Goal: Task Accomplishment & Management: Complete application form

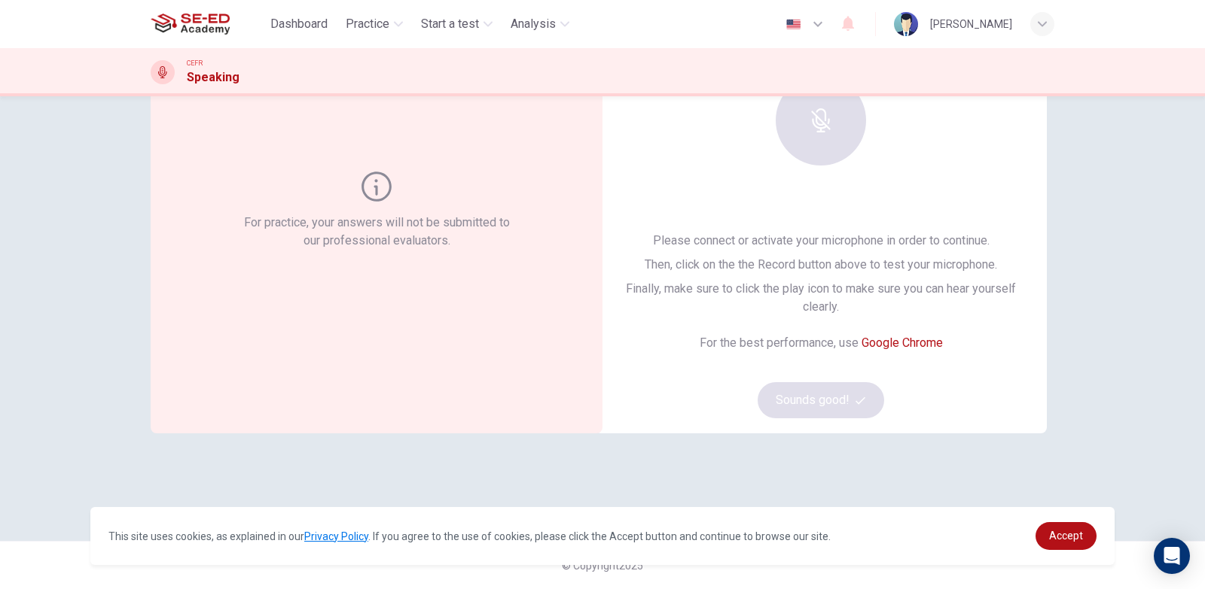
scroll to position [63, 0]
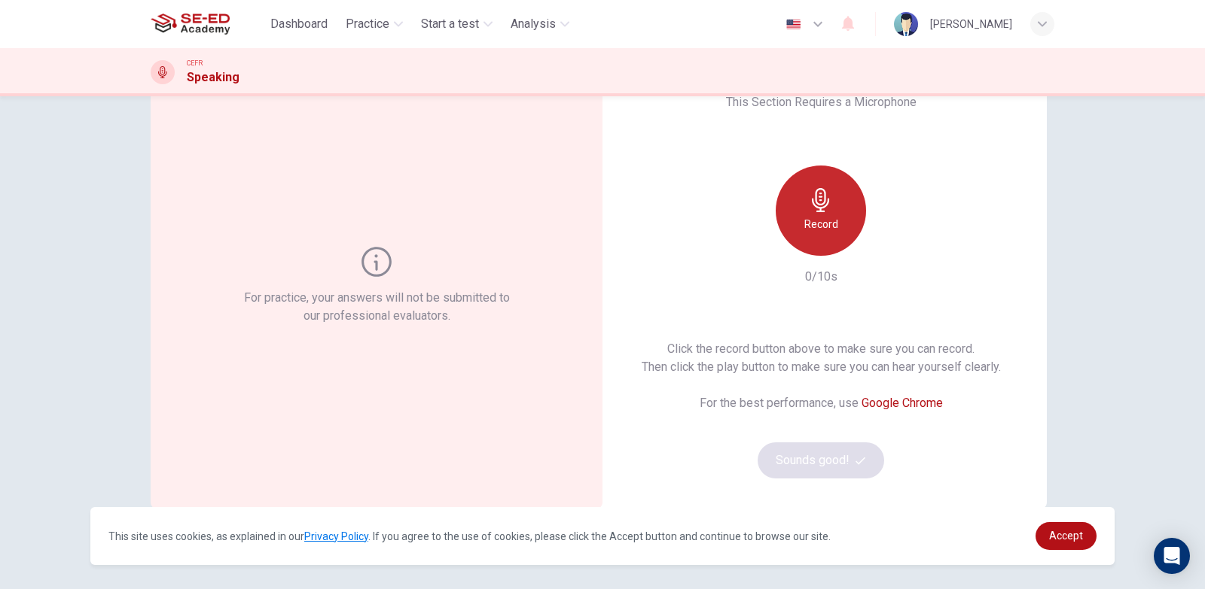
click at [809, 196] on icon "button" at bounding box center [821, 200] width 24 height 24
click at [815, 217] on h6 "Stop" at bounding box center [820, 224] width 23 height 18
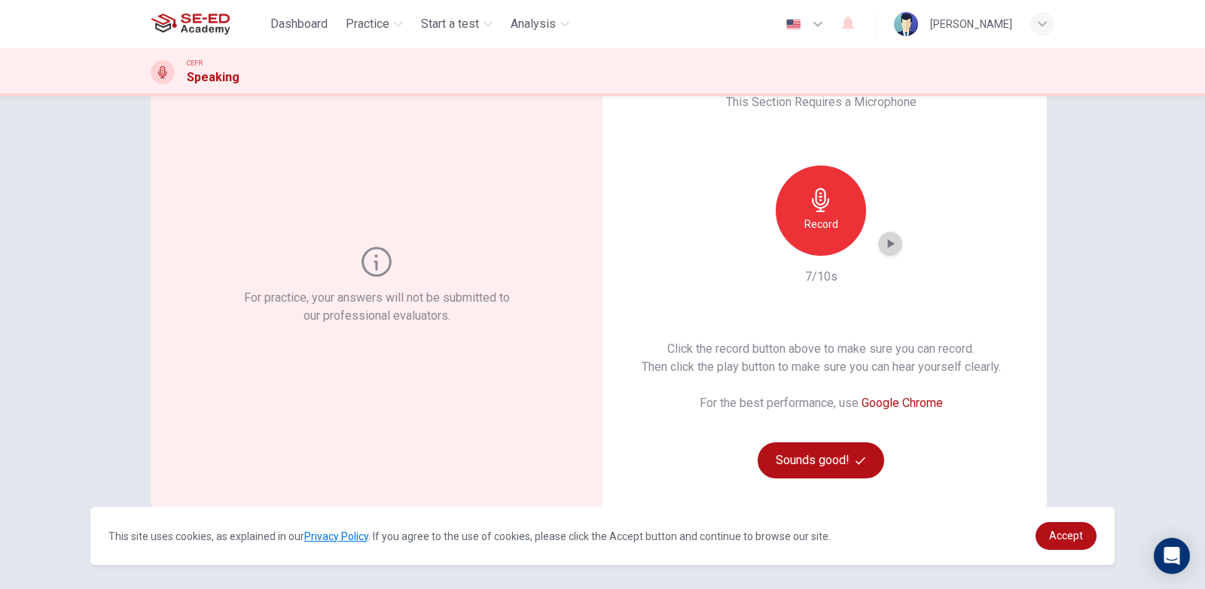
click at [886, 250] on icon "button" at bounding box center [889, 243] width 15 height 15
click at [824, 225] on h6 "Record" at bounding box center [821, 224] width 34 height 18
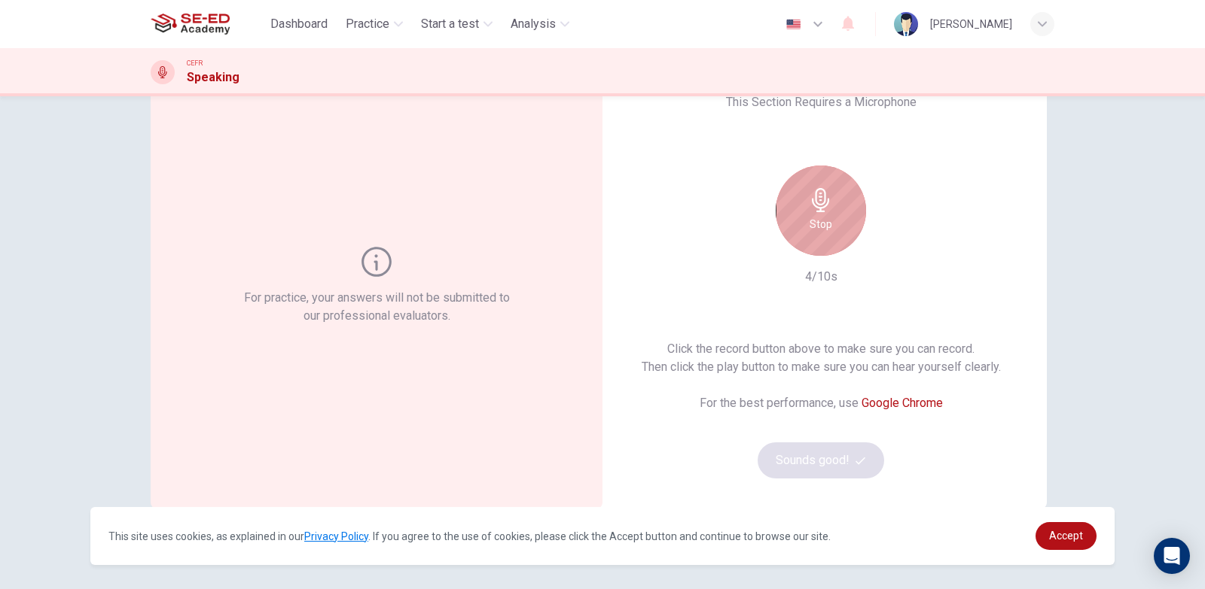
click at [824, 225] on h6 "Stop" at bounding box center [820, 224] width 23 height 18
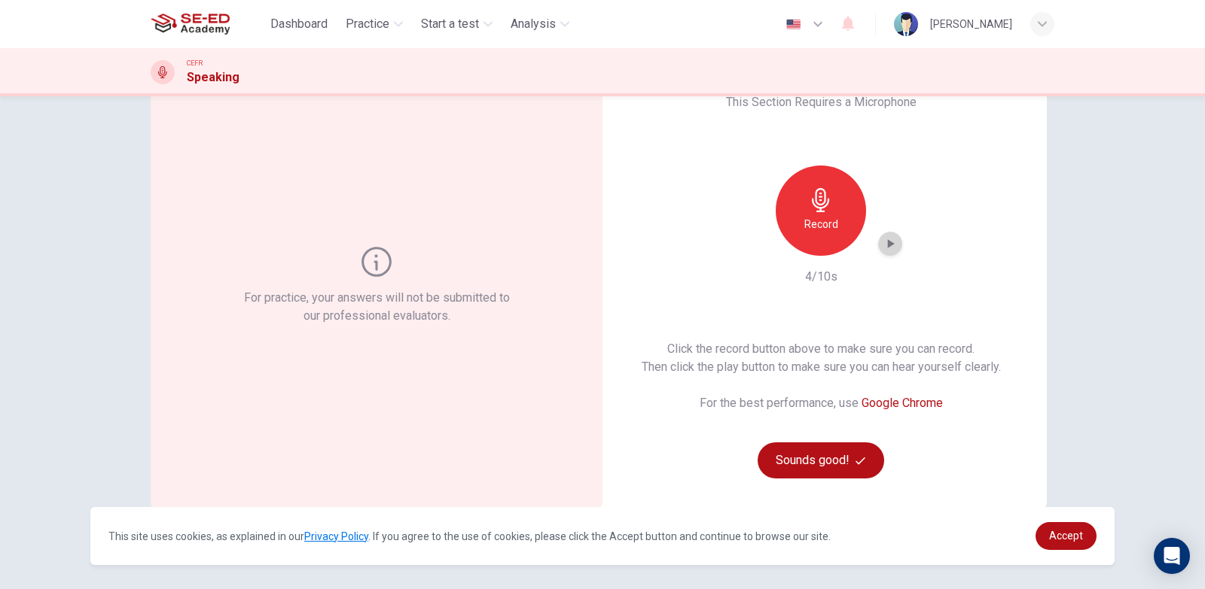
click at [882, 248] on icon "button" at bounding box center [889, 243] width 15 height 15
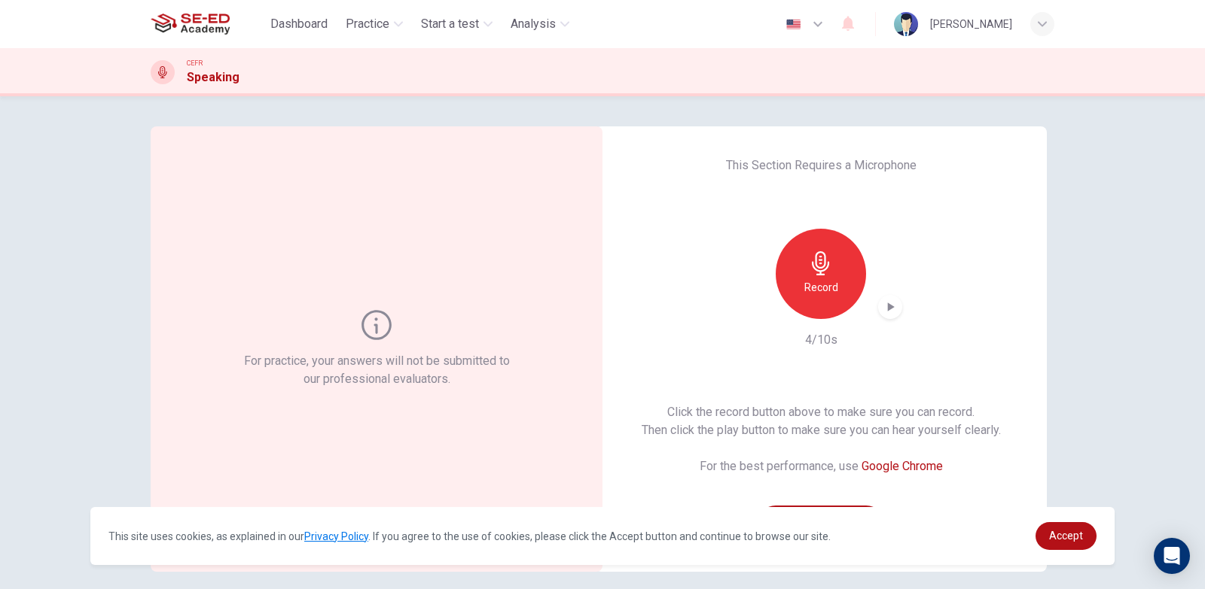
click at [824, 281] on h6 "Record" at bounding box center [821, 288] width 34 height 18
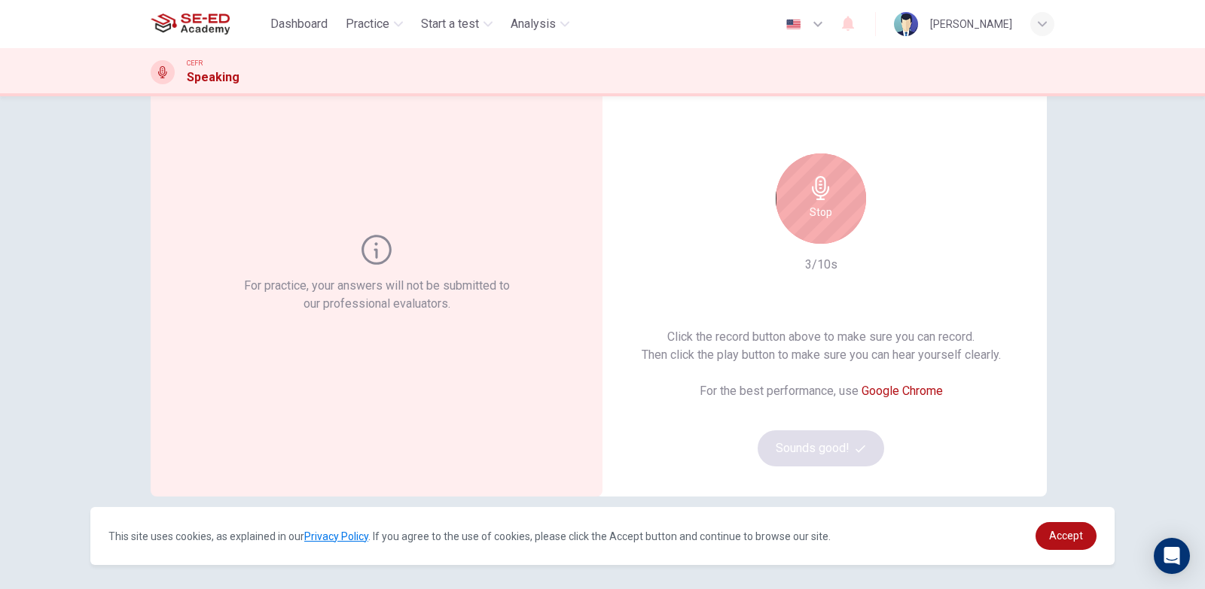
click at [815, 192] on icon "button" at bounding box center [820, 188] width 17 height 24
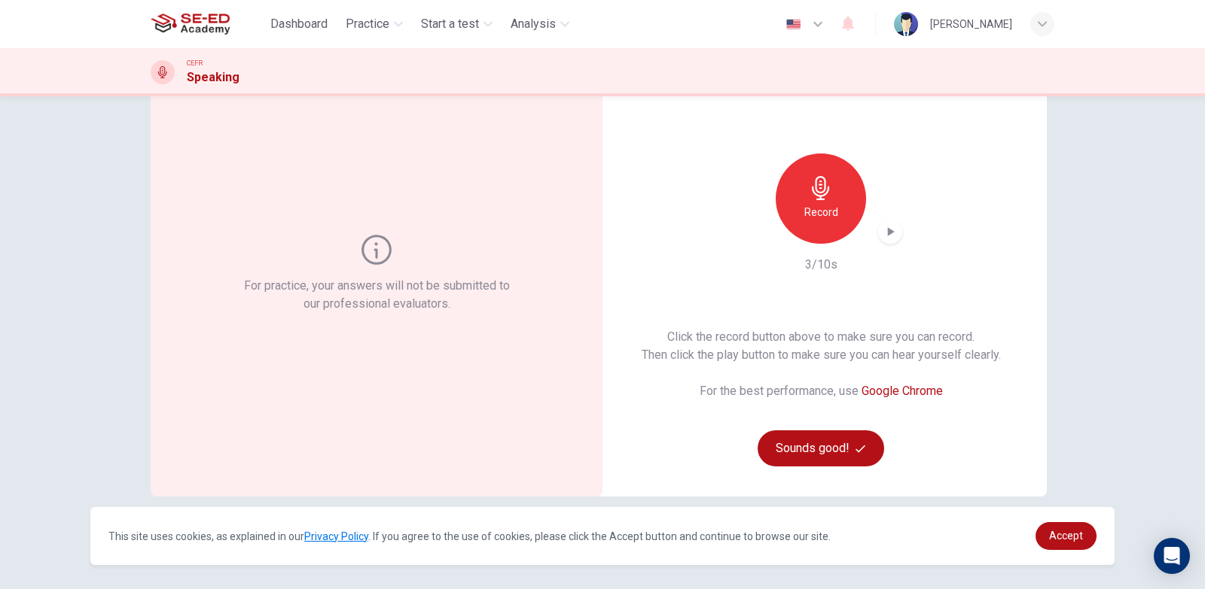
click at [821, 277] on div "This Section Requires a Microphone Record 3/10s Click the record button above t…" at bounding box center [821, 274] width 452 height 446
click at [888, 234] on icon "button" at bounding box center [891, 231] width 7 height 9
click at [782, 187] on div "Record" at bounding box center [820, 199] width 90 height 90
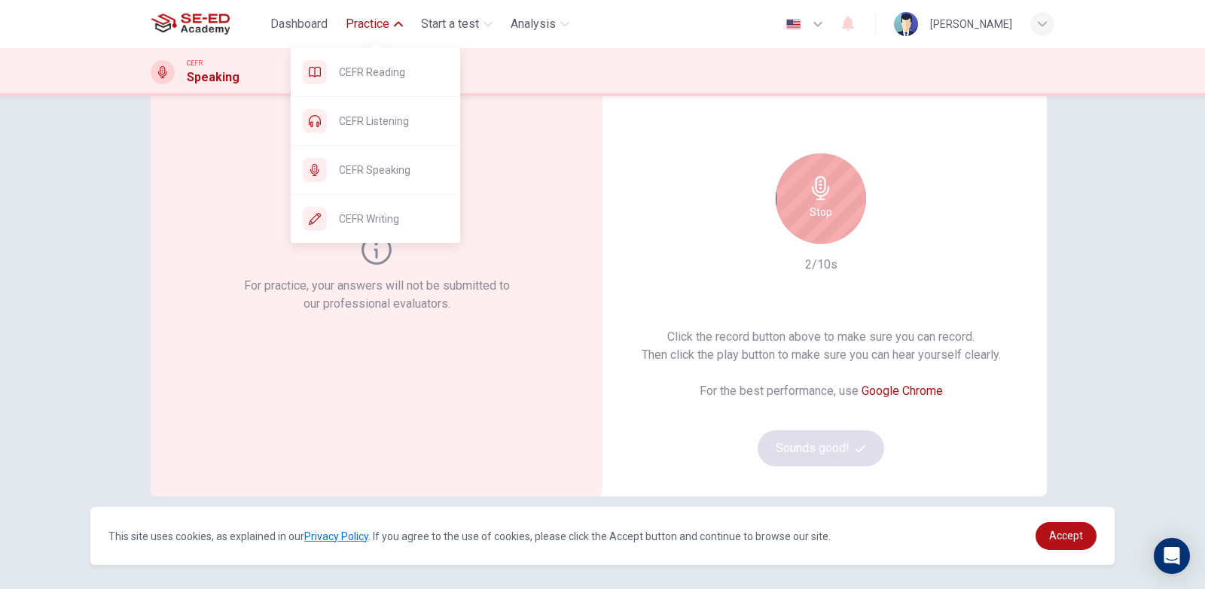
click at [370, 29] on span "Practice" at bounding box center [368, 24] width 44 height 18
click at [385, 186] on div "CEFR Speaking" at bounding box center [375, 170] width 169 height 48
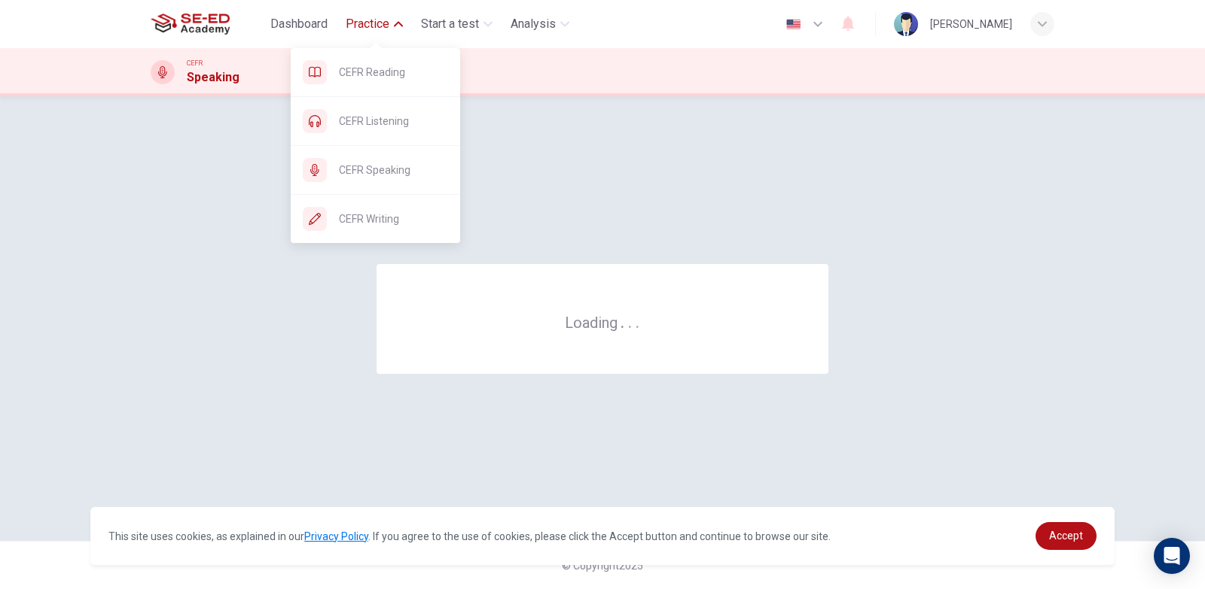
scroll to position [0, 0]
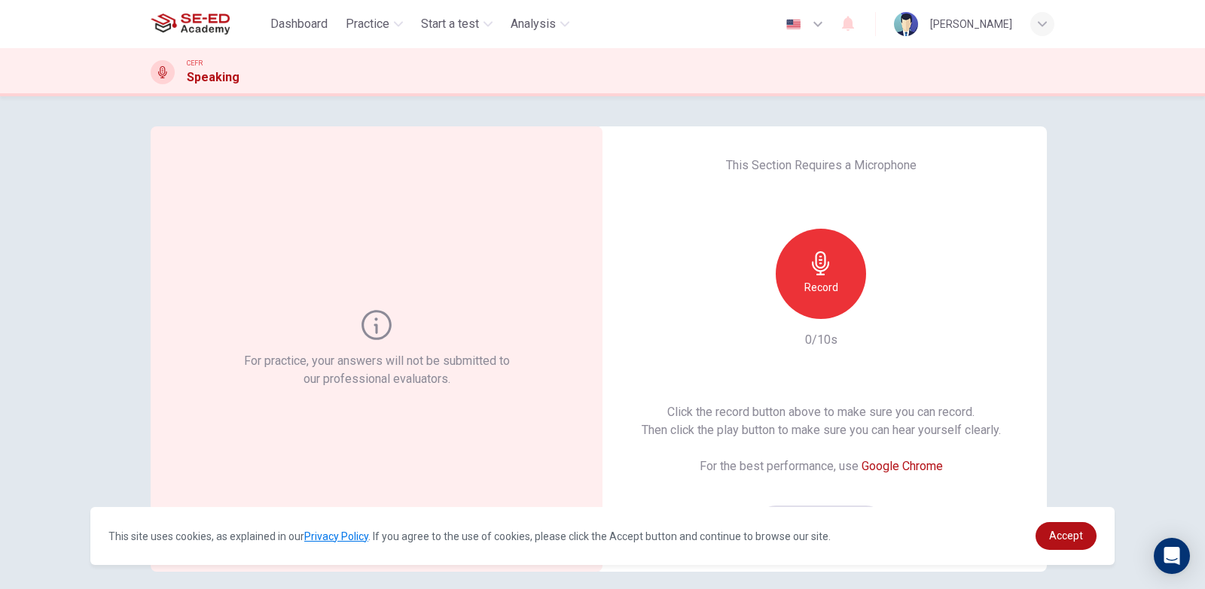
click at [809, 286] on h6 "Record" at bounding box center [821, 288] width 34 height 18
click at [815, 272] on icon "button" at bounding box center [820, 263] width 17 height 24
click at [888, 305] on icon "button" at bounding box center [889, 307] width 15 height 15
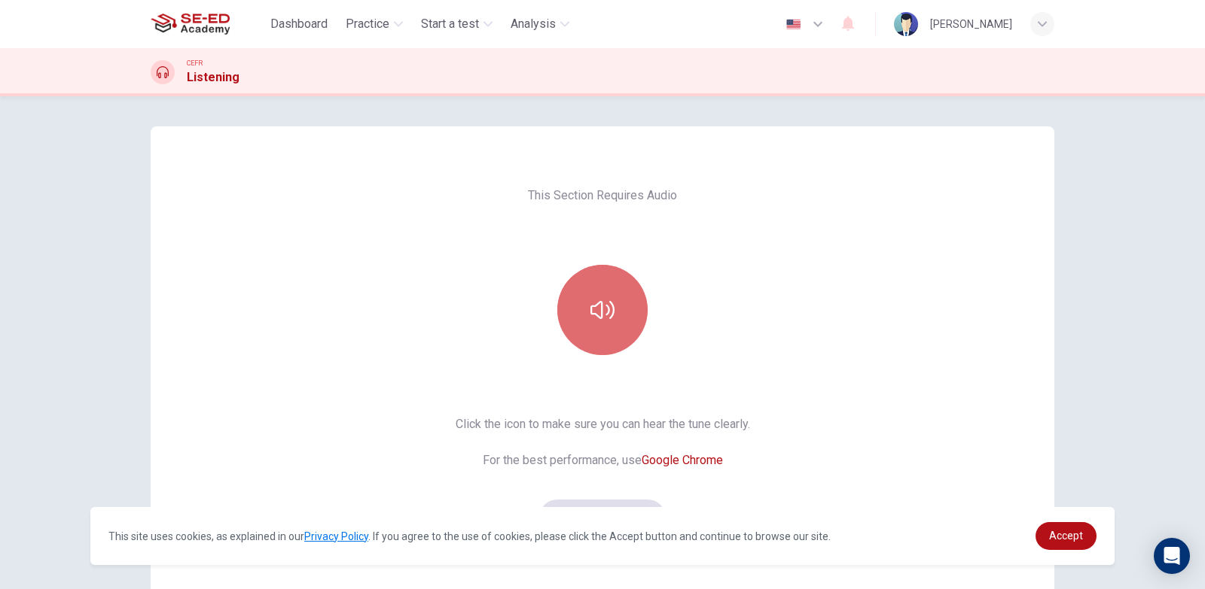
click at [605, 314] on icon "button" at bounding box center [602, 310] width 24 height 24
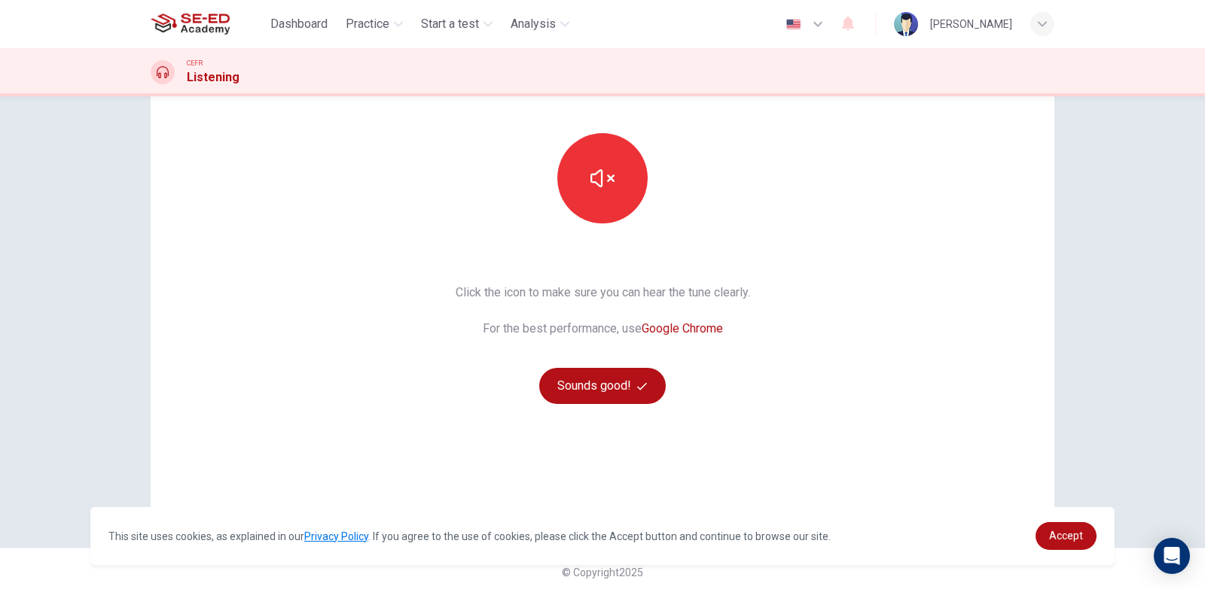
scroll to position [139, 0]
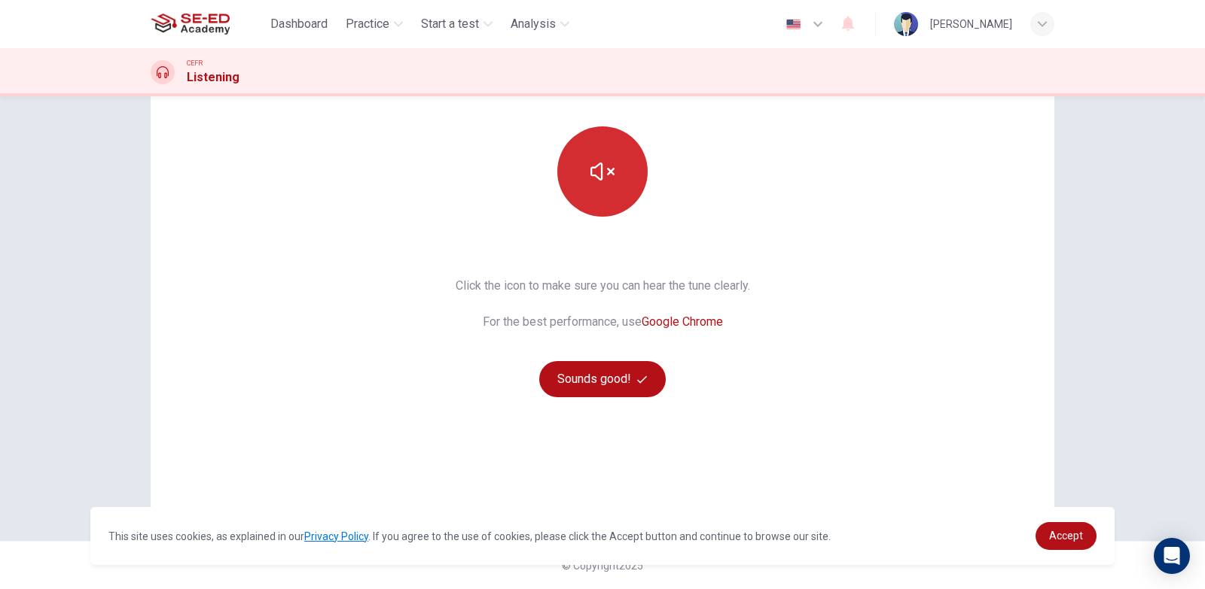
click at [597, 172] on icon "button" at bounding box center [602, 172] width 24 height 18
click at [597, 172] on icon "button" at bounding box center [602, 172] width 24 height 24
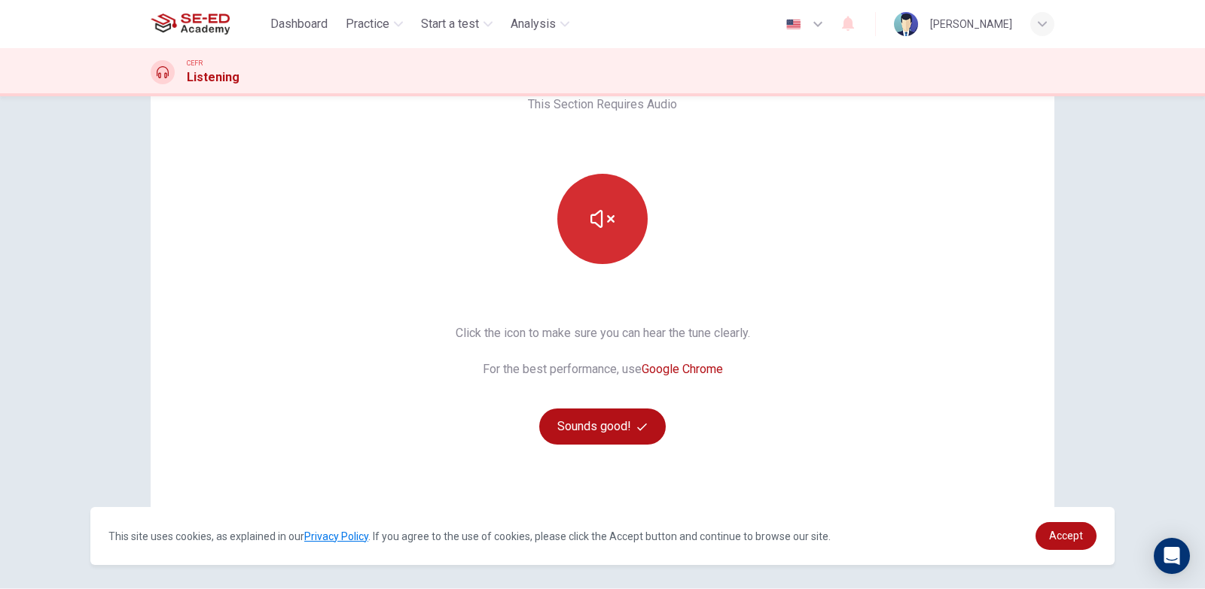
scroll to position [0, 0]
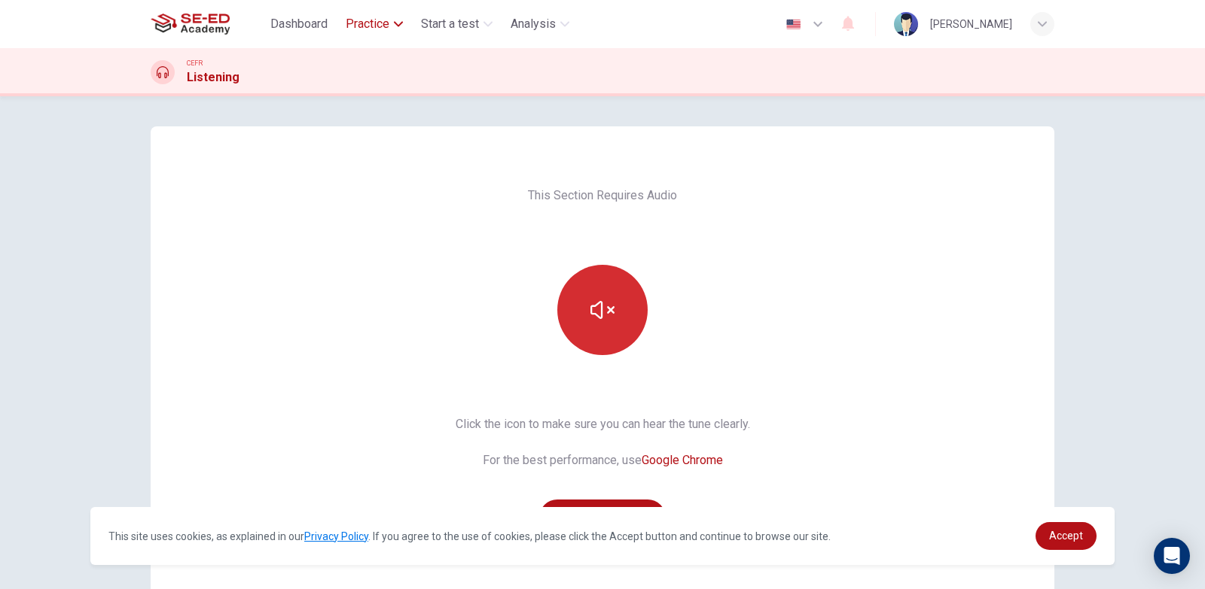
click at [364, 29] on span "Practice" at bounding box center [368, 24] width 44 height 18
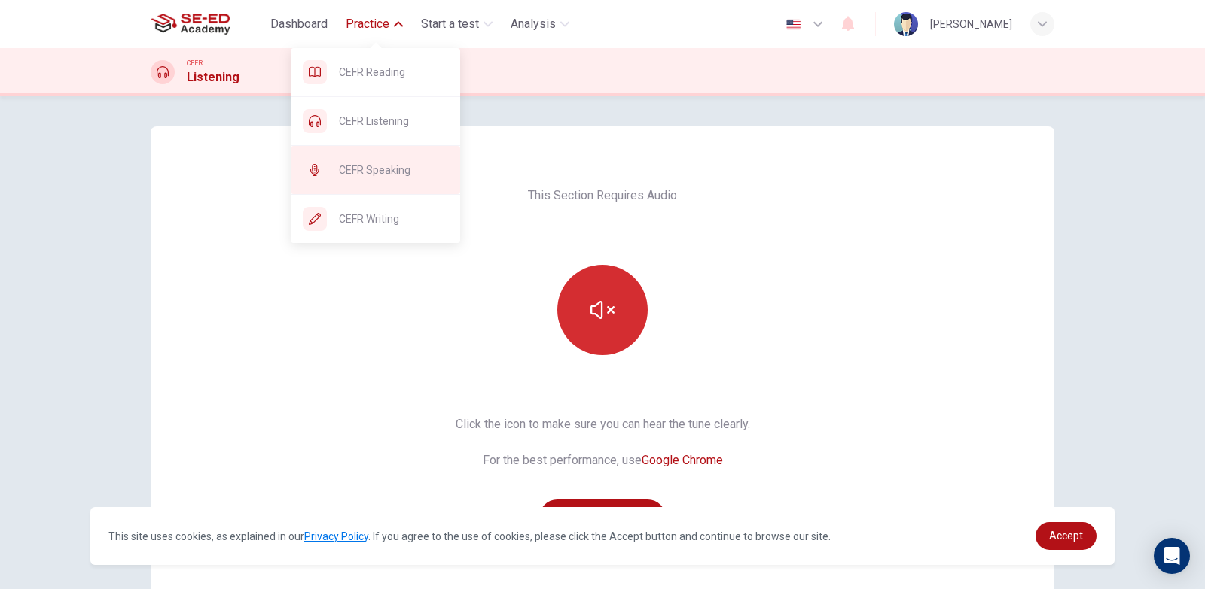
click at [376, 182] on div "CEFR Speaking" at bounding box center [375, 170] width 169 height 48
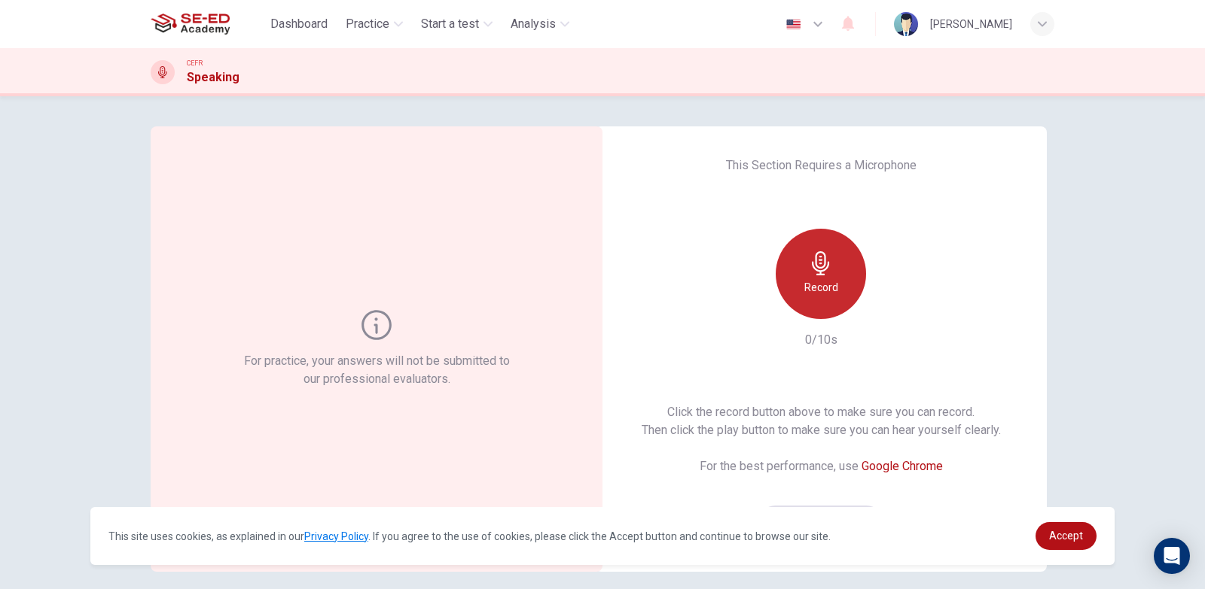
click at [807, 280] on h6 "Record" at bounding box center [821, 288] width 34 height 18
click at [812, 268] on icon "button" at bounding box center [821, 263] width 24 height 24
click at [884, 314] on icon "button" at bounding box center [889, 307] width 15 height 15
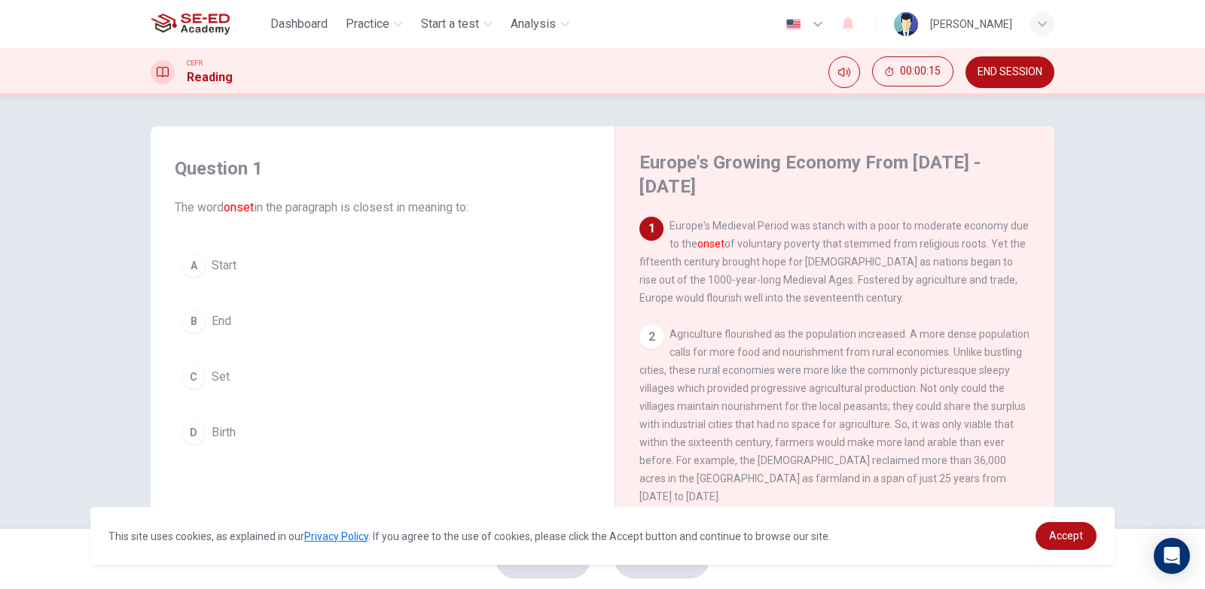
click at [1020, 76] on span "END SESSION" at bounding box center [1009, 72] width 65 height 12
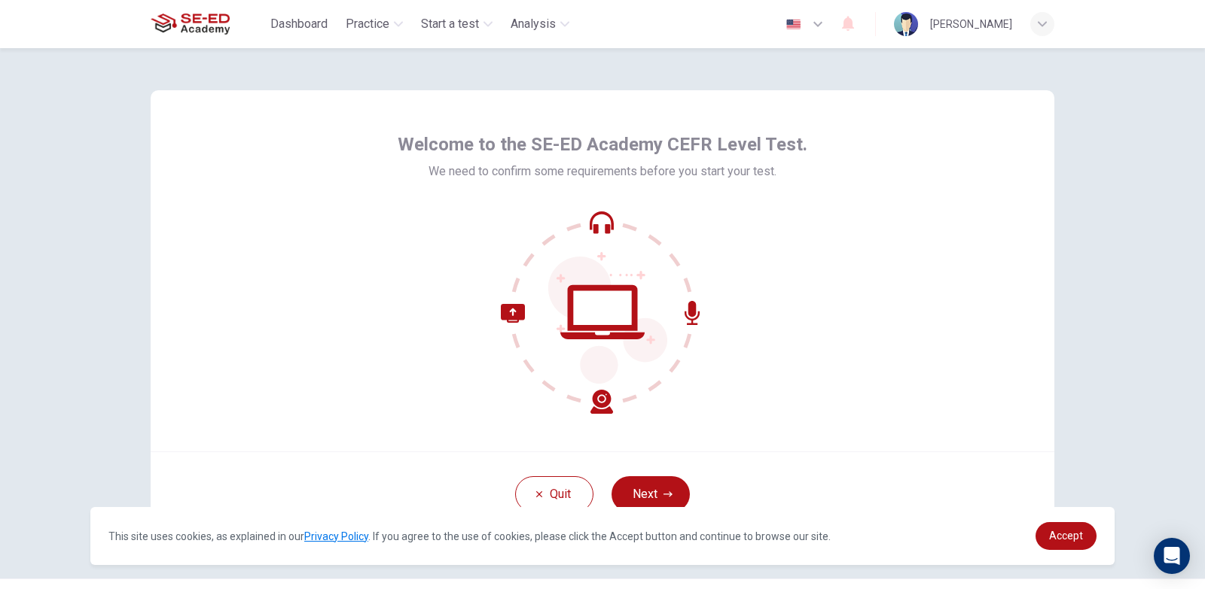
scroll to position [38, 0]
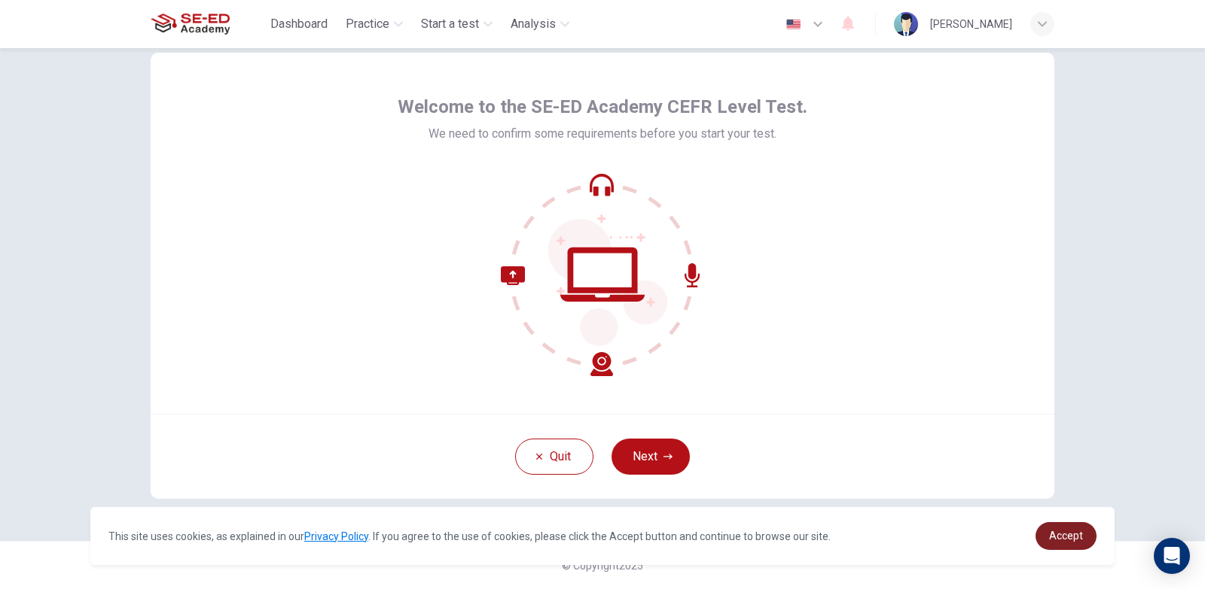
click at [1070, 528] on link "Accept" at bounding box center [1065, 536] width 61 height 28
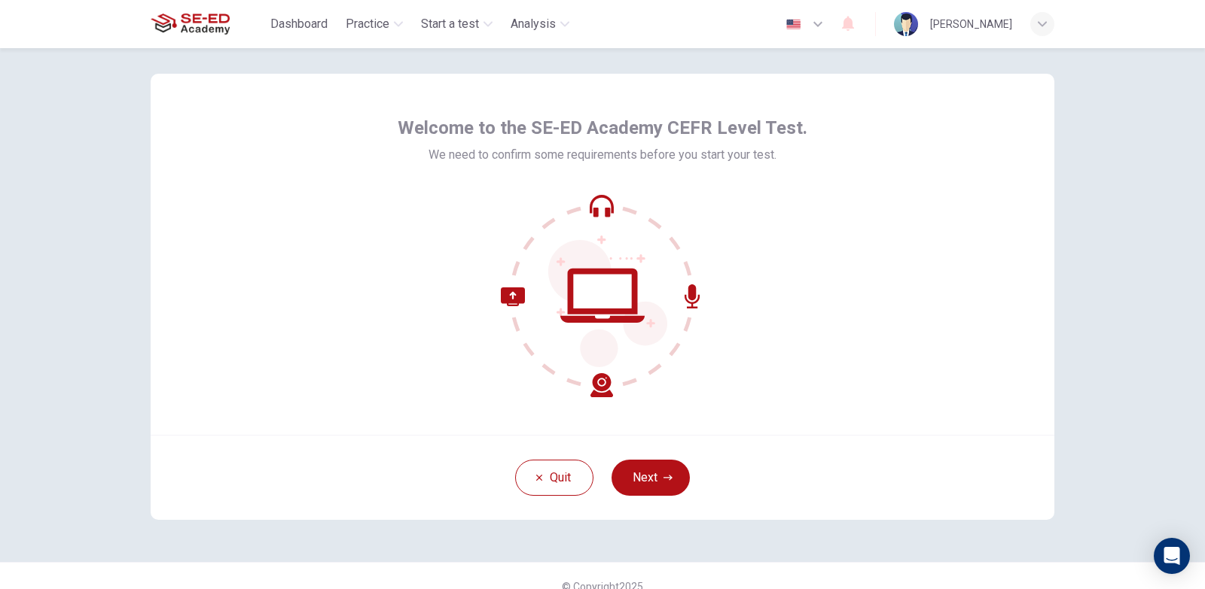
scroll to position [0, 0]
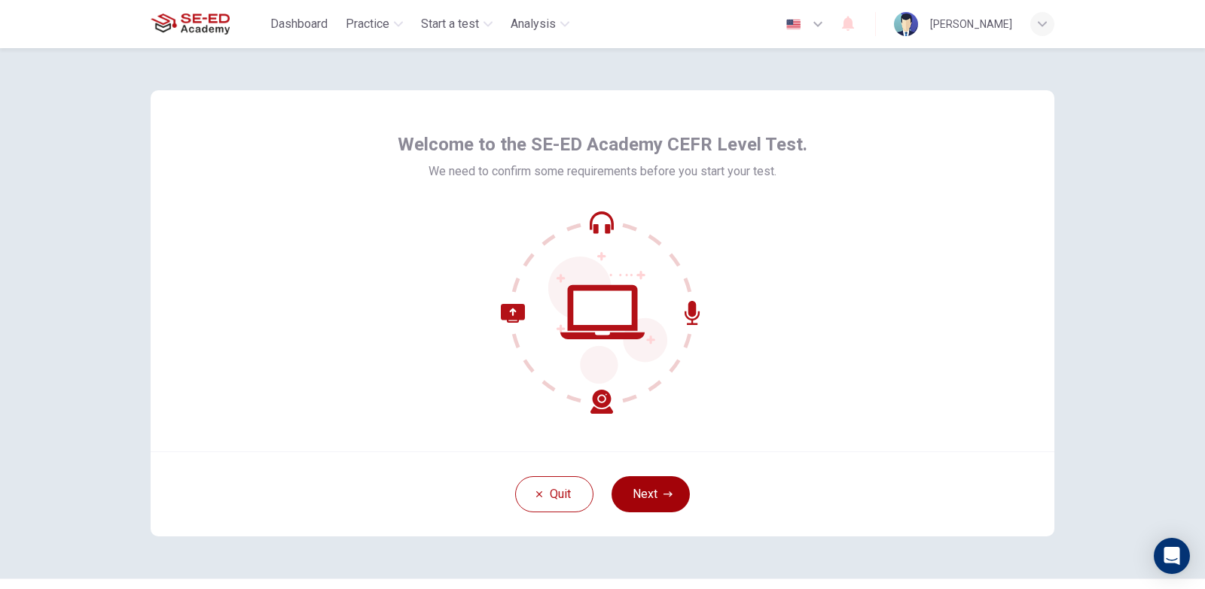
click at [666, 504] on button "Next" at bounding box center [650, 495] width 78 height 36
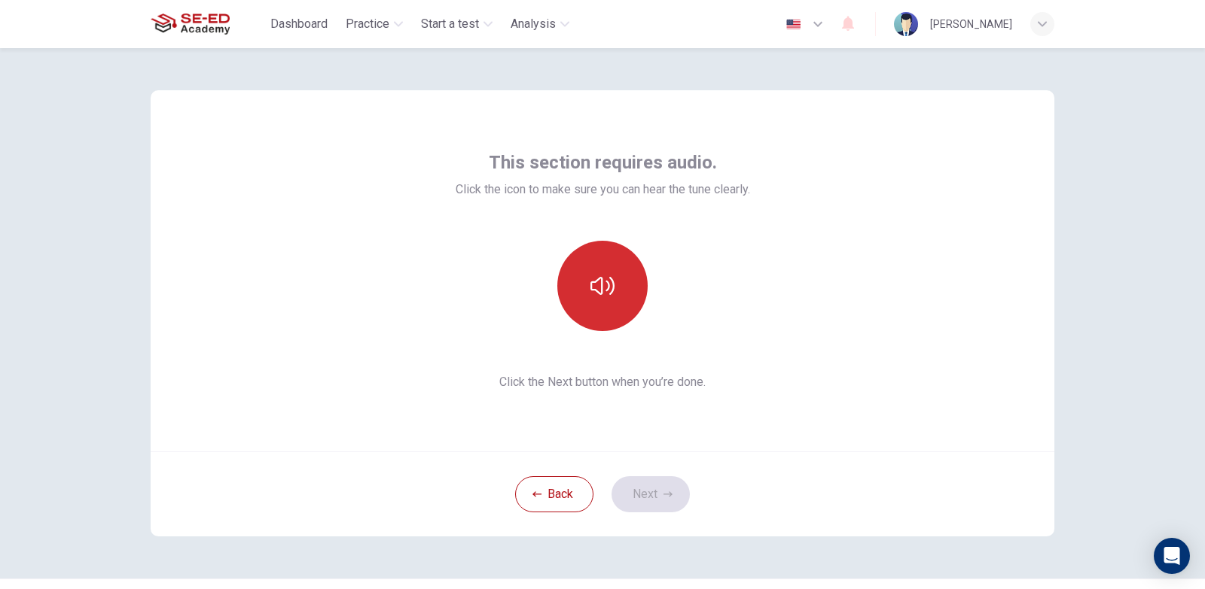
click at [615, 297] on button "button" at bounding box center [602, 286] width 90 height 90
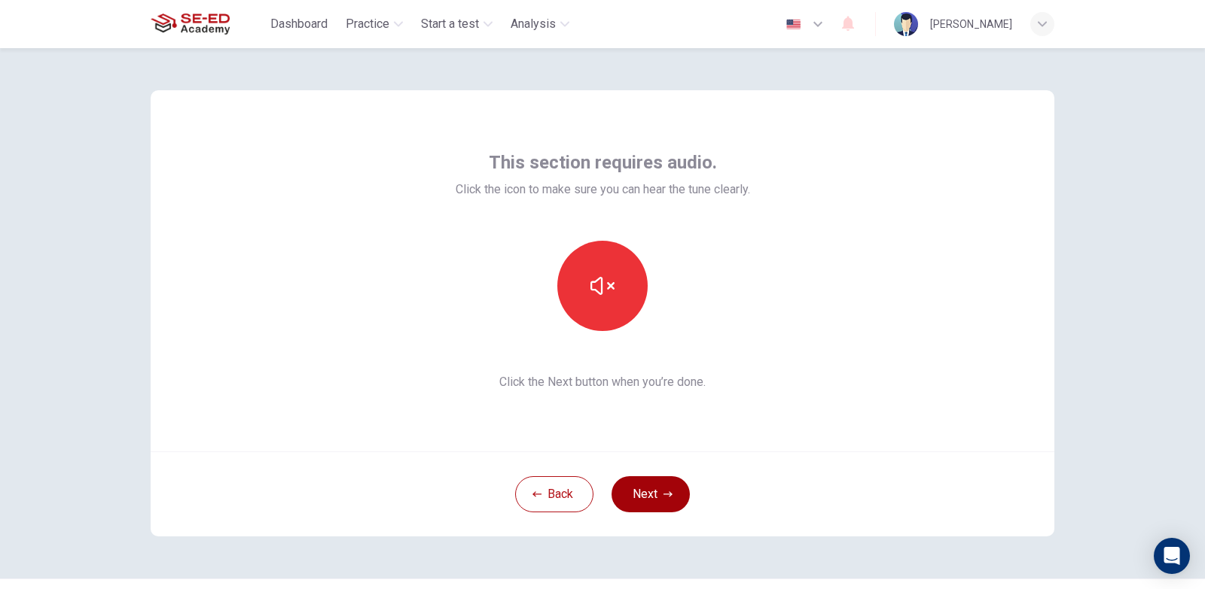
click at [639, 498] on button "Next" at bounding box center [650, 495] width 78 height 36
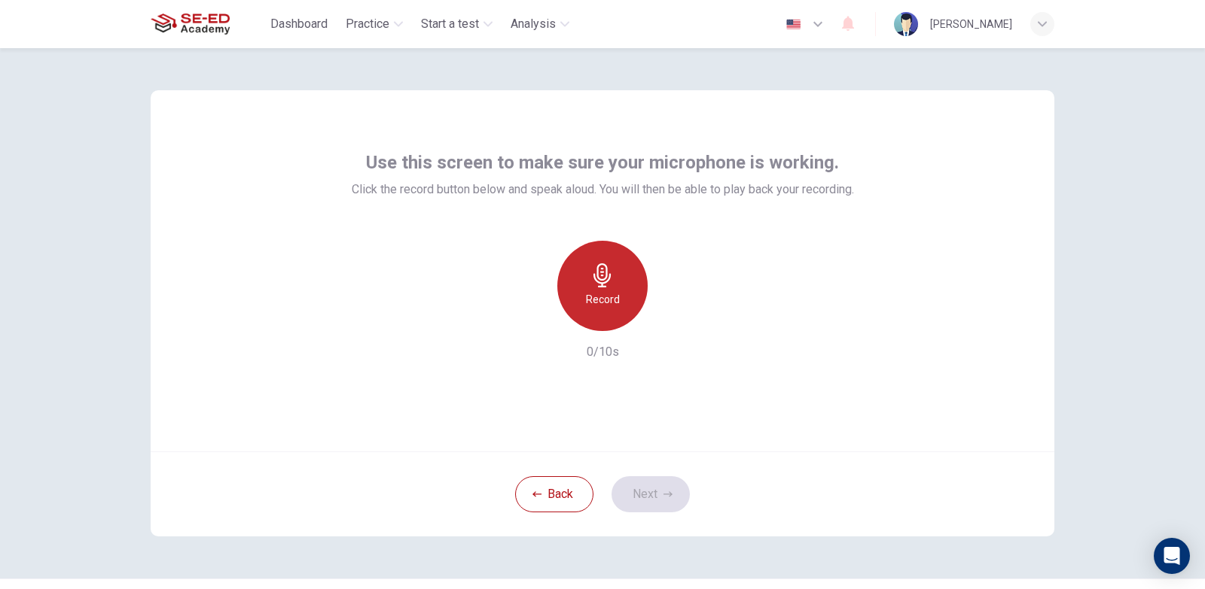
click at [586, 298] on h6 "Record" at bounding box center [603, 300] width 34 height 18
click at [585, 297] on div "Stop" at bounding box center [602, 286] width 90 height 90
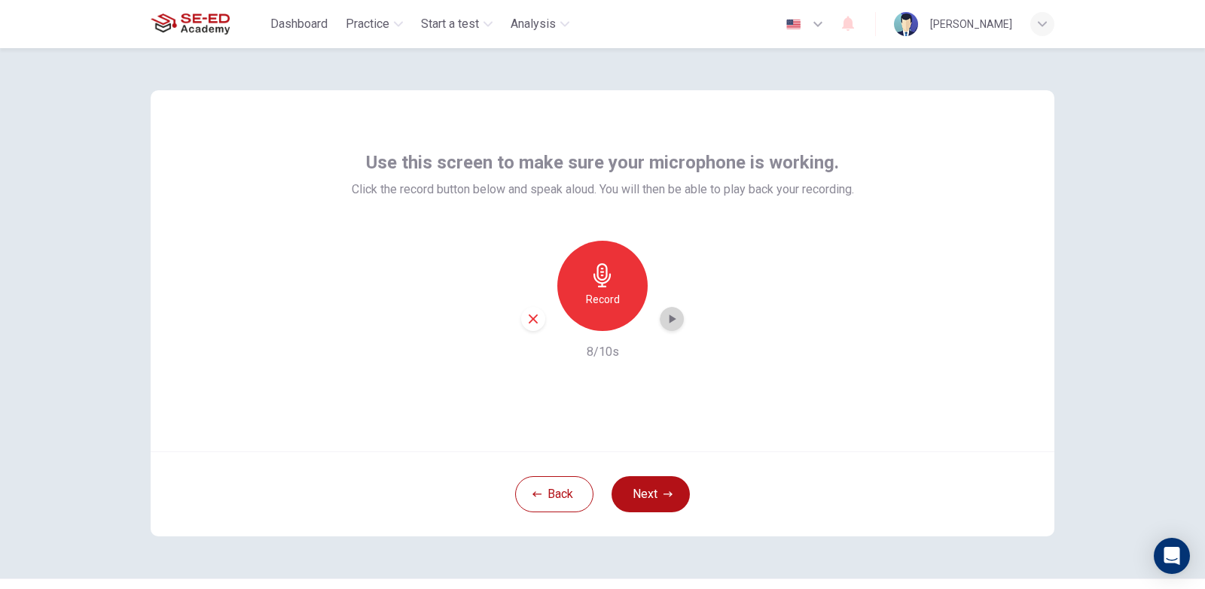
click at [673, 326] on icon "button" at bounding box center [671, 319] width 15 height 15
click at [532, 322] on icon "button" at bounding box center [532, 319] width 9 height 9
click at [613, 297] on h6 "Record" at bounding box center [603, 300] width 34 height 18
click at [607, 300] on h6 "Stop" at bounding box center [602, 300] width 23 height 18
click at [668, 324] on icon "button" at bounding box center [671, 319] width 15 height 15
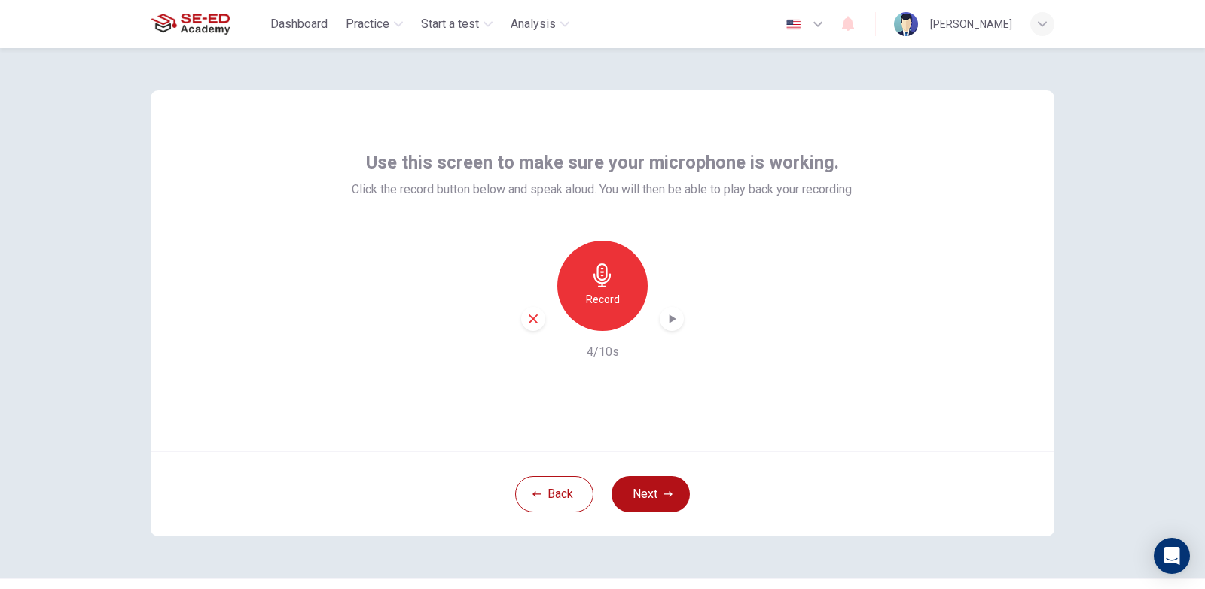
click at [526, 321] on icon "button" at bounding box center [533, 319] width 14 height 14
click at [596, 303] on h6 "Record" at bounding box center [603, 300] width 34 height 18
click at [596, 303] on h6 "Stop" at bounding box center [602, 300] width 23 height 18
click at [669, 322] on icon "button" at bounding box center [672, 319] width 7 height 9
click at [656, 490] on button "Next" at bounding box center [650, 495] width 78 height 36
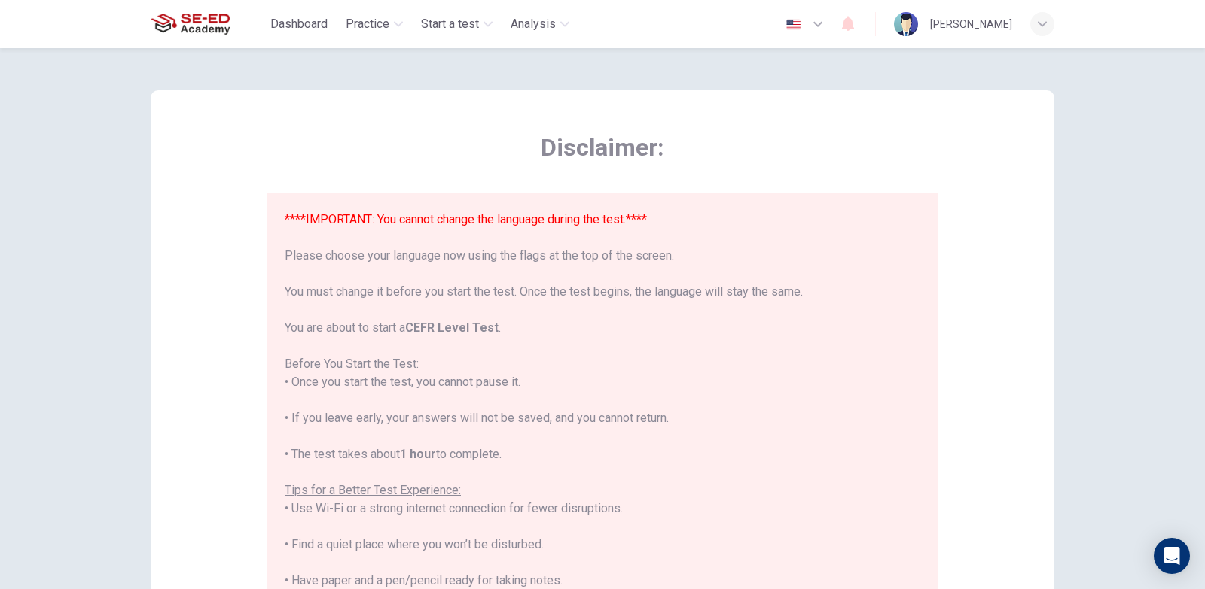
click at [827, 26] on icon "button" at bounding box center [818, 24] width 18 height 18
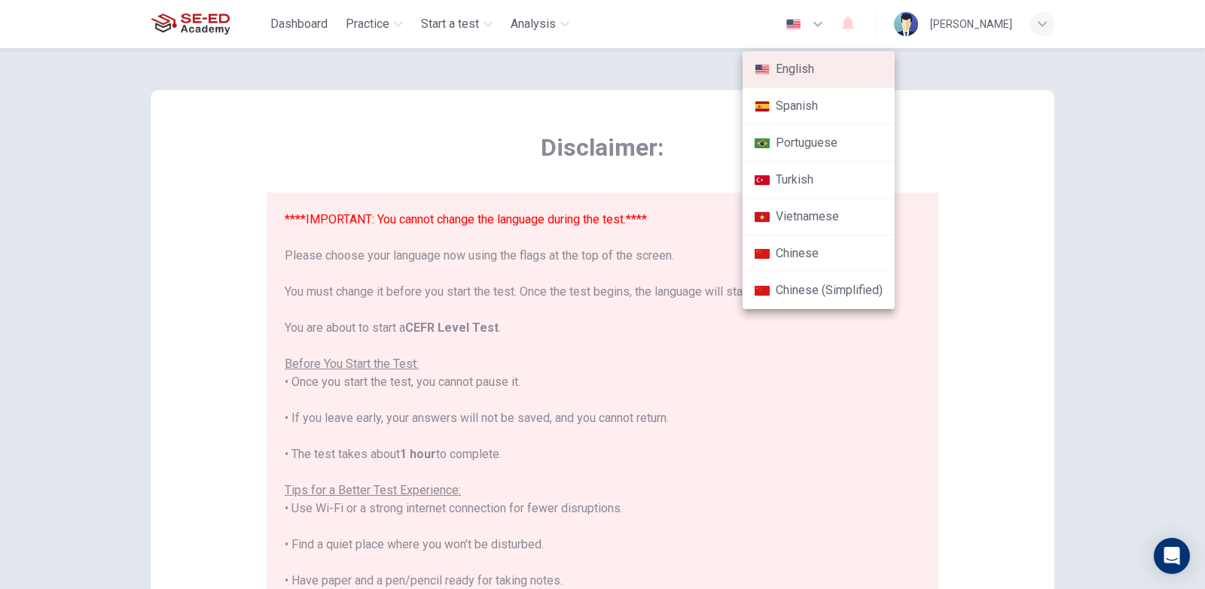
click at [528, 105] on div at bounding box center [602, 294] width 1205 height 589
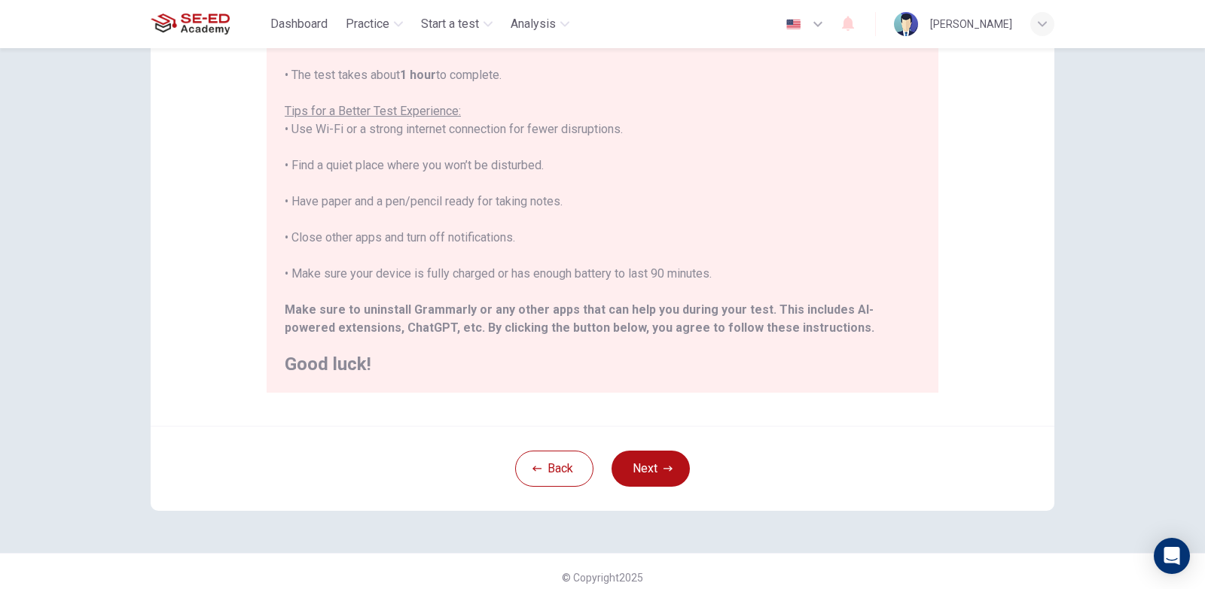
scroll to position [248, 0]
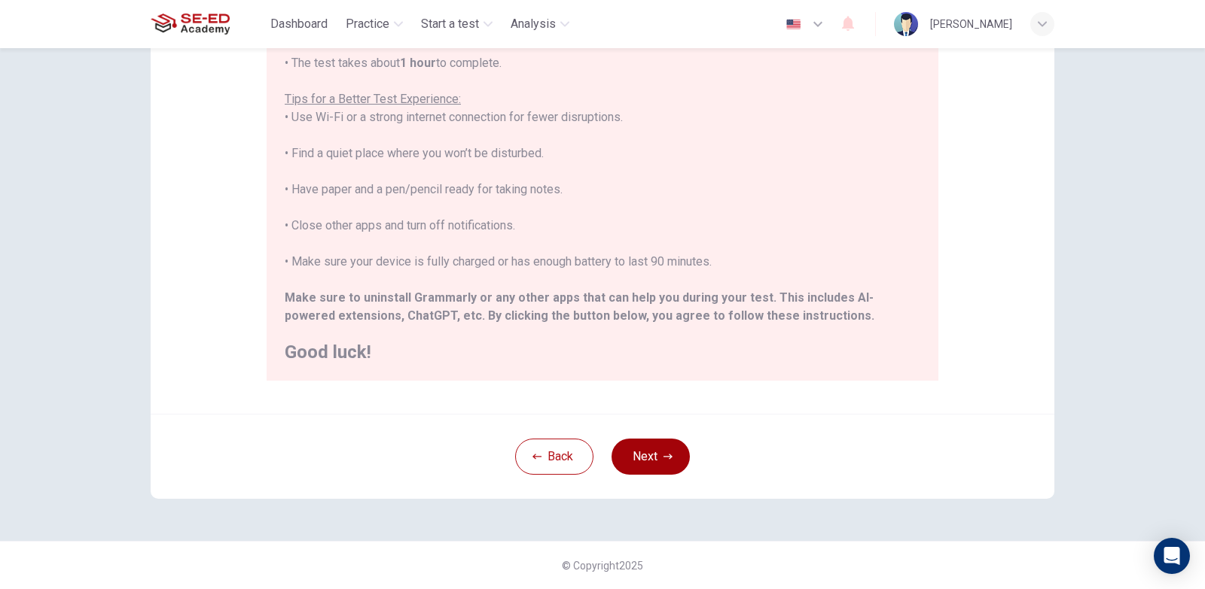
click at [643, 461] on button "Next" at bounding box center [650, 457] width 78 height 36
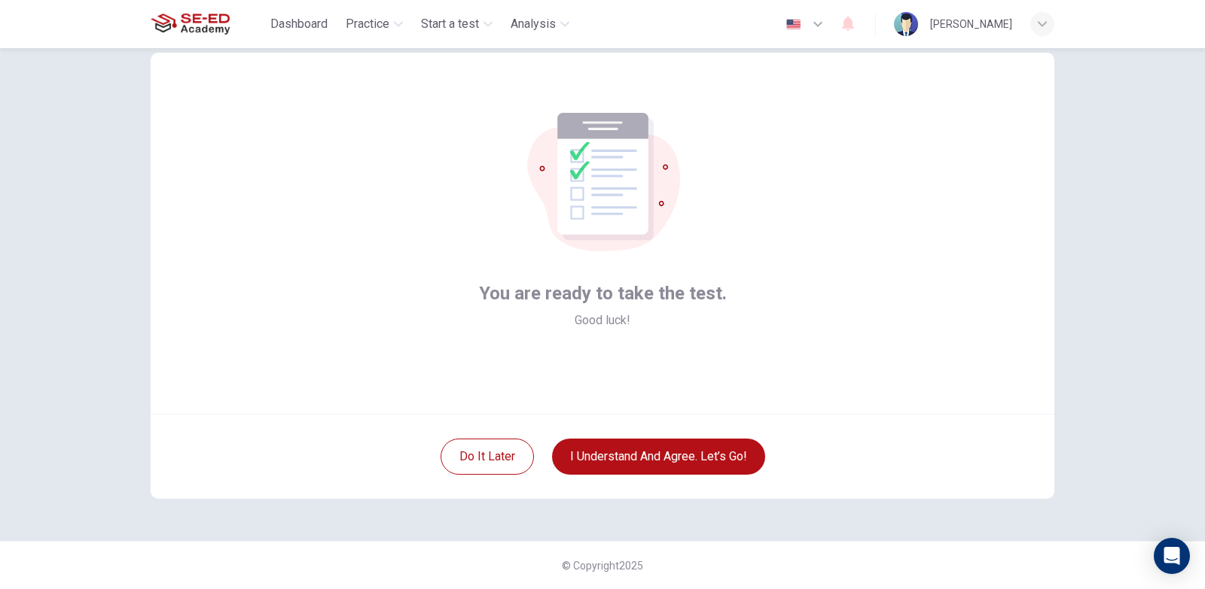
scroll to position [0, 0]
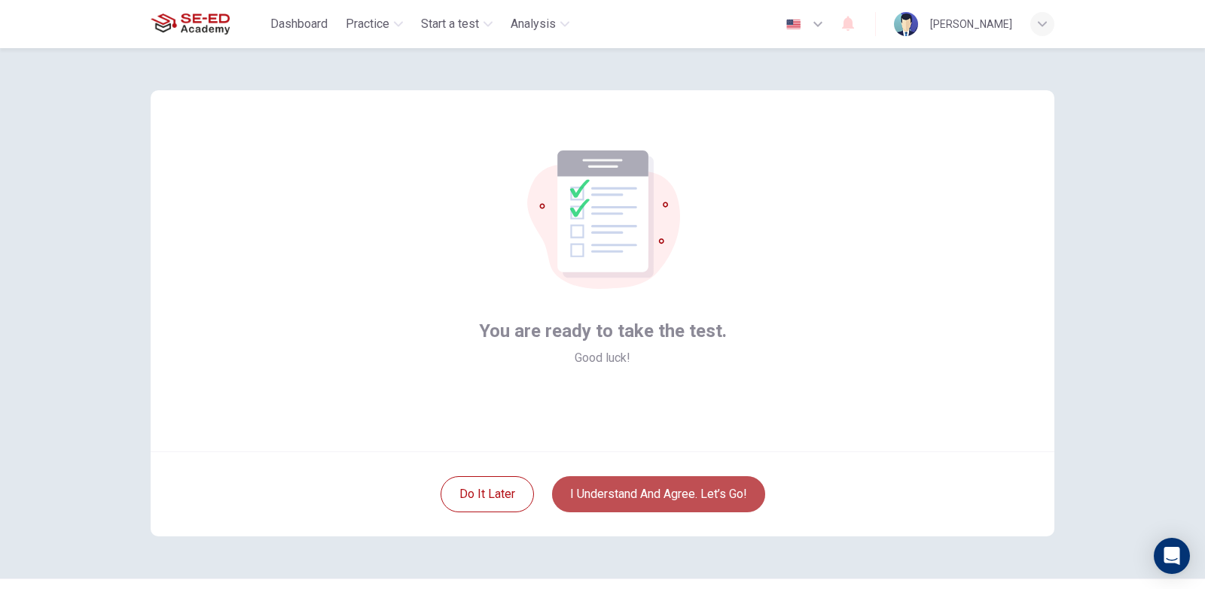
click at [625, 495] on button "I understand and agree. Let’s go!" at bounding box center [658, 495] width 213 height 36
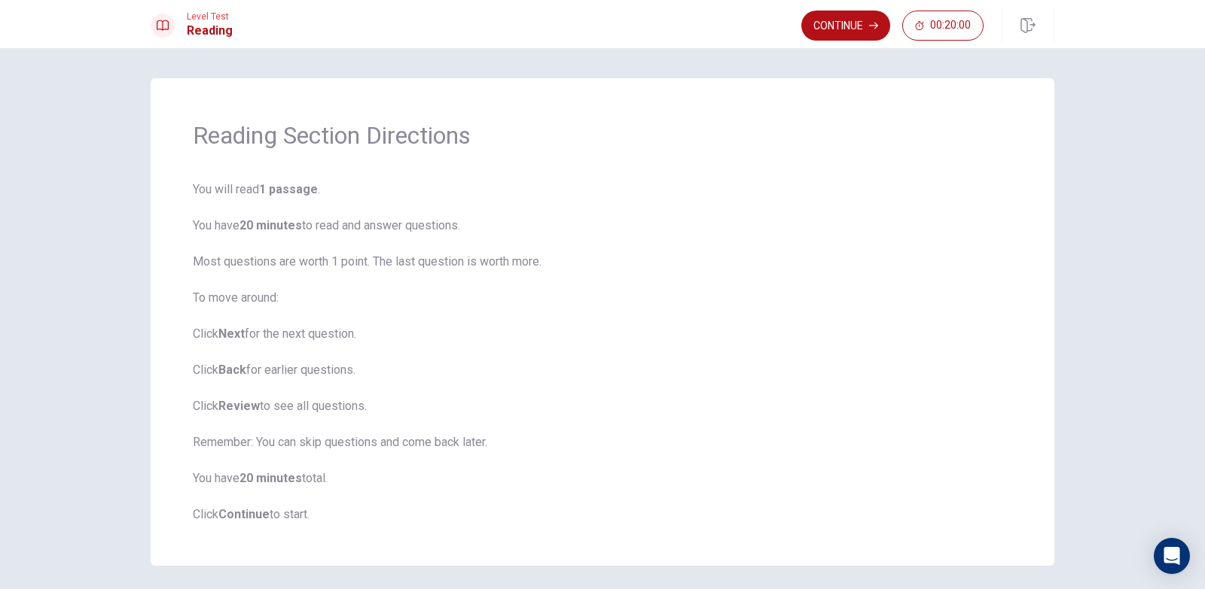
scroll to position [55, 0]
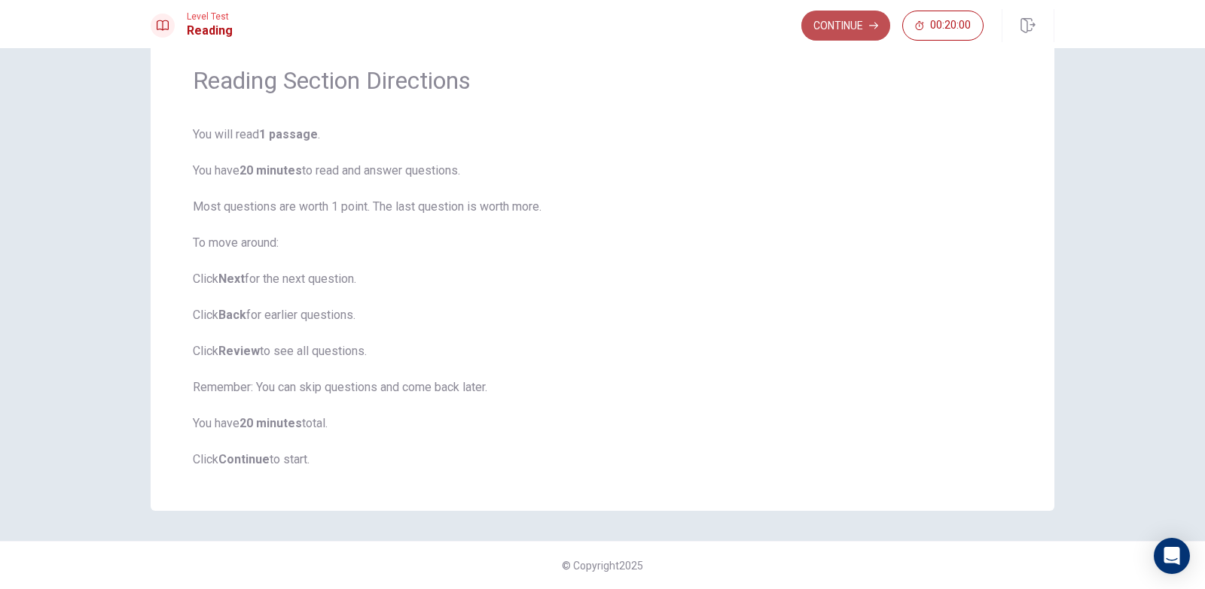
click at [869, 22] on icon "button" at bounding box center [873, 25] width 9 height 9
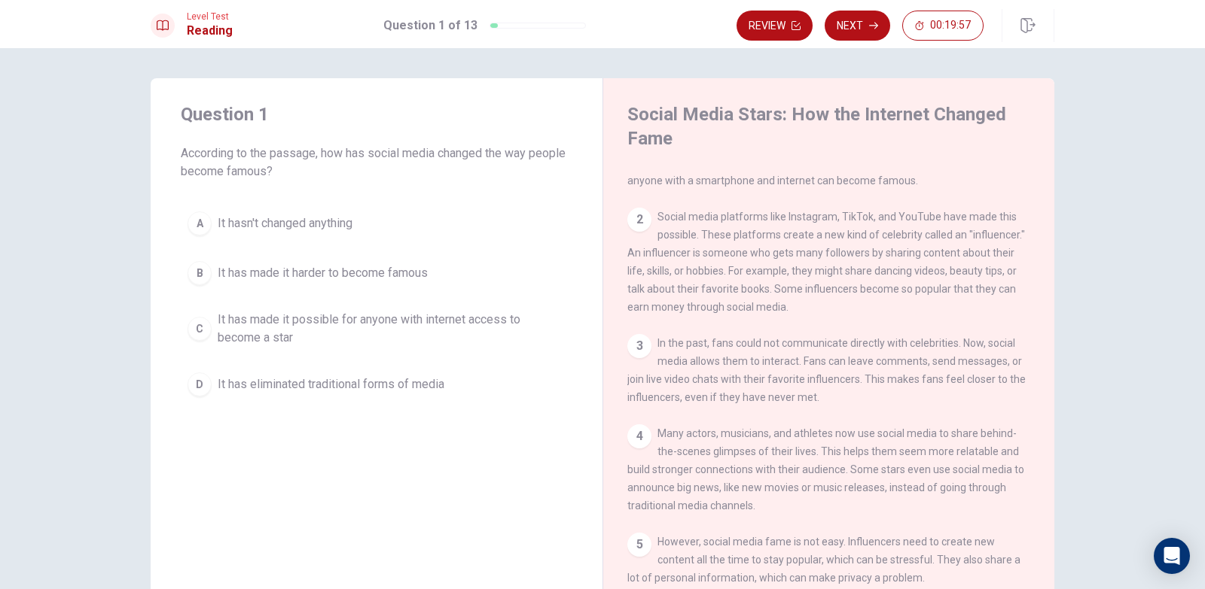
scroll to position [0, 0]
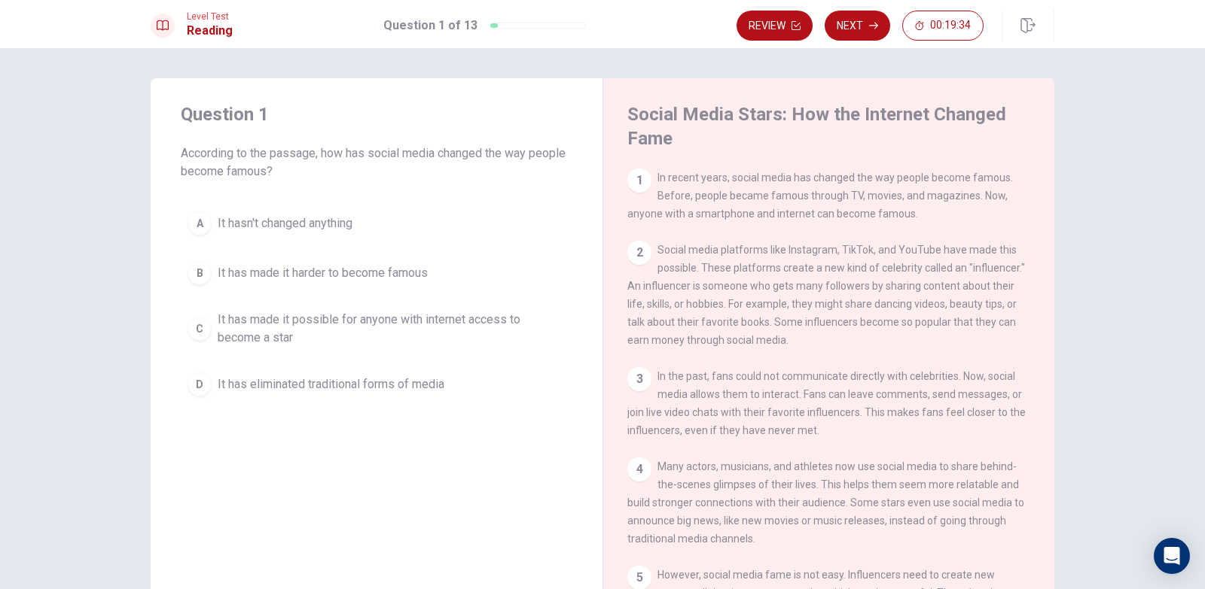
click at [430, 324] on span "It has made it possible for anyone with internet access to become a star" at bounding box center [392, 329] width 348 height 36
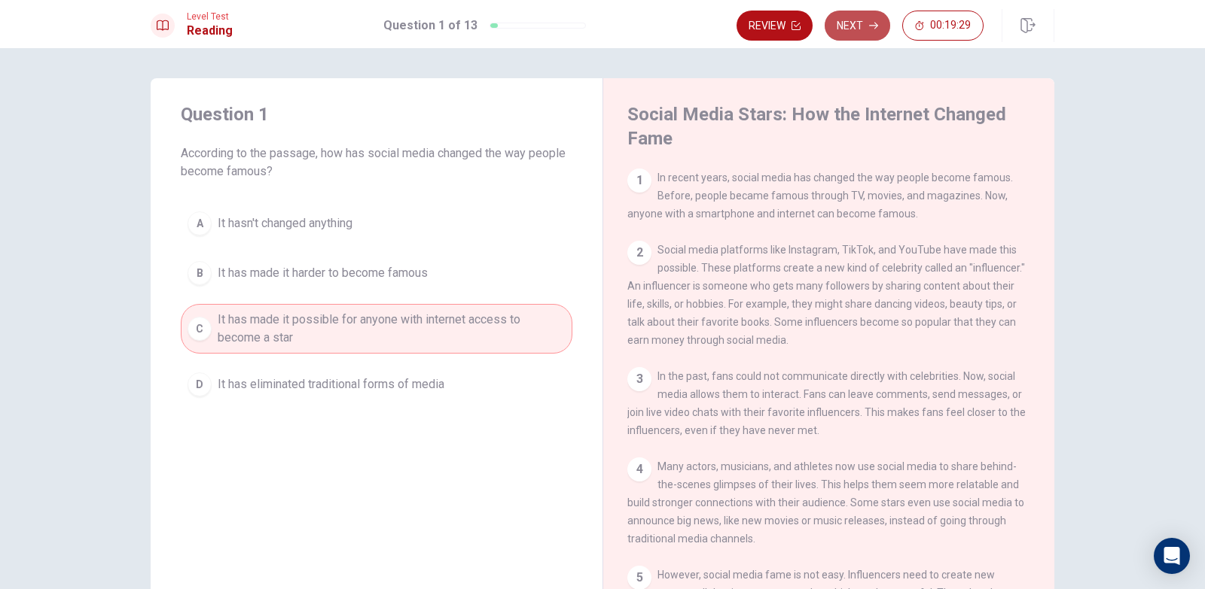
click at [848, 22] on button "Next" at bounding box center [856, 26] width 65 height 30
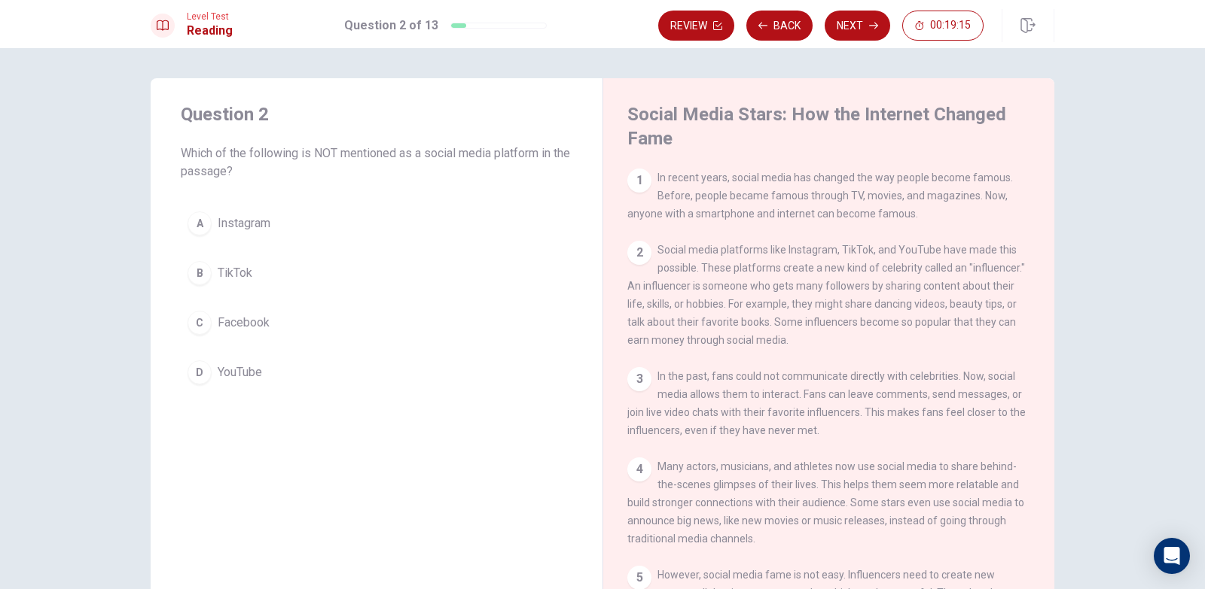
click at [239, 322] on span "Facebook" at bounding box center [244, 323] width 52 height 18
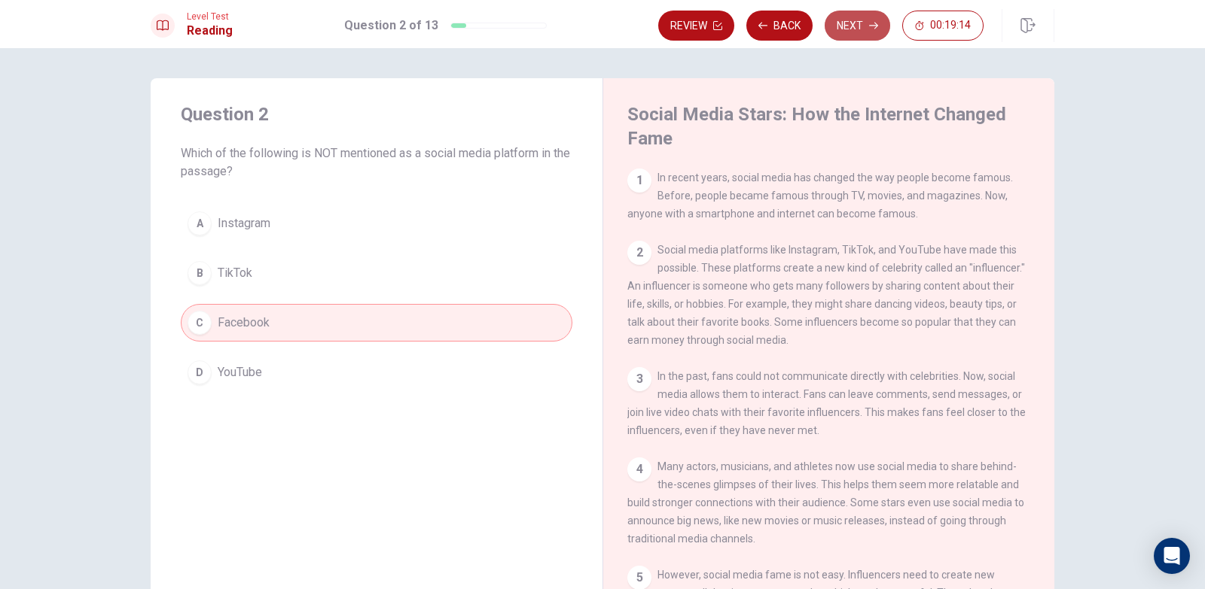
click at [850, 26] on button "Next" at bounding box center [856, 26] width 65 height 30
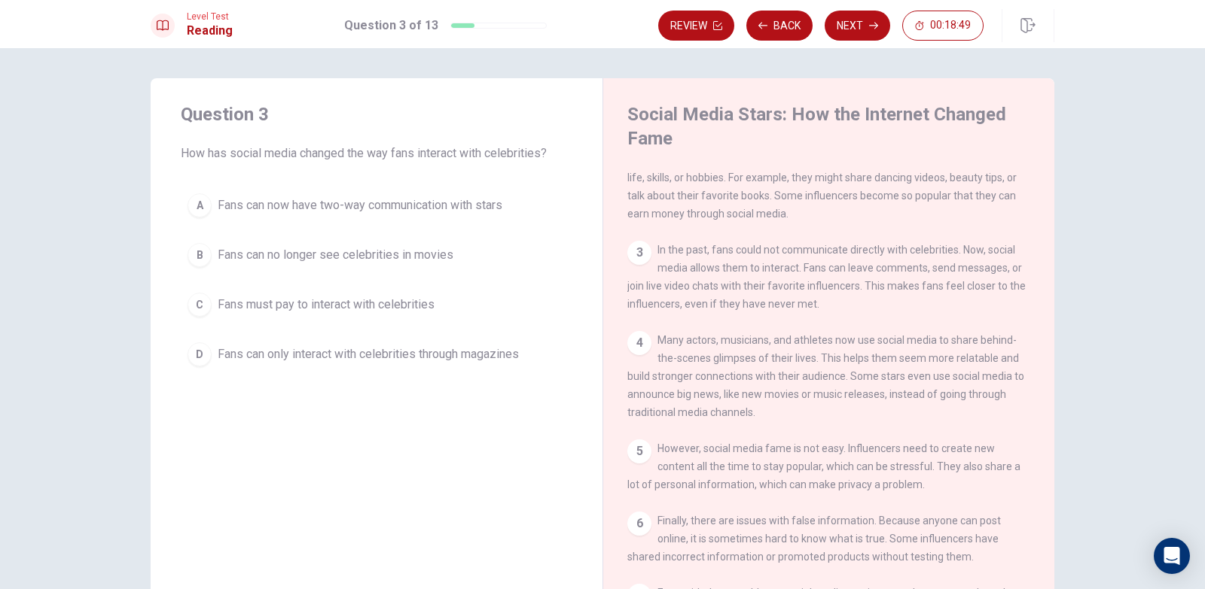
scroll to position [151, 0]
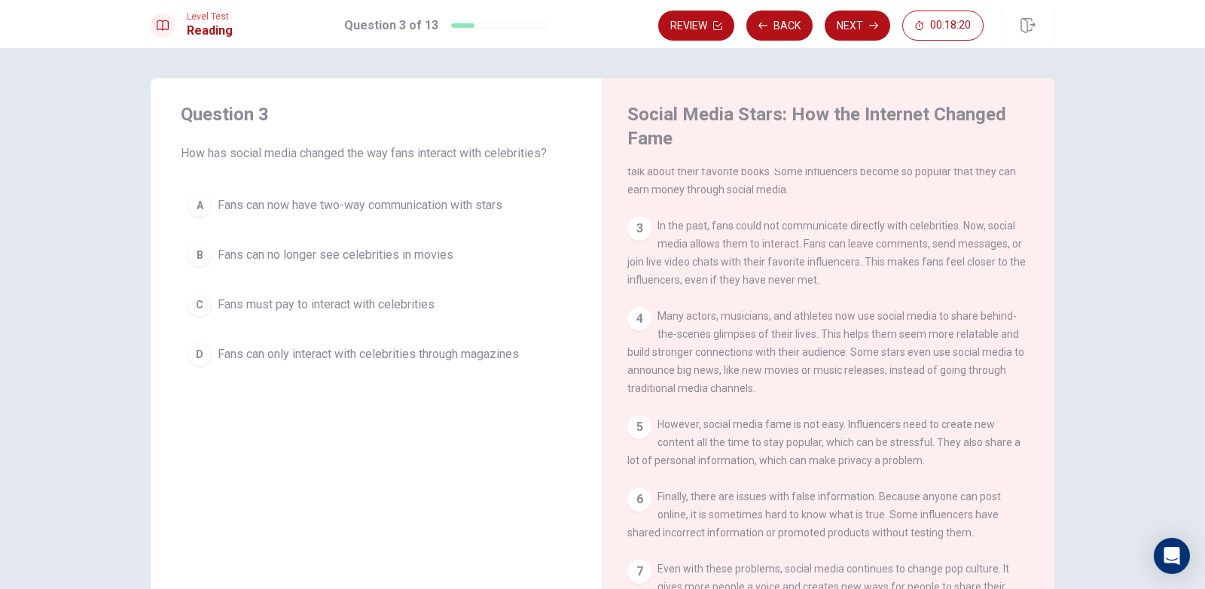
click at [343, 205] on span "Fans can now have two-way communication with stars" at bounding box center [360, 205] width 285 height 18
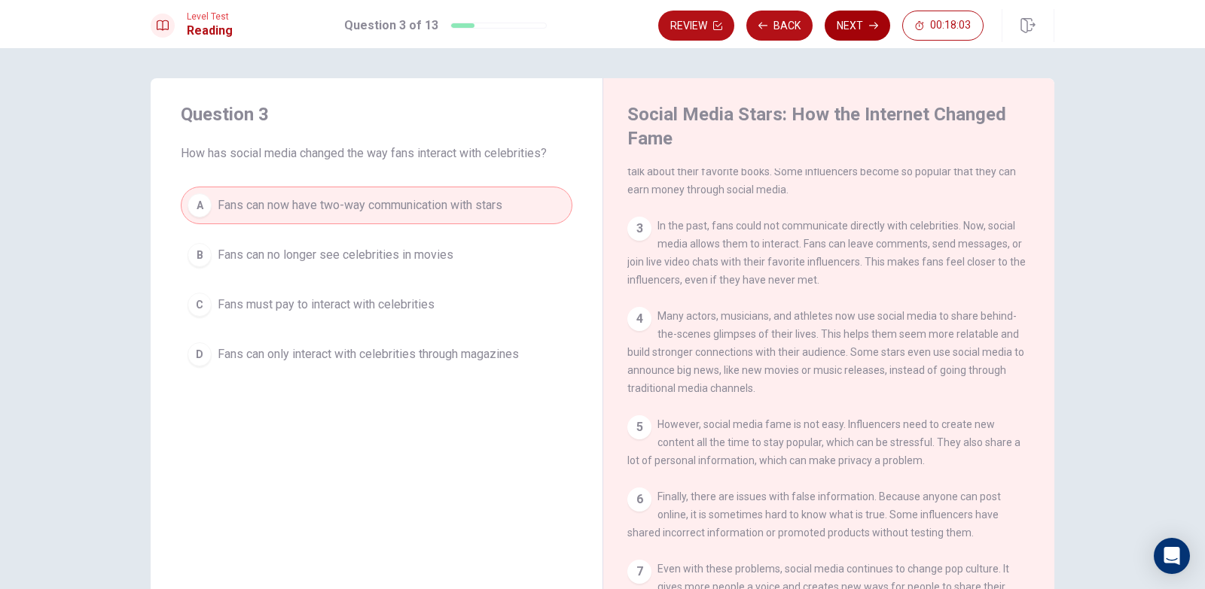
click at [864, 17] on button "Next" at bounding box center [856, 26] width 65 height 30
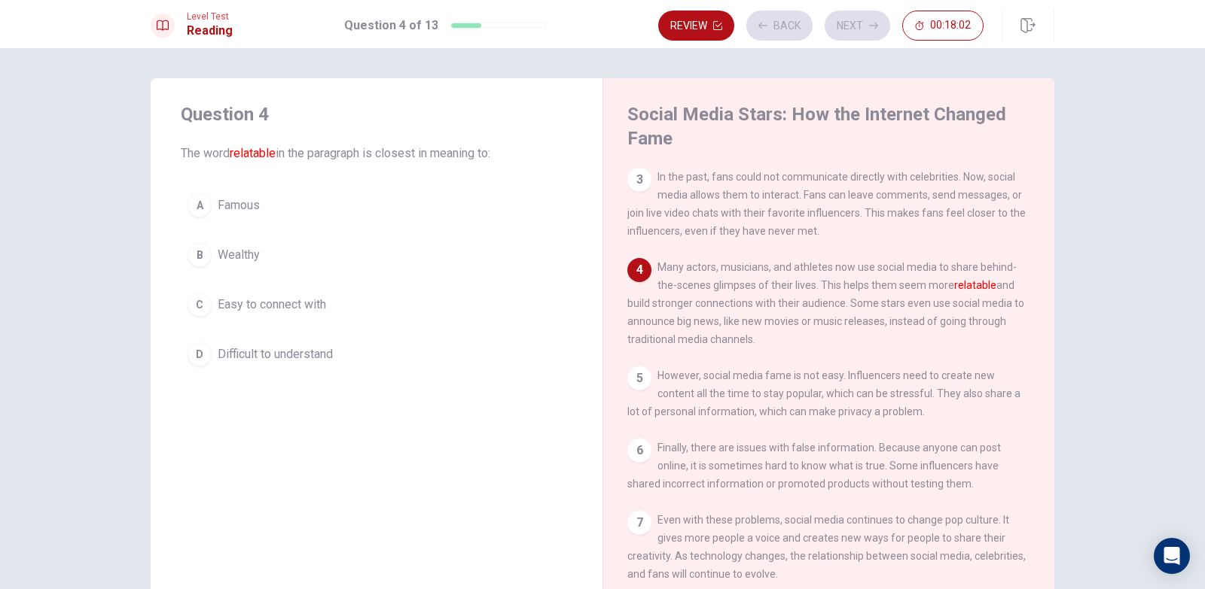
scroll to position [221, 0]
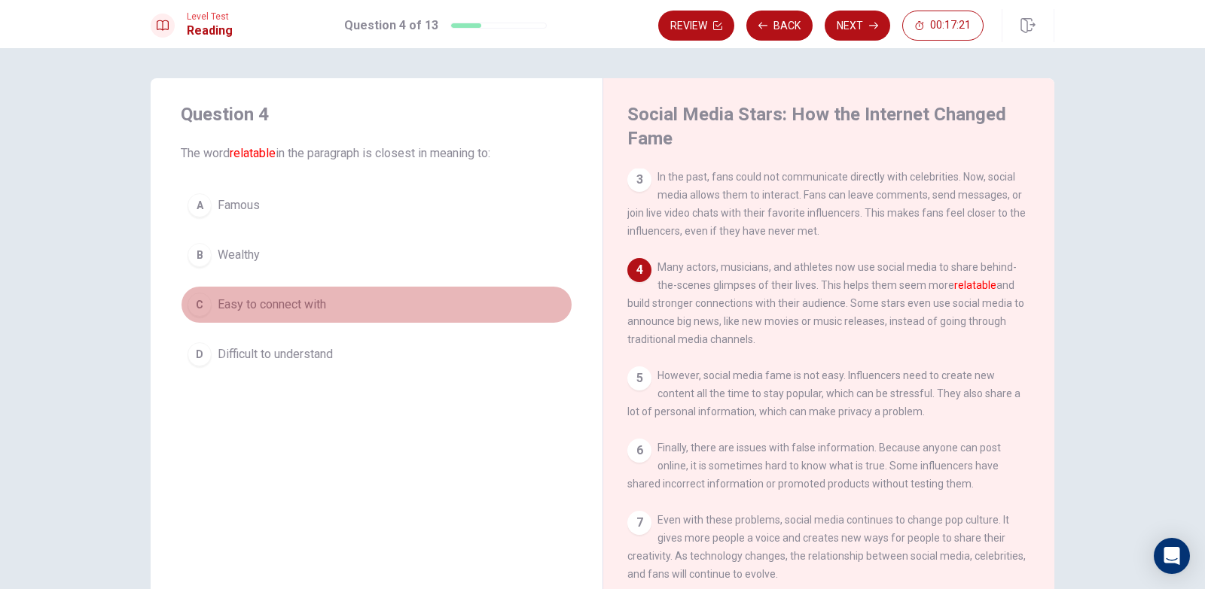
click at [266, 307] on span "Easy to connect with" at bounding box center [272, 305] width 108 height 18
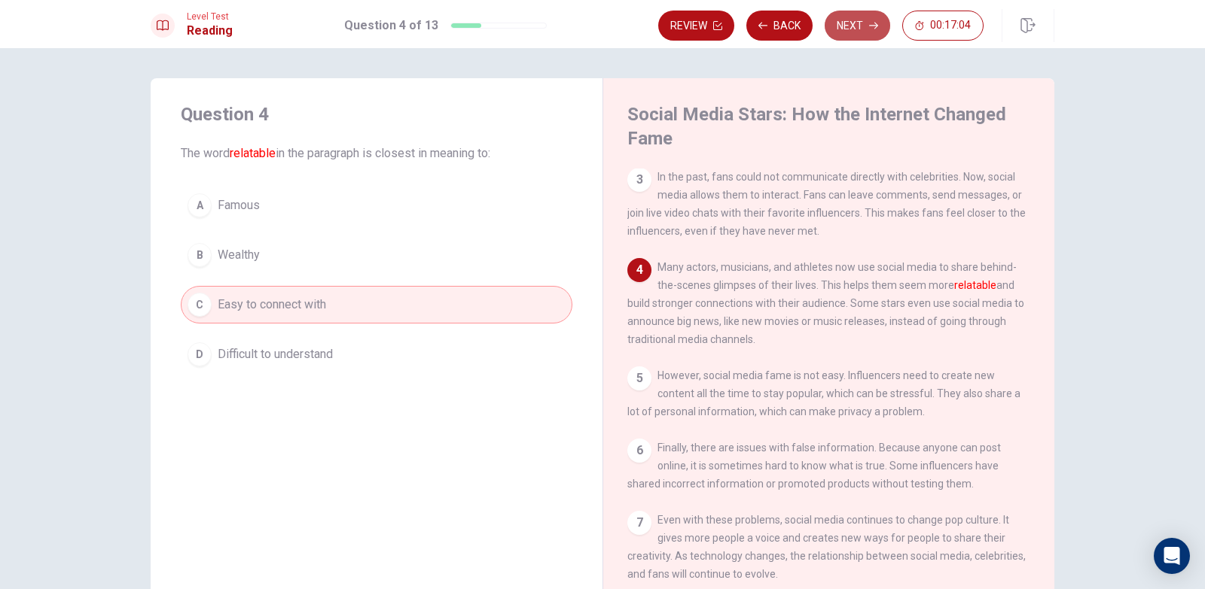
click at [850, 26] on button "Next" at bounding box center [856, 26] width 65 height 30
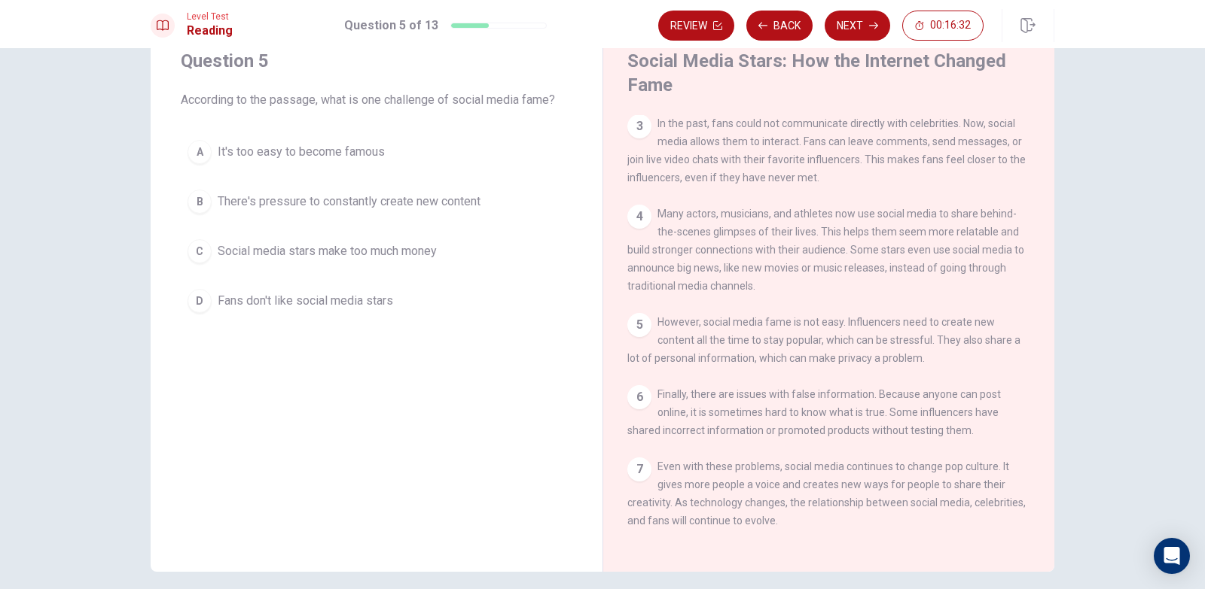
scroll to position [39, 0]
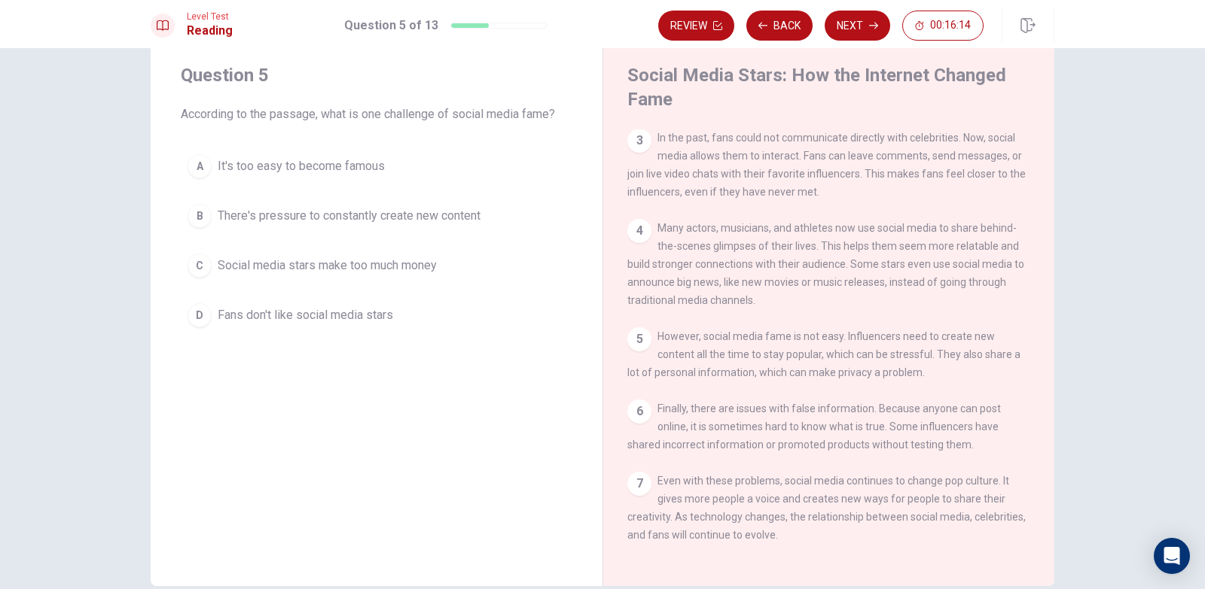
click at [248, 217] on span "There's pressure to constantly create new content" at bounding box center [349, 216] width 263 height 18
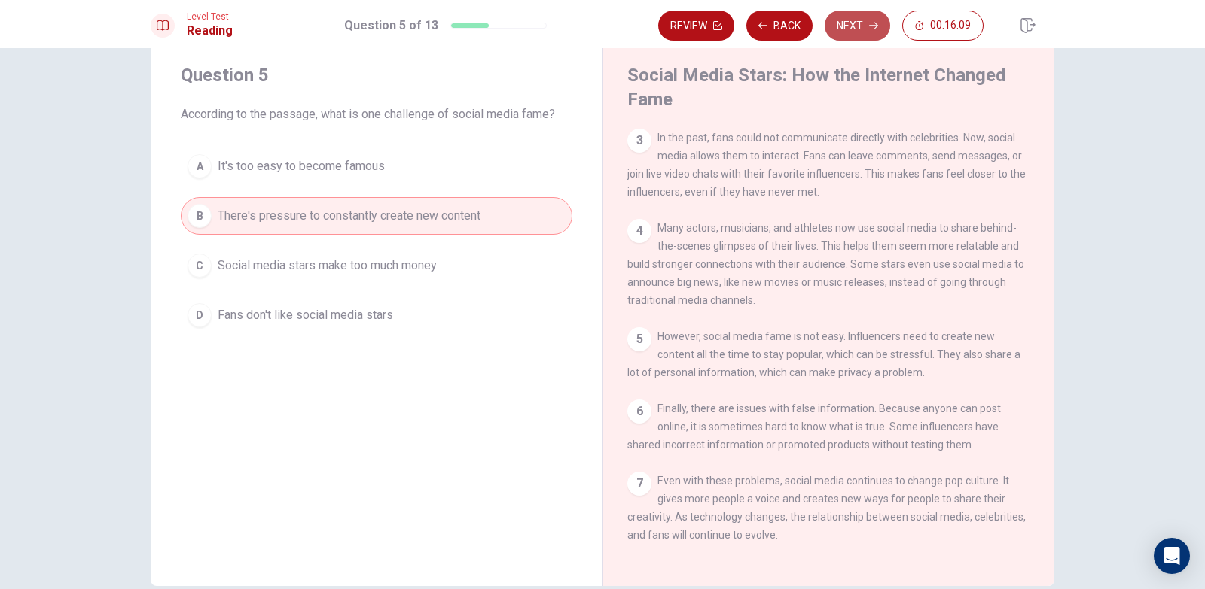
click at [858, 29] on button "Next" at bounding box center [856, 26] width 65 height 30
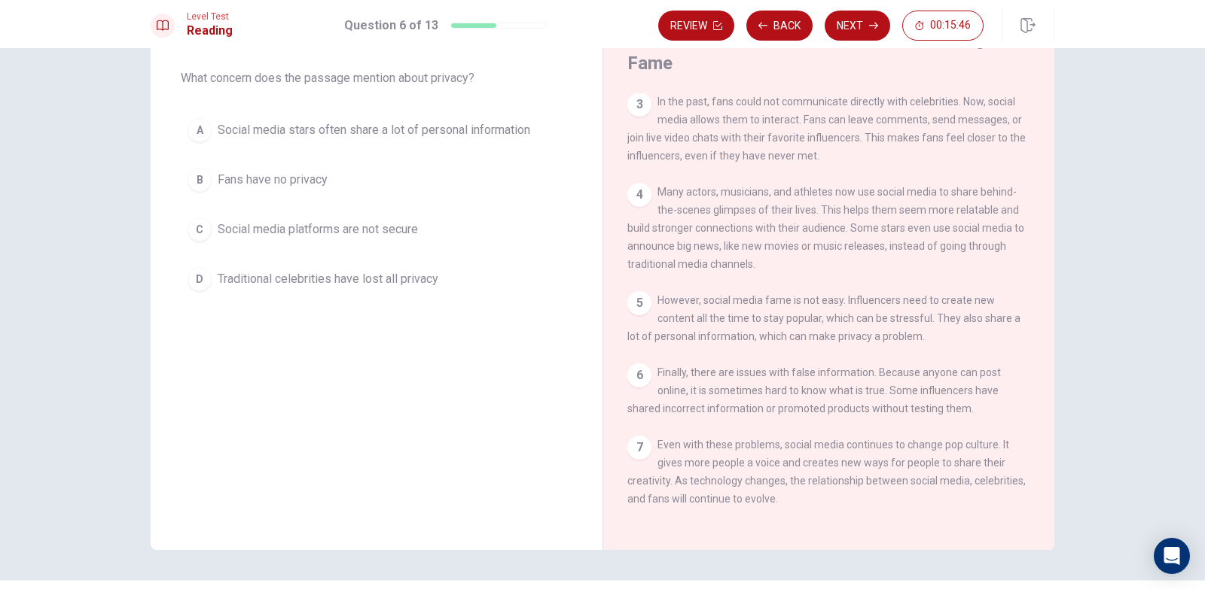
scroll to position [0, 0]
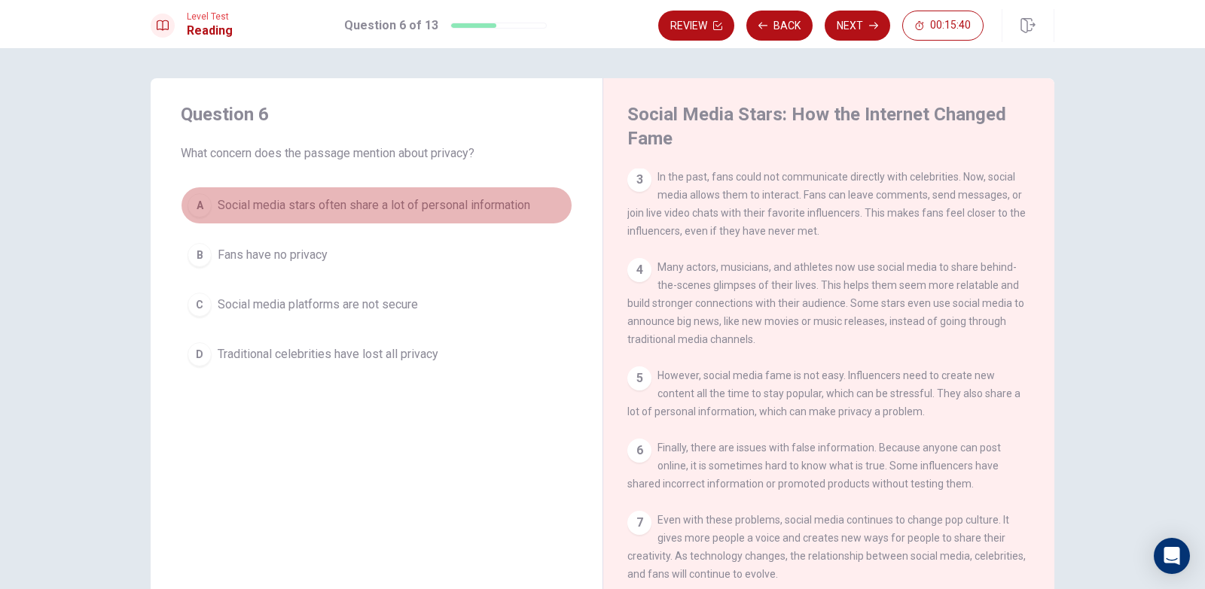
click at [420, 208] on span "Social media stars often share a lot of personal information" at bounding box center [374, 205] width 312 height 18
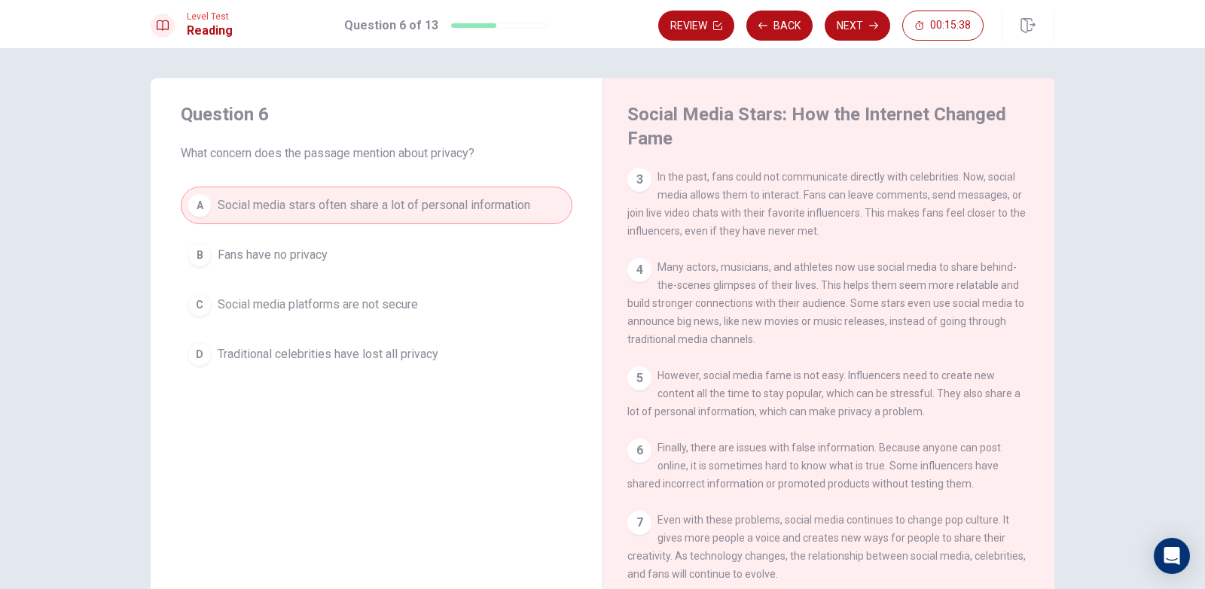
scroll to position [75, 0]
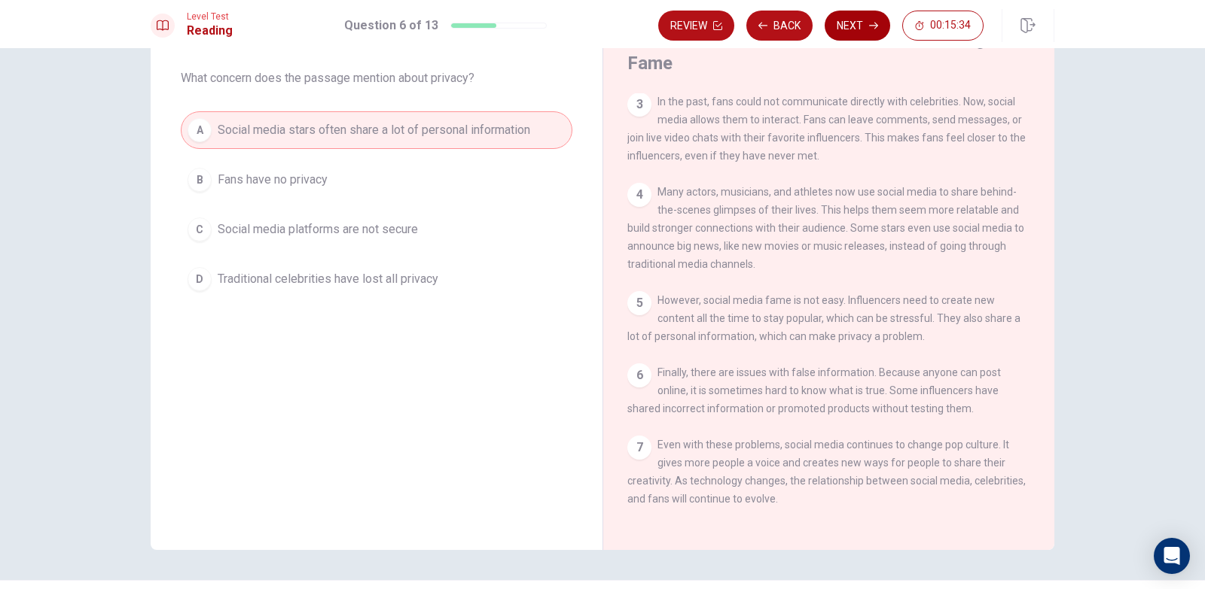
click at [860, 23] on button "Next" at bounding box center [856, 26] width 65 height 30
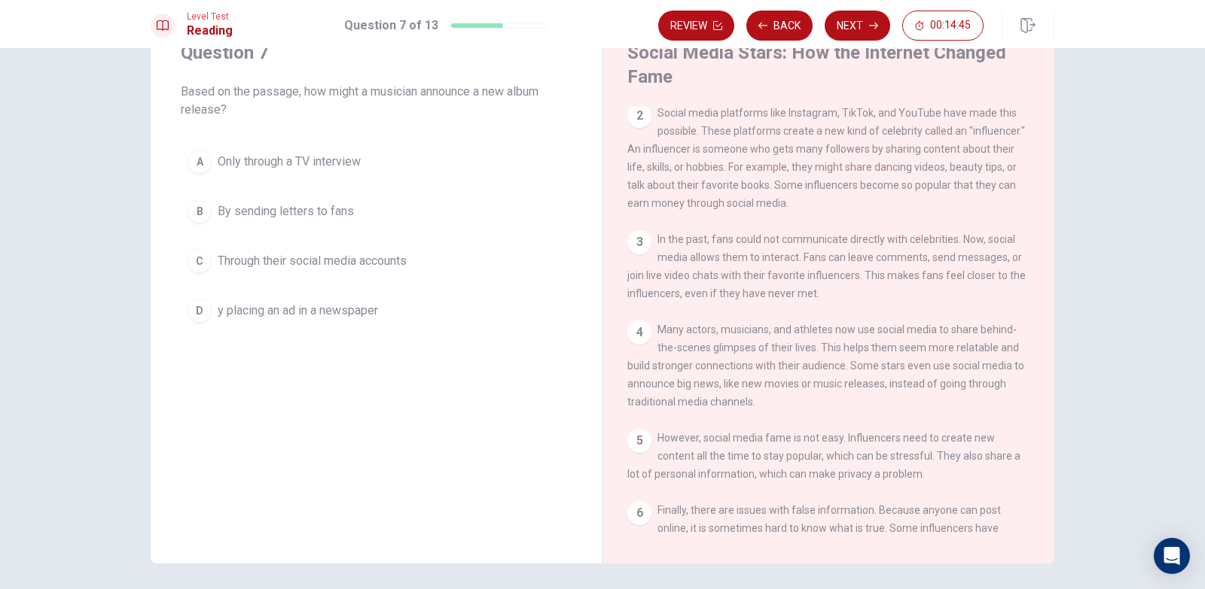
scroll to position [39, 0]
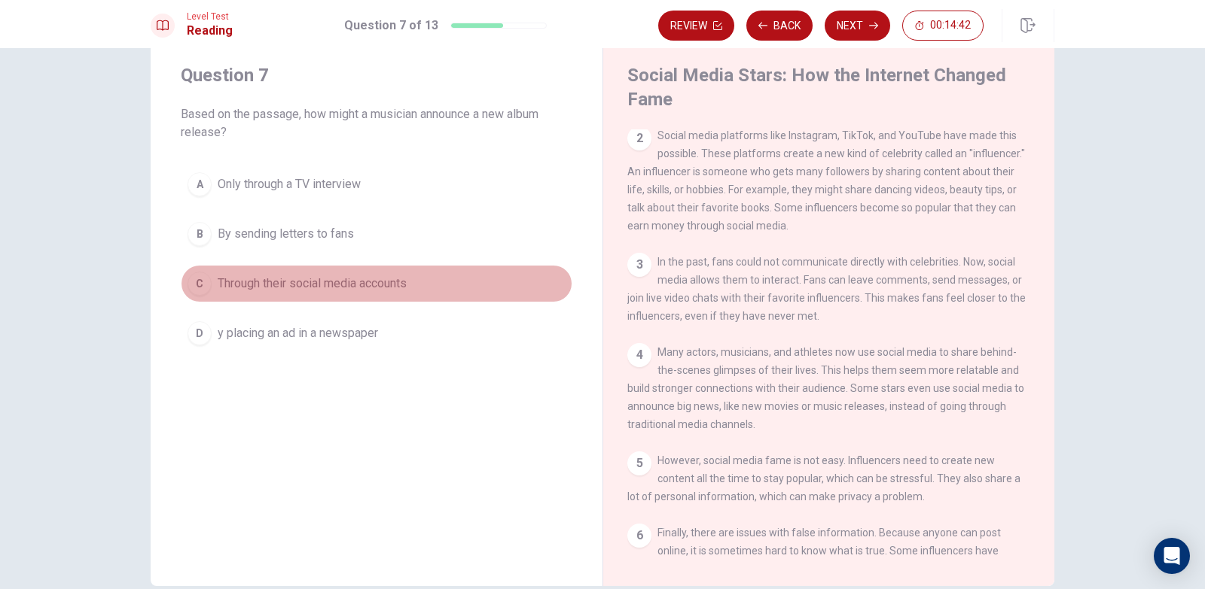
click at [237, 285] on span "Through their social media accounts" at bounding box center [312, 284] width 189 height 18
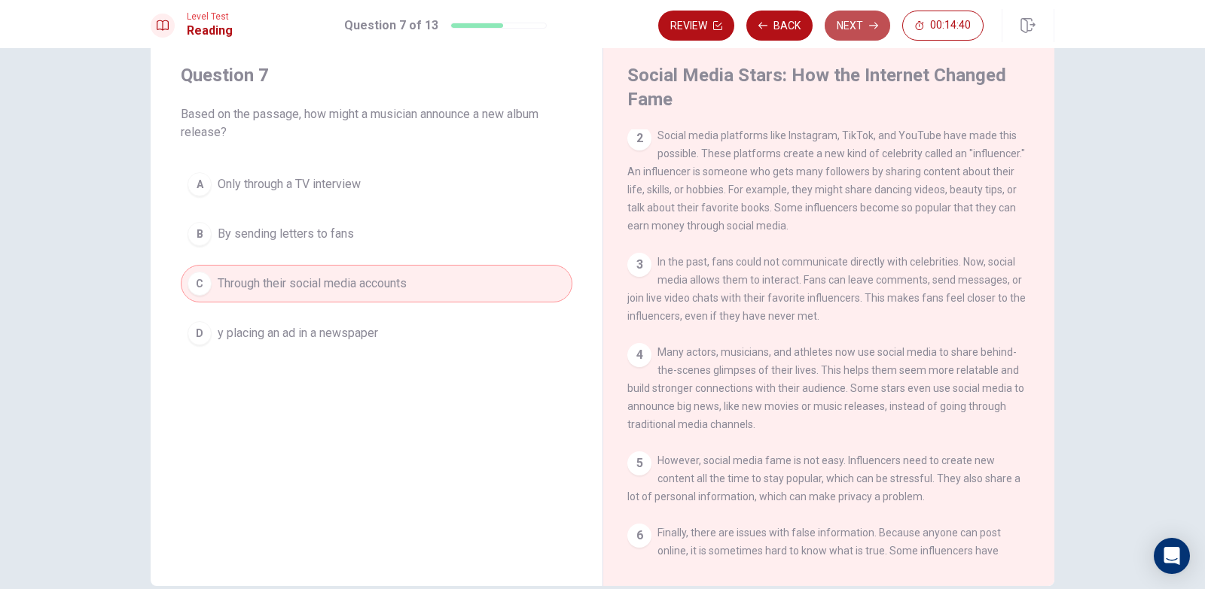
click at [867, 29] on button "Next" at bounding box center [856, 26] width 65 height 30
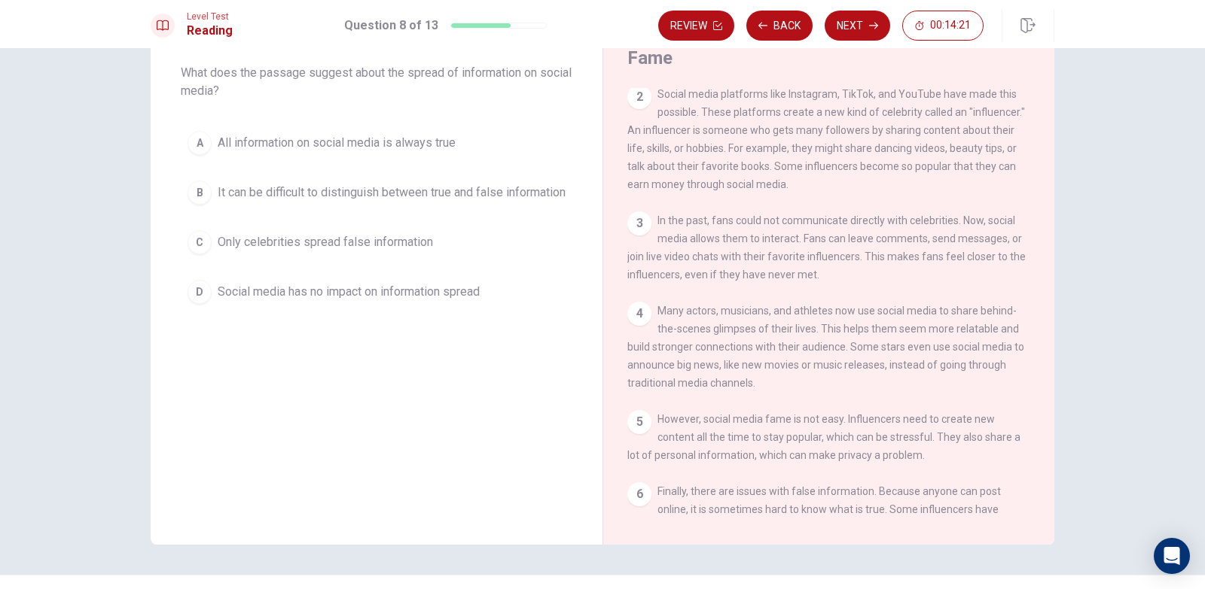
scroll to position [114, 0]
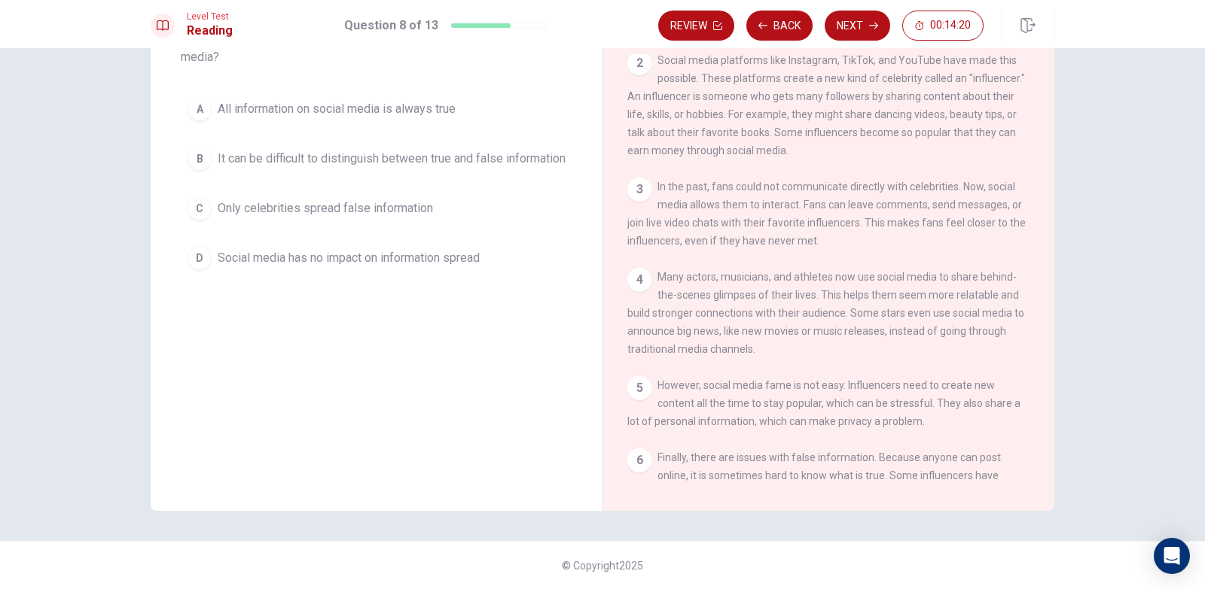
click at [265, 166] on span "It can be difficult to distinguish between true and false information" at bounding box center [392, 159] width 348 height 18
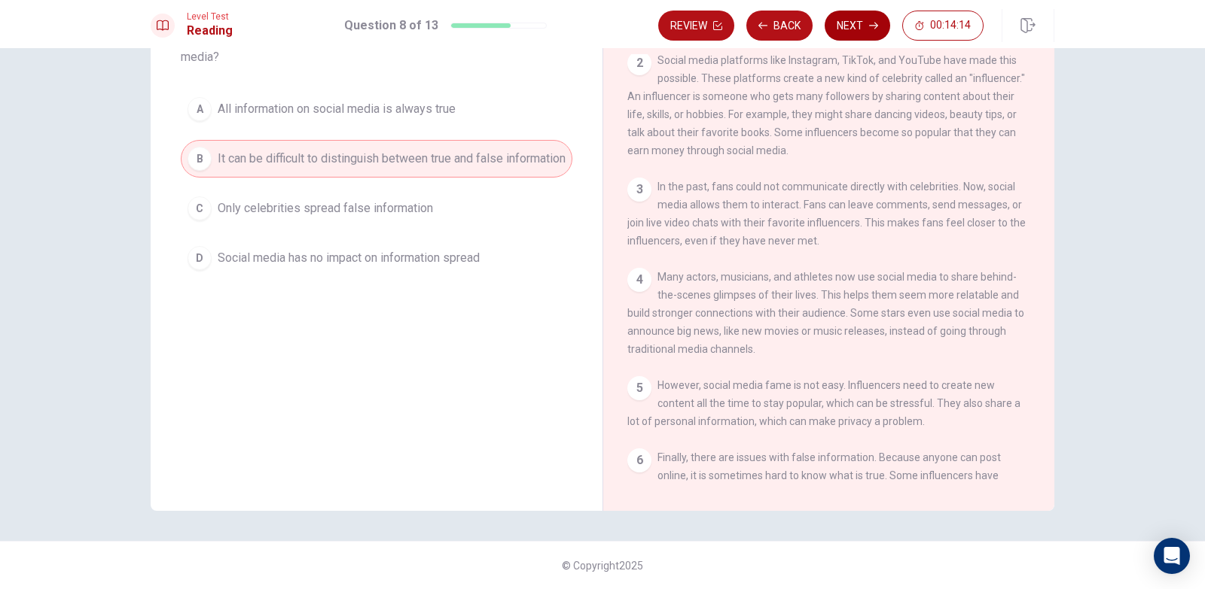
click at [853, 27] on button "Next" at bounding box center [856, 26] width 65 height 30
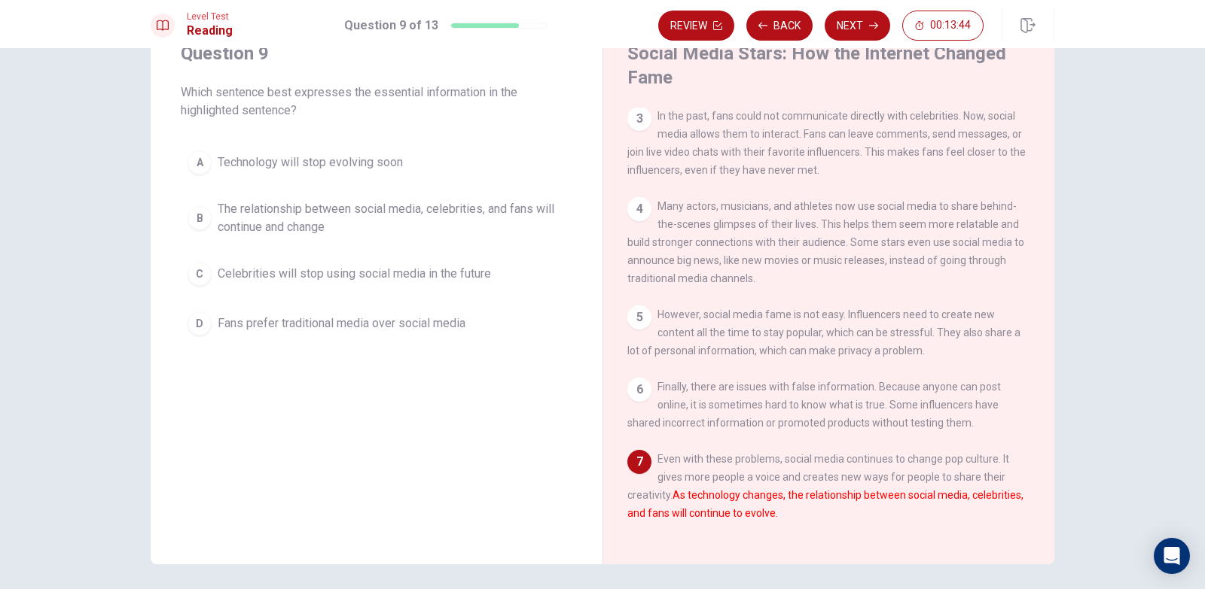
scroll to position [39, 0]
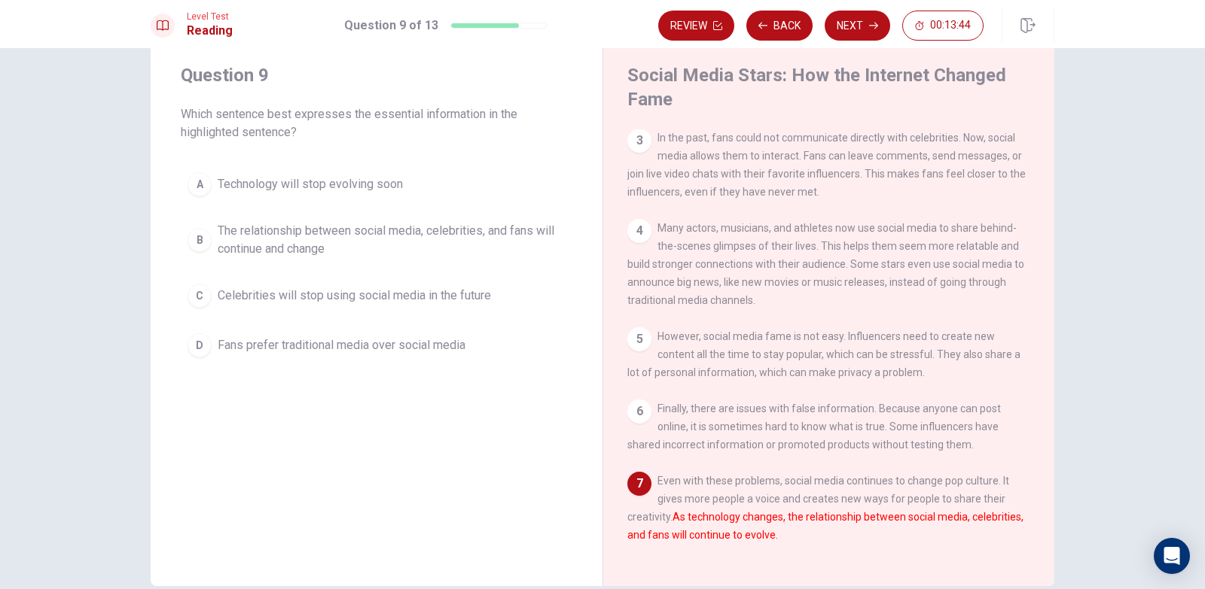
click at [242, 243] on span "The relationship between social media, celebrities, and fans will continue and …" at bounding box center [392, 240] width 348 height 36
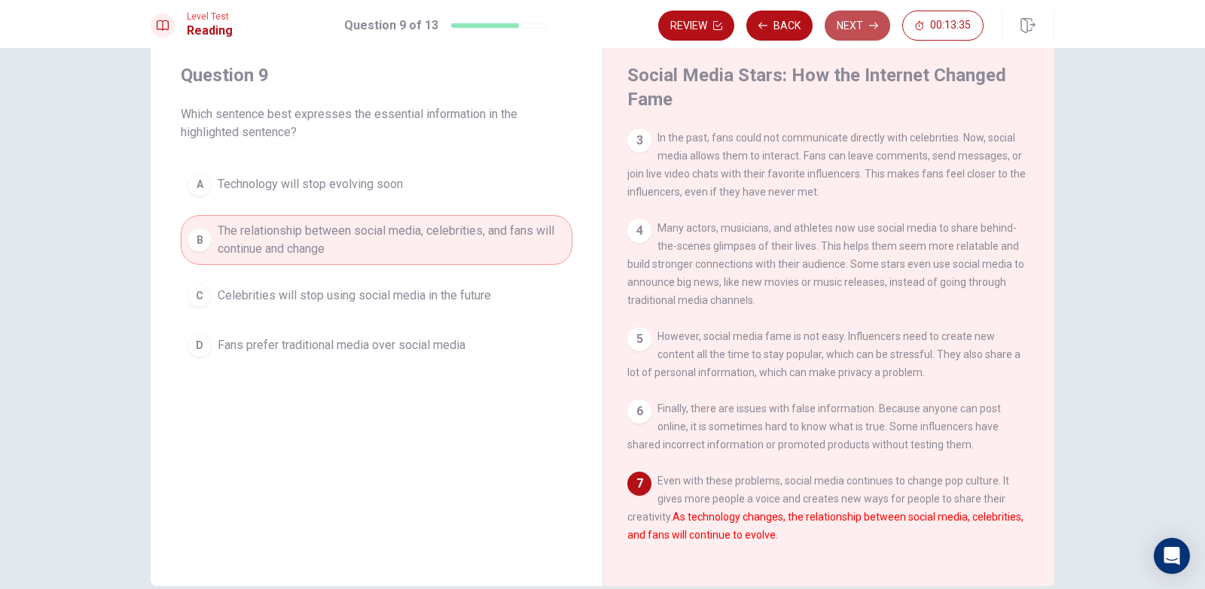
click at [858, 29] on button "Next" at bounding box center [856, 26] width 65 height 30
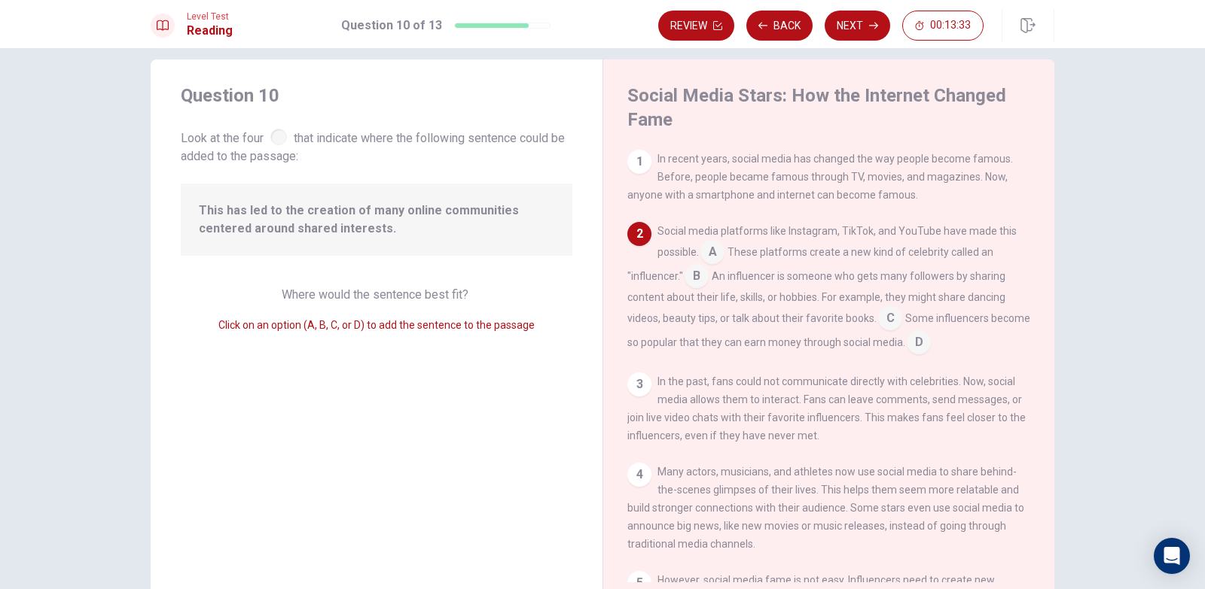
scroll to position [0, 0]
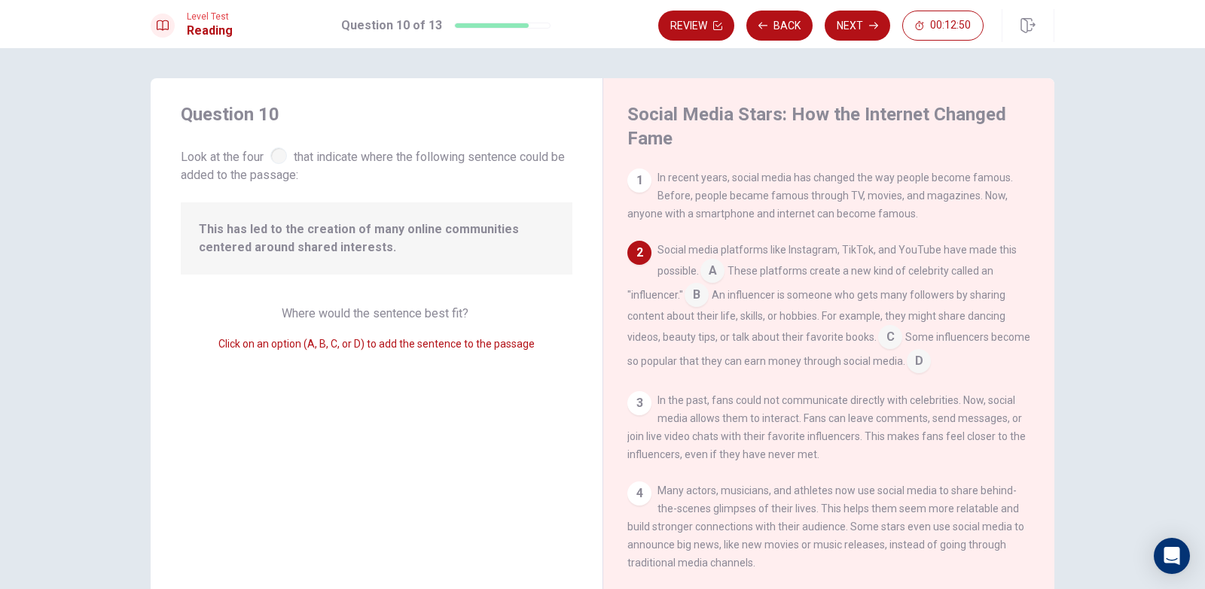
click at [879, 337] on input at bounding box center [890, 339] width 24 height 24
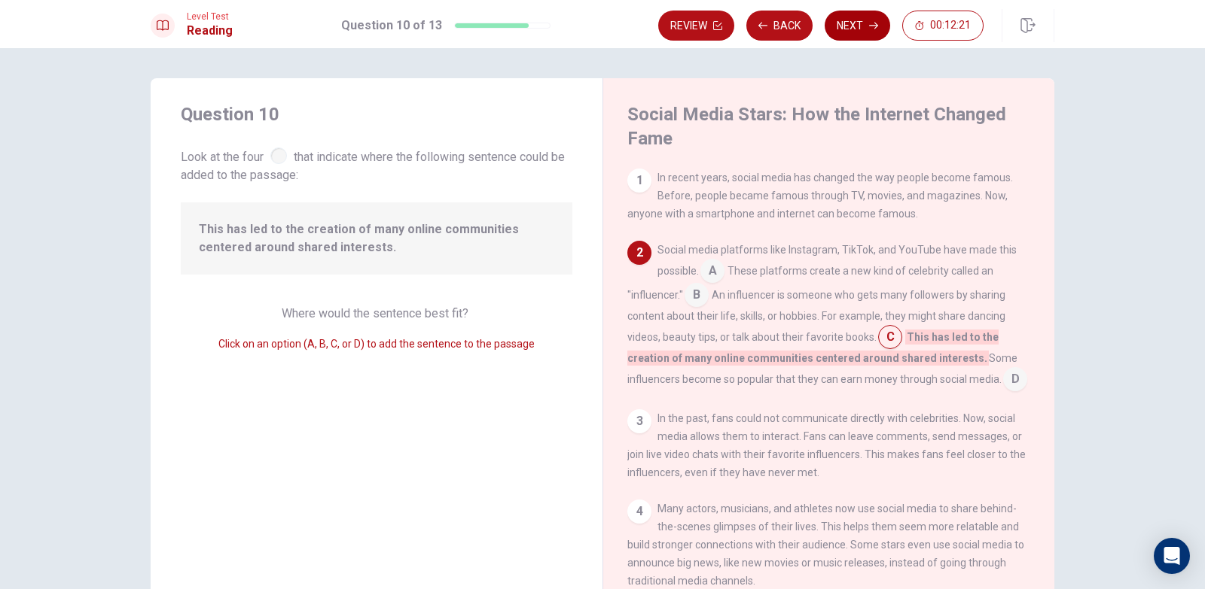
click at [870, 29] on icon "button" at bounding box center [873, 25] width 9 height 9
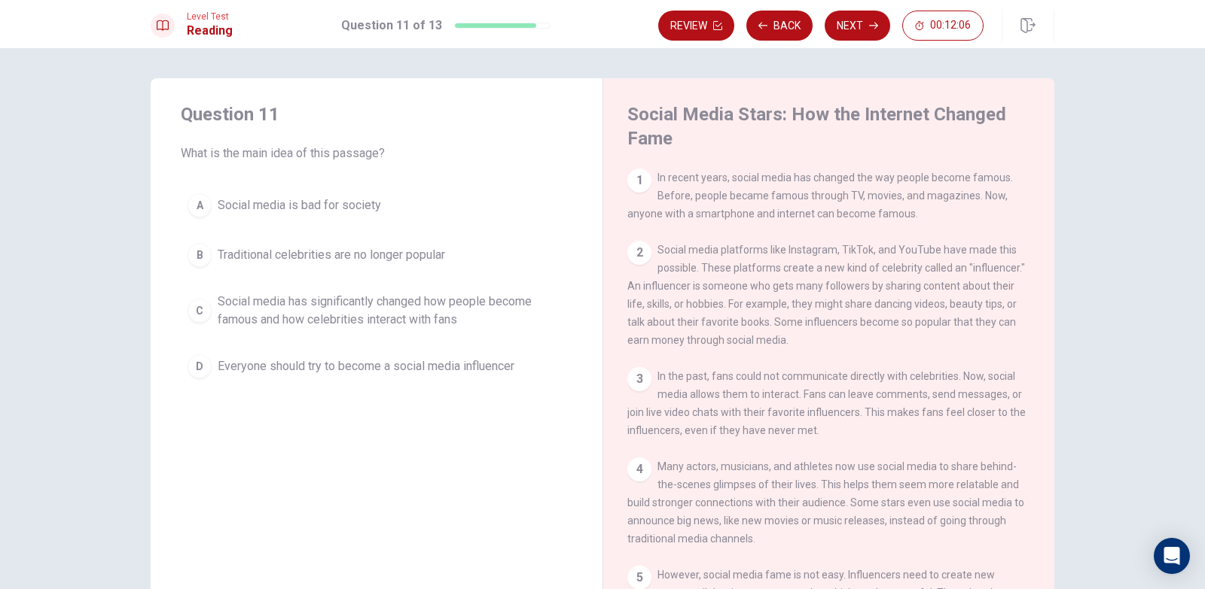
click at [437, 309] on span "Social media has significantly changed how people become famous and how celebri…" at bounding box center [392, 311] width 348 height 36
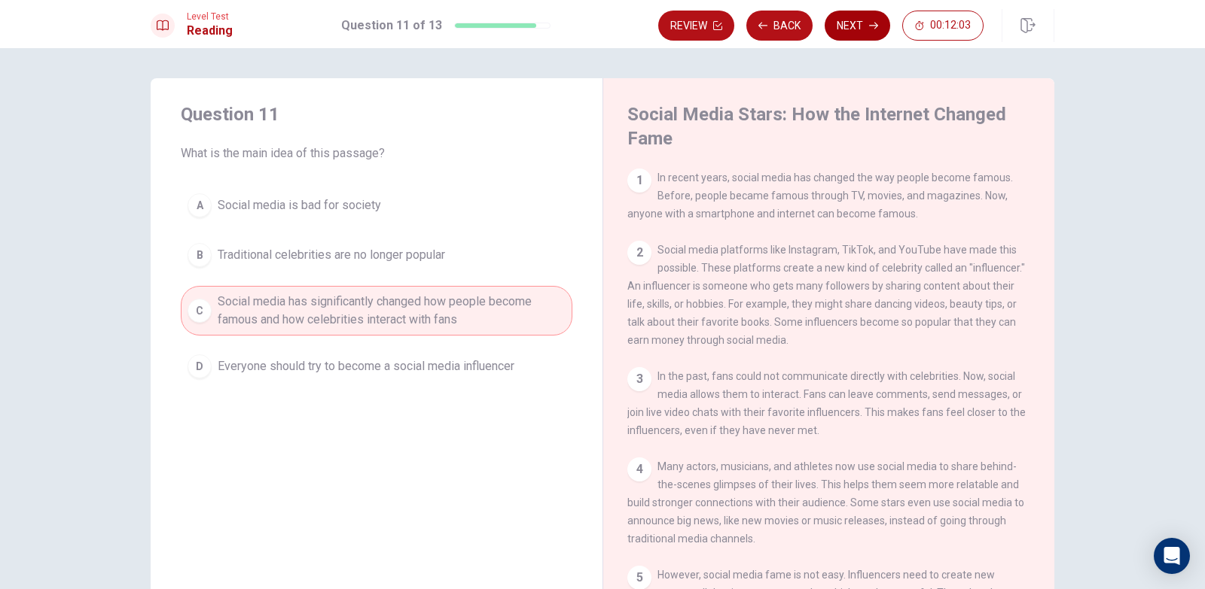
click at [866, 32] on button "Next" at bounding box center [856, 26] width 65 height 30
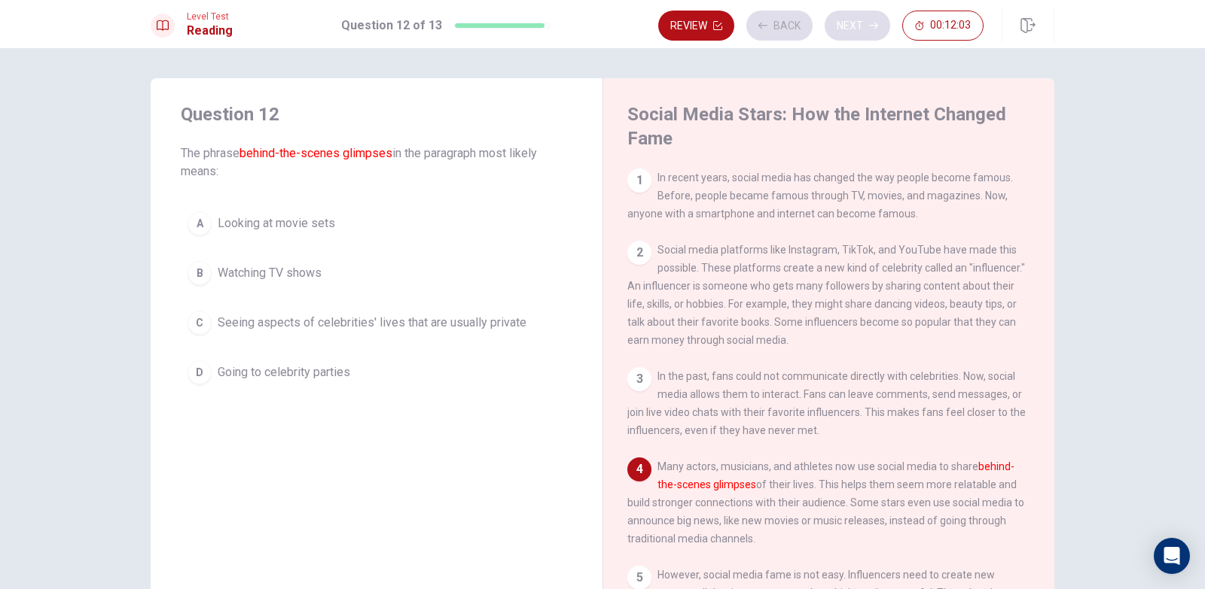
scroll to position [111, 0]
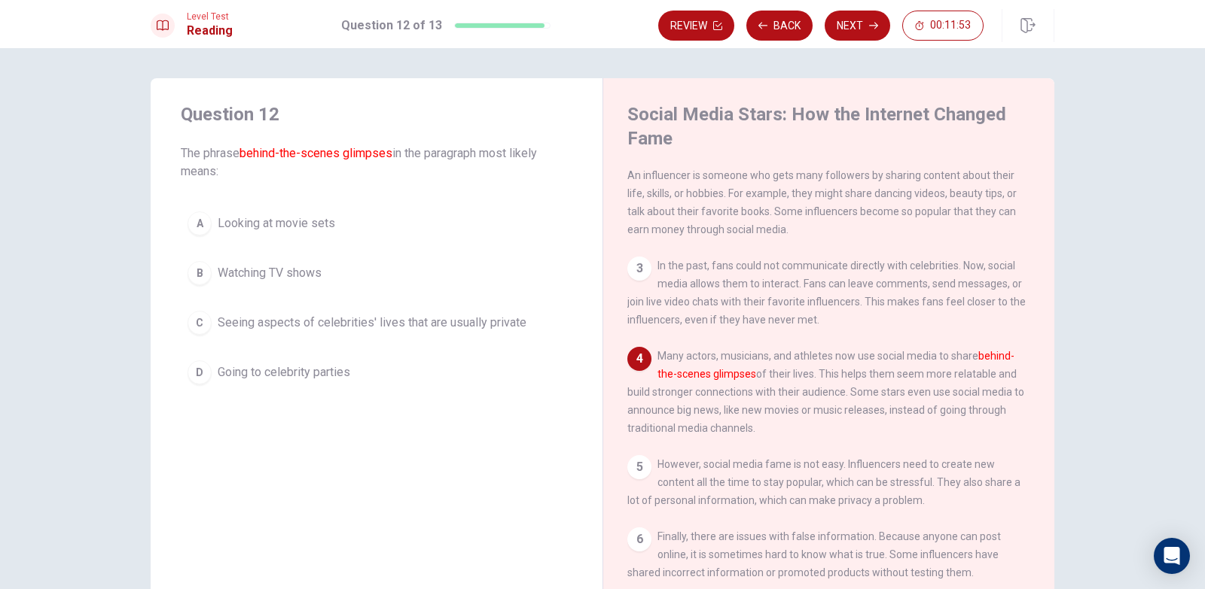
click at [442, 327] on span "Seeing aspects of celebrities' lives that are usually private" at bounding box center [372, 323] width 309 height 18
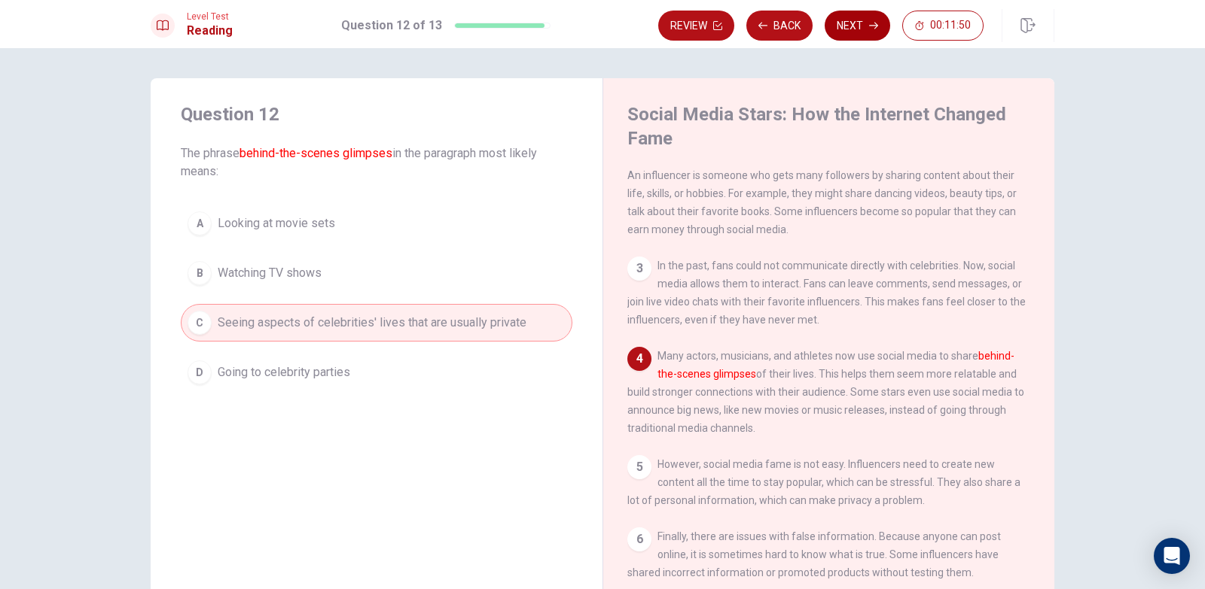
click at [853, 31] on button "Next" at bounding box center [856, 26] width 65 height 30
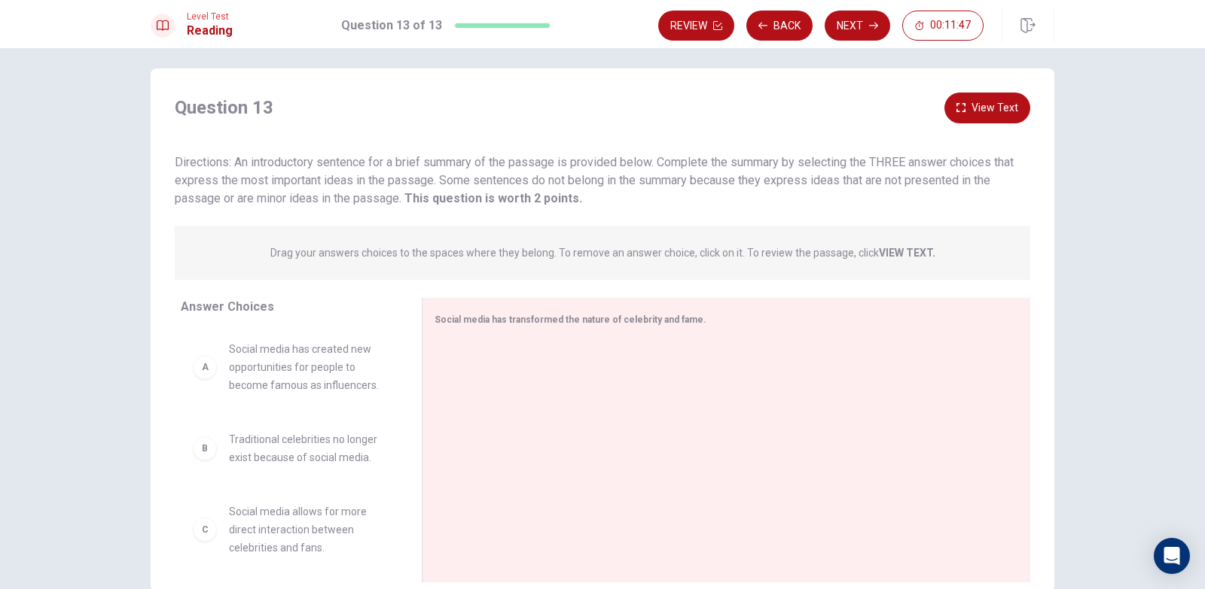
scroll to position [0, 0]
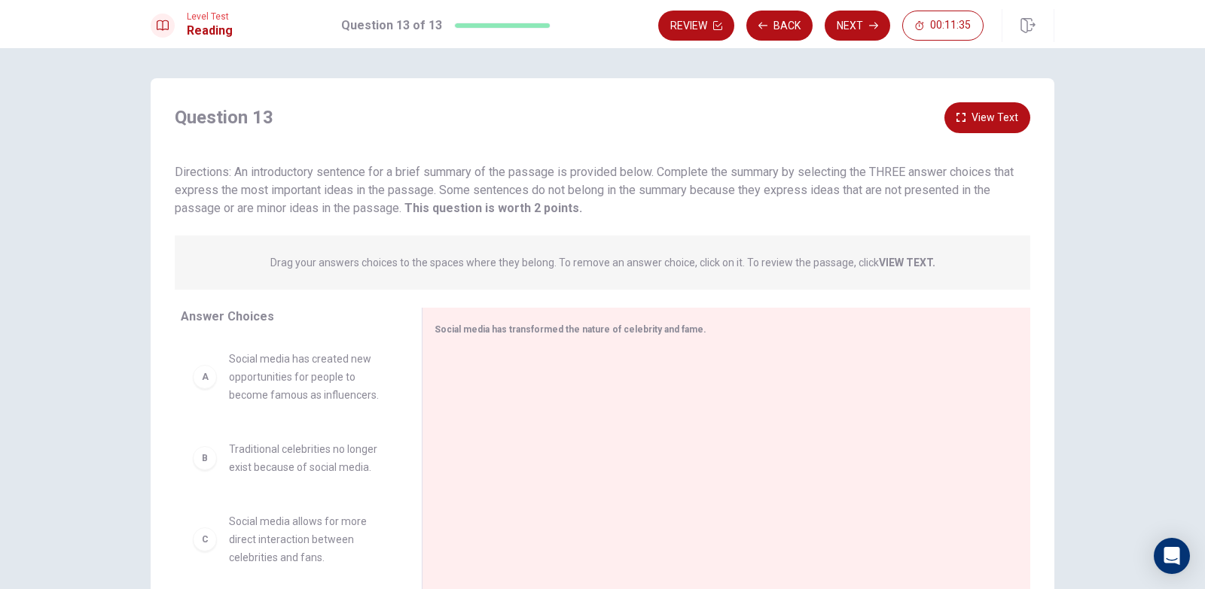
drag, startPoint x: 232, startPoint y: 170, endPoint x: 537, endPoint y: 174, distance: 304.9
click at [537, 174] on span "Directions: An introductory sentence for a brief summary of the passage is prov…" at bounding box center [594, 190] width 839 height 50
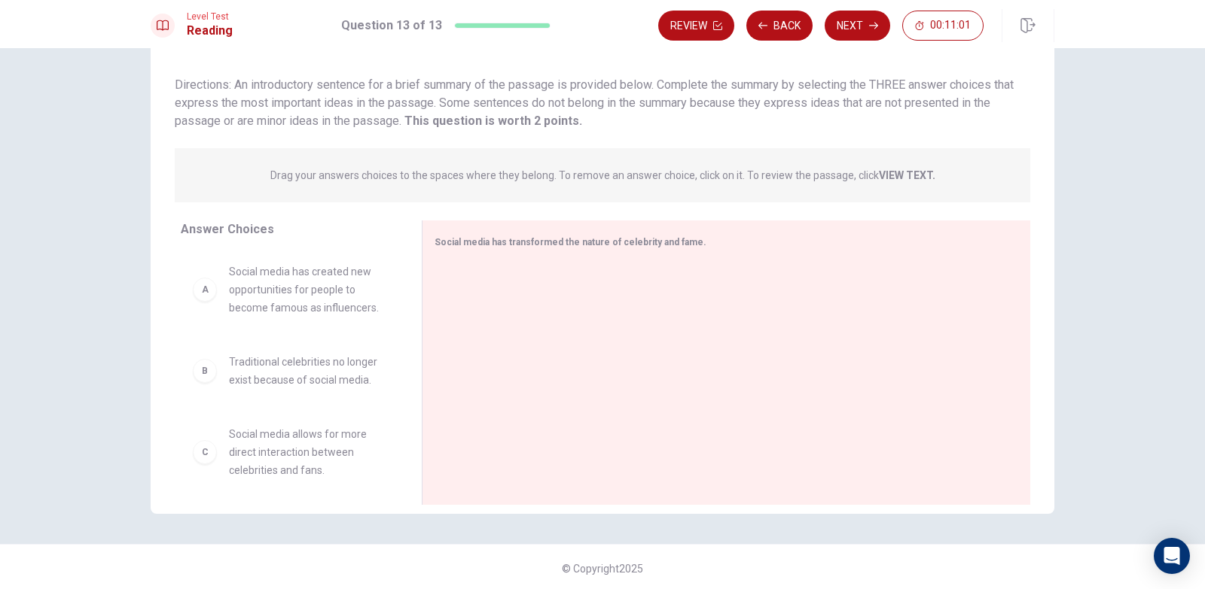
scroll to position [90, 0]
click at [320, 291] on span "Social media has created new opportunities for people to become famous as influ…" at bounding box center [307, 287] width 157 height 54
click at [208, 291] on div "A" at bounding box center [205, 287] width 24 height 24
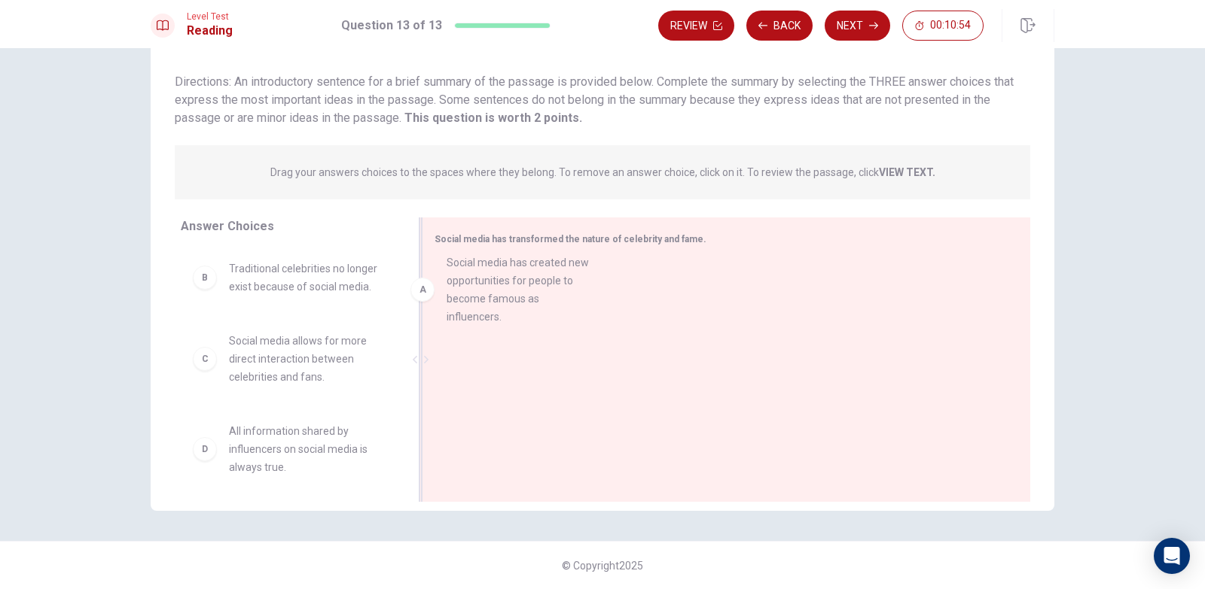
drag, startPoint x: 202, startPoint y: 291, endPoint x: 507, endPoint y: 272, distance: 305.5
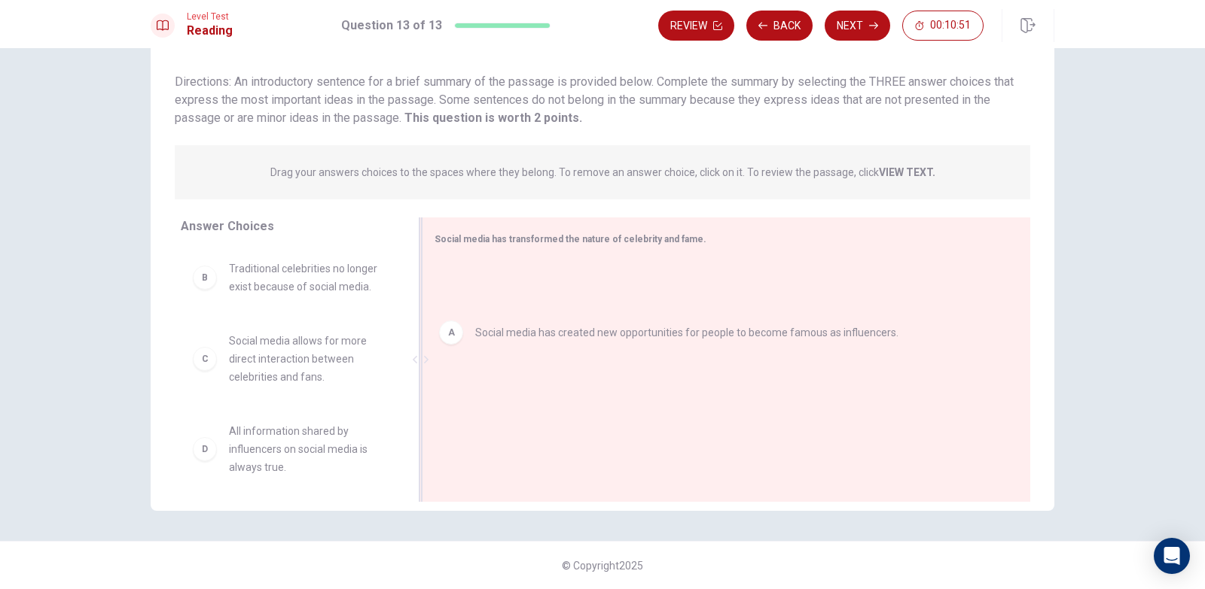
drag, startPoint x: 459, startPoint y: 289, endPoint x: 452, endPoint y: 342, distance: 53.1
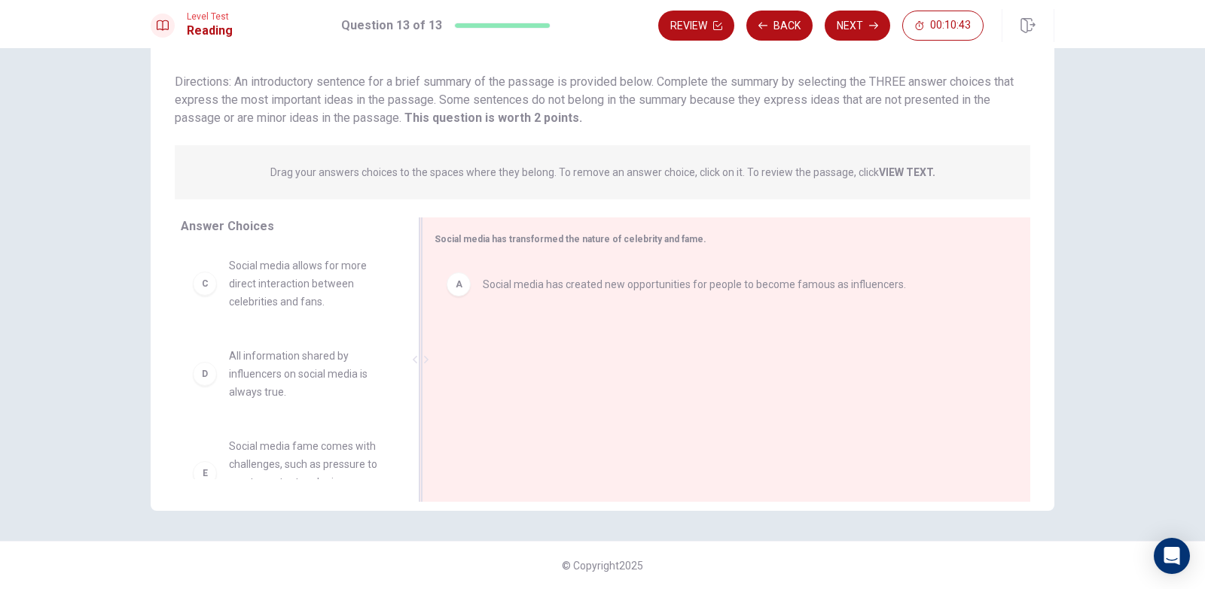
scroll to position [72, 0]
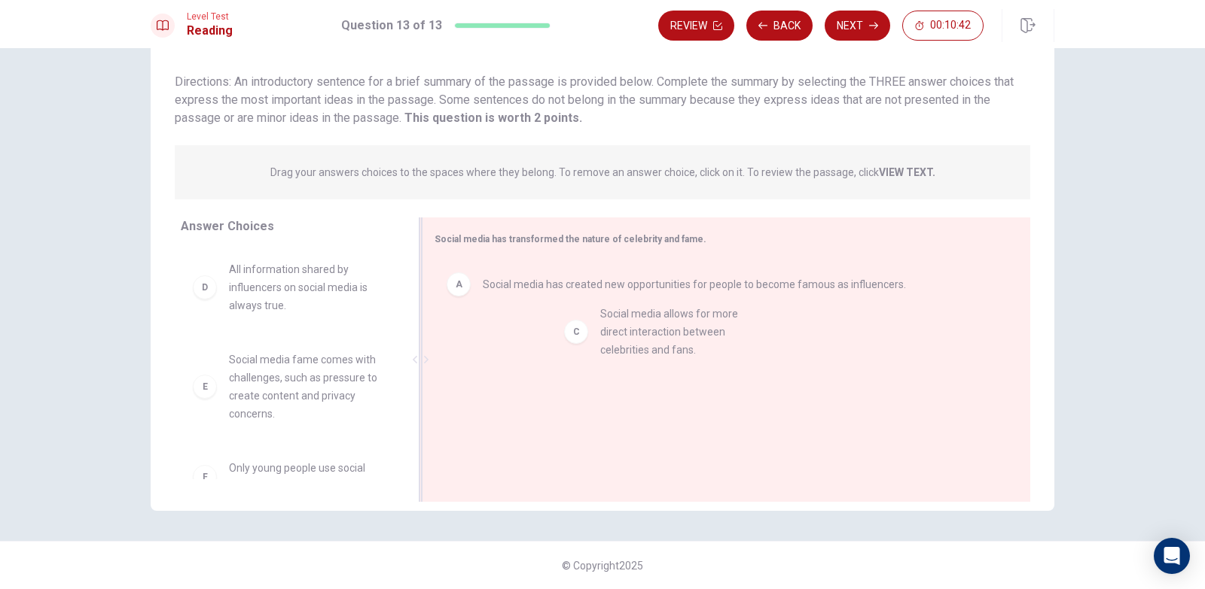
drag, startPoint x: 263, startPoint y: 305, endPoint x: 642, endPoint y: 353, distance: 381.7
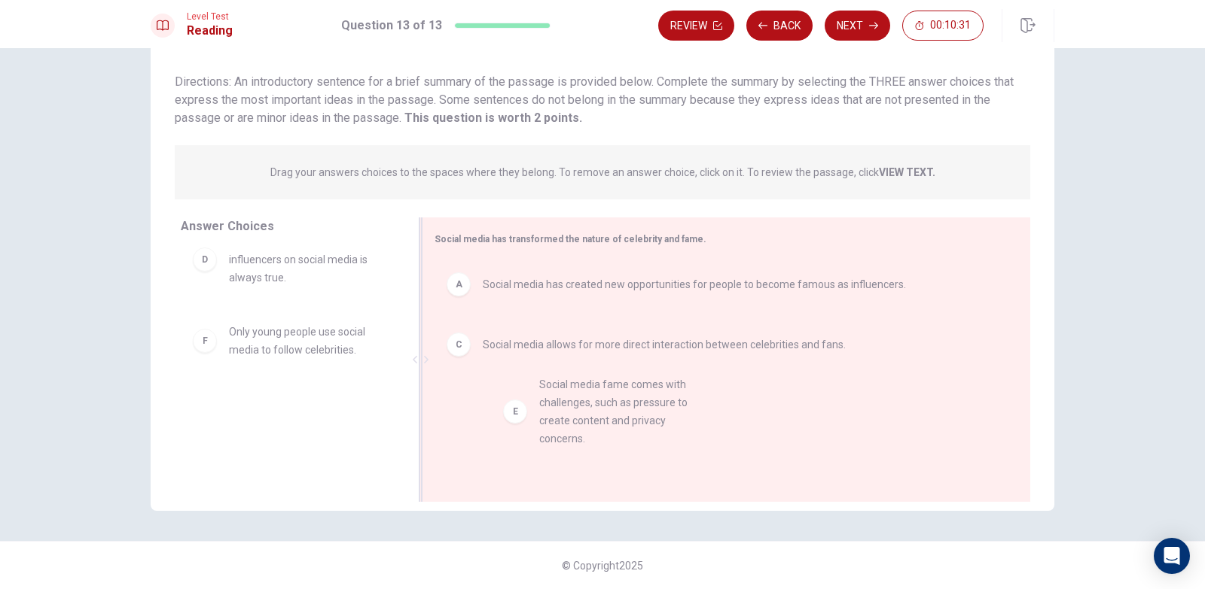
drag, startPoint x: 291, startPoint y: 338, endPoint x: 611, endPoint y: 391, distance: 324.3
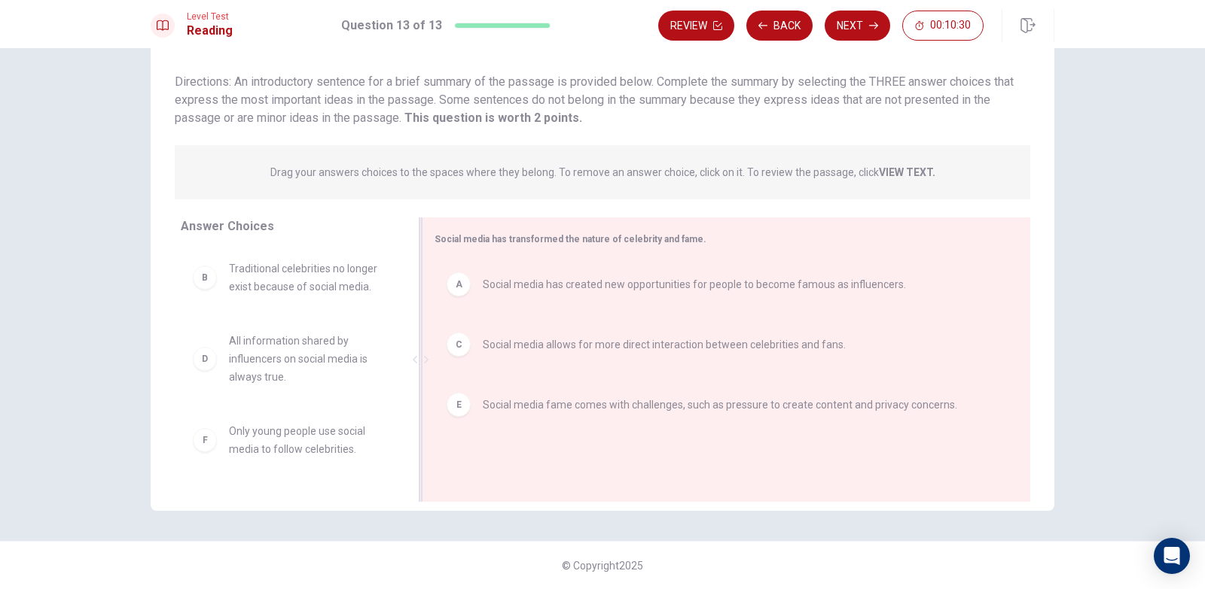
scroll to position [0, 0]
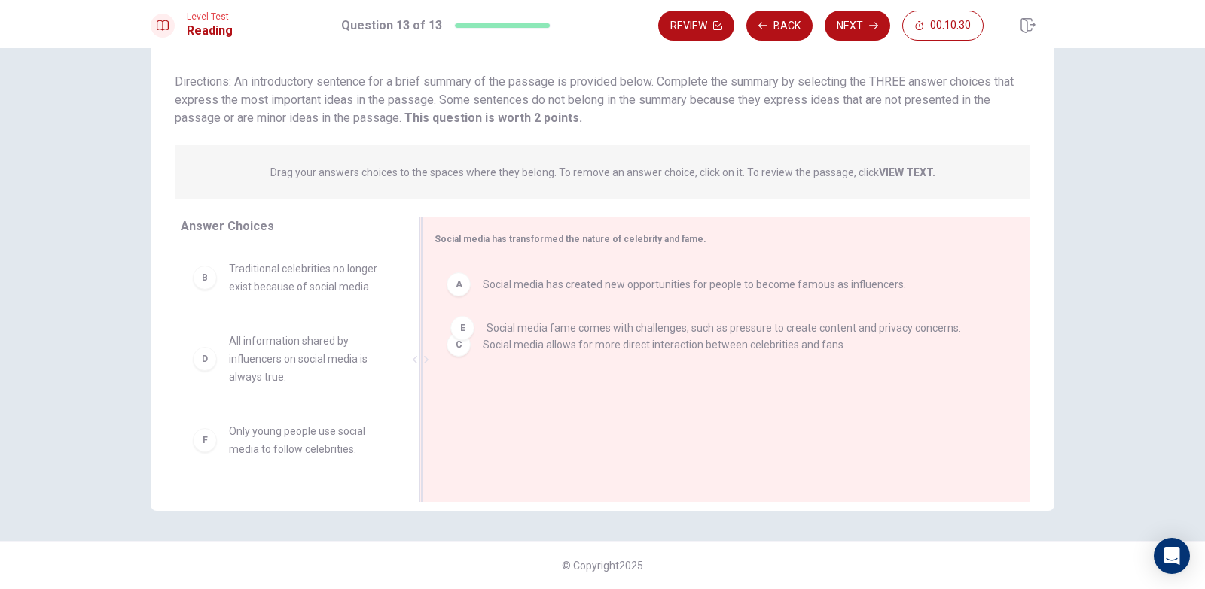
drag, startPoint x: 532, startPoint y: 404, endPoint x: 539, endPoint y: 330, distance: 74.9
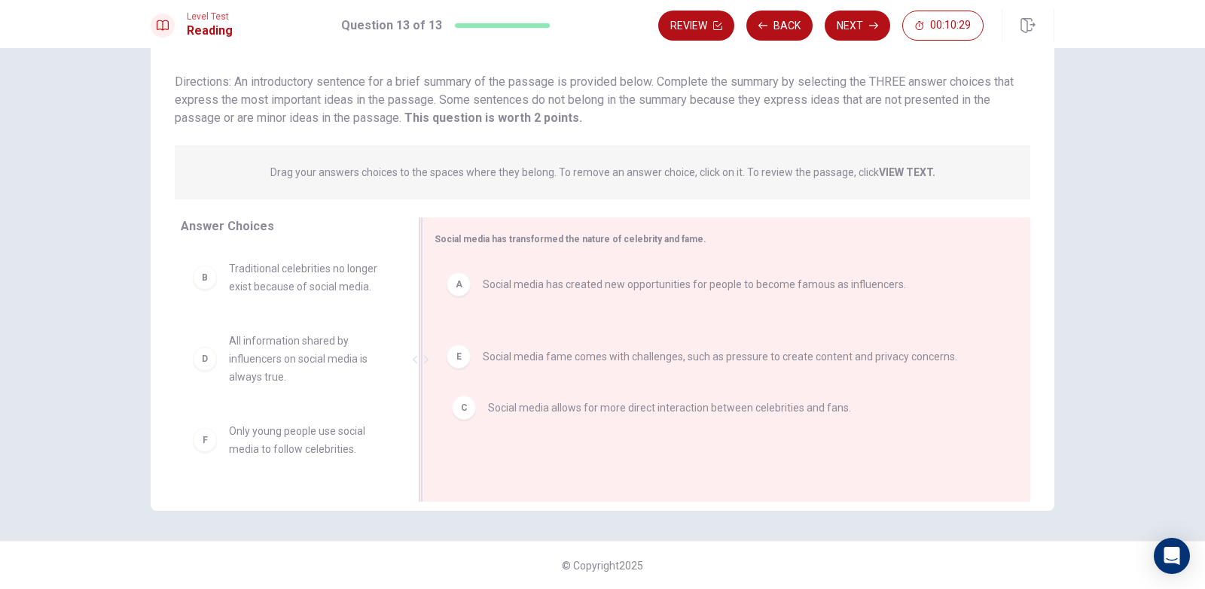
drag, startPoint x: 522, startPoint y: 360, endPoint x: 532, endPoint y: 431, distance: 71.5
drag, startPoint x: 516, startPoint y: 354, endPoint x: 526, endPoint y: 434, distance: 81.1
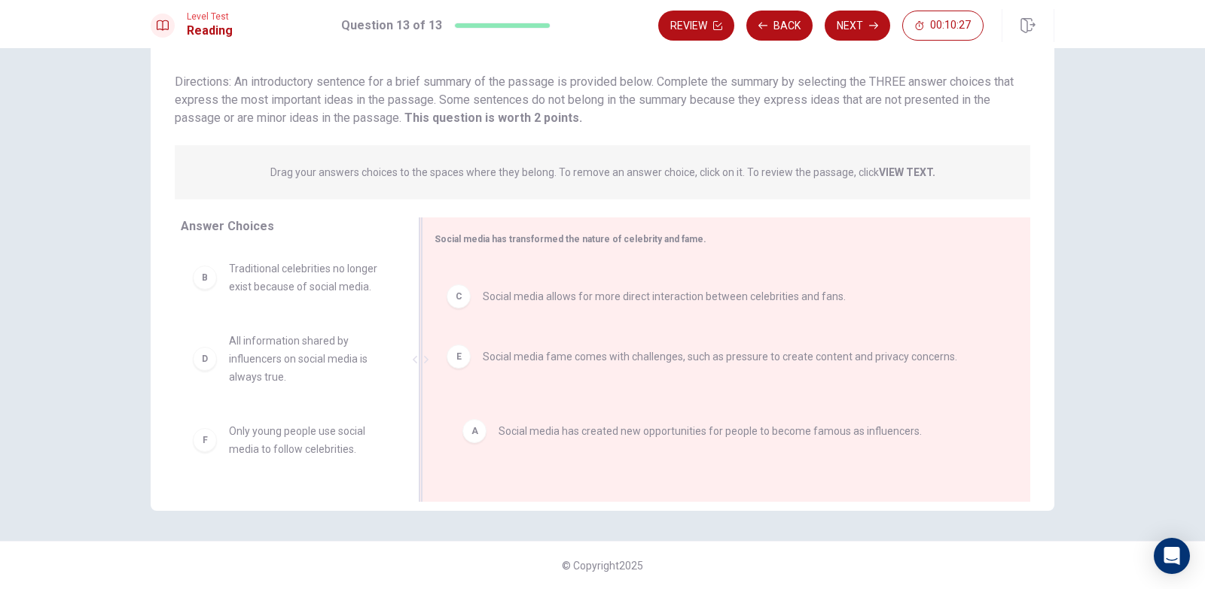
drag, startPoint x: 516, startPoint y: 285, endPoint x: 536, endPoint y: 437, distance: 154.2
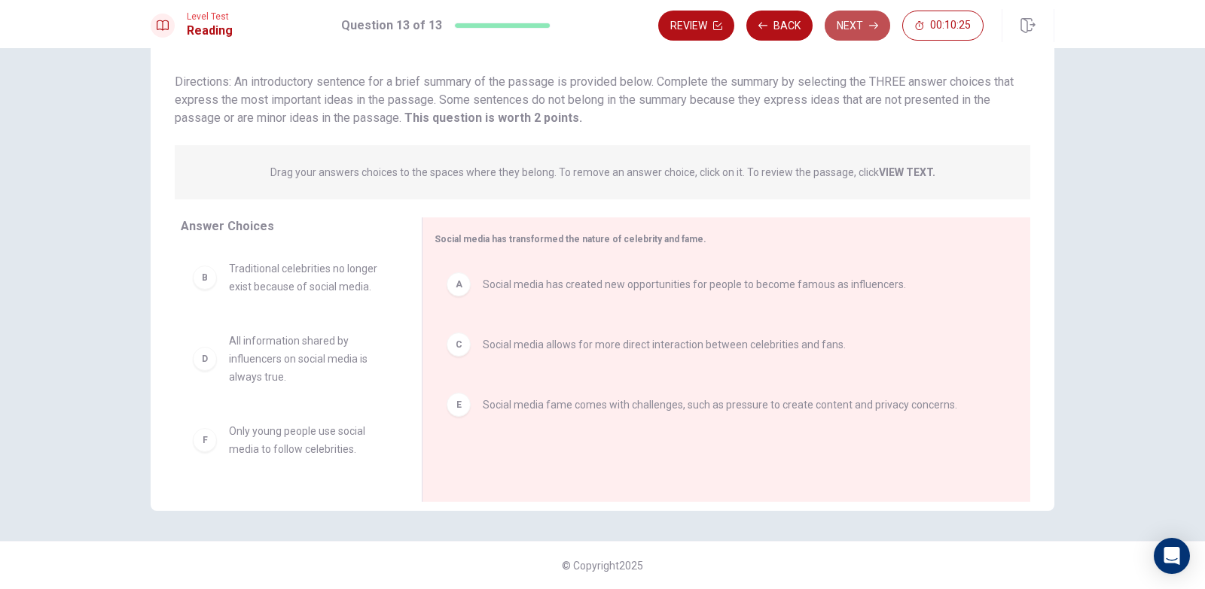
click at [874, 24] on icon "button" at bounding box center [873, 25] width 9 height 9
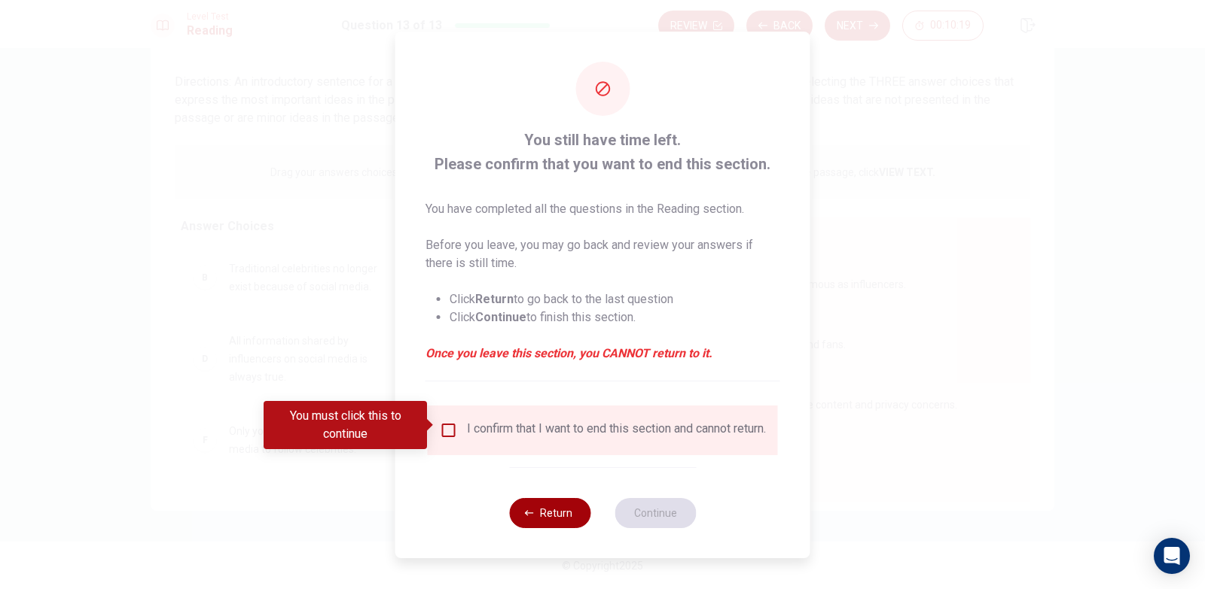
click at [530, 518] on icon "button" at bounding box center [529, 513] width 9 height 9
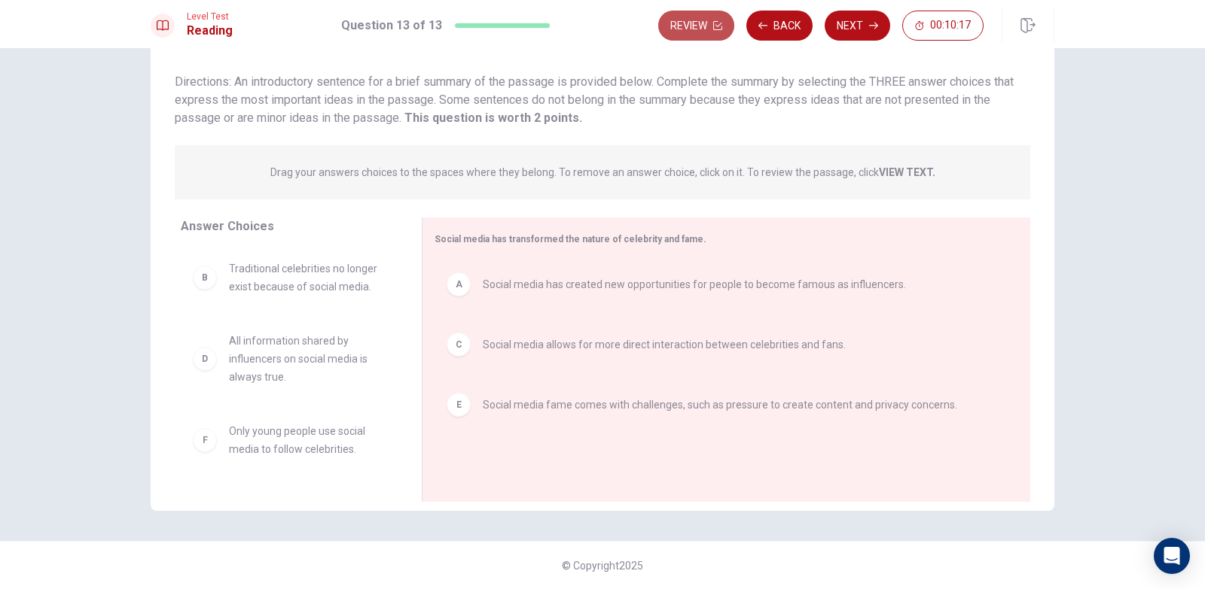
click at [684, 31] on button "Review" at bounding box center [696, 26] width 76 height 30
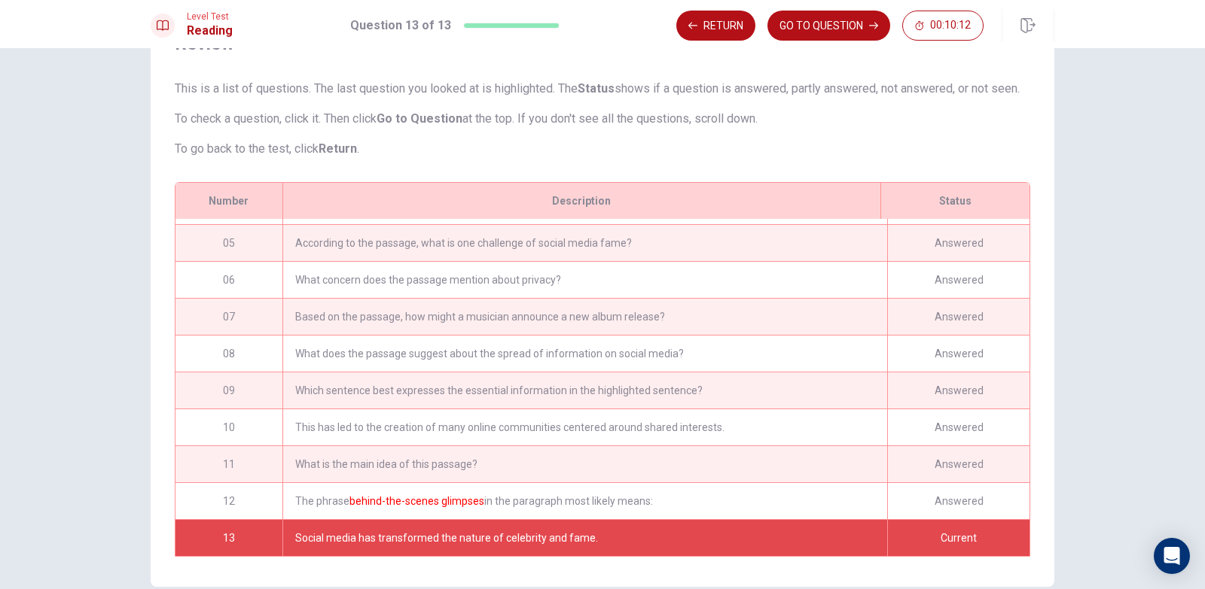
scroll to position [171, 0]
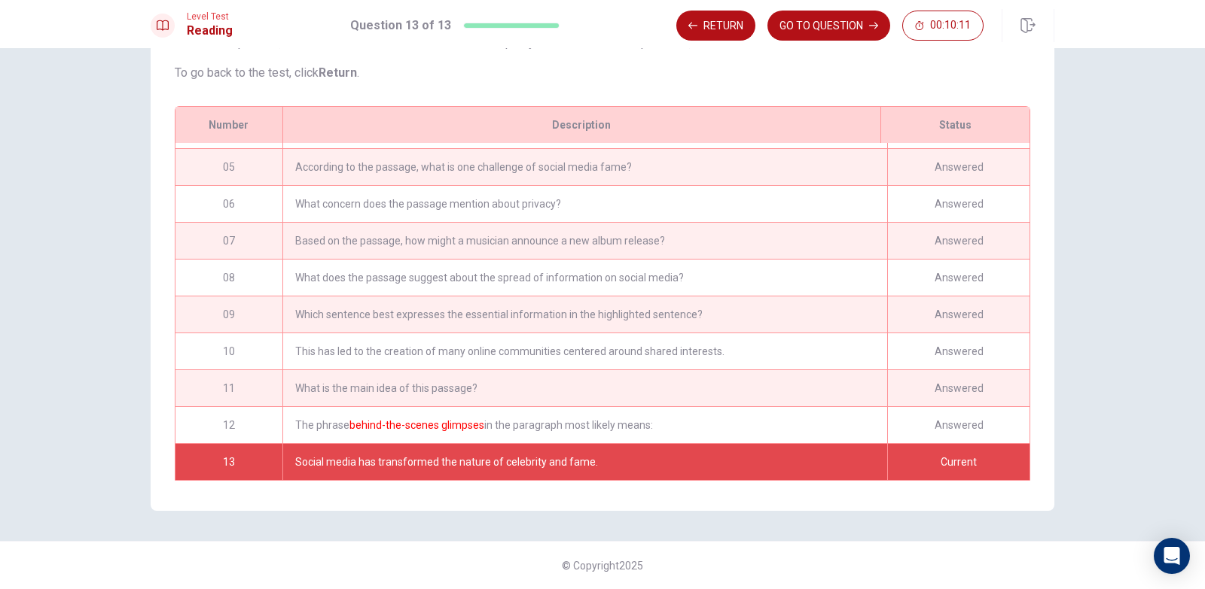
click at [903, 69] on p "To go back to the test, click Return ." at bounding box center [602, 73] width 855 height 18
click at [818, 11] on button "GO TO QUESTION" at bounding box center [828, 26] width 123 height 30
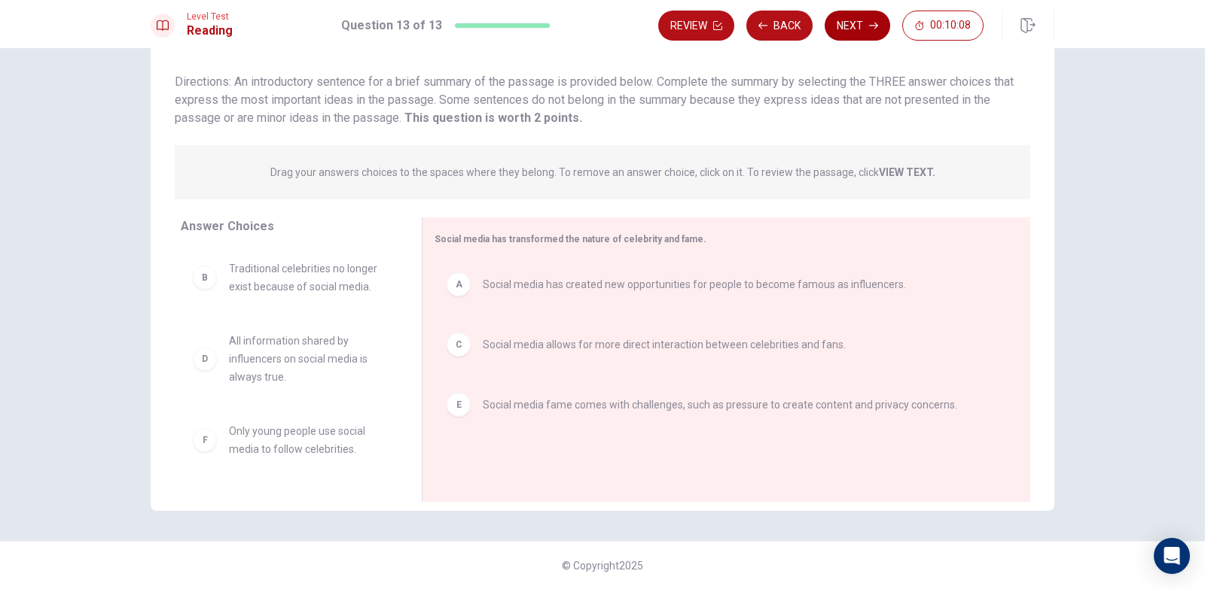
click at [845, 23] on button "Next" at bounding box center [856, 26] width 65 height 30
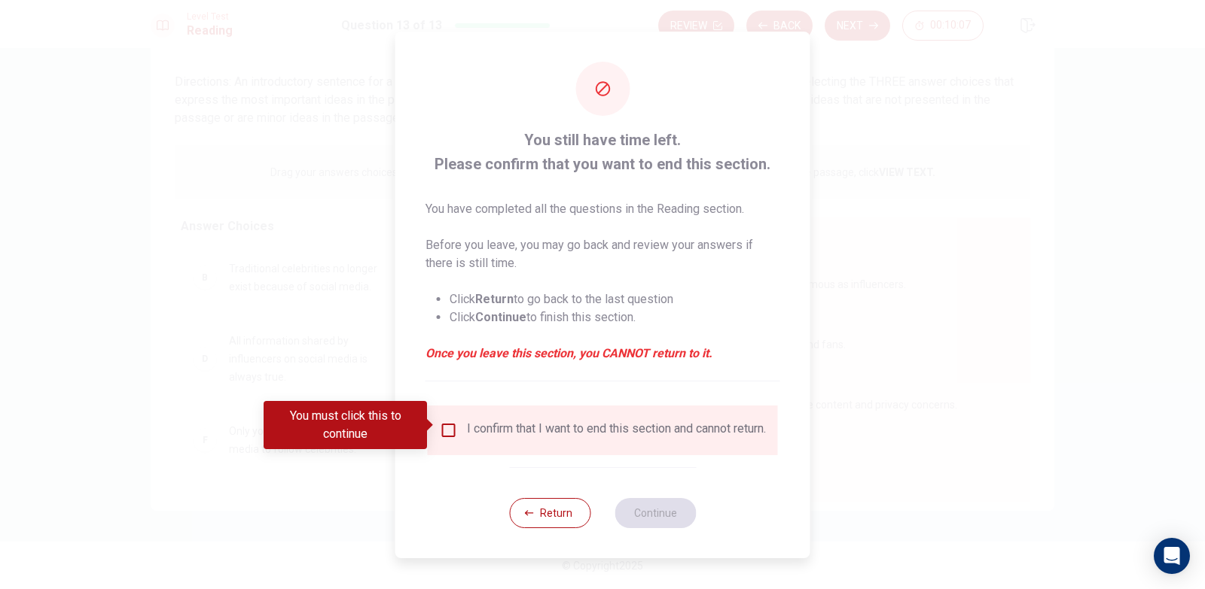
click at [447, 422] on input "You must click this to continue" at bounding box center [449, 431] width 18 height 18
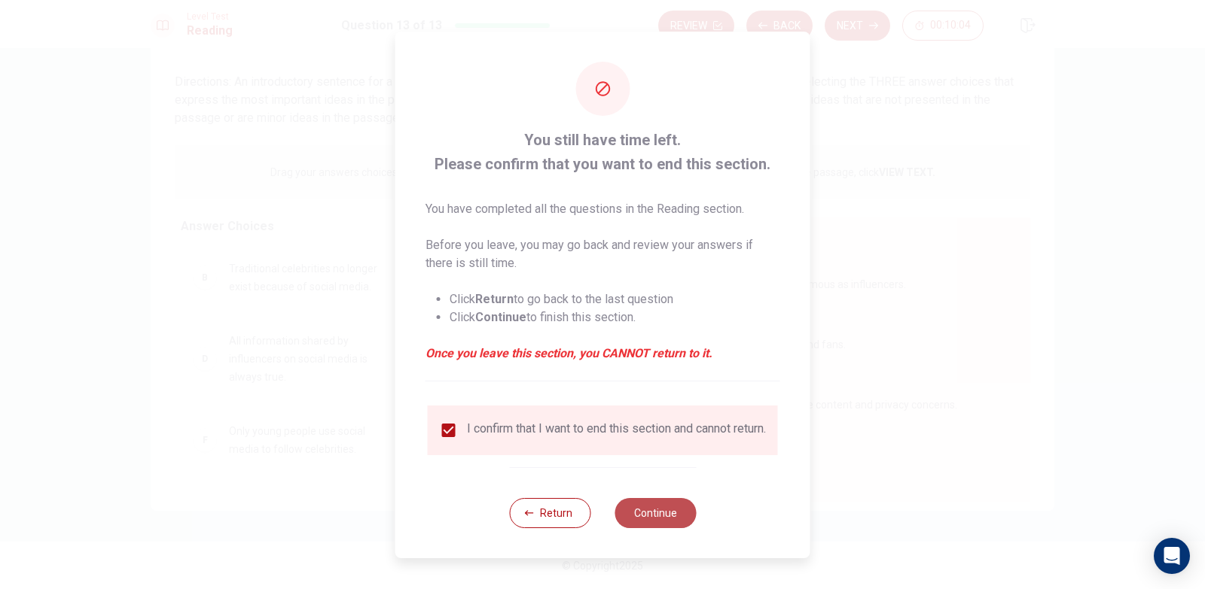
click at [635, 514] on button "Continue" at bounding box center [654, 513] width 81 height 30
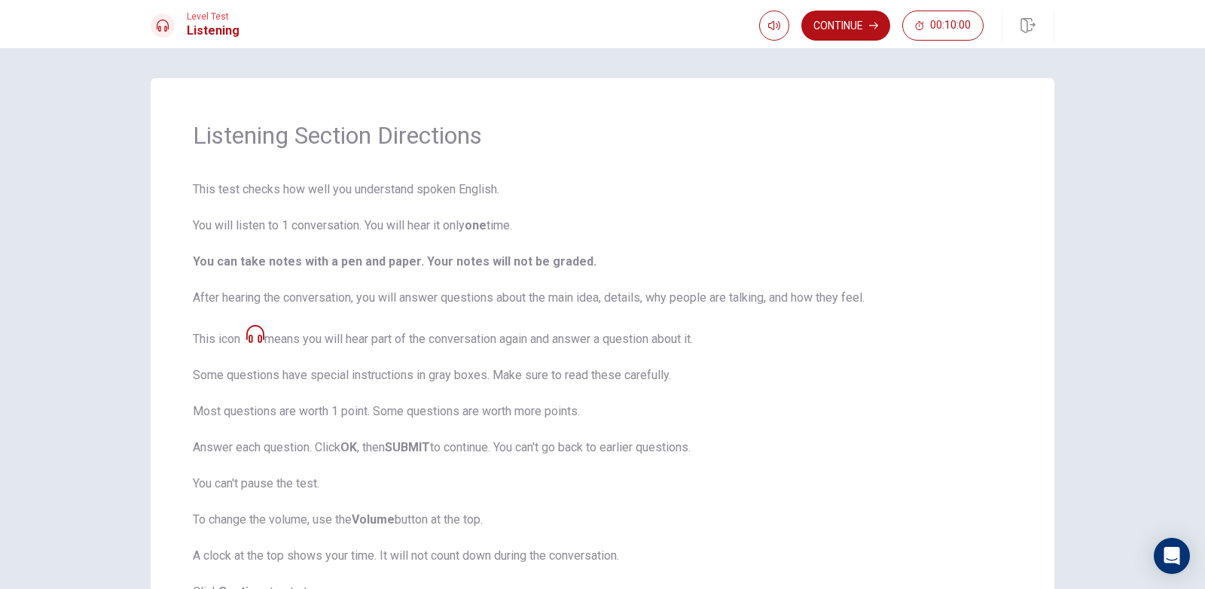
scroll to position [75, 0]
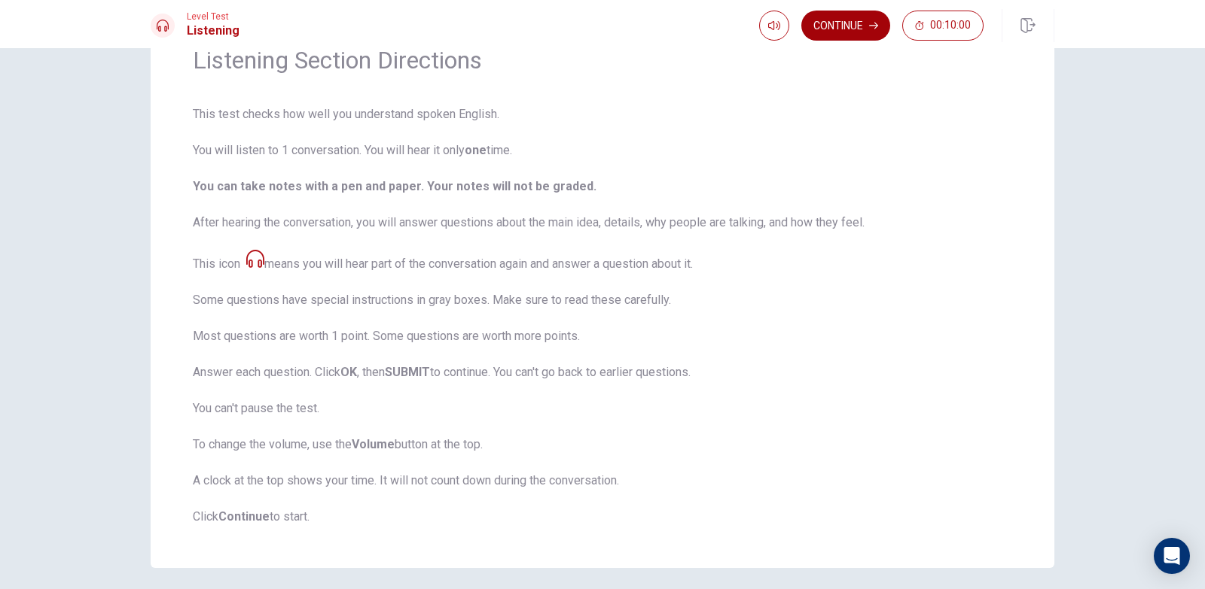
click at [876, 22] on icon "button" at bounding box center [873, 25] width 9 height 9
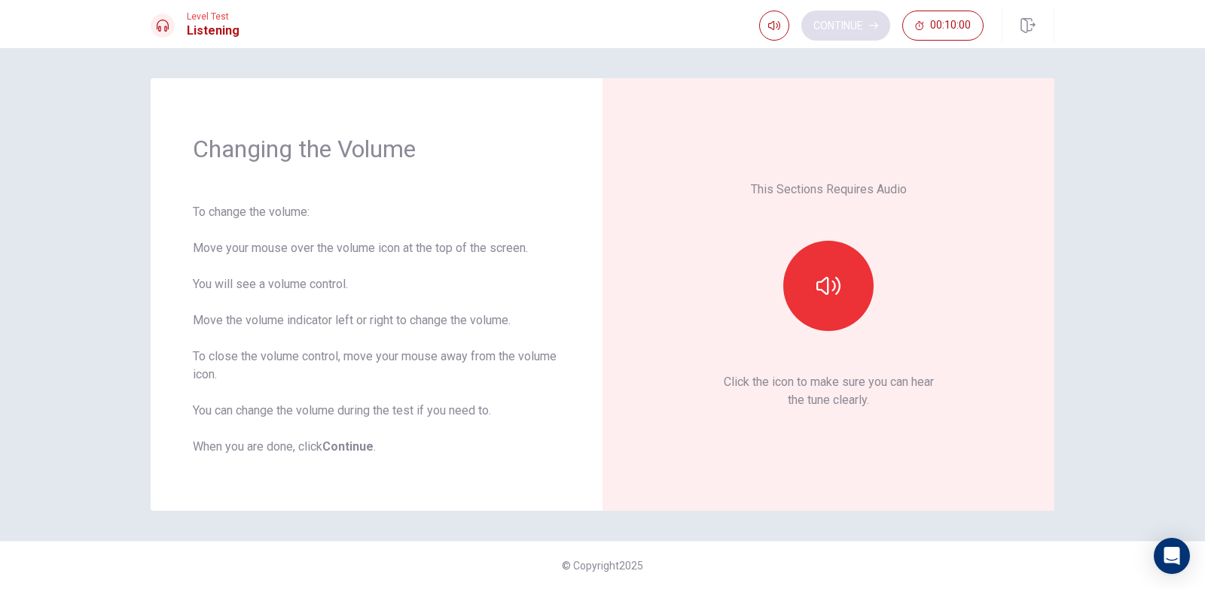
scroll to position [0, 0]
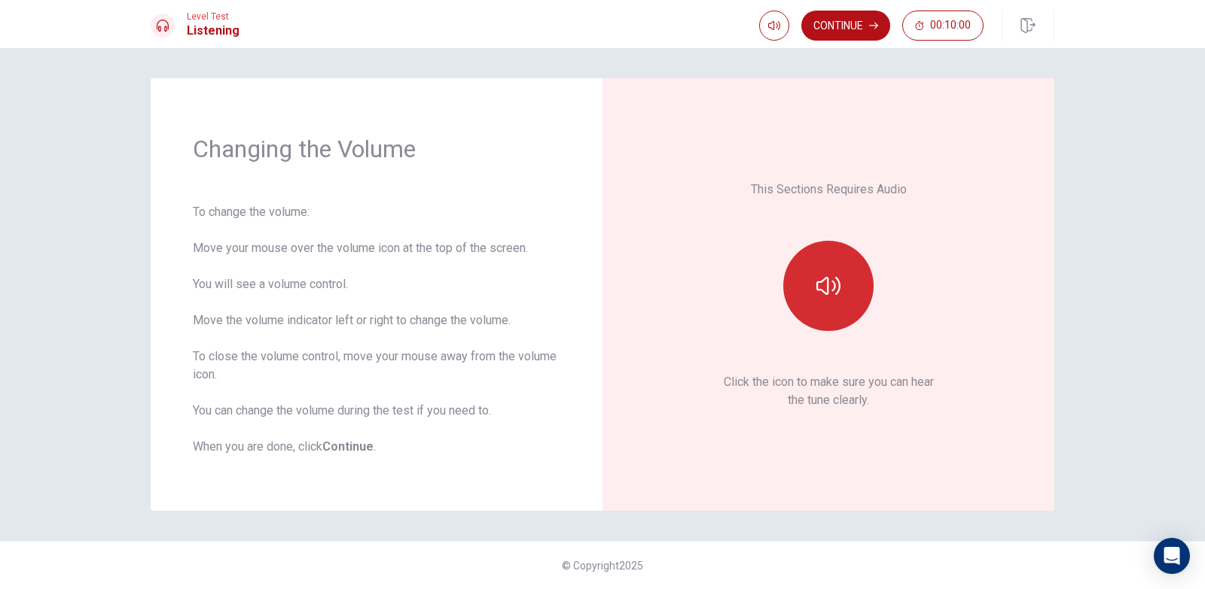
click at [853, 306] on button "button" at bounding box center [828, 286] width 90 height 90
click at [870, 284] on button "button" at bounding box center [828, 286] width 90 height 90
click at [868, 22] on button "Continue" at bounding box center [845, 26] width 89 height 30
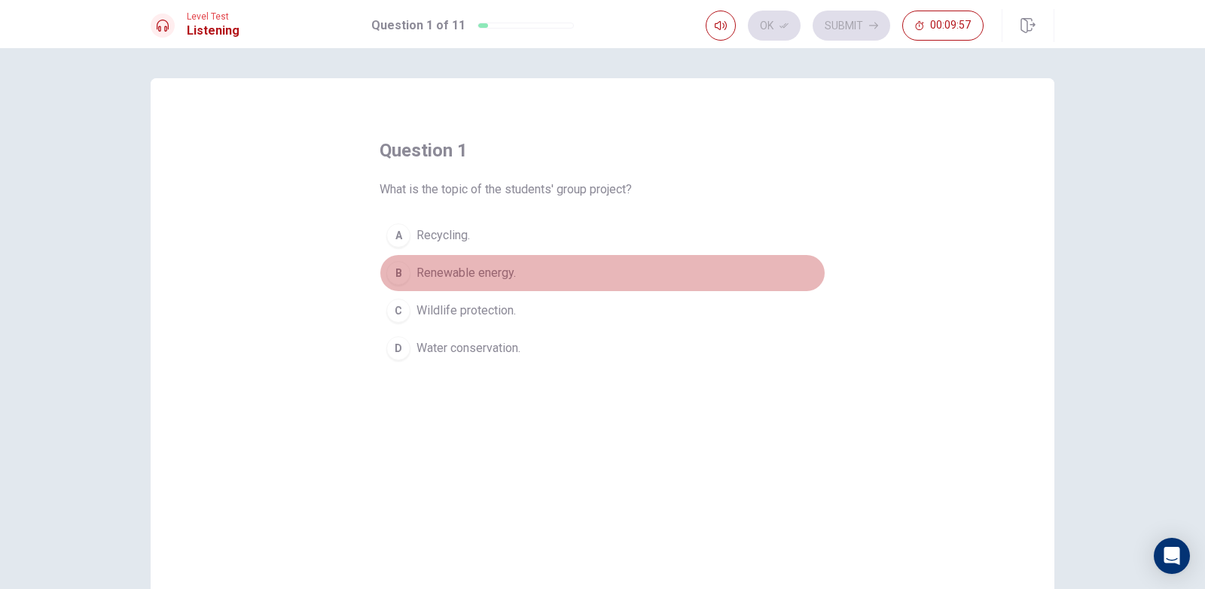
click at [474, 273] on span "Renewable energy." at bounding box center [465, 273] width 99 height 18
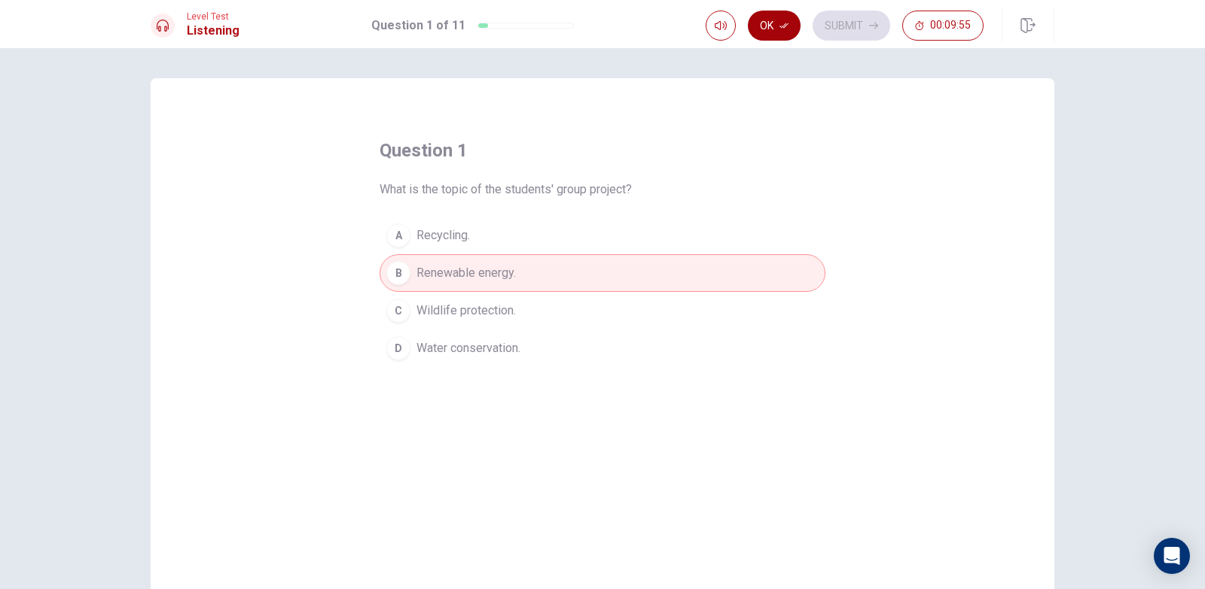
click at [778, 26] on button "Ok" at bounding box center [774, 26] width 53 height 30
drag, startPoint x: 489, startPoint y: 274, endPoint x: 488, endPoint y: 300, distance: 26.4
click at [489, 282] on span "Renewable energy." at bounding box center [465, 273] width 99 height 18
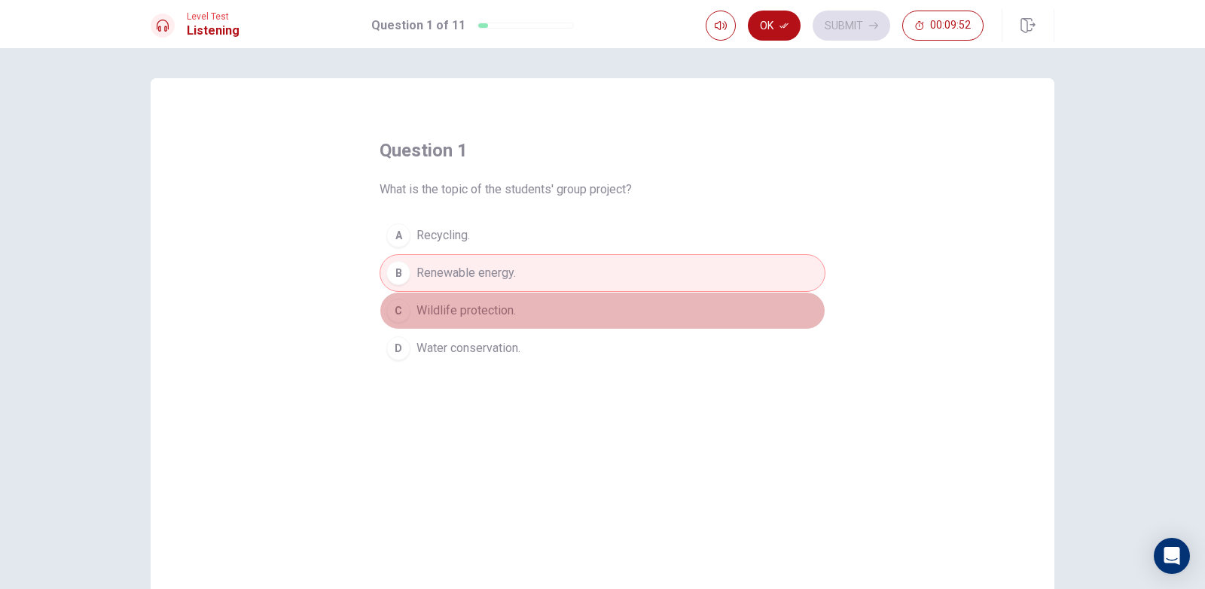
click at [484, 303] on span "Wildlife protection." at bounding box center [465, 311] width 99 height 18
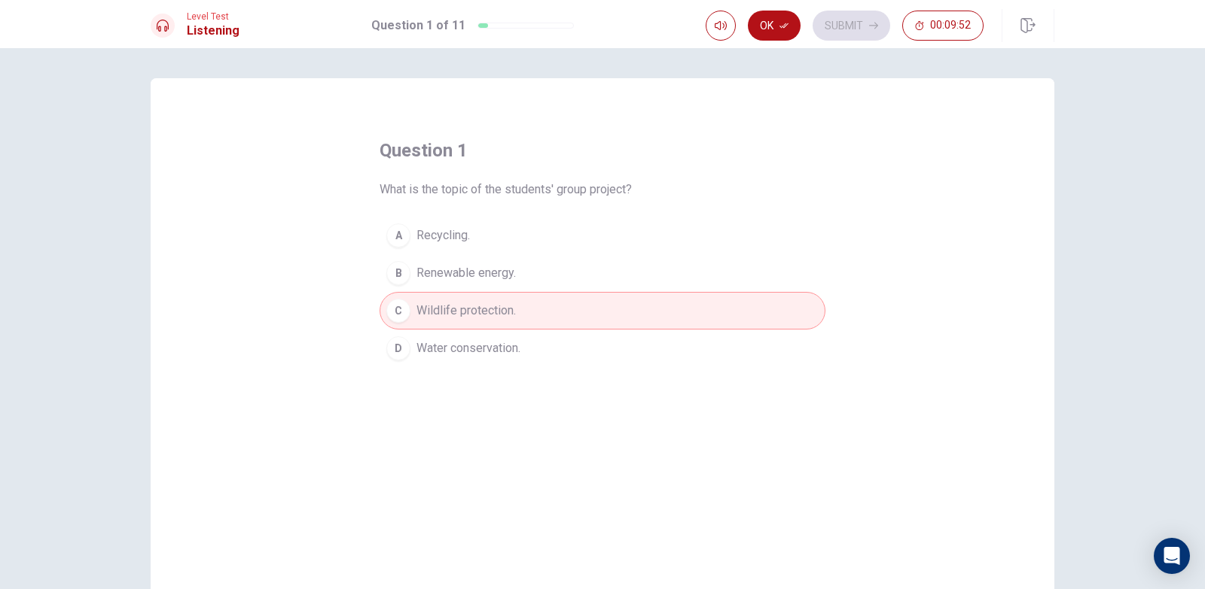
click at [493, 282] on button "B Renewable energy." at bounding box center [602, 273] width 446 height 38
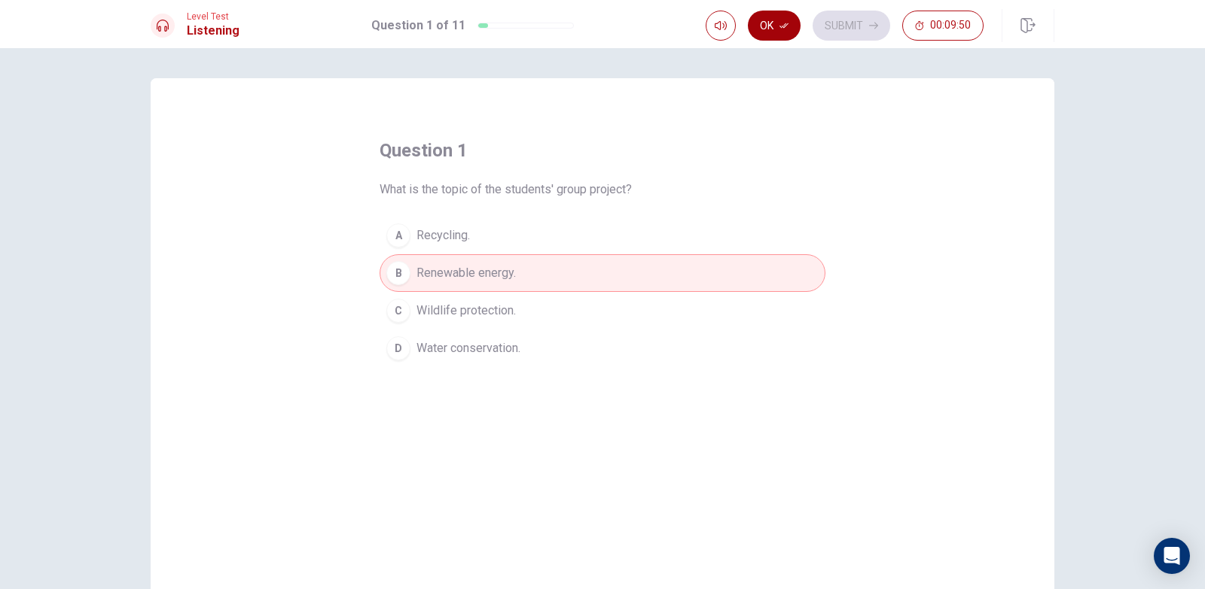
click at [779, 29] on icon "button" at bounding box center [783, 25] width 9 height 9
click at [828, 23] on button "Submit" at bounding box center [851, 26] width 78 height 30
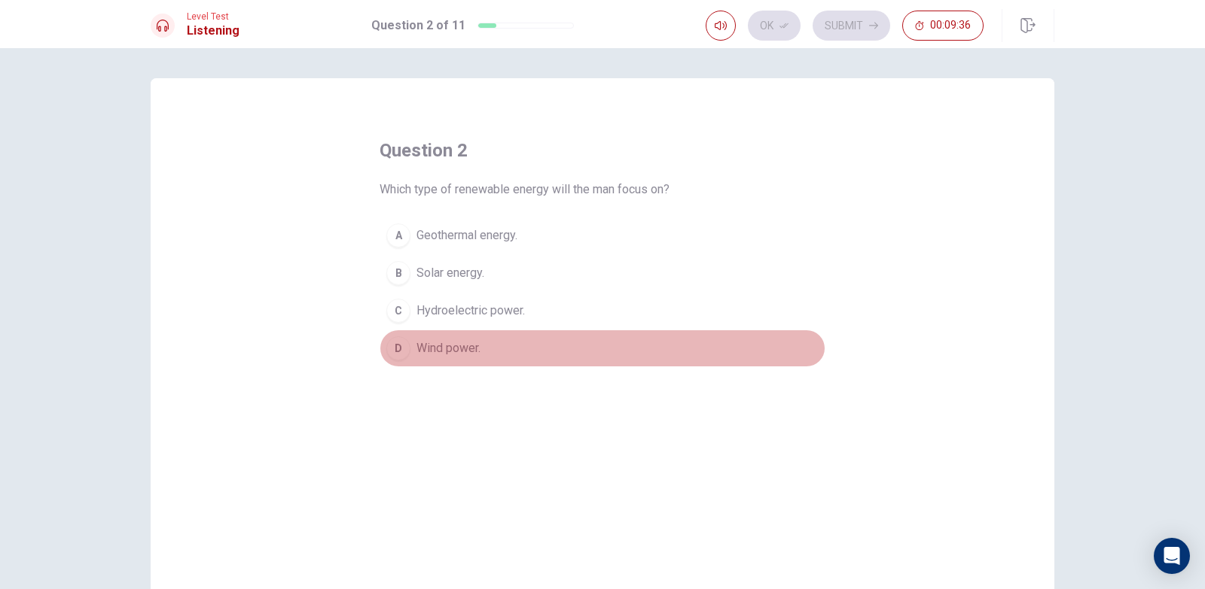
click at [438, 352] on span "Wind power." at bounding box center [448, 349] width 64 height 18
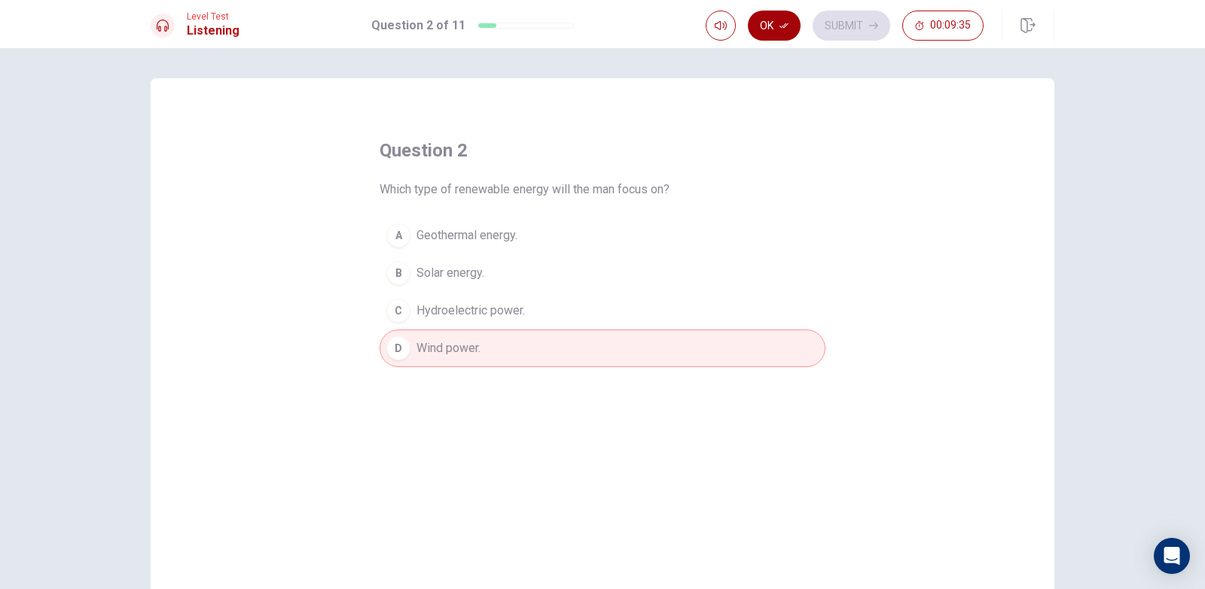
click at [773, 34] on button "Ok" at bounding box center [774, 26] width 53 height 30
click at [861, 21] on button "Submit" at bounding box center [851, 26] width 78 height 30
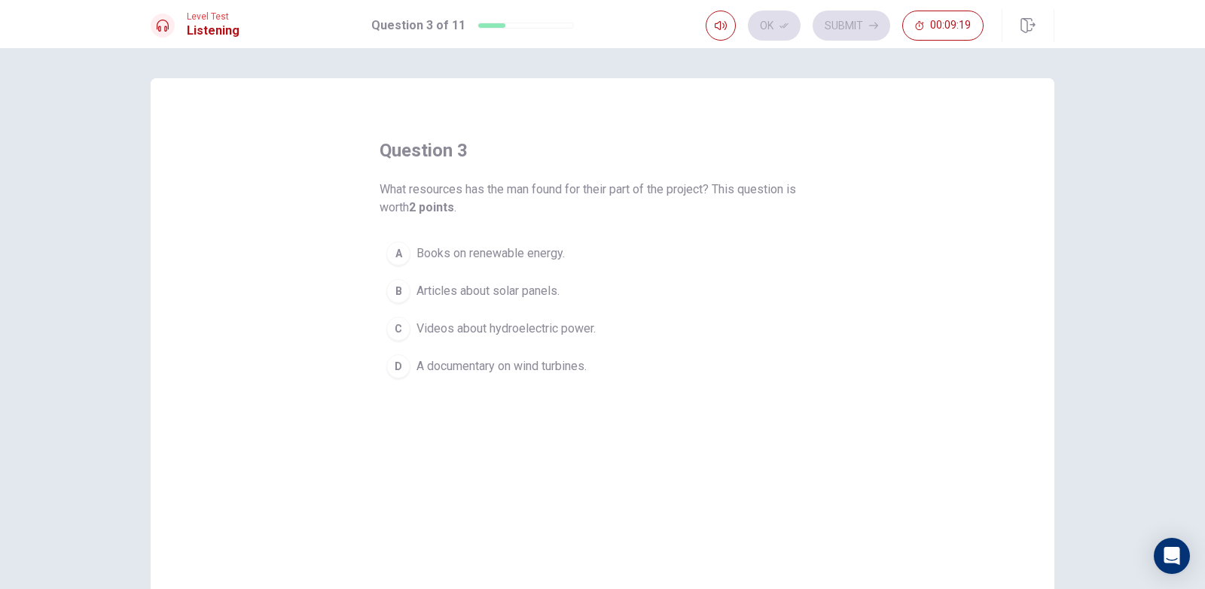
click at [516, 366] on span "A documentary on wind turbines." at bounding box center [501, 367] width 170 height 18
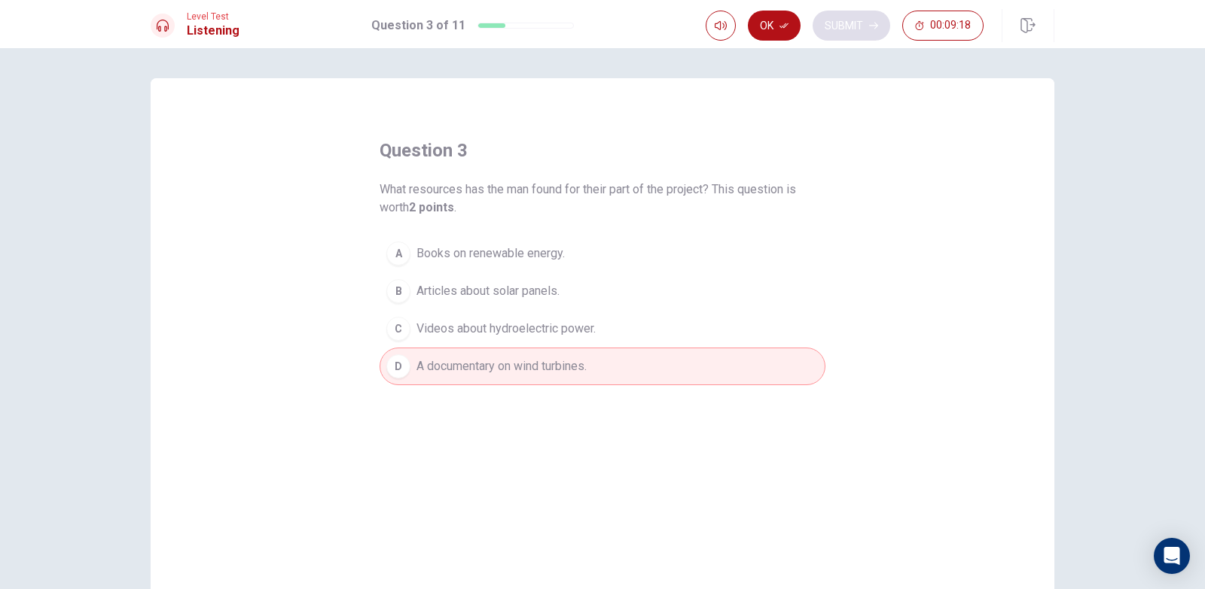
drag, startPoint x: 776, startPoint y: 20, endPoint x: 845, endPoint y: 21, distance: 69.3
click at [776, 21] on button "Ok" at bounding box center [774, 26] width 53 height 30
click at [851, 24] on button "Submit" at bounding box center [851, 26] width 78 height 30
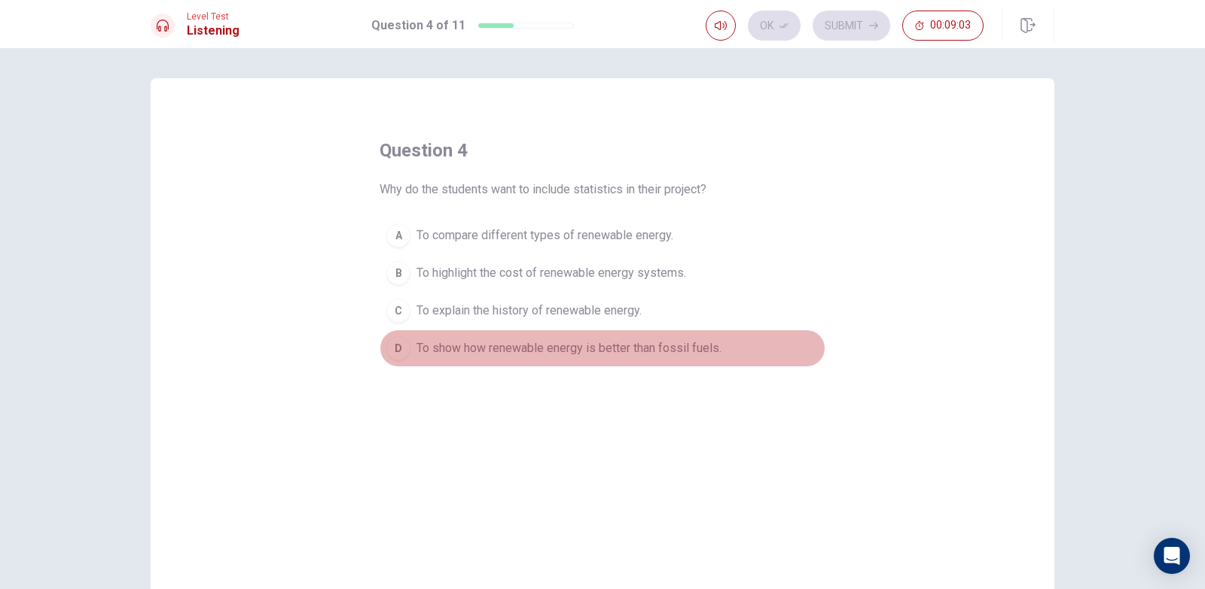
click at [500, 349] on span "To show how renewable energy is better than fossil fuels." at bounding box center [568, 349] width 305 height 18
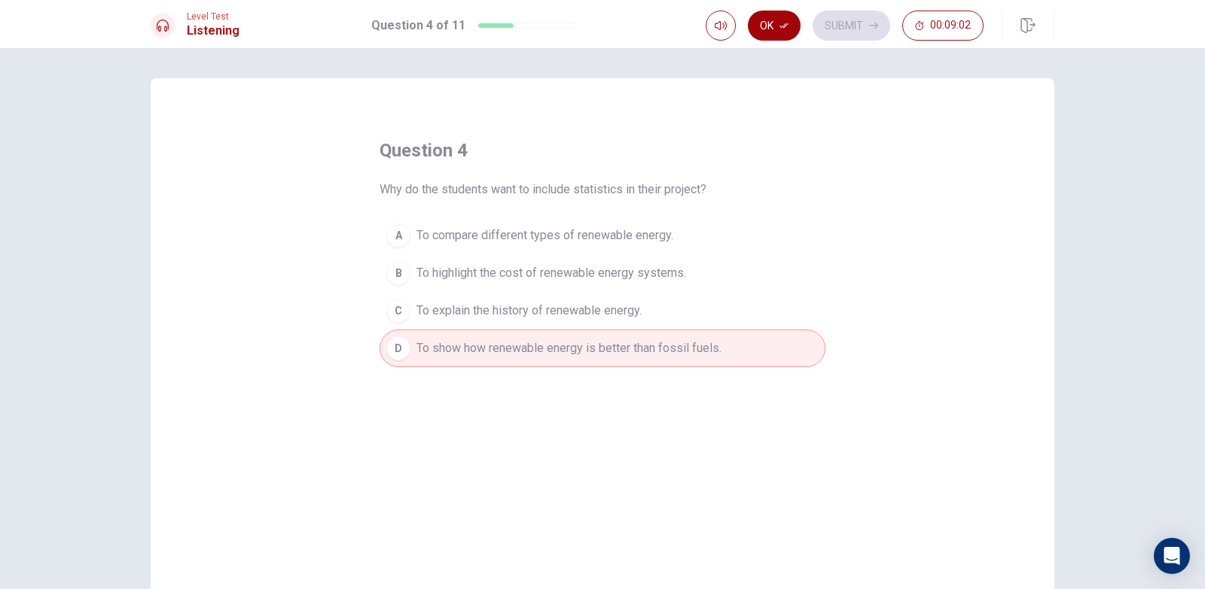
click at [784, 20] on button "Ok" at bounding box center [774, 26] width 53 height 30
click at [855, 26] on button "Submit" at bounding box center [851, 26] width 78 height 30
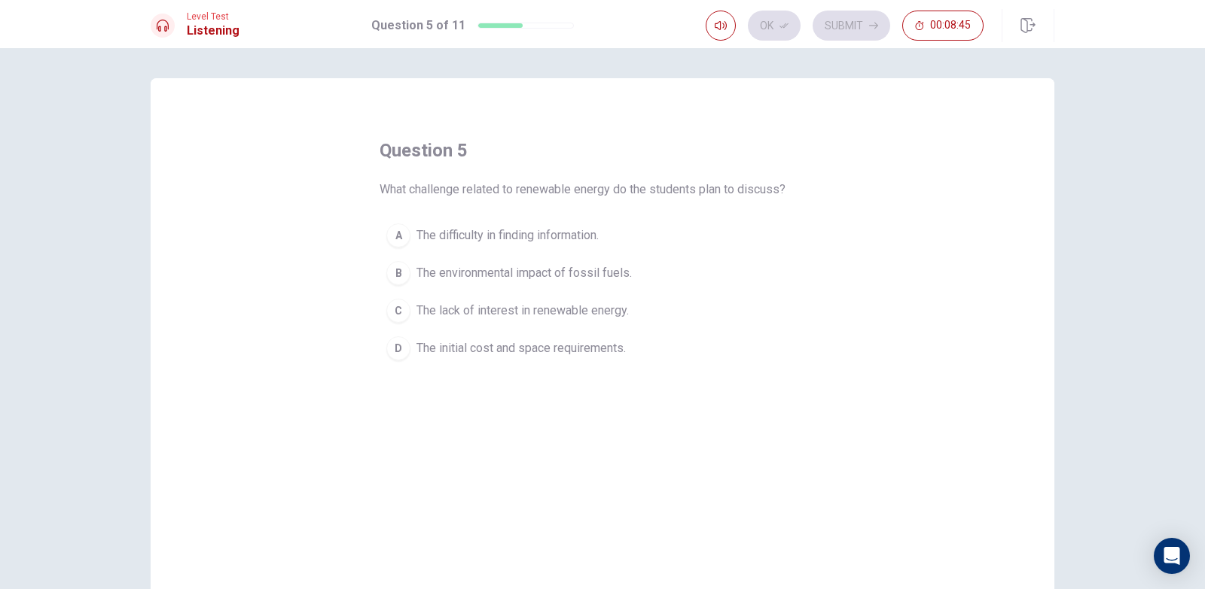
click at [554, 271] on span "The environmental impact of fossil fuels." at bounding box center [523, 273] width 215 height 18
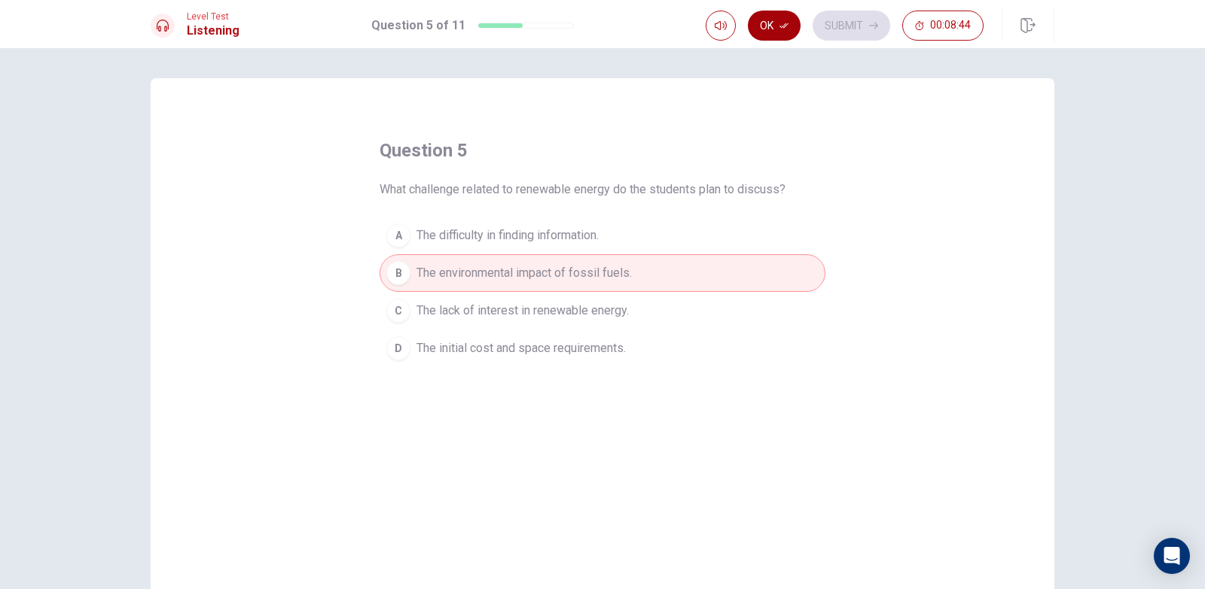
click at [783, 34] on button "Ok" at bounding box center [774, 26] width 53 height 30
click at [821, 19] on button "Submit" at bounding box center [851, 26] width 78 height 30
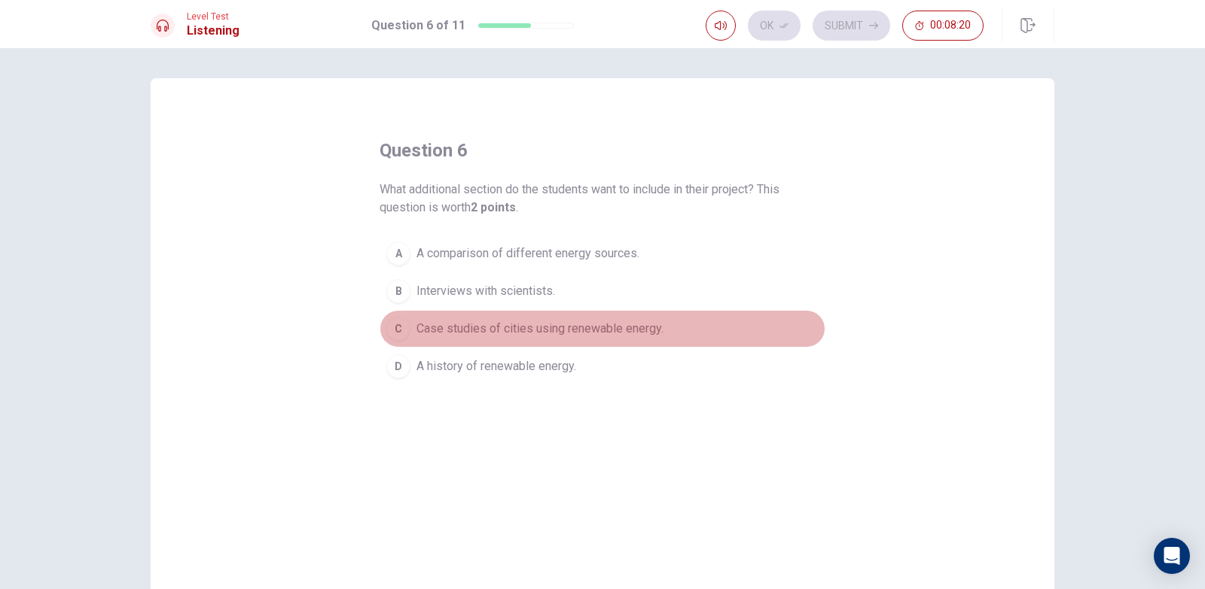
click at [489, 334] on span "Case studies of cities using renewable energy." at bounding box center [539, 329] width 247 height 18
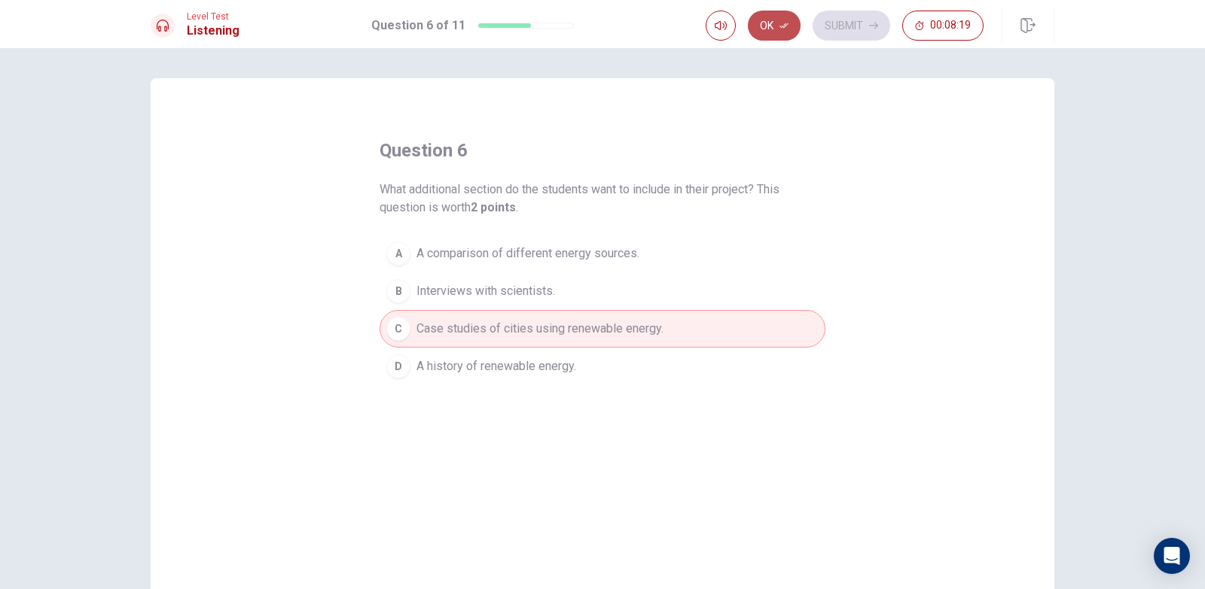
click at [782, 24] on icon "button" at bounding box center [783, 25] width 9 height 9
click at [841, 34] on button "Submit" at bounding box center [851, 26] width 78 height 30
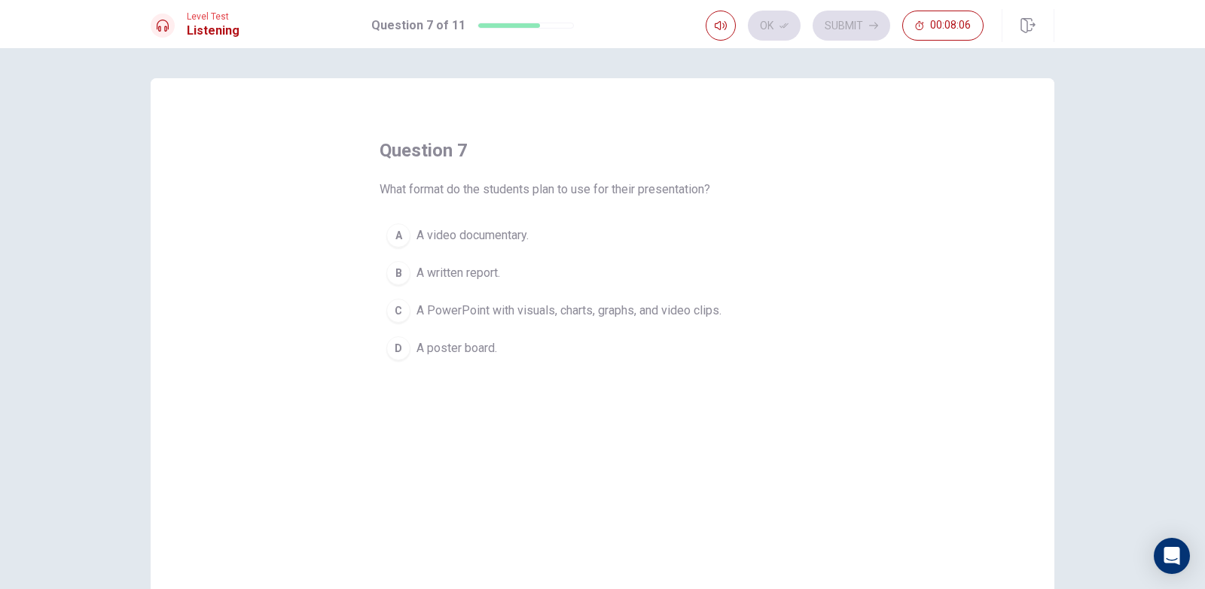
click at [516, 318] on span "A PowerPoint with visuals, charts, graphs, and video clips." at bounding box center [568, 311] width 305 height 18
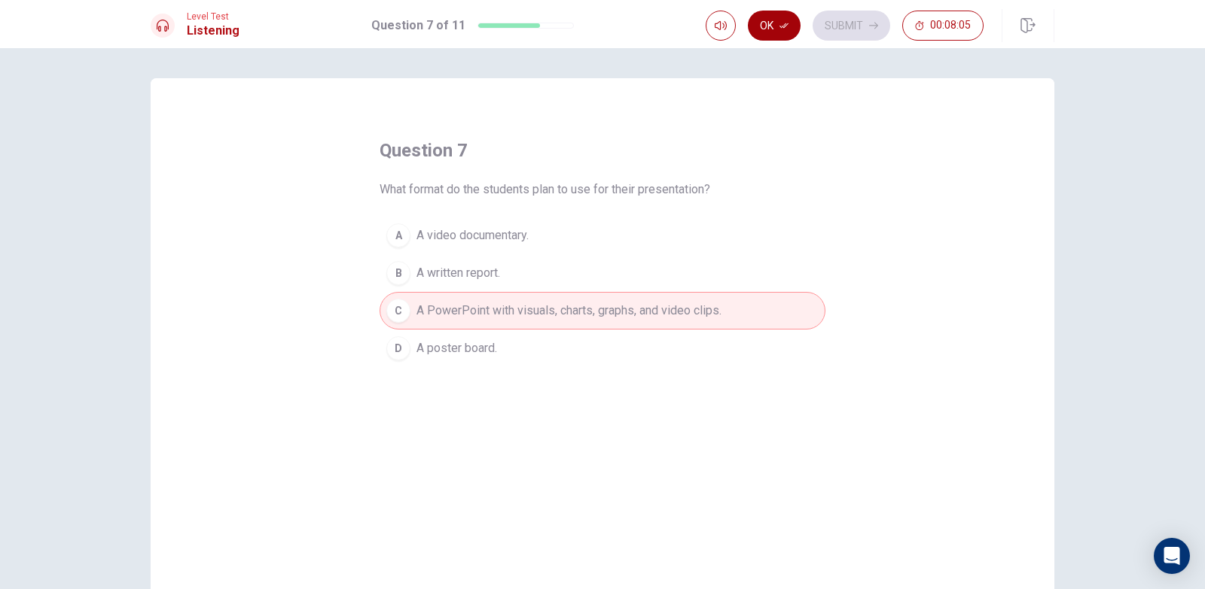
click at [794, 24] on button "Ok" at bounding box center [774, 26] width 53 height 30
click at [830, 20] on button "Submit" at bounding box center [851, 26] width 78 height 30
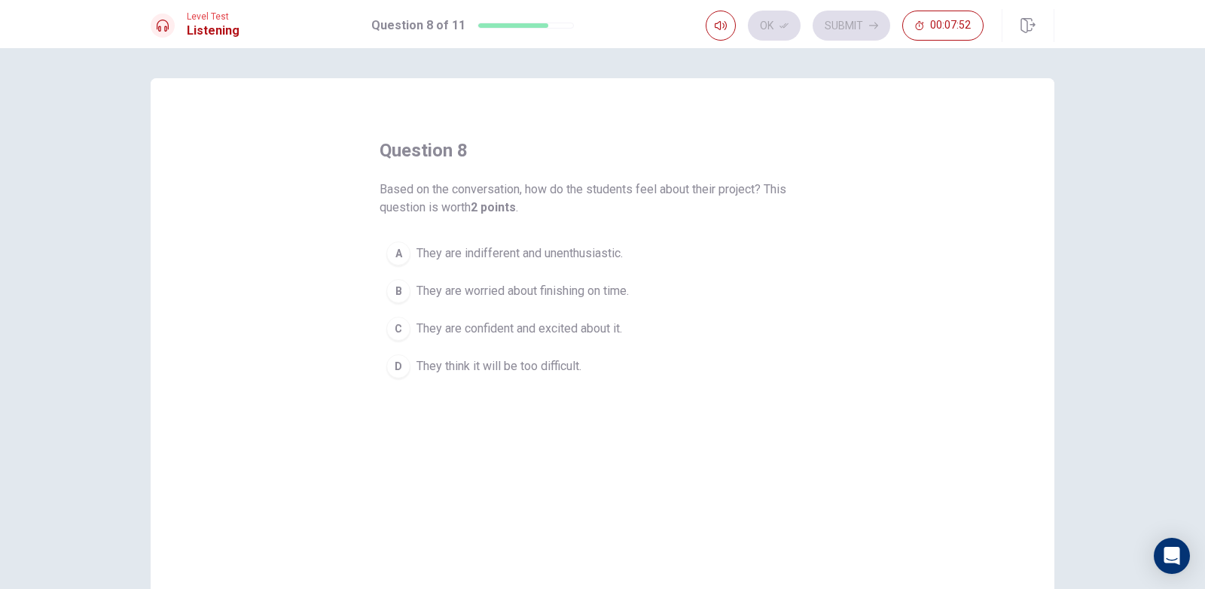
click at [467, 321] on span "They are confident and excited about it." at bounding box center [519, 329] width 206 height 18
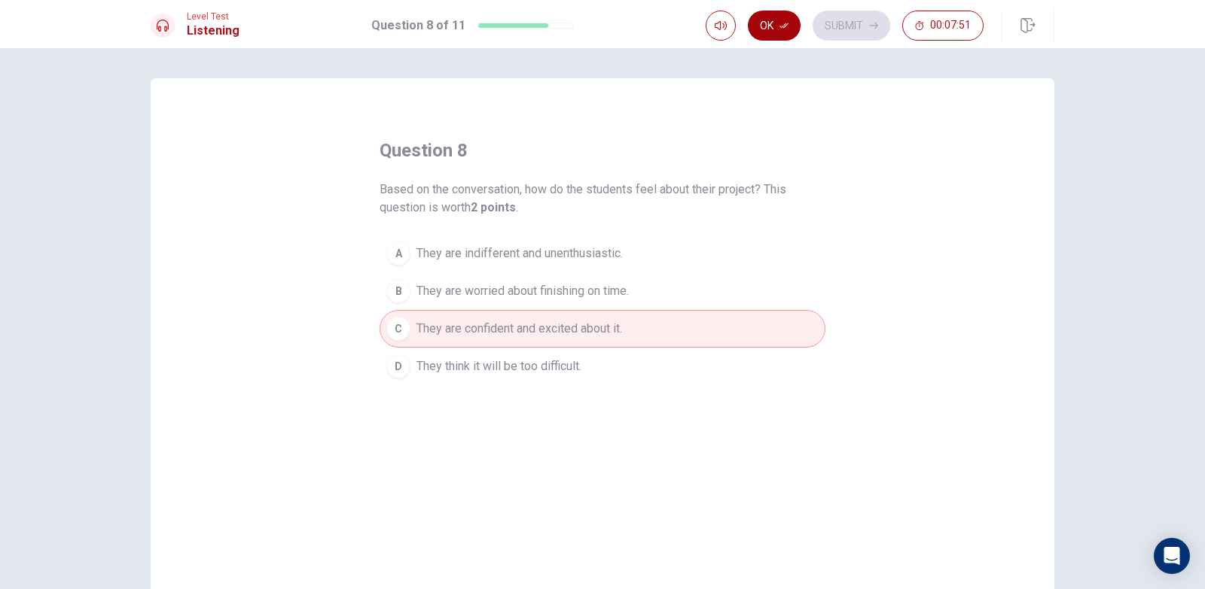
click at [776, 20] on button "Ok" at bounding box center [774, 26] width 53 height 30
click at [829, 20] on button "Submit" at bounding box center [851, 26] width 78 height 30
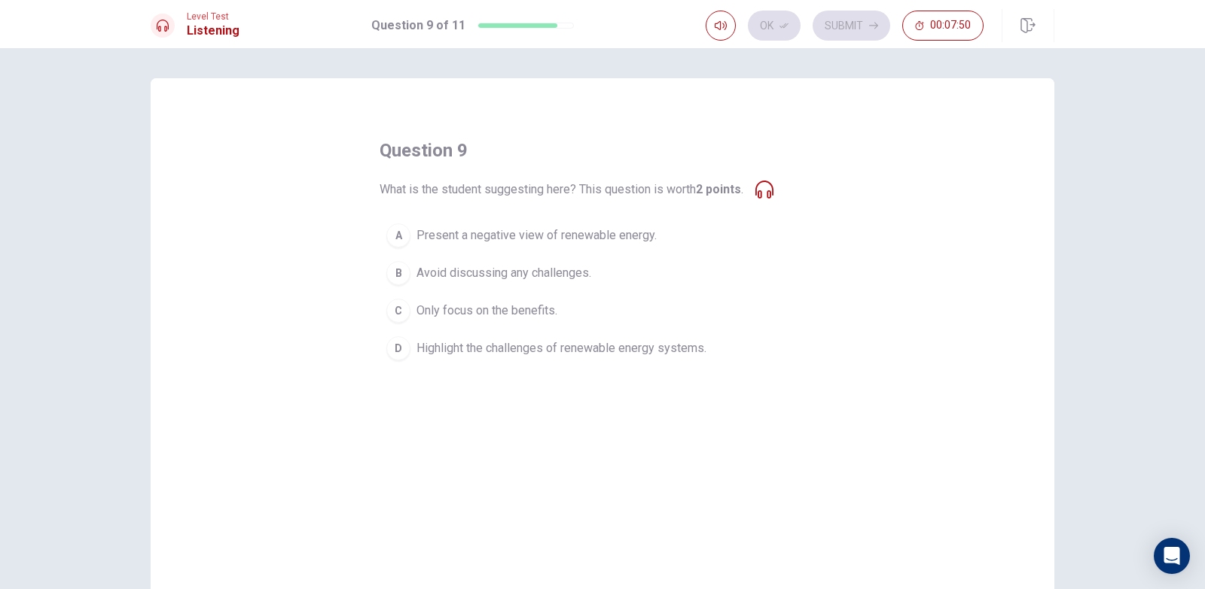
click at [769, 187] on icon at bounding box center [764, 190] width 18 height 18
click at [775, 194] on div "question 9 What is the student suggesting here? This question is worth 2 points…" at bounding box center [602, 253] width 446 height 229
click at [763, 193] on icon at bounding box center [764, 190] width 18 height 18
drag, startPoint x: 757, startPoint y: 196, endPoint x: 765, endPoint y: 193, distance: 9.1
click at [763, 193] on icon at bounding box center [764, 190] width 18 height 18
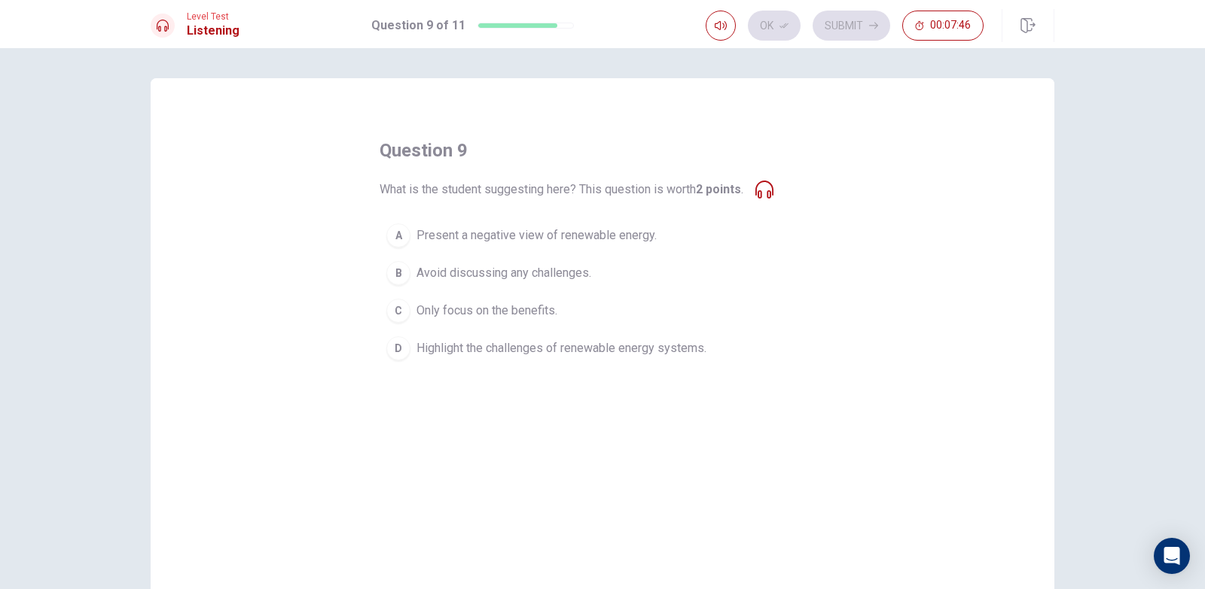
click at [765, 193] on icon at bounding box center [764, 190] width 18 height 18
click at [458, 348] on span "Highlight the challenges of renewable energy systems." at bounding box center [561, 349] width 290 height 18
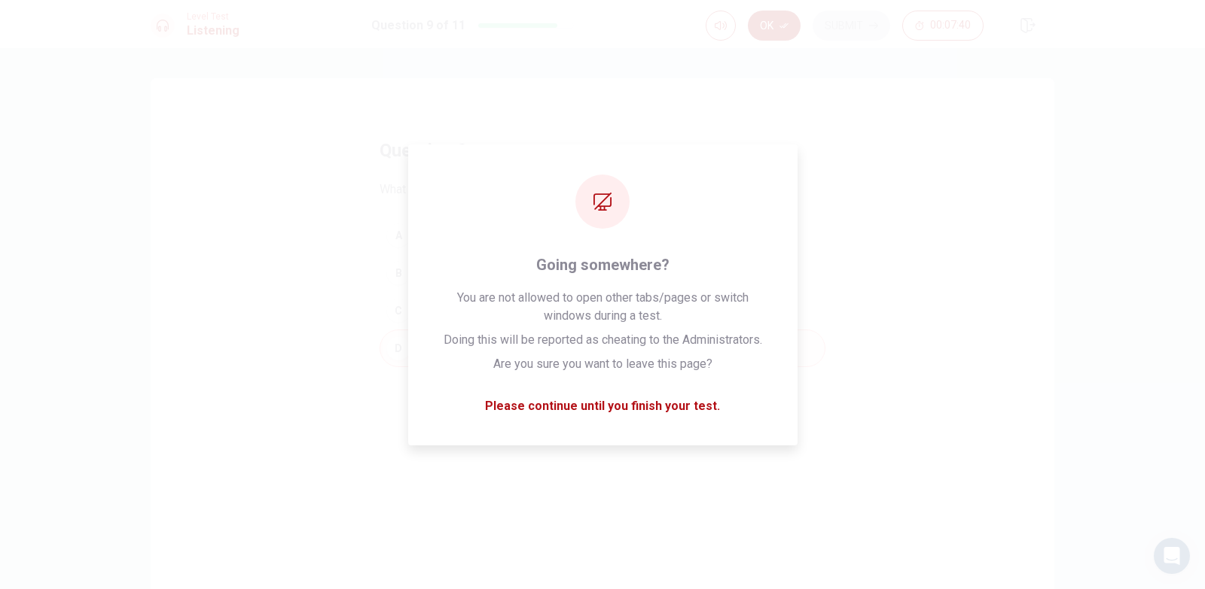
click at [765, 27] on button "Ok" at bounding box center [774, 26] width 53 height 30
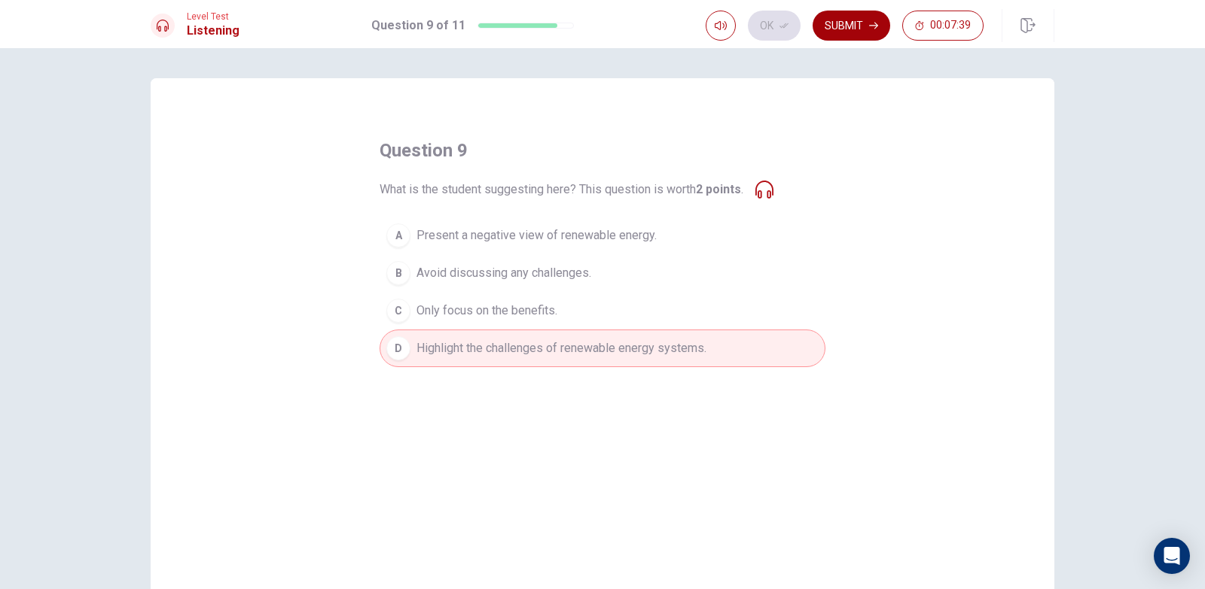
click at [850, 32] on button "Submit" at bounding box center [851, 26] width 78 height 30
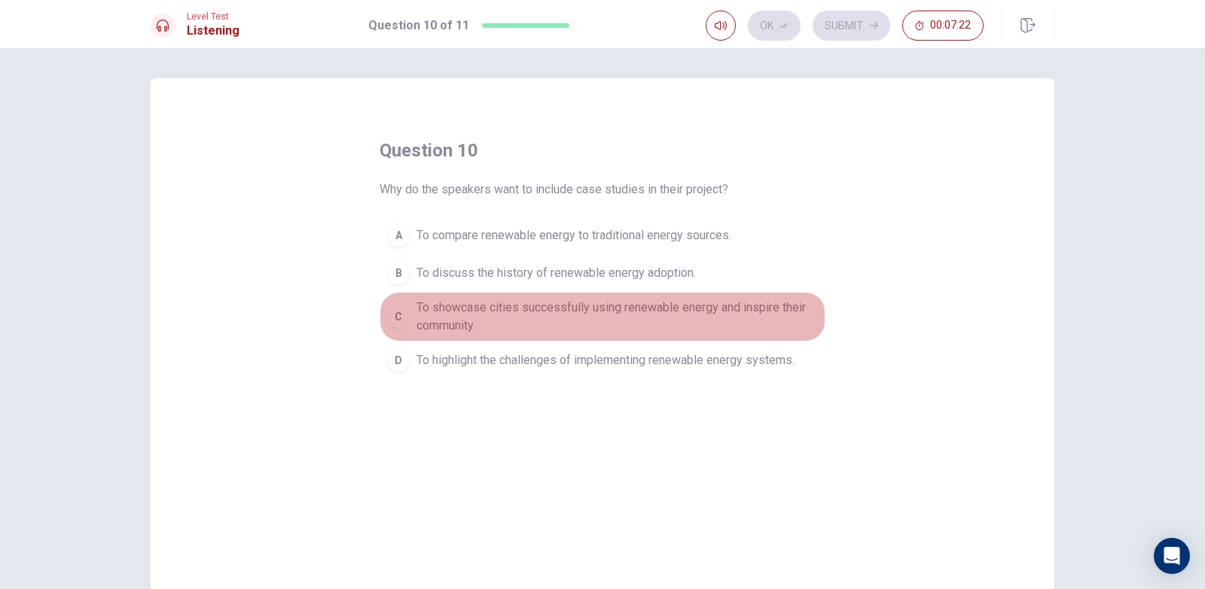
click at [493, 315] on span "To showcase cities successfully using renewable energy and inspire their commun…" at bounding box center [617, 317] width 402 height 36
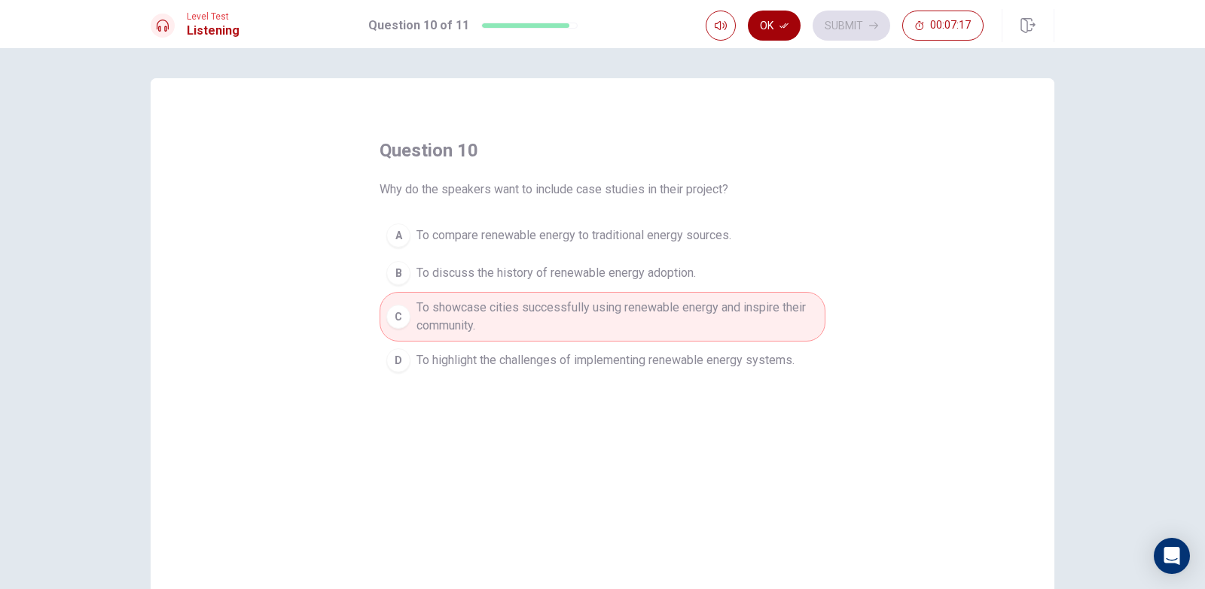
click at [784, 26] on icon "button" at bounding box center [783, 25] width 9 height 5
click at [857, 26] on button "Submit" at bounding box center [851, 26] width 78 height 30
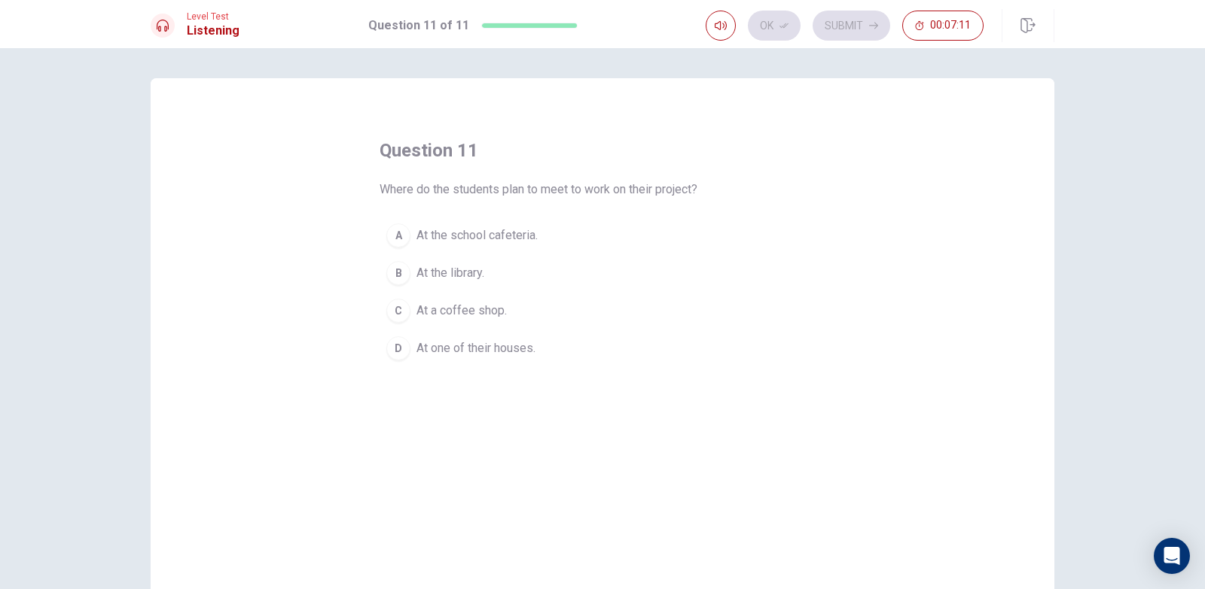
click at [444, 275] on span "At the library." at bounding box center [450, 273] width 68 height 18
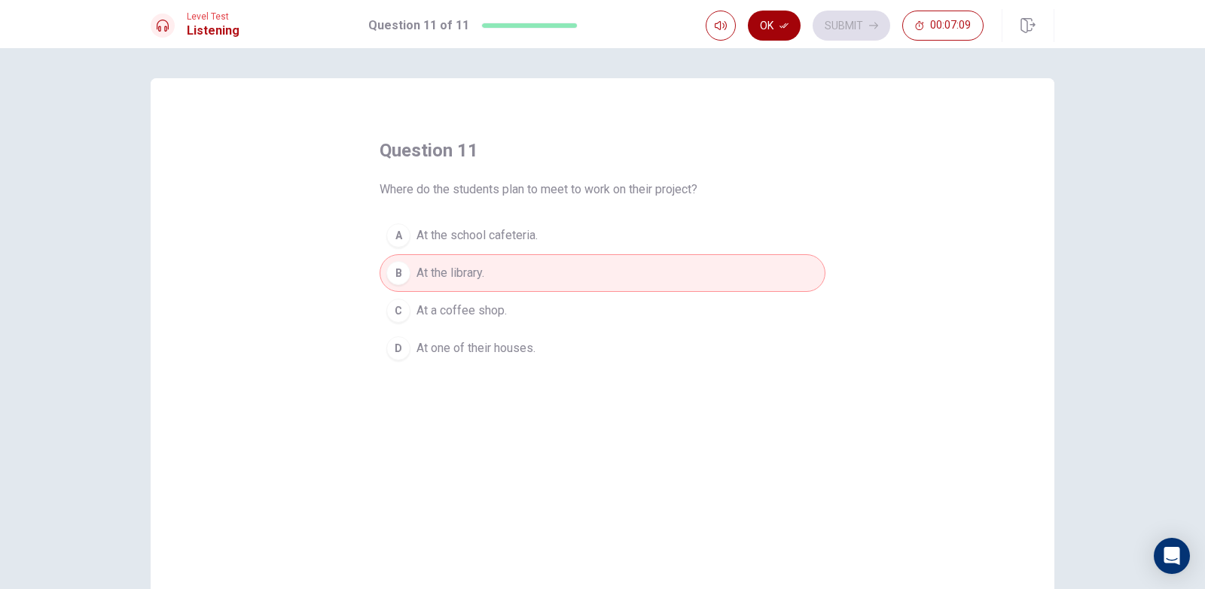
click at [769, 23] on button "Ok" at bounding box center [774, 26] width 53 height 30
click at [857, 35] on button "Submit" at bounding box center [851, 26] width 78 height 30
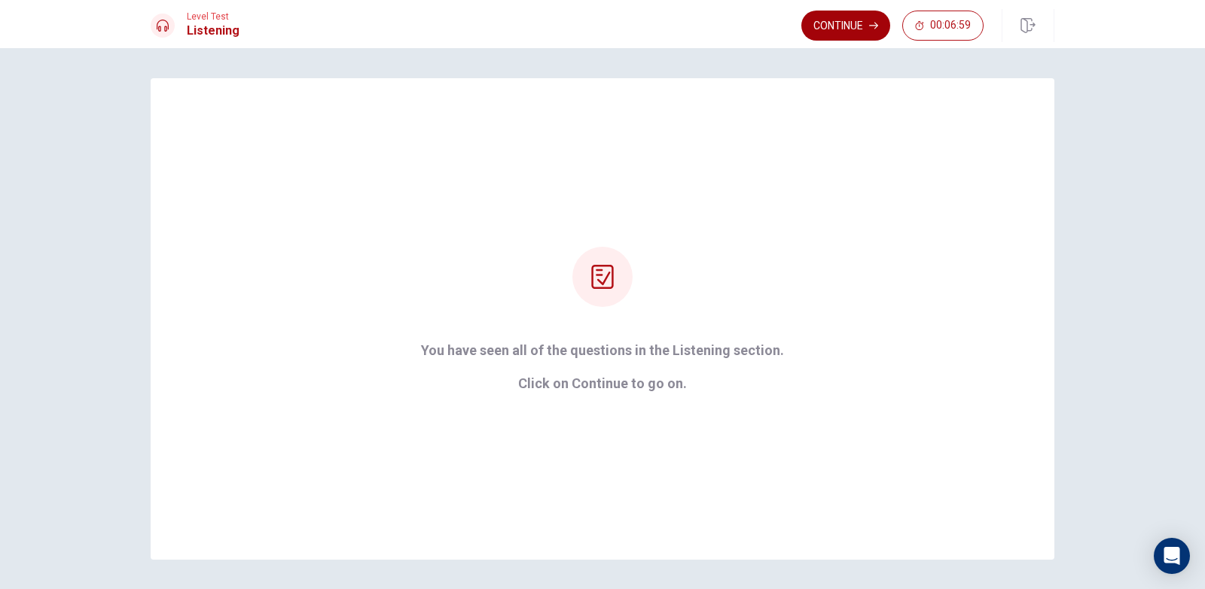
click at [840, 34] on button "Continue" at bounding box center [845, 26] width 89 height 30
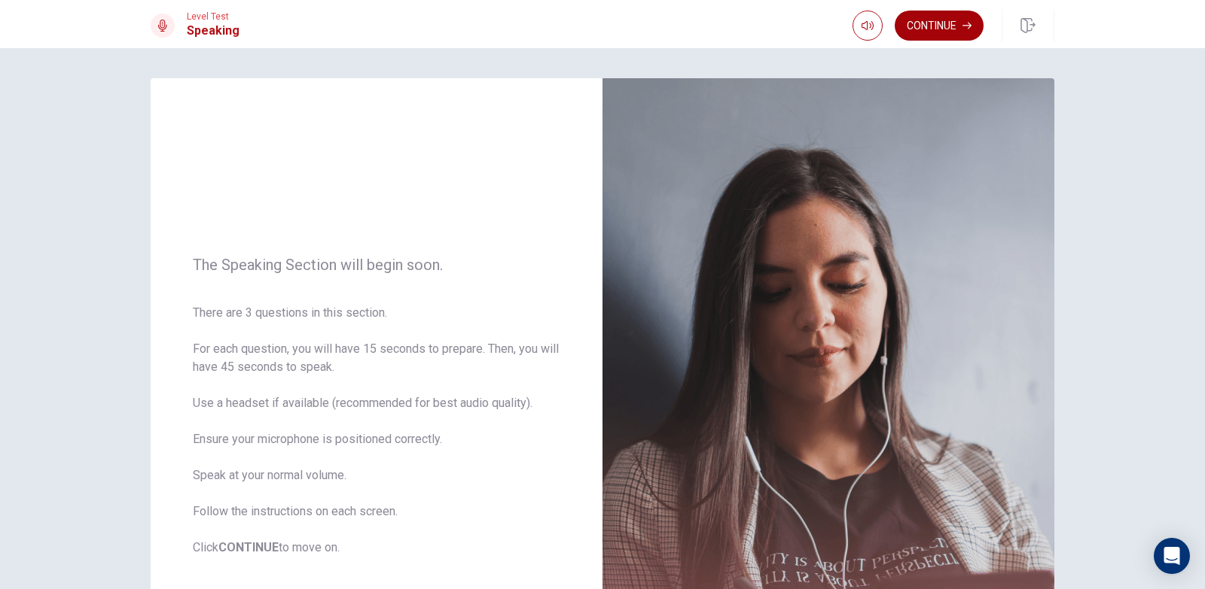
click at [959, 32] on button "Continue" at bounding box center [938, 26] width 89 height 30
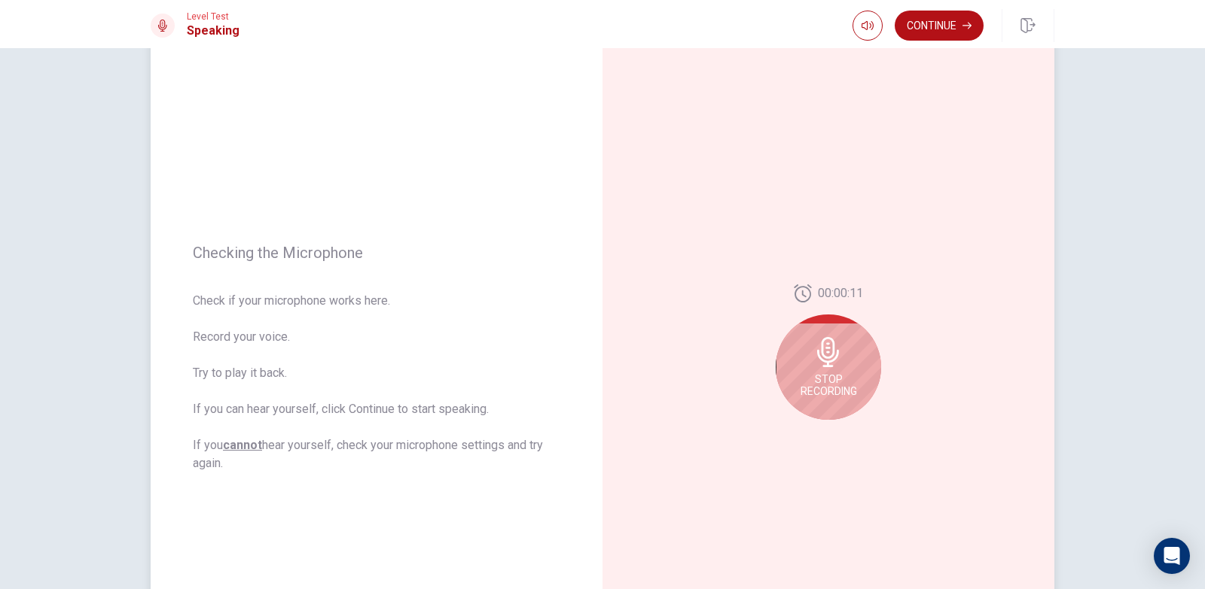
scroll to position [75, 0]
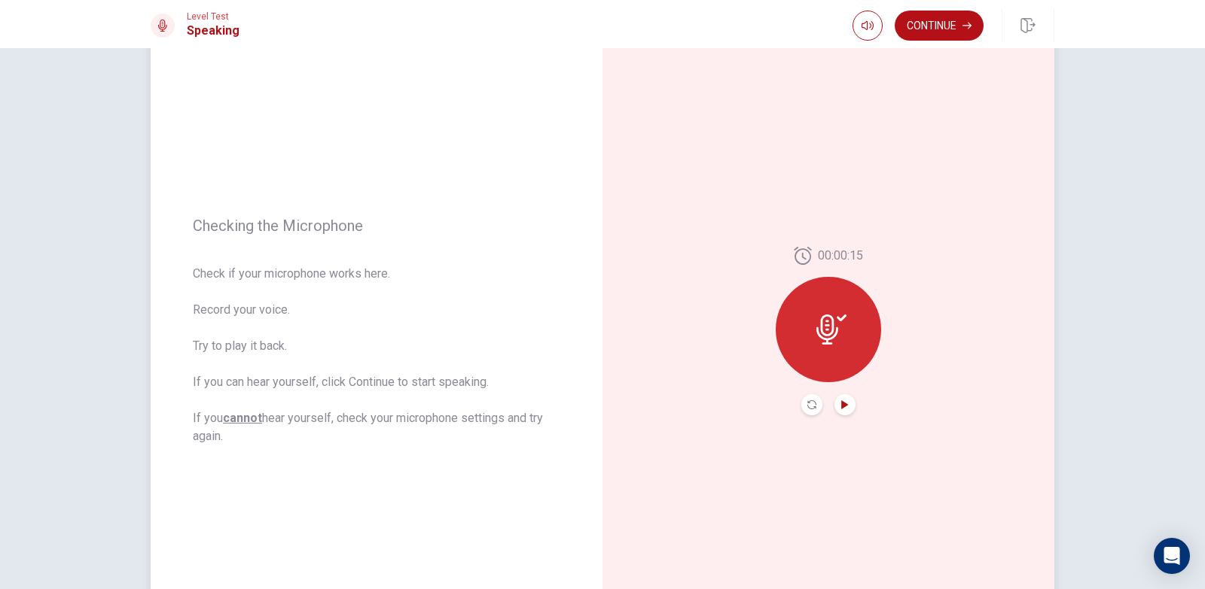
click at [842, 404] on icon "Play Audio" at bounding box center [844, 405] width 7 height 9
click at [951, 34] on button "Continue" at bounding box center [938, 26] width 89 height 30
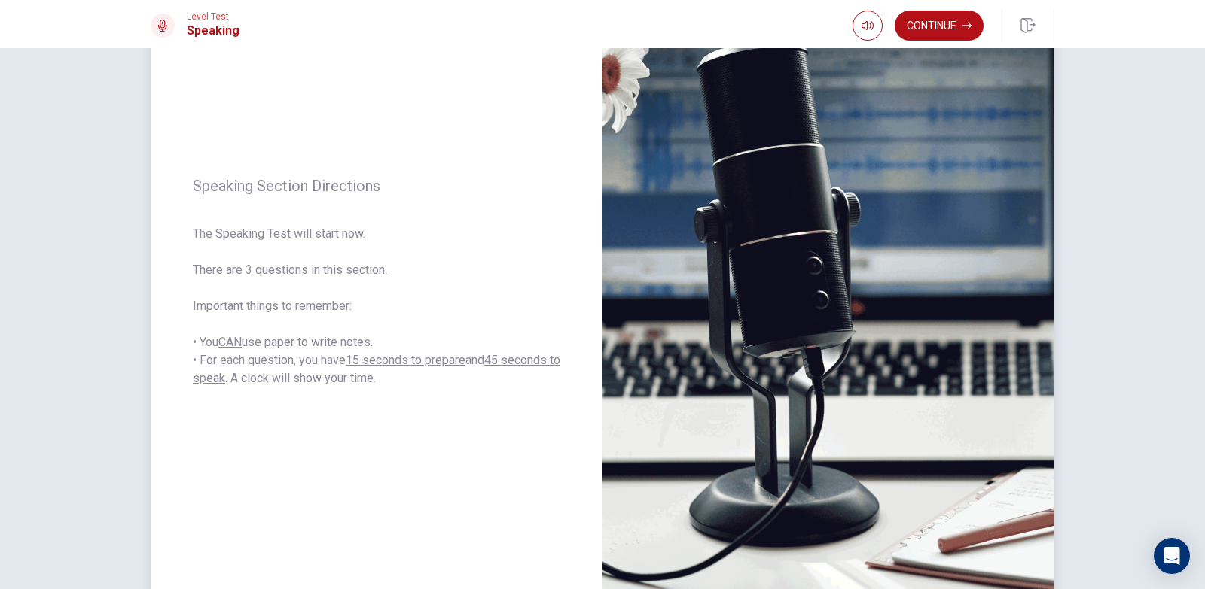
scroll to position [151, 0]
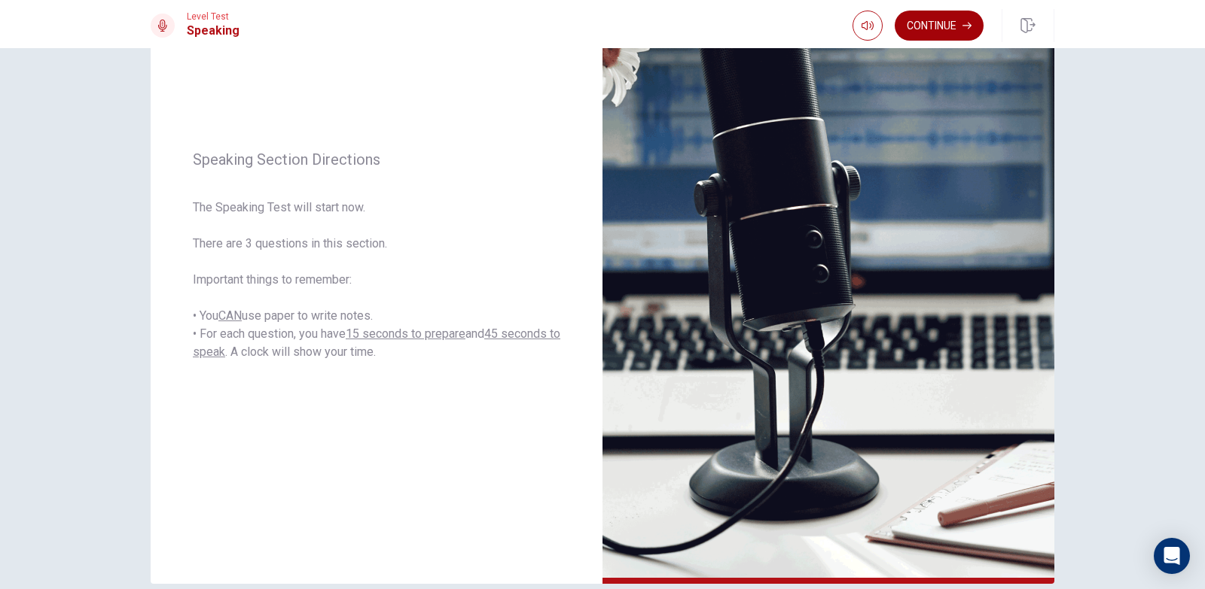
click at [921, 17] on button "Continue" at bounding box center [938, 26] width 89 height 30
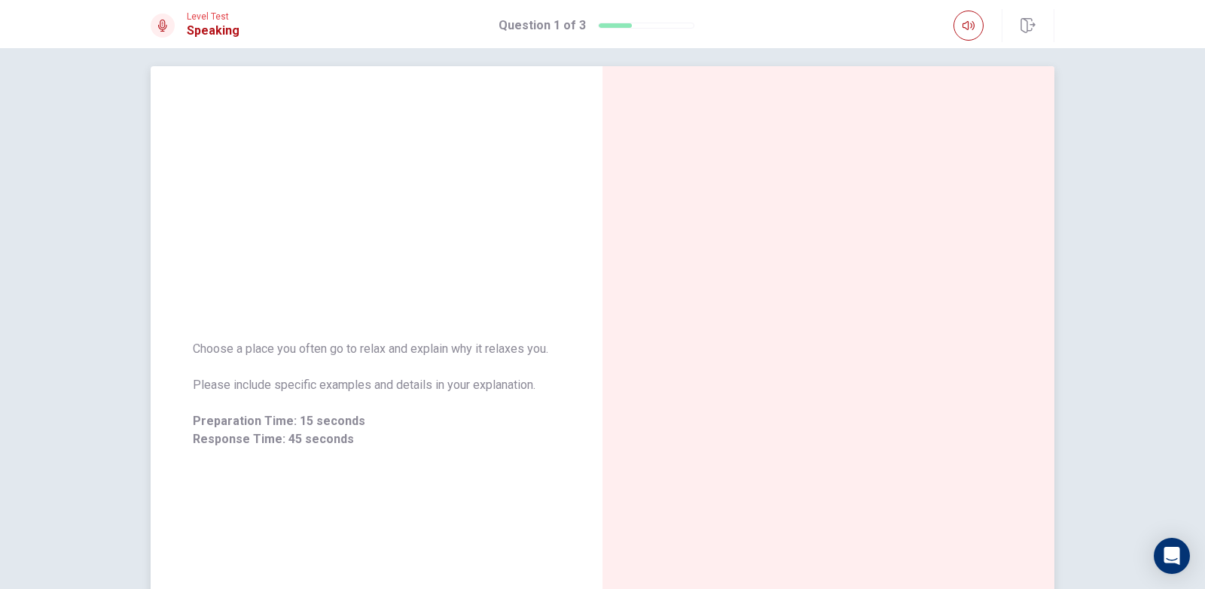
scroll to position [0, 0]
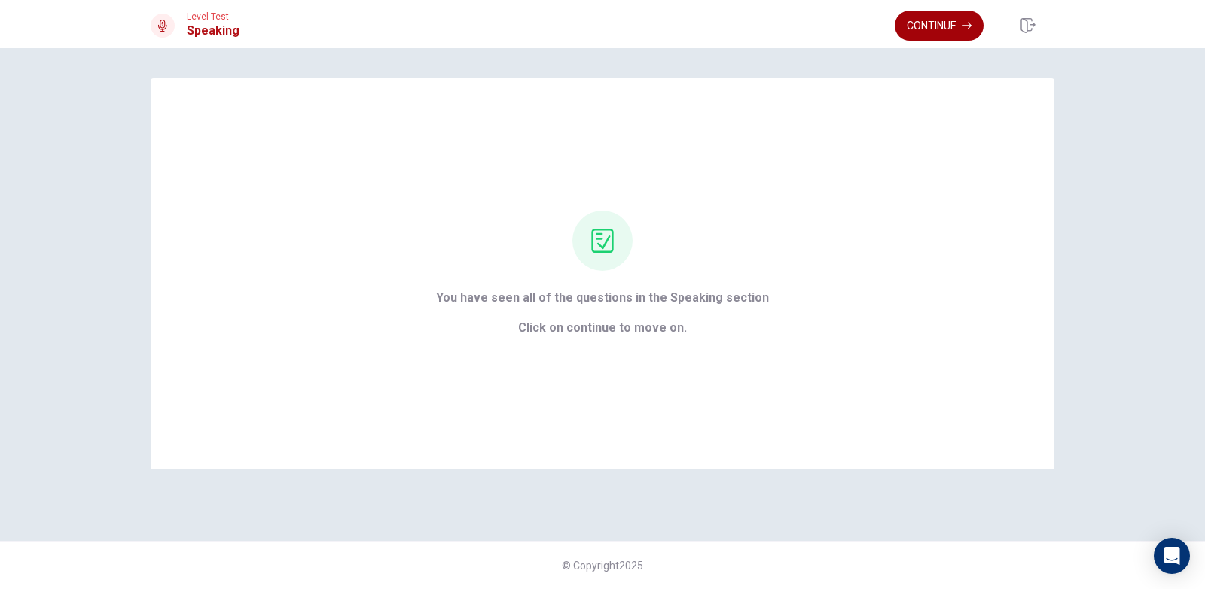
click at [946, 31] on button "Continue" at bounding box center [938, 26] width 89 height 30
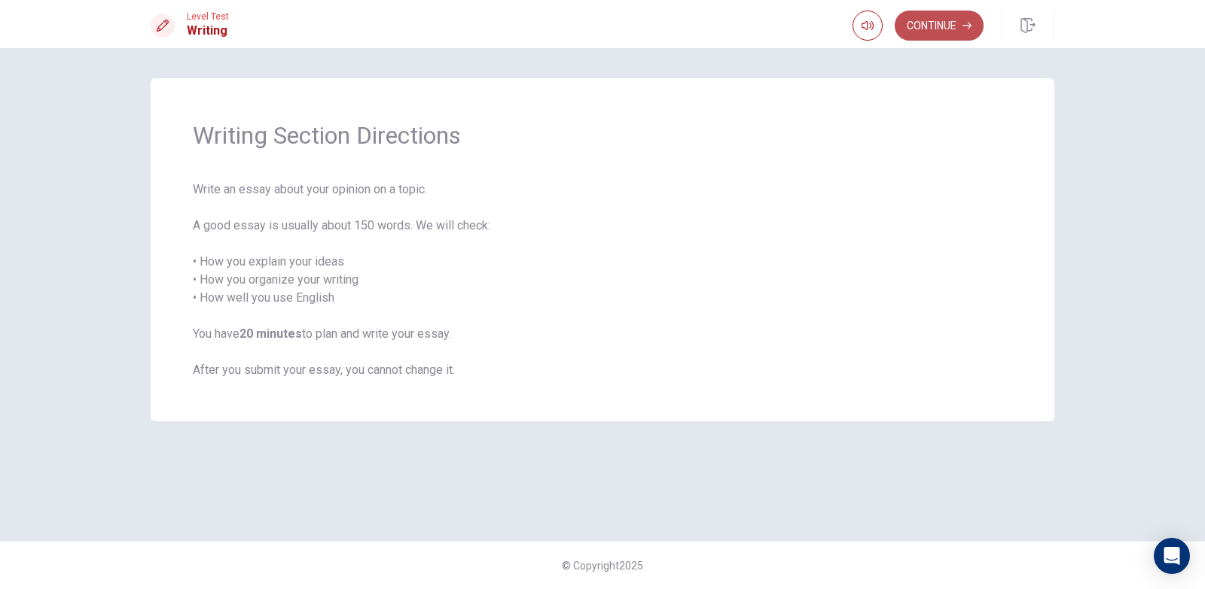
click at [909, 22] on button "Continue" at bounding box center [938, 26] width 89 height 30
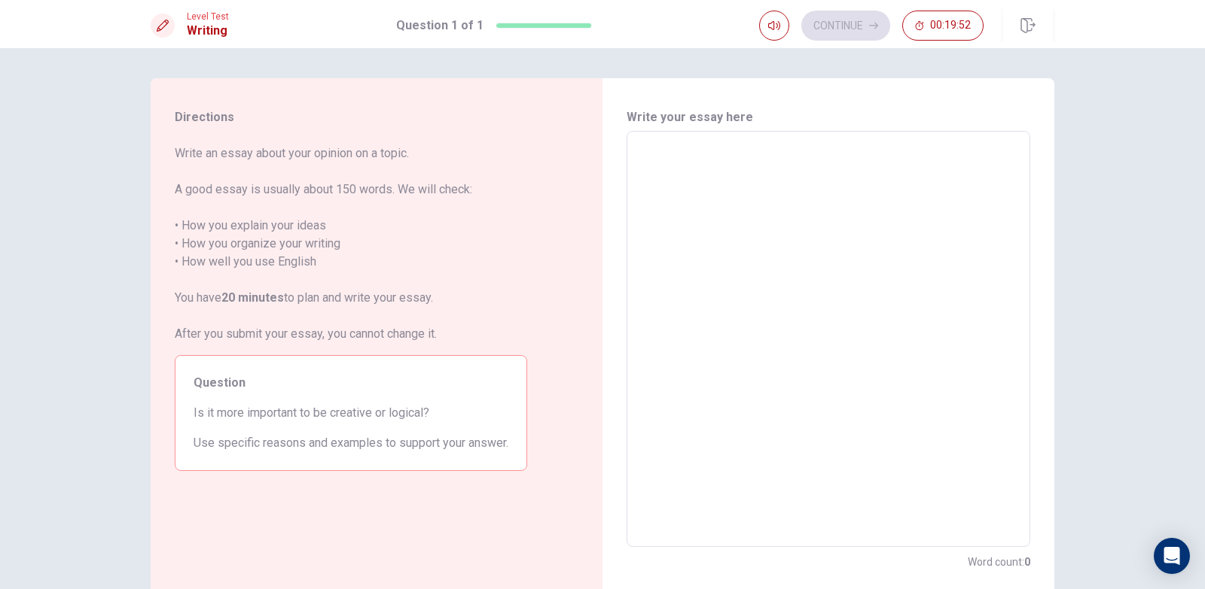
drag, startPoint x: 184, startPoint y: 422, endPoint x: 212, endPoint y: 423, distance: 27.9
click at [212, 423] on div "Question Is it more important to be creative or logical? Use specific reasons a…" at bounding box center [351, 413] width 352 height 116
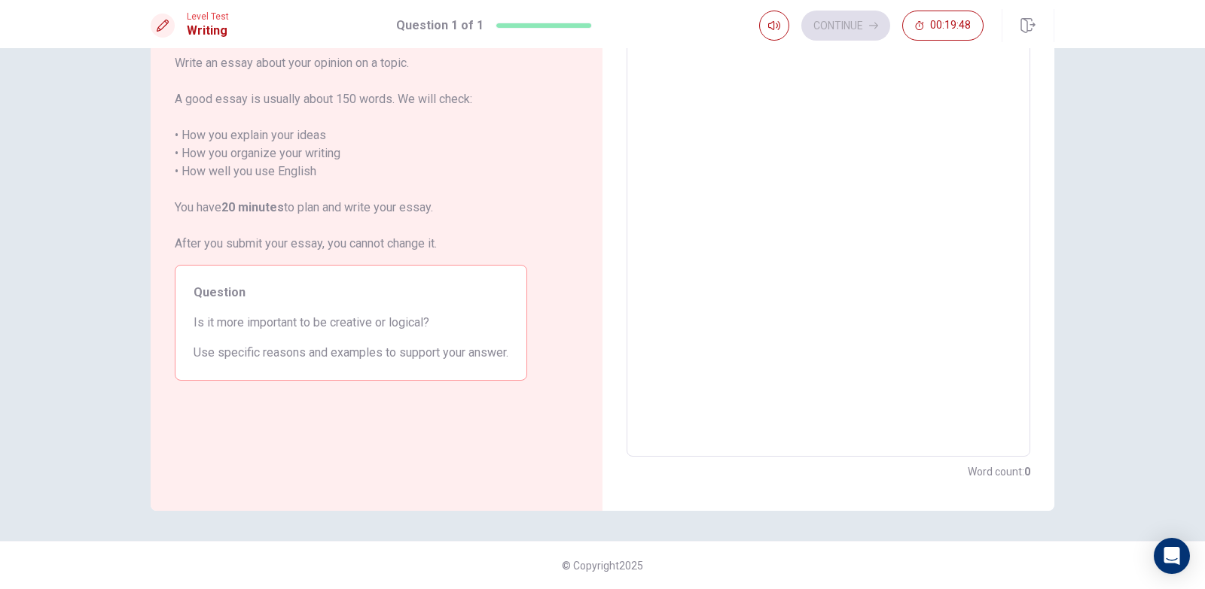
scroll to position [15, 0]
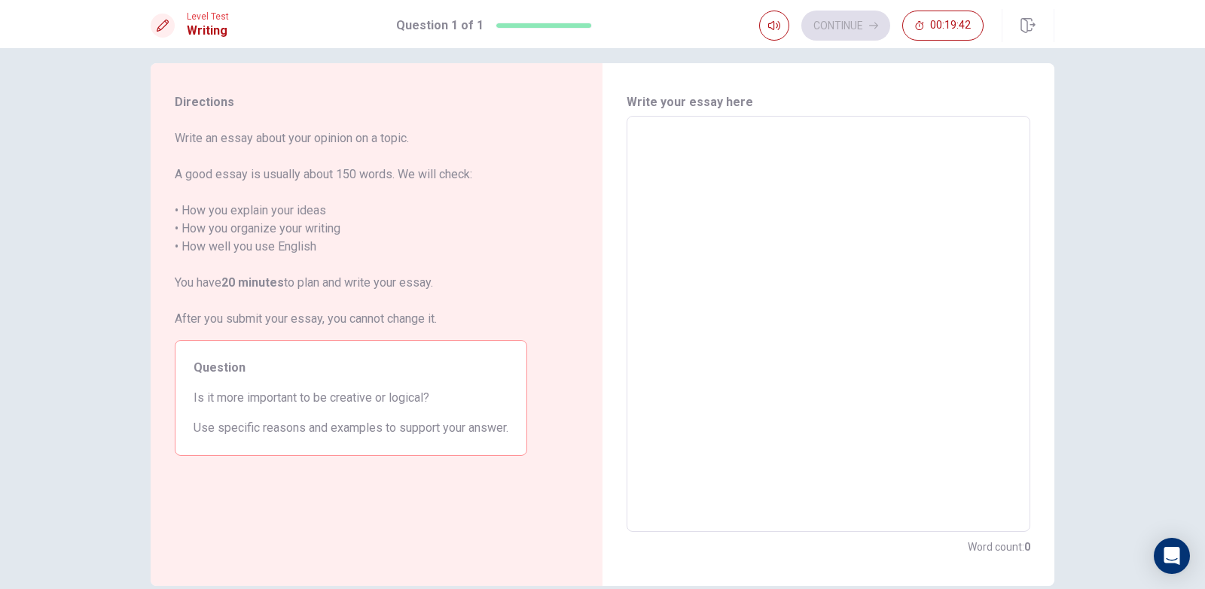
click at [673, 139] on textarea at bounding box center [828, 324] width 382 height 391
type textarea "I"
type textarea "x"
type textarea "In"
type textarea "x"
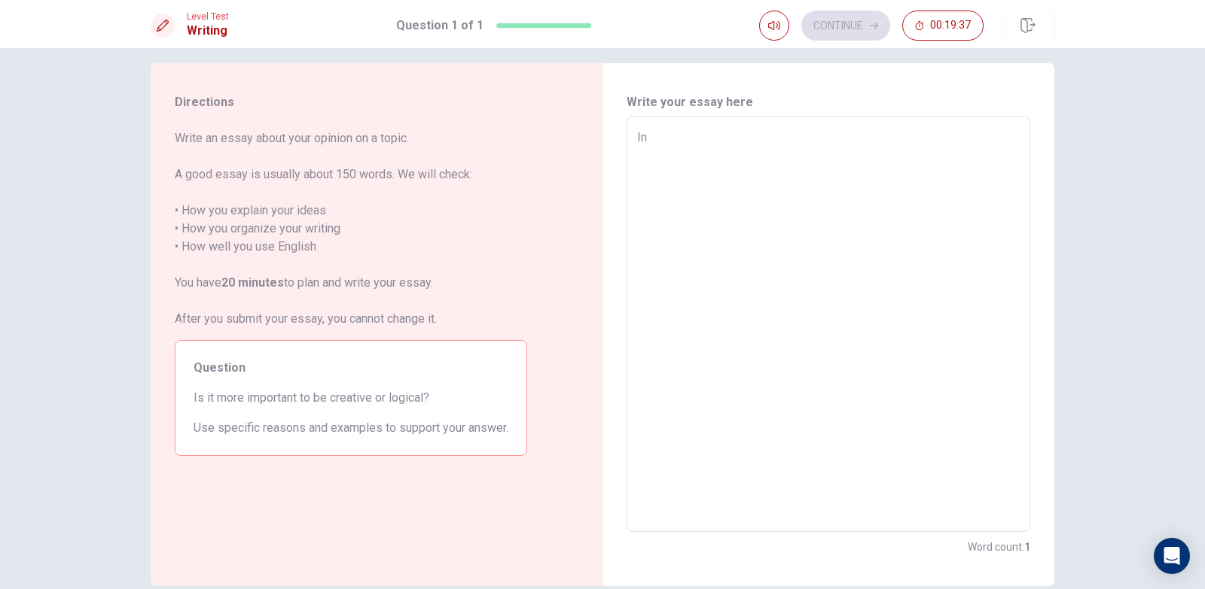
type textarea "In"
type textarea "x"
type textarea "In m"
type textarea "x"
type textarea "In mu"
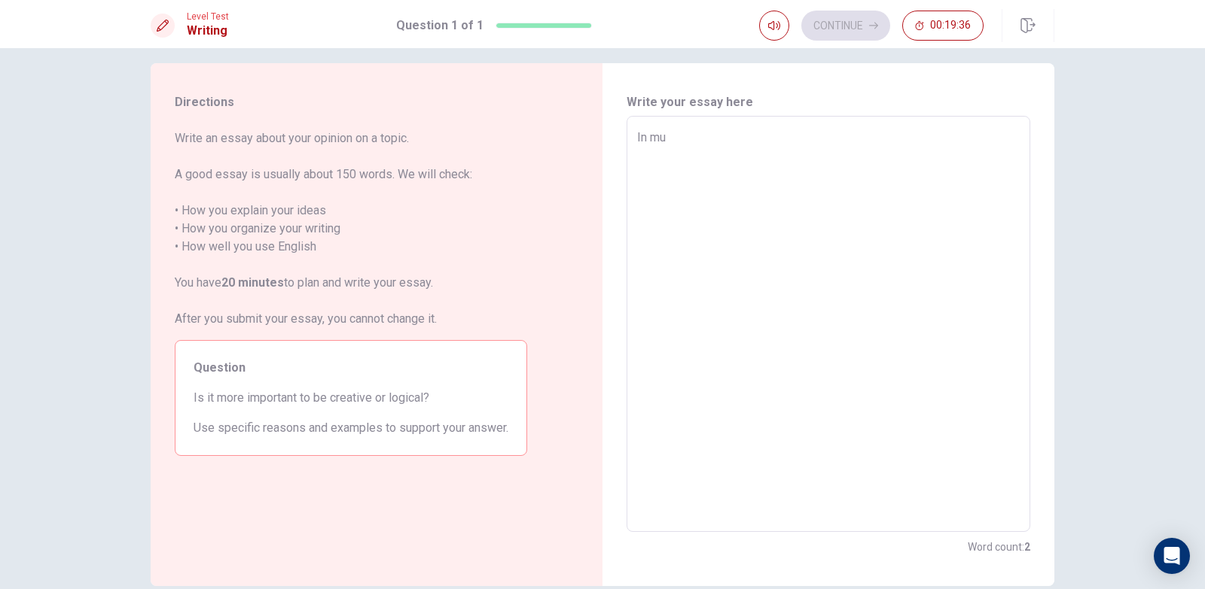
type textarea "x"
type textarea "In m"
type textarea "x"
type textarea "In my"
type textarea "x"
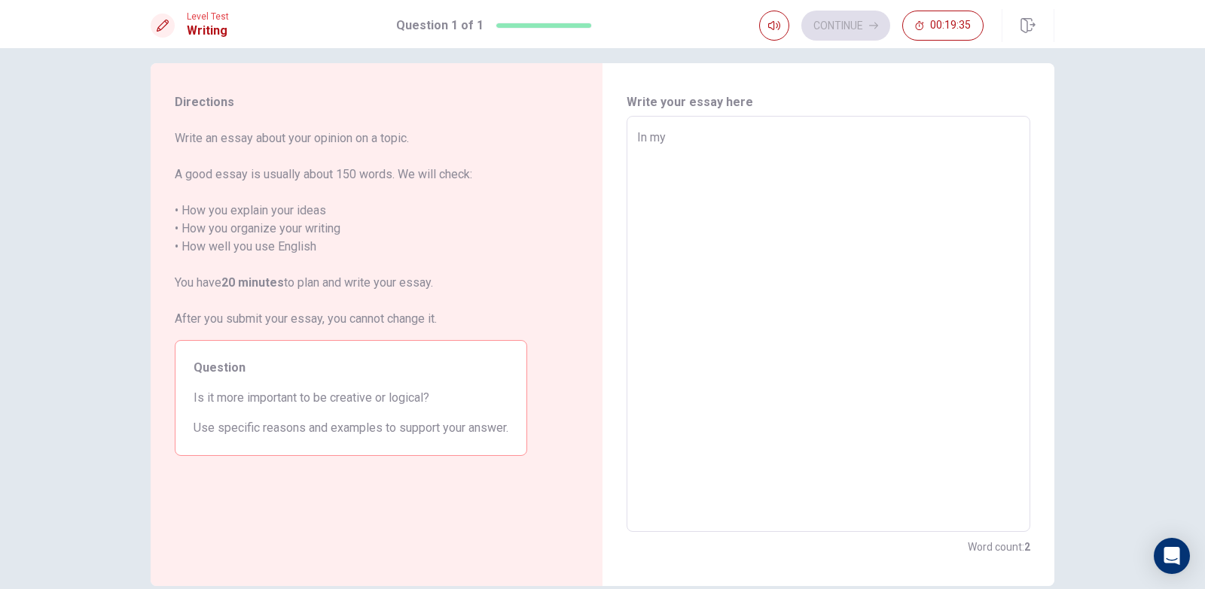
type textarea "In my"
type textarea "x"
type textarea "In my o"
type textarea "x"
type textarea "In my op"
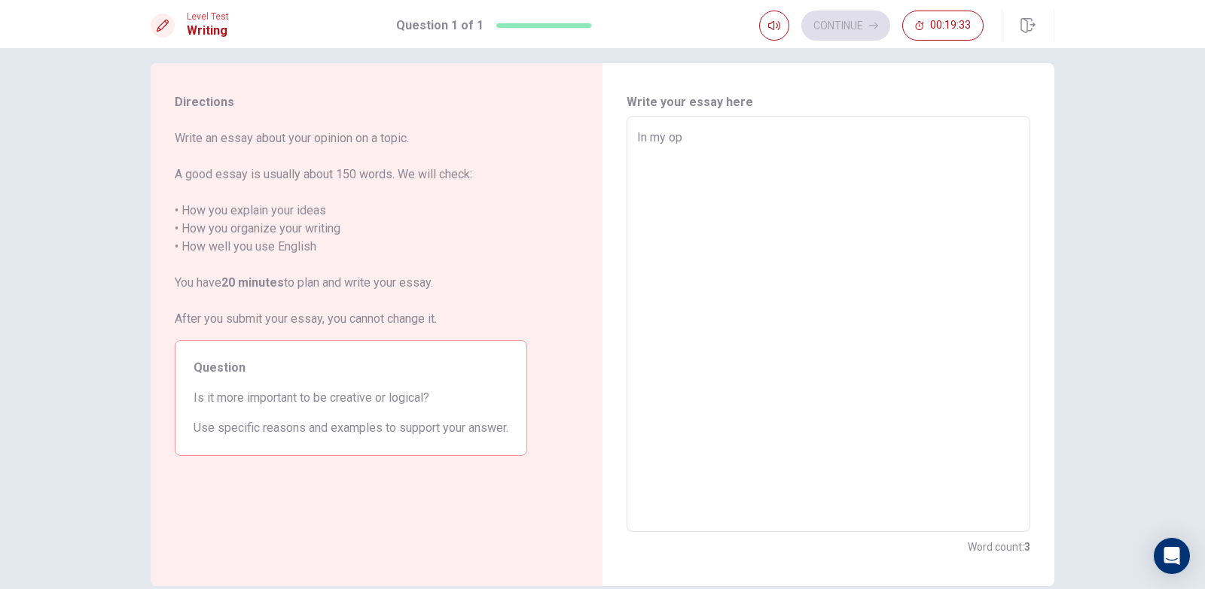
type textarea "x"
type textarea "In my opi"
type textarea "x"
type textarea "In my opin"
type textarea "x"
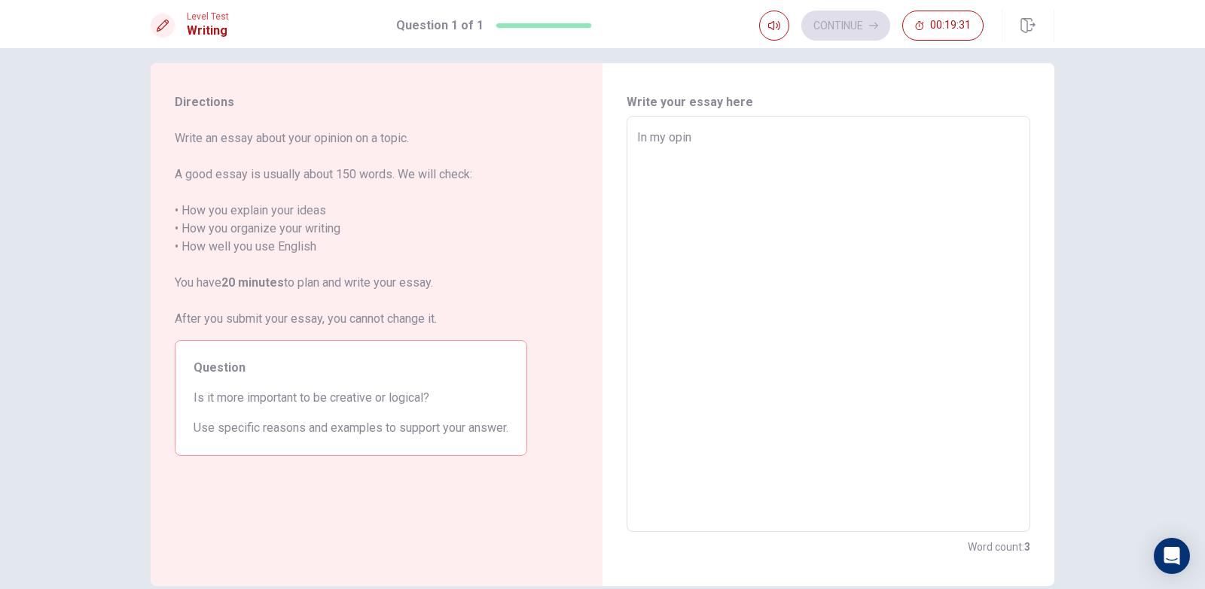
type textarea "In my opini"
type textarea "x"
type textarea "In my opinio"
type textarea "x"
type textarea "In my opinion"
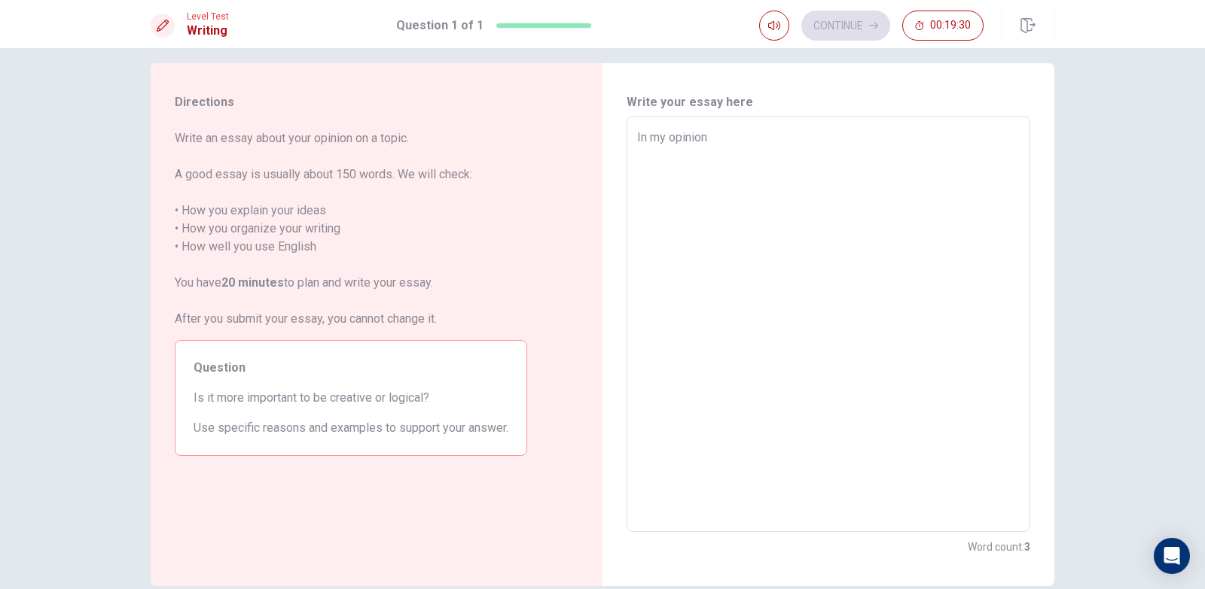
type textarea "x"
type textarea "In my opinion"
type textarea "x"
type textarea "In my opinion f"
type textarea "x"
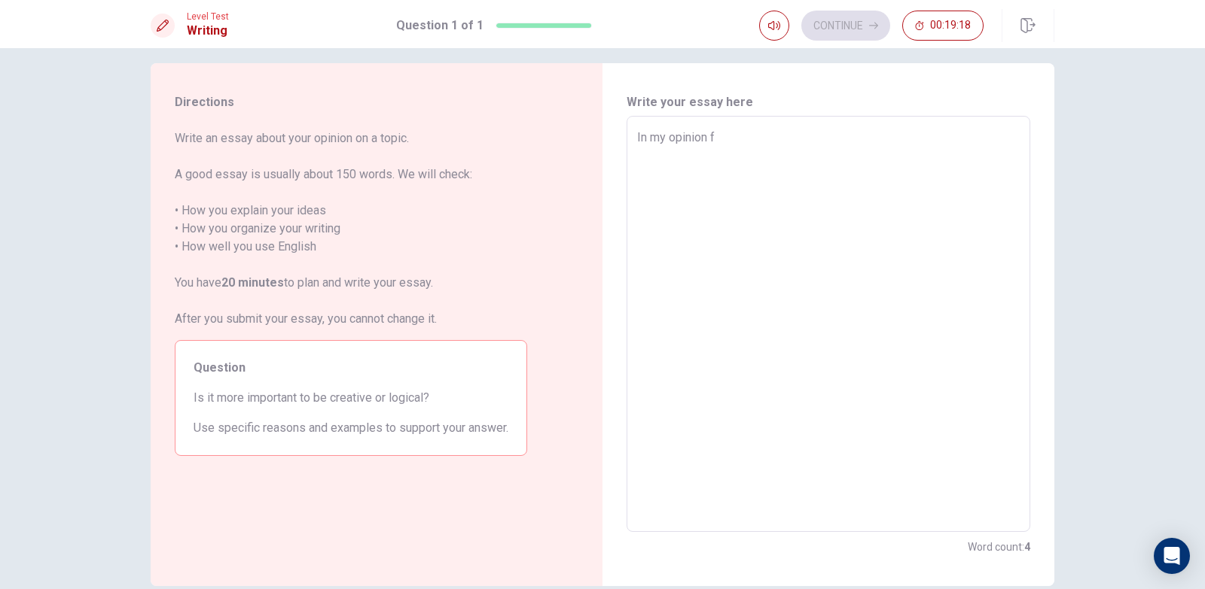
type textarea "In my opinion fo"
type textarea "x"
type textarea "In my opinion for"
type textarea "x"
type textarea "In my opinion for"
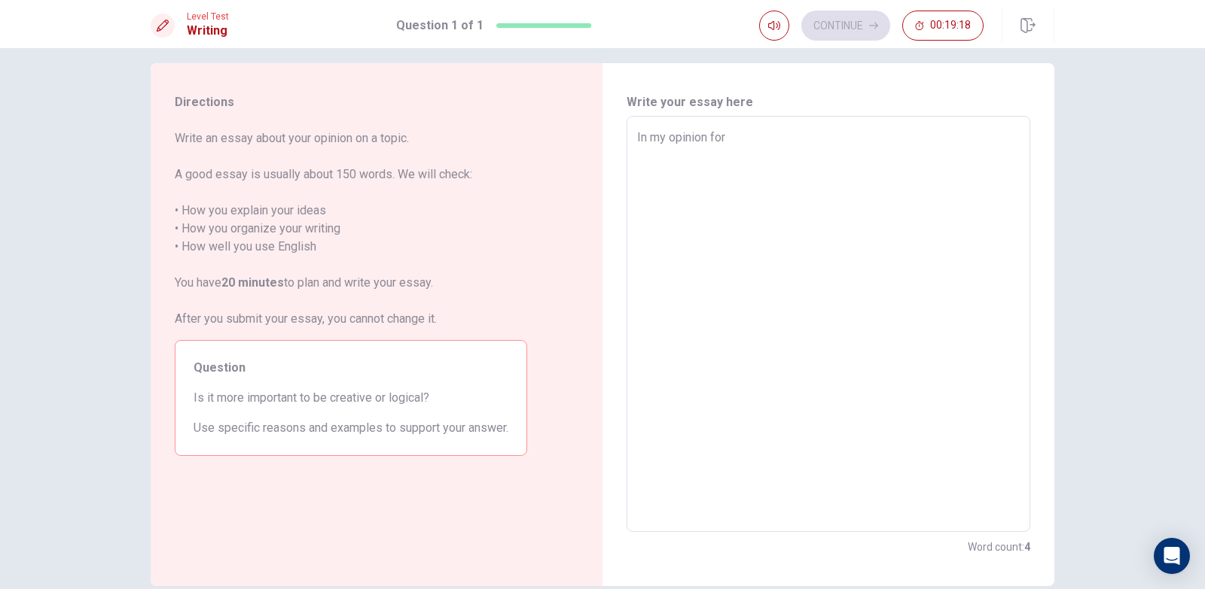
type textarea "x"
type textarea "In my opinion for m"
type textarea "x"
type textarea "In my opinion for me"
type textarea "x"
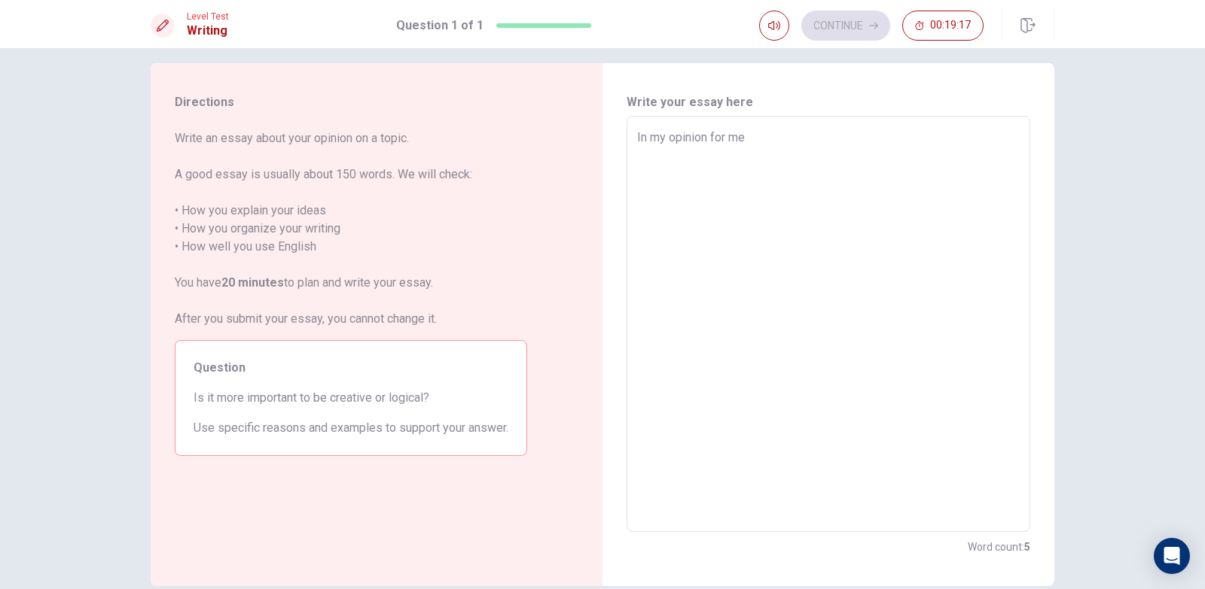
type textarea "In my opinion for me"
type textarea "x"
type textarea "In my opinion for me c"
type textarea "x"
type textarea "In my opinion for me cr"
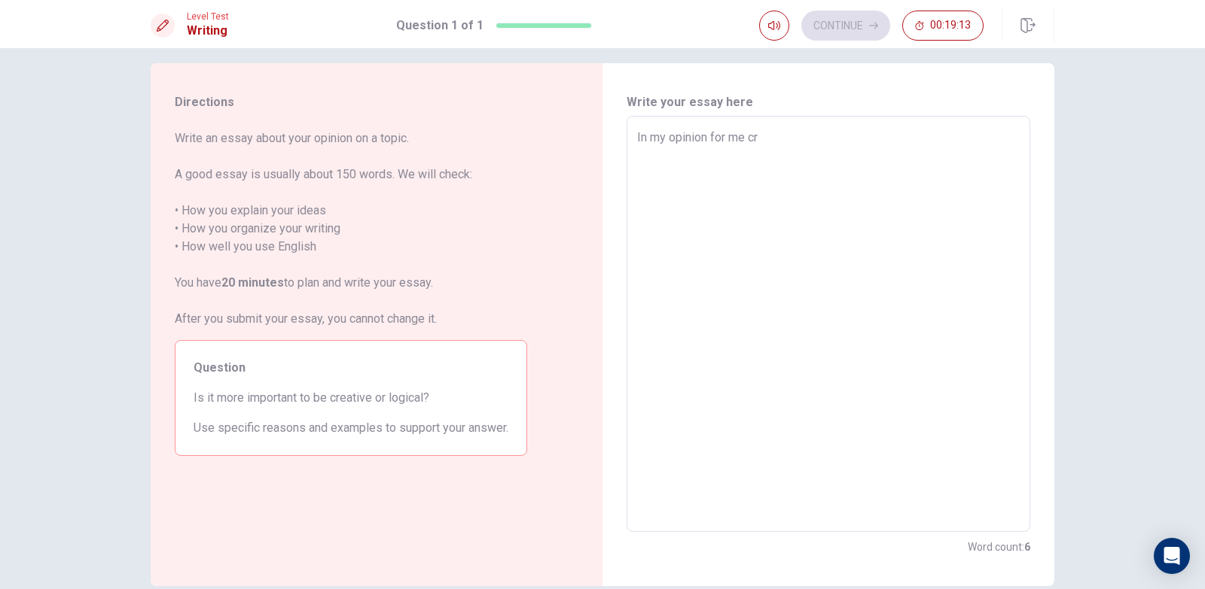
type textarea "x"
type textarea "In my opinion for me cre"
type textarea "x"
type textarea "In my opinion for me crea"
type textarea "x"
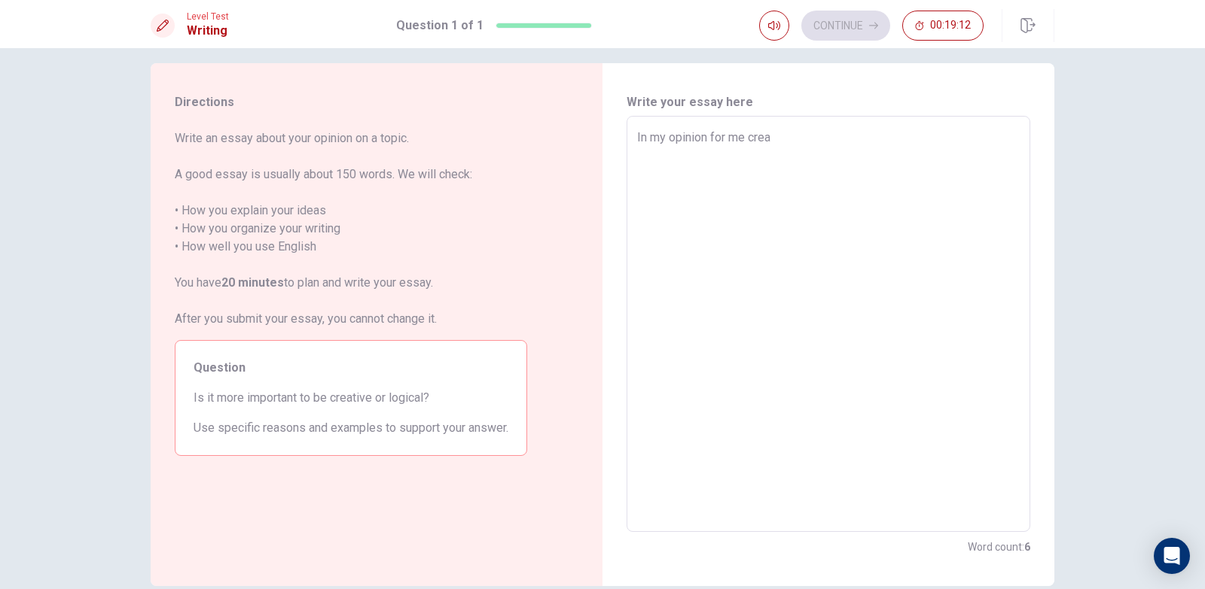
type textarea "In my opinion for me creat"
type textarea "x"
type textarea "In my opinion for me creati"
type textarea "x"
type textarea "In my opinion for me creativ"
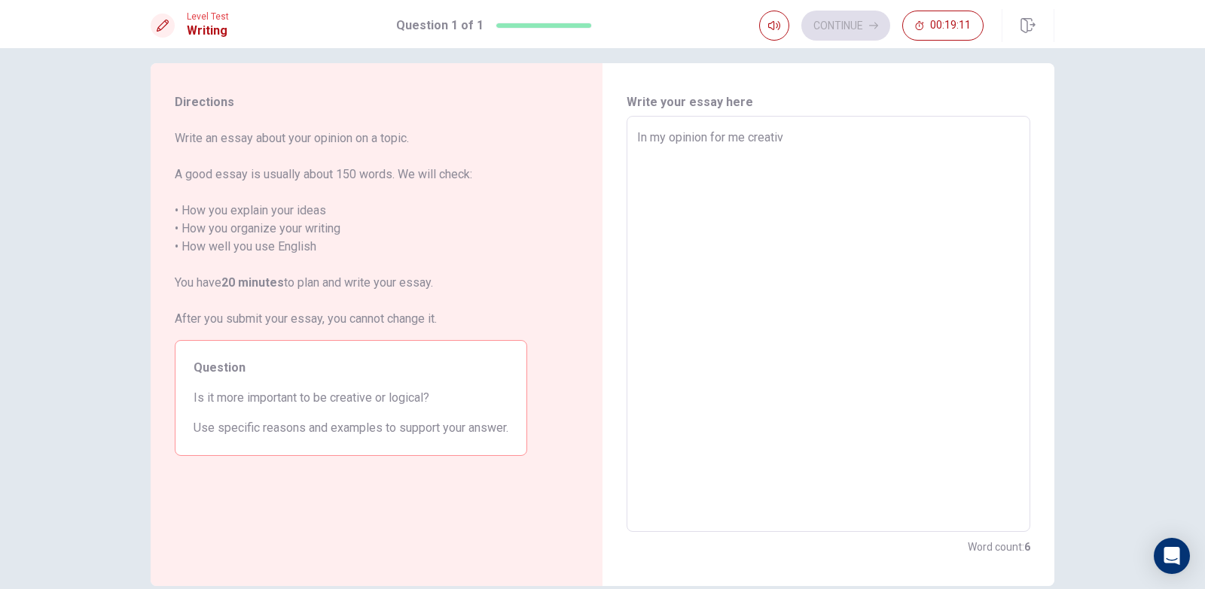
type textarea "x"
type textarea "In my opinion for me creative"
type textarea "x"
type textarea "In my opinion for me creative"
type textarea "x"
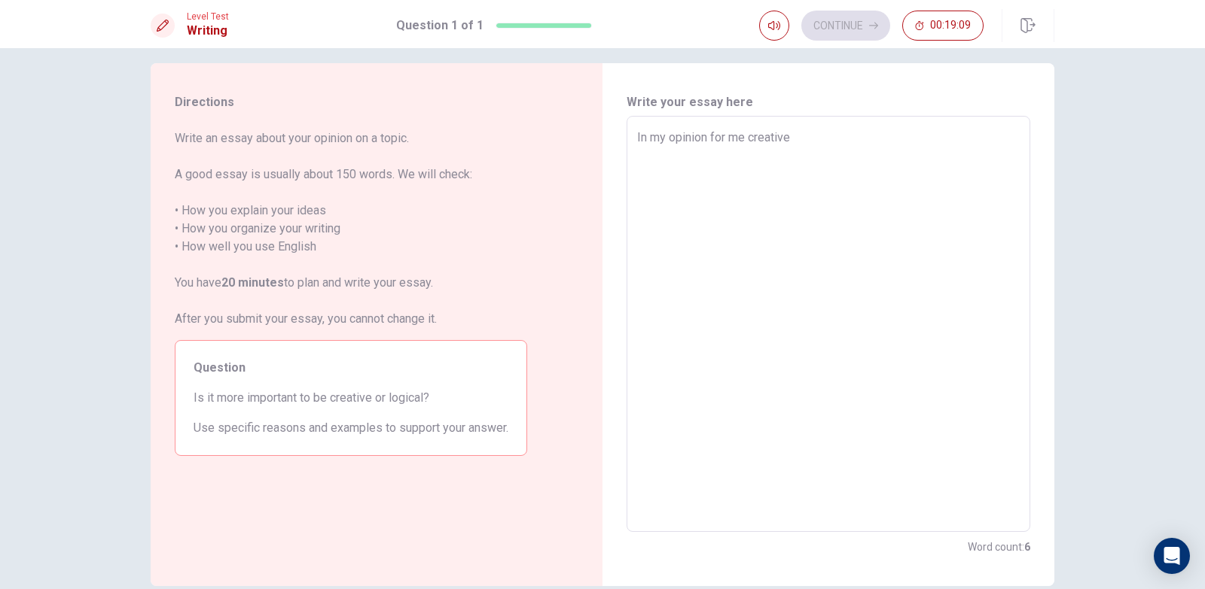
type textarea "In my opinion for me creative i"
type textarea "x"
type textarea "In my opinion for me creative it"
type textarea "x"
type textarea "In my opinion for me creative i"
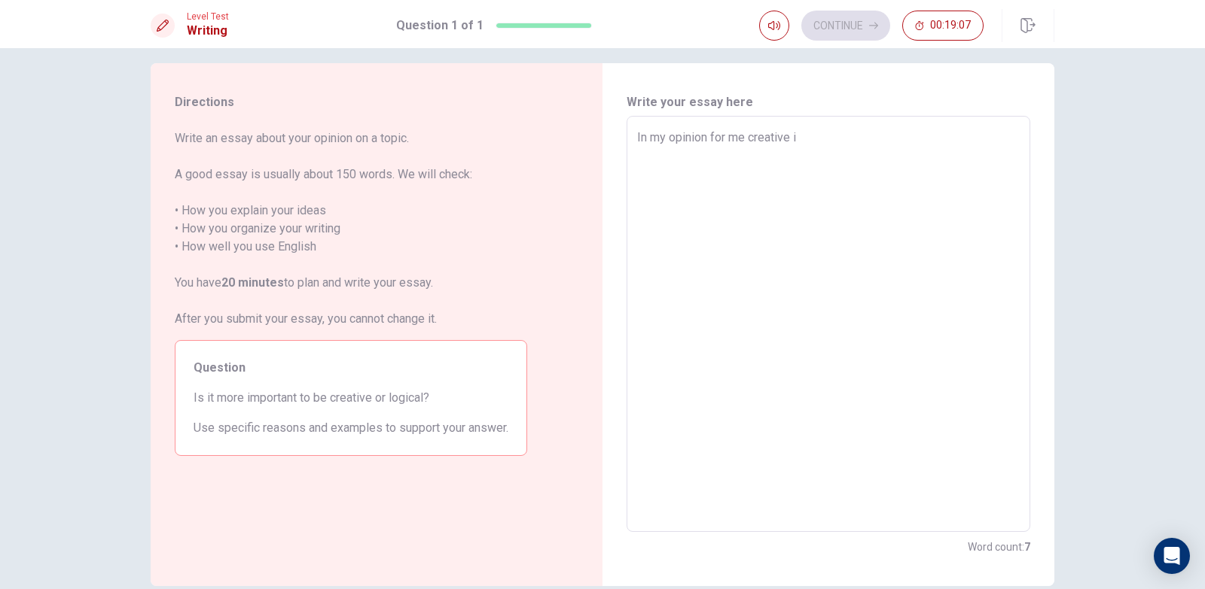
type textarea "x"
type textarea "In my opinion for me creative its"
type textarea "x"
type textarea "In my opinion for me creative it"
type textarea "x"
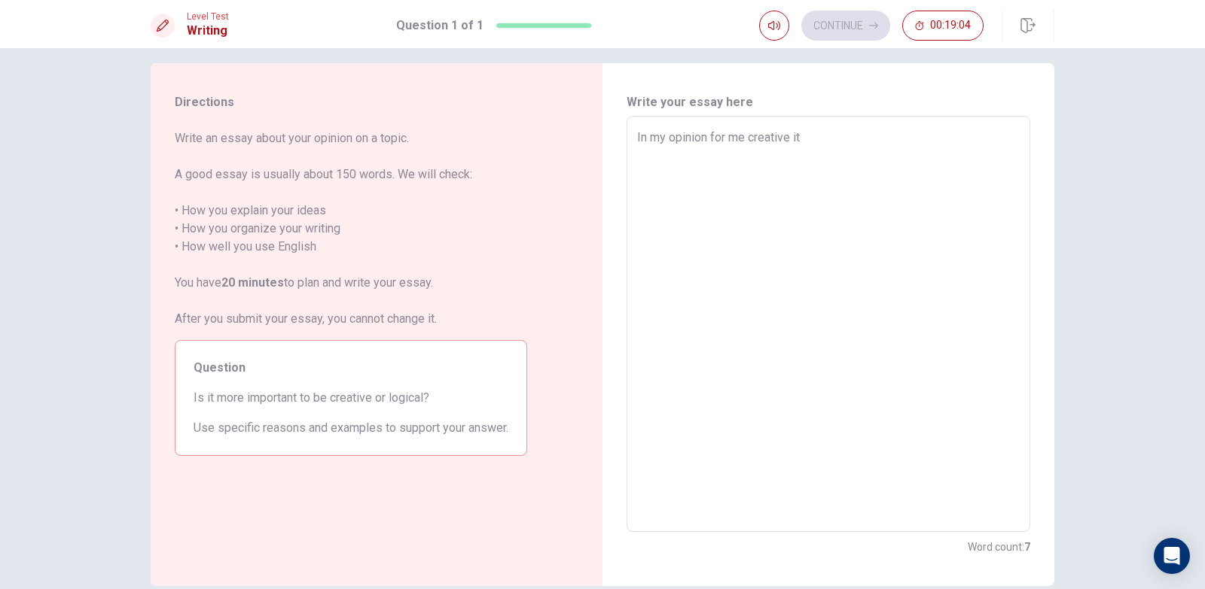
type textarea "In my opinion for me creative it'"
type textarea "x"
type textarea "In my opinion for me creative it's"
type textarea "x"
type textarea "In my opinion for me creative it's"
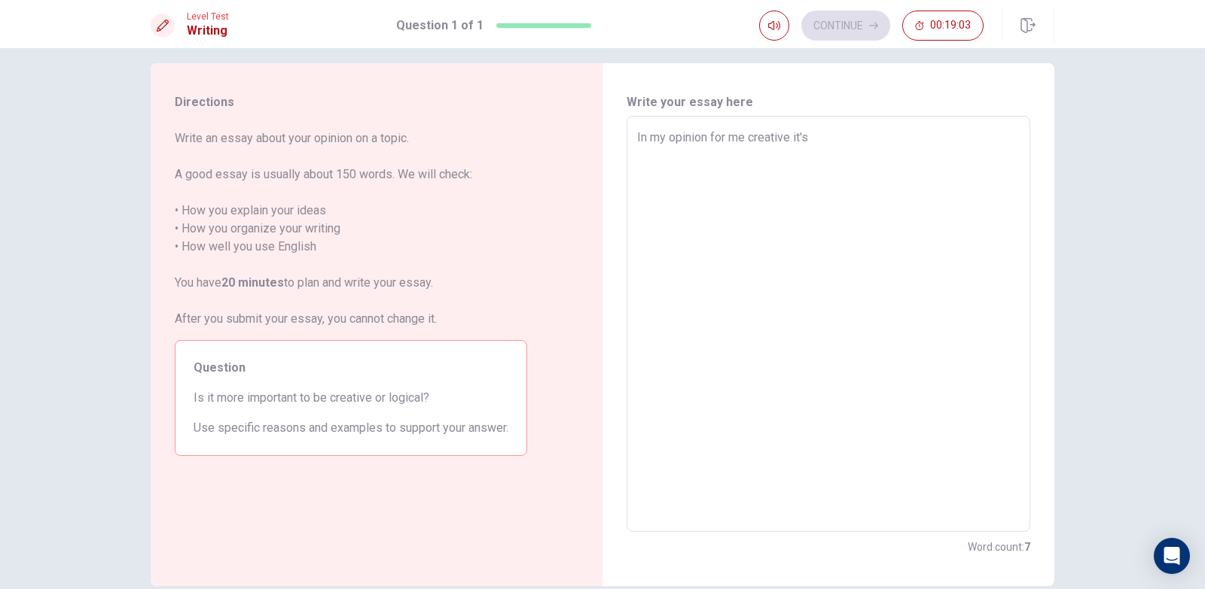
type textarea "x"
type textarea "In my opinion for me creative it's m"
type textarea "x"
type textarea "In my opinion for me creative it's mo"
type textarea "x"
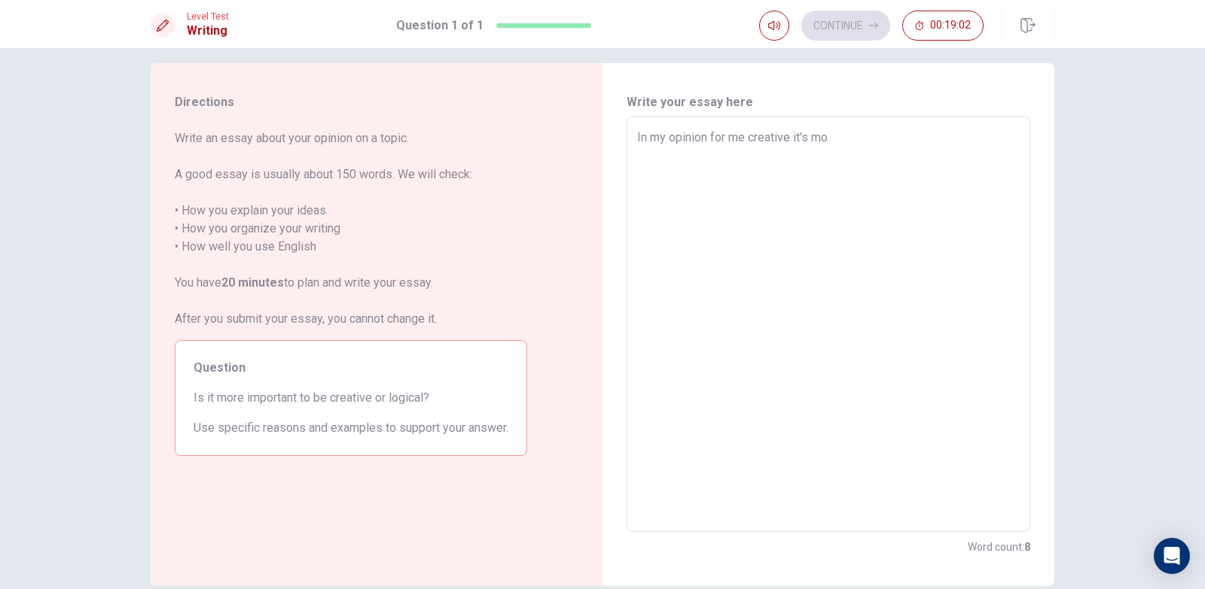
type textarea "In my opinion for me creative it's mor"
type textarea "x"
type textarea "In my opinion for me creative it's more"
type textarea "x"
type textarea "In my opinion for me creative it's more"
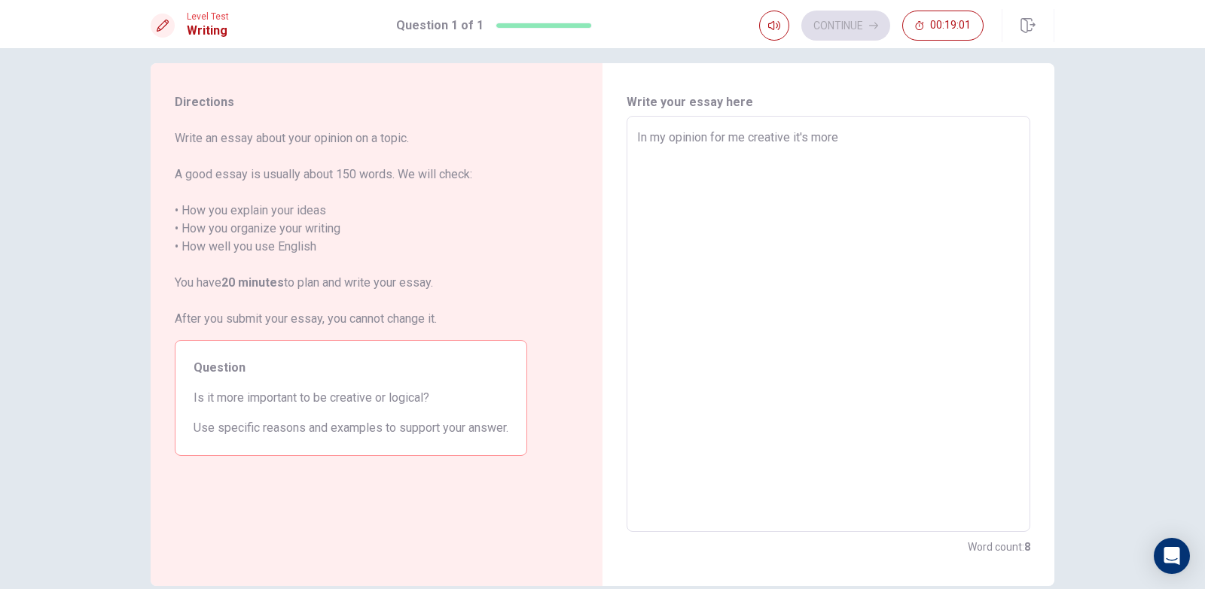
type textarea "x"
type textarea "In my opinion for me creative it's more i"
type textarea "x"
type textarea "In my opinion for me creative it's more im"
type textarea "x"
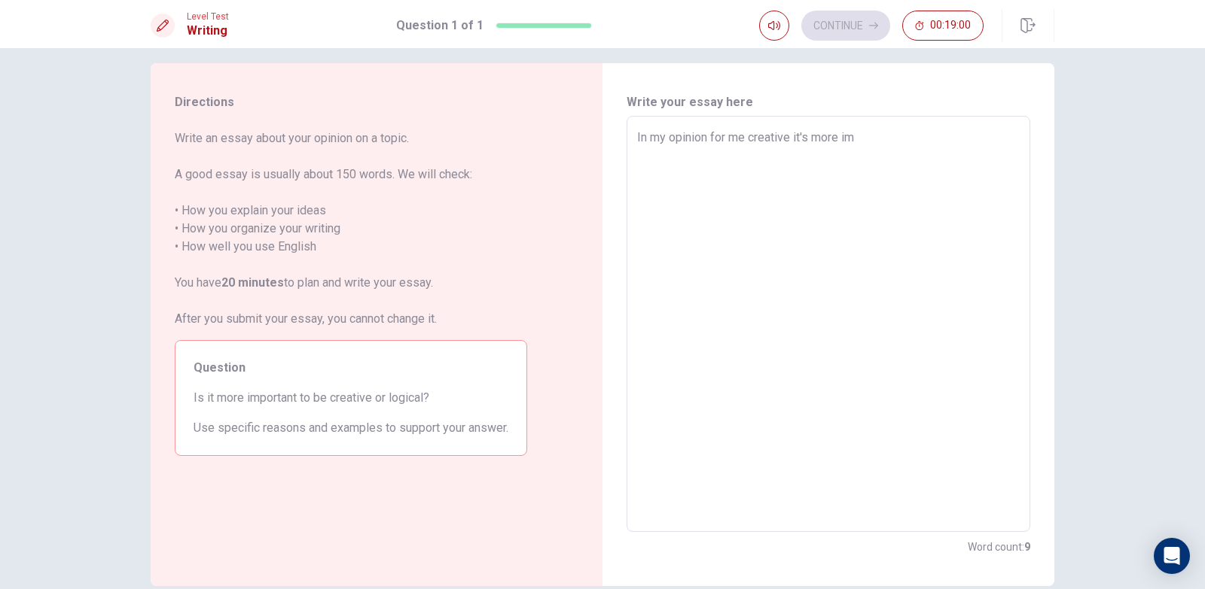
type textarea "In my opinion for me creative it's more imp"
type textarea "x"
type textarea "In my opinion for me creative it's more impo"
type textarea "x"
type textarea "In my opinion for me creative it's more impor"
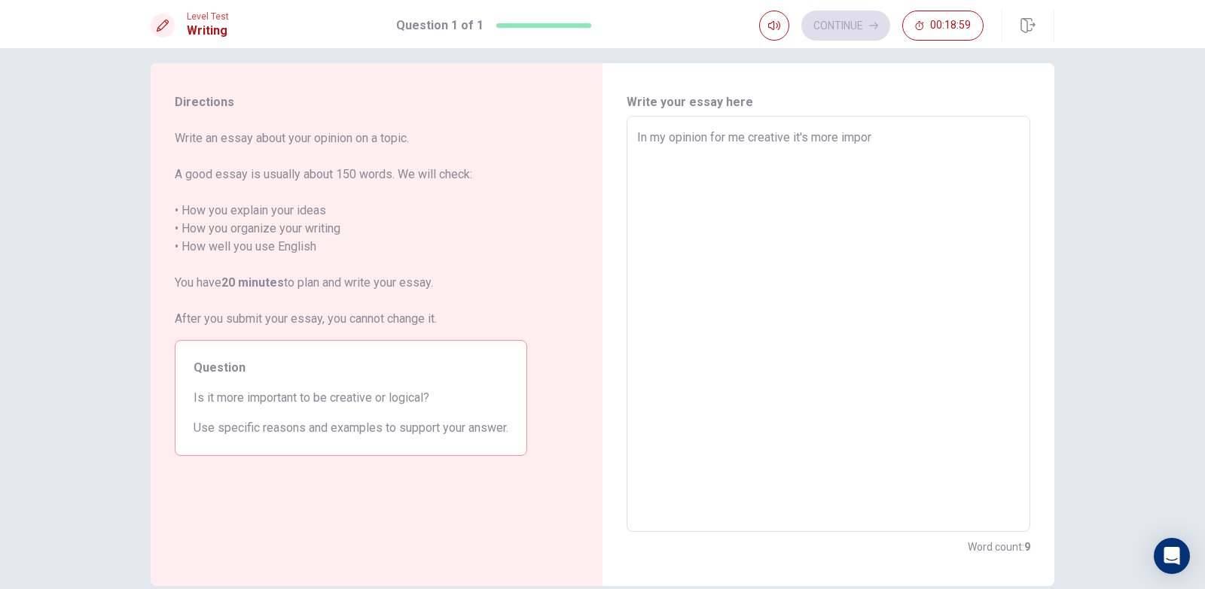
type textarea "x"
type textarea "In my opinion for me creative it's more import"
type textarea "x"
type textarea "In my opinion for me creative it's more importa"
type textarea "x"
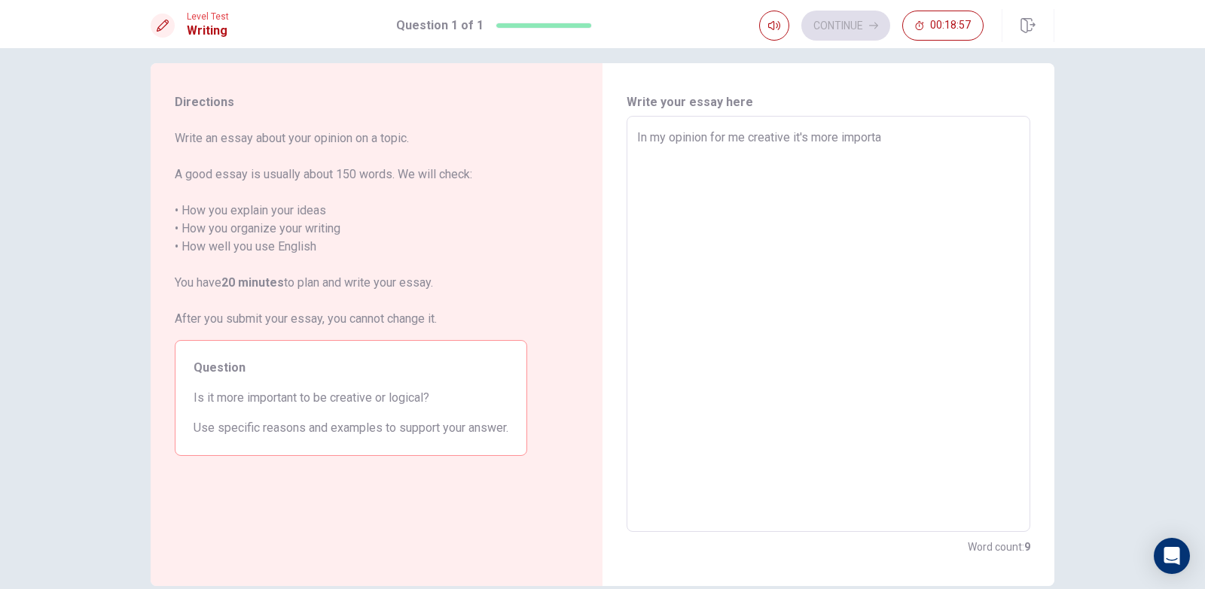
type textarea "In my opinion for me creative it's more importan"
type textarea "x"
type textarea "In my opinion for me creative it's more important"
type textarea "x"
type textarea "In my opinion for me creative it's more important"
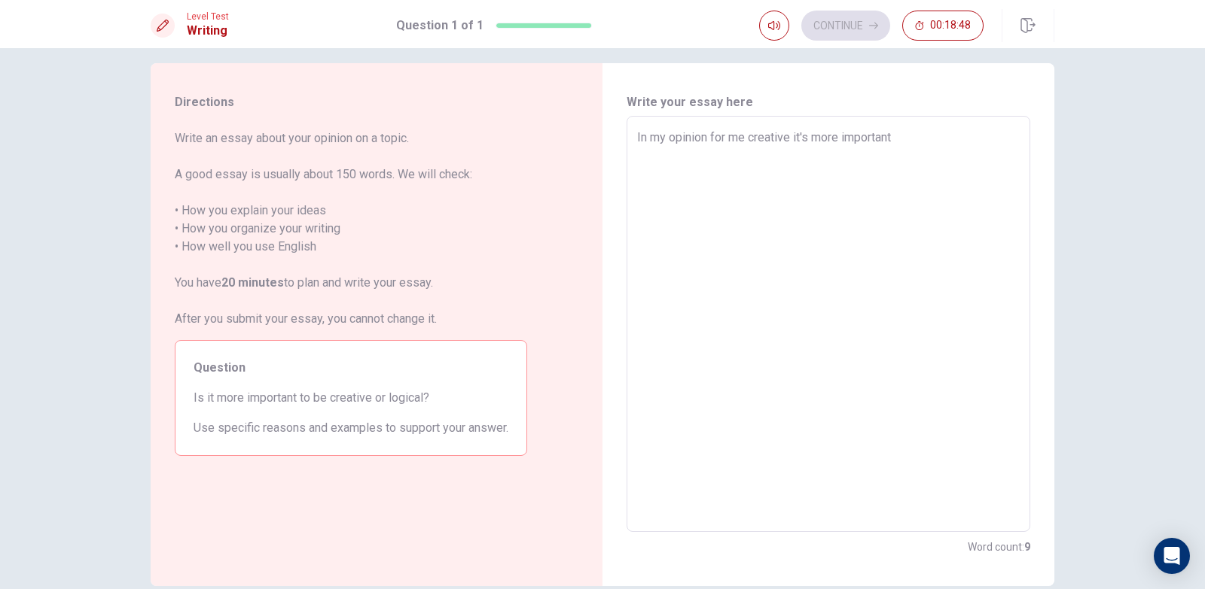
type textarea "x"
type textarea "In my opinion for me creative it's more important t"
type textarea "x"
type textarea "In my opinion for me creative it's more important to"
type textarea "x"
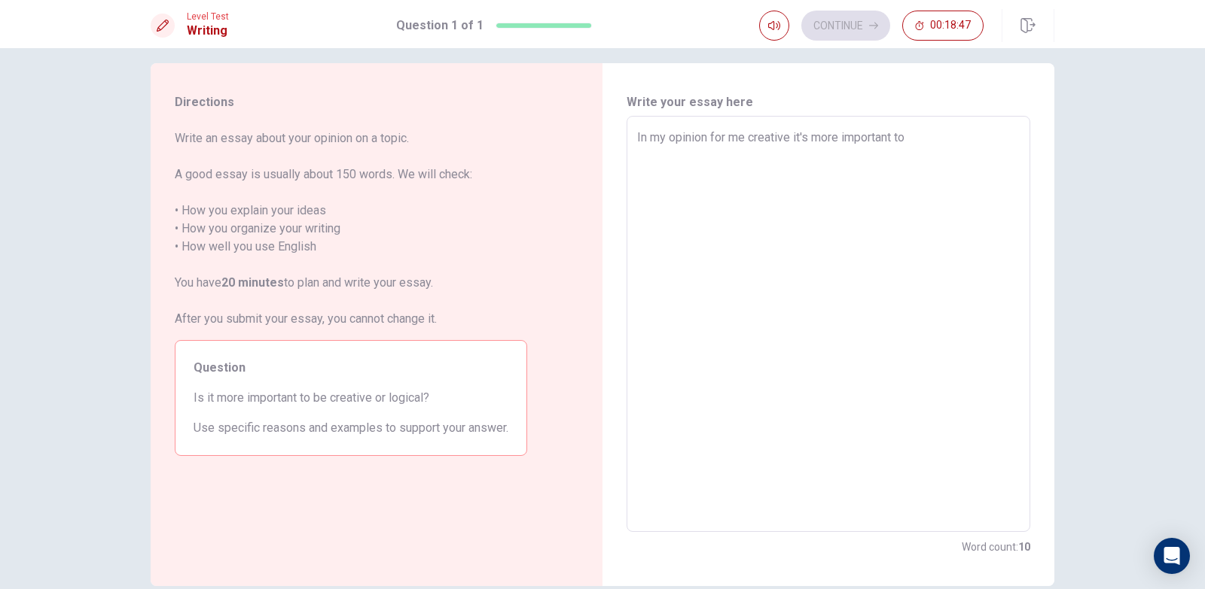
type textarea "In my opinion for me creative it's more important to"
type textarea "x"
type textarea "In my opinion for me creative it's more important to b"
type textarea "x"
type textarea "In my opinion for me creative it's more important to be"
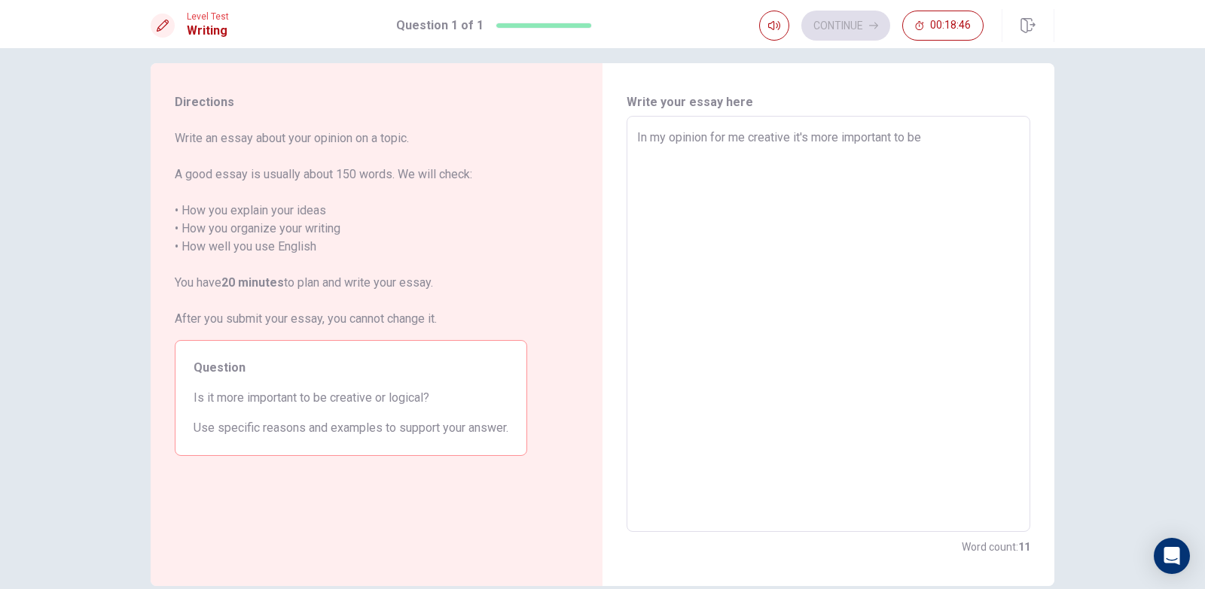
type textarea "x"
type textarea "In my opinion for me creative it's more important to be"
type textarea "x"
type textarea "In my opinion for me creative it's more important to be c"
type textarea "x"
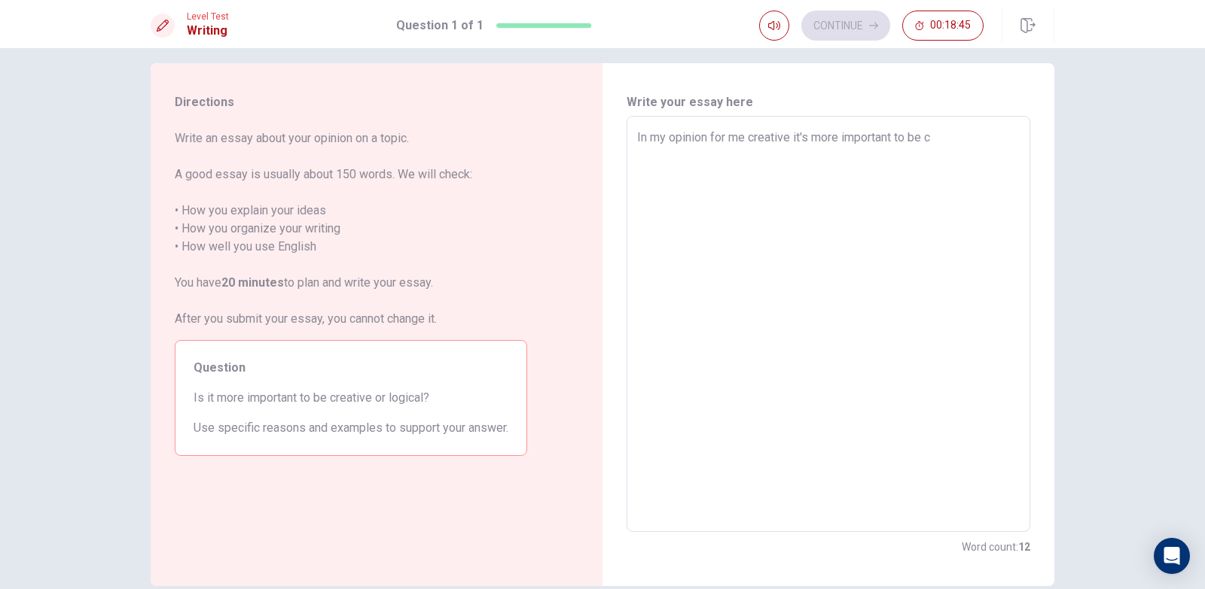
type textarea "In my opinion for me creative it's more important to be cr"
type textarea "x"
type textarea "In my opinion for me creative it's more important to be cre"
type textarea "x"
type textarea "In my opinion for me creative it's more important to be crea"
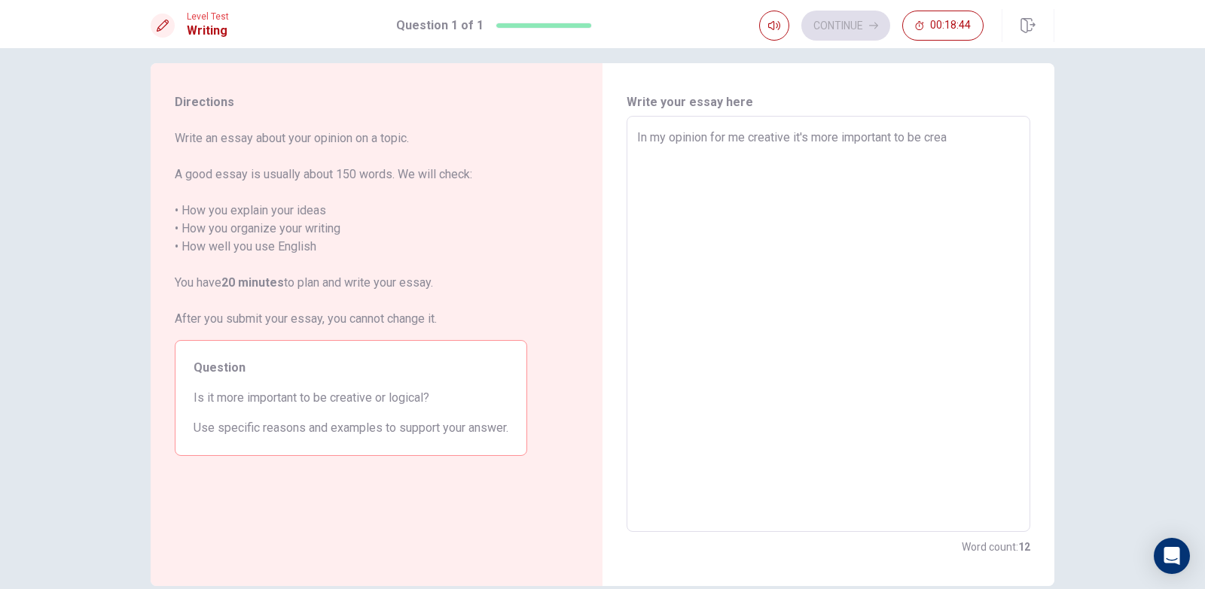
type textarea "x"
type textarea "In my opinion for me creative it's more important to be creat"
type textarea "x"
type textarea "In my opinion for me creative it's more important to be creati"
type textarea "x"
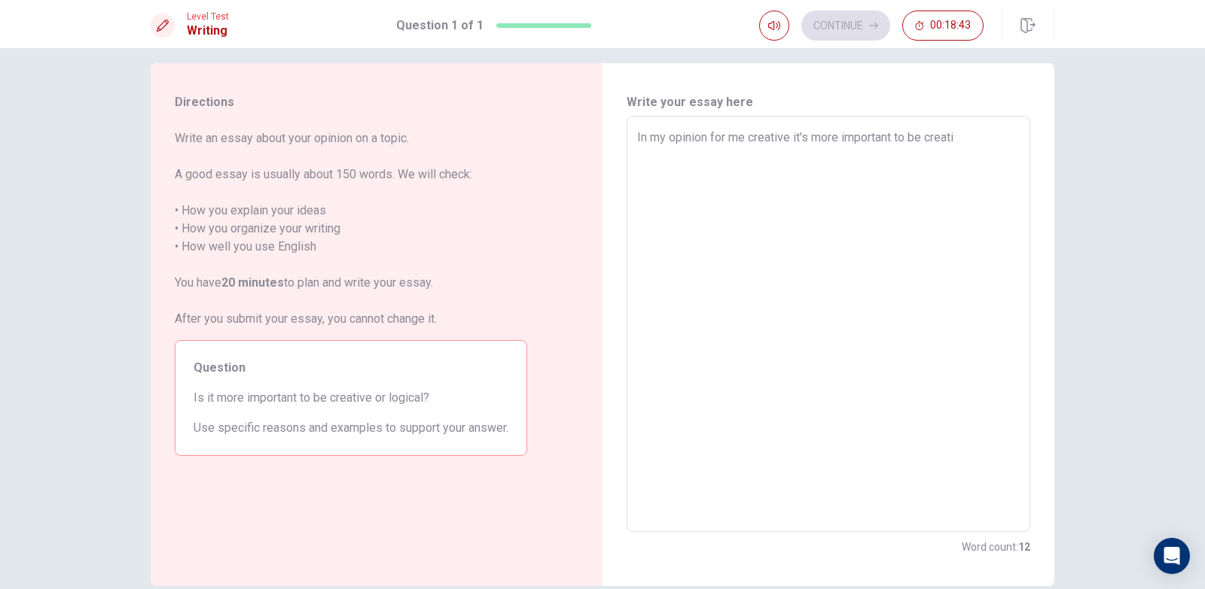
type textarea "In my opinion for me creative it's more important to be creativ"
type textarea "x"
type textarea "In my opinion for me creative it's more important to be creative"
type textarea "x"
type textarea "In my opinion for me creative it's more important to be creative"
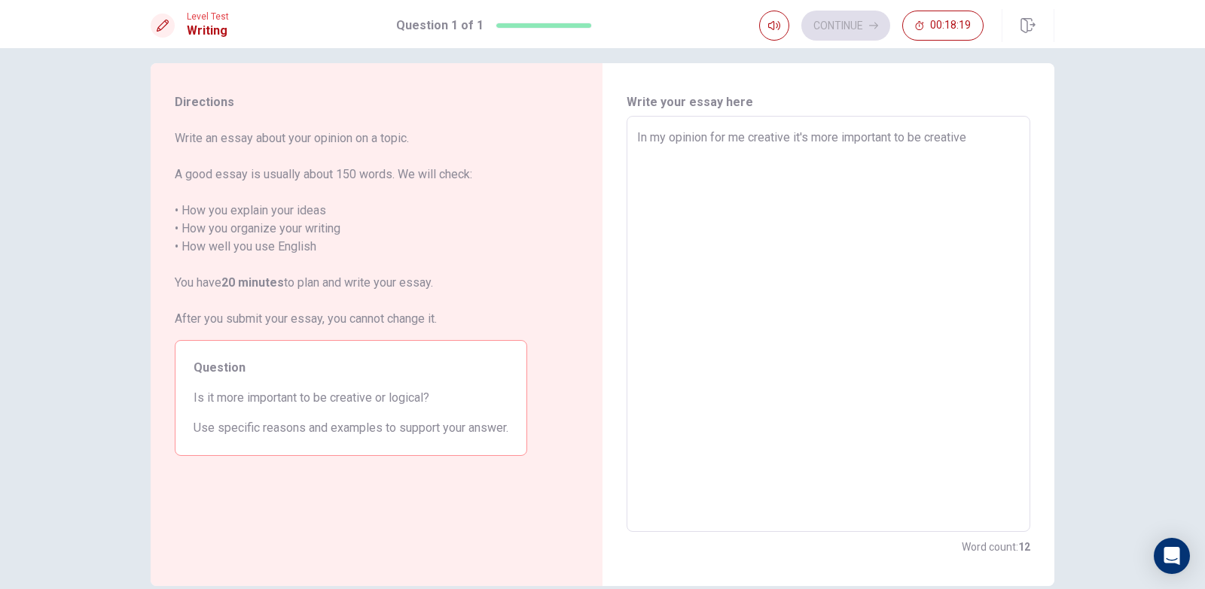
type textarea "x"
type textarea "In my opinion for me creative it's more important to be creative"
type textarea "x"
type textarea "In my opinion for me creative it's more important to be creative."
type textarea "x"
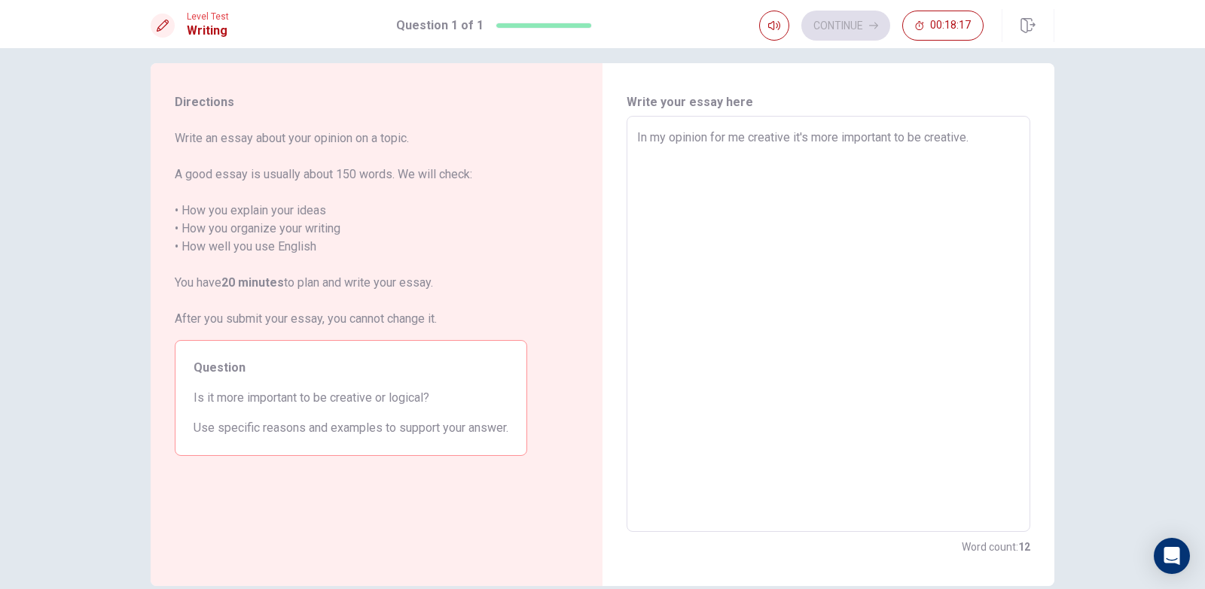
type textarea "In my opinion for me creative it's more important to be creative."
type textarea "x"
type textarea "In my opinion for me creative it's more important to be creative. B"
type textarea "x"
type textarea "In my opinion for me creative it's more important to be creative. Be"
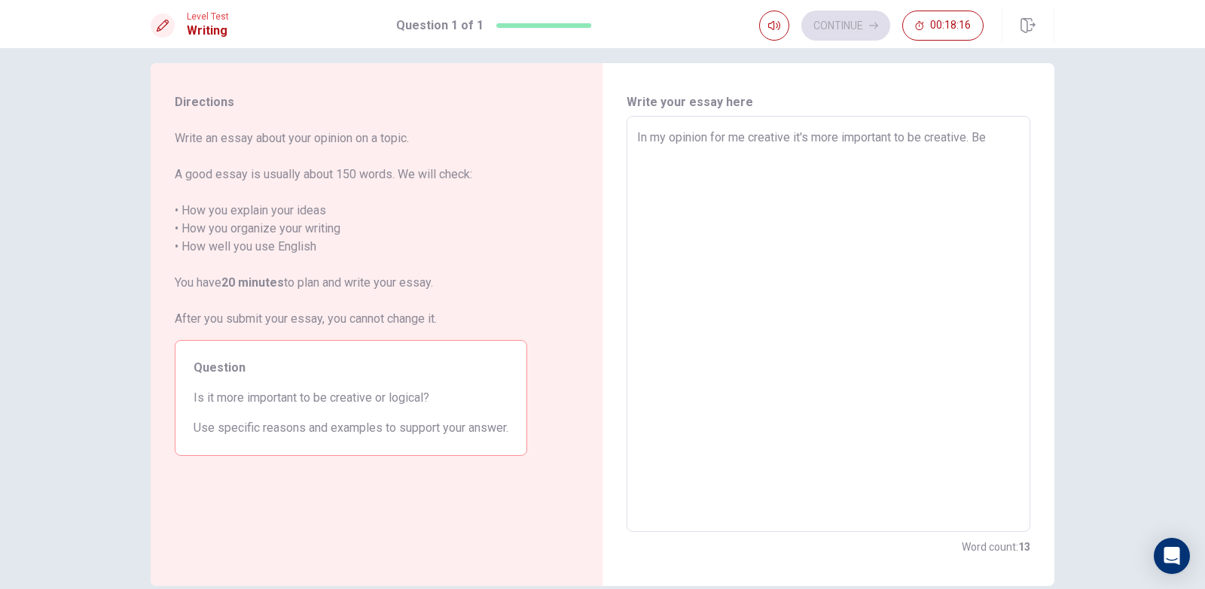
type textarea "x"
type textarea "In my opinion for me creative it's more important to be creative. Bec"
type textarea "x"
type textarea "In my opinion for me creative it's more important to be creative. [GEOGRAPHIC_D…"
type textarea "x"
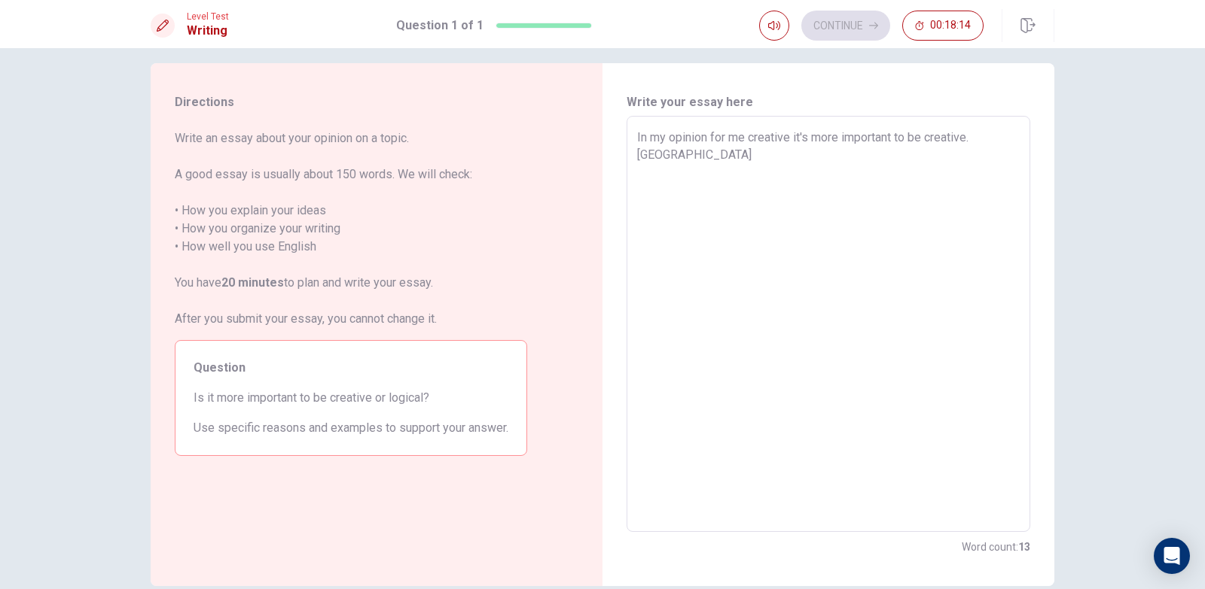
type textarea "In my opinion for me creative it's more important to be creative. [GEOGRAPHIC_D…"
type textarea "x"
type textarea "In my opinion for me creative it's more important to be creative. Becaus"
type textarea "x"
type textarea "In my opinion for me creative it's more important to be creative. Because"
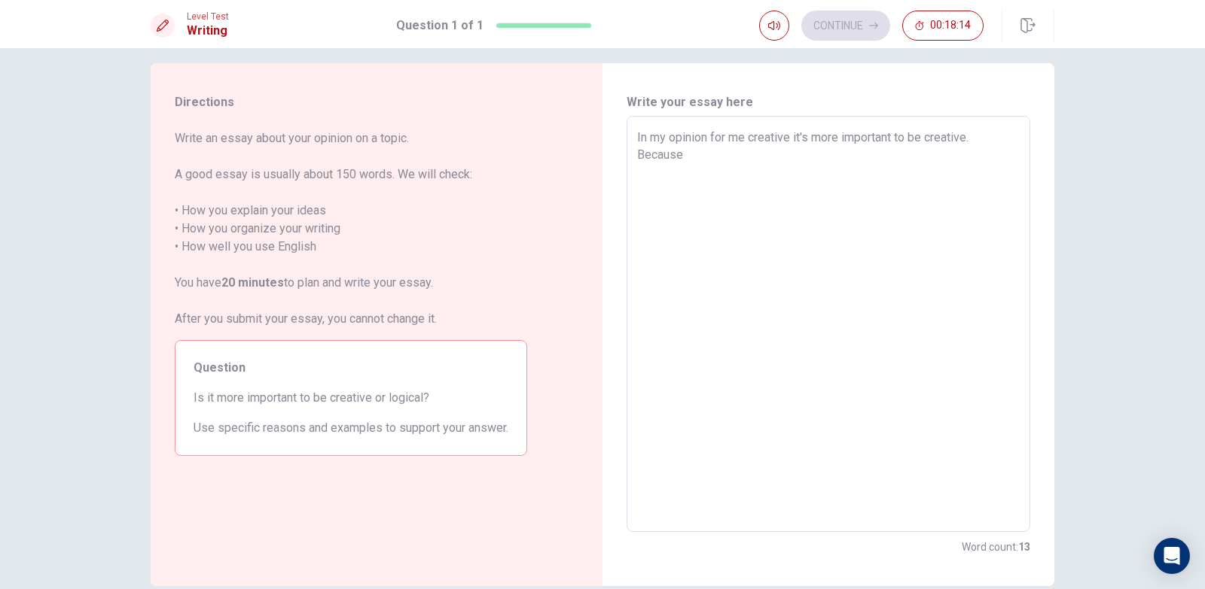
type textarea "x"
type textarea "In my opinion for me creative it's more important to be creative. Because"
click at [741, 136] on textarea "In my opinion for me creative it's more important to be creative. Because" at bounding box center [828, 324] width 382 height 391
type textarea "x"
type textarea "In my opinion for m creative it's more important to be creative. Because"
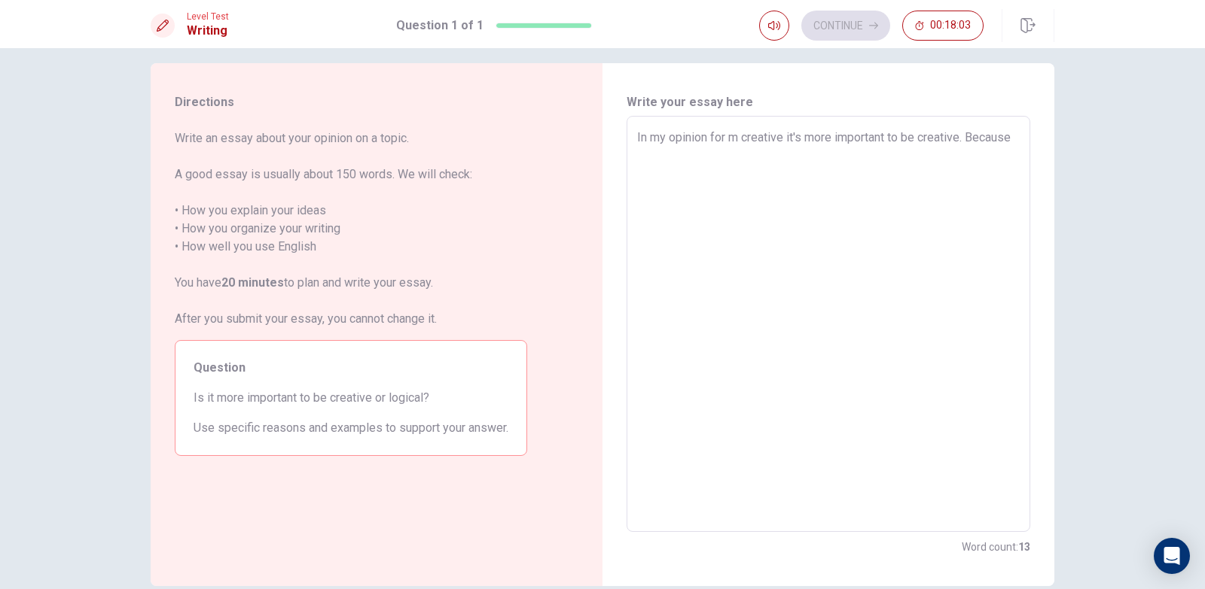
type textarea "x"
type textarea "In my opinion for creative it's more important to be creative. Because"
type textarea "x"
type textarea "In my opinion for creative it's more important to be creative. Because"
type textarea "x"
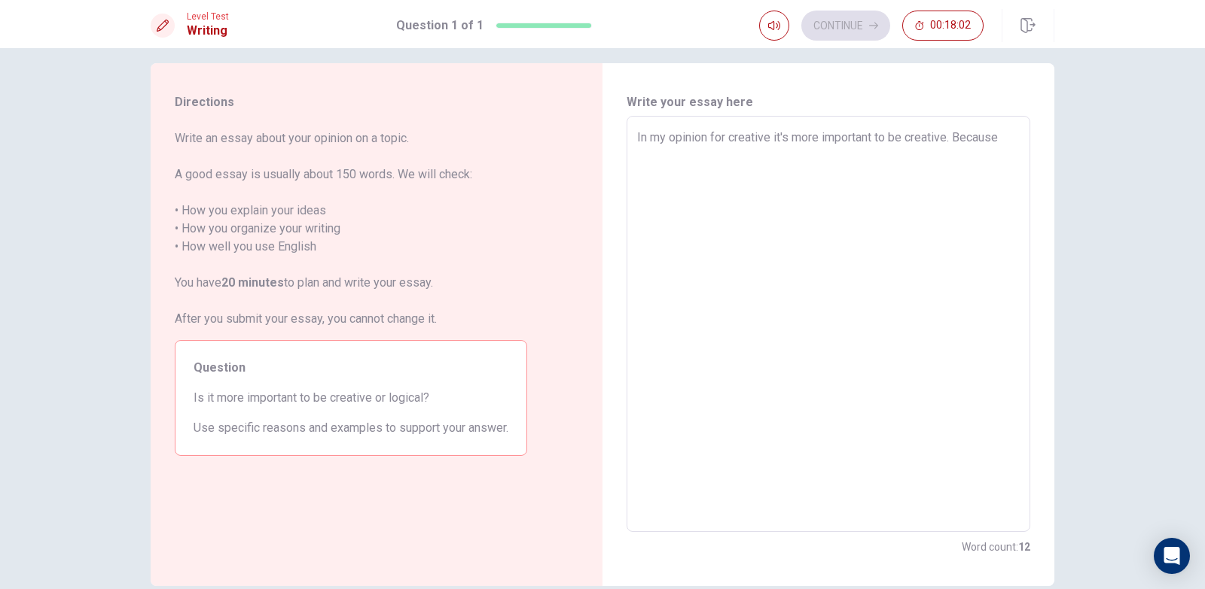
type textarea "In my opinion fo creative it's more important to be creative. Because"
type textarea "x"
type textarea "In my opinion f creative it's more important to be creative. Because"
type textarea "x"
type textarea "In my opinion creative it's more important to be creative. Because"
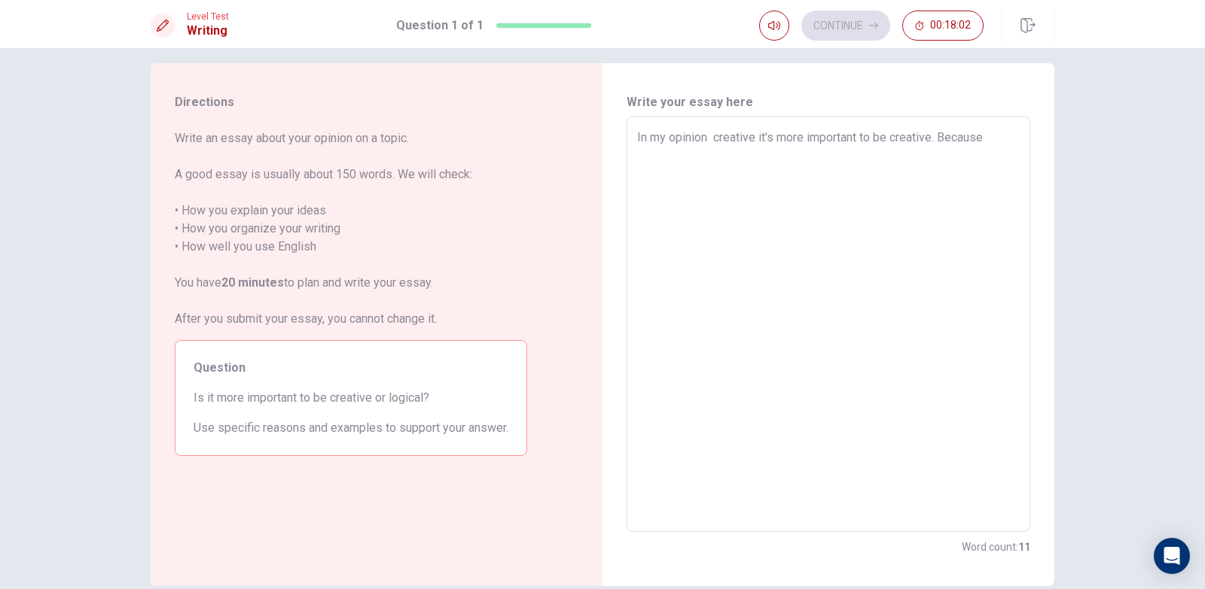
type textarea "x"
type textarea "In my opinion creative it's more important to be creative. Because"
type textarea "x"
type textarea "In my opinion, creative it's more important to be creative. Because"
click at [931, 136] on textarea "In my opinion, creative it's more important to be creative. Because" at bounding box center [828, 324] width 382 height 391
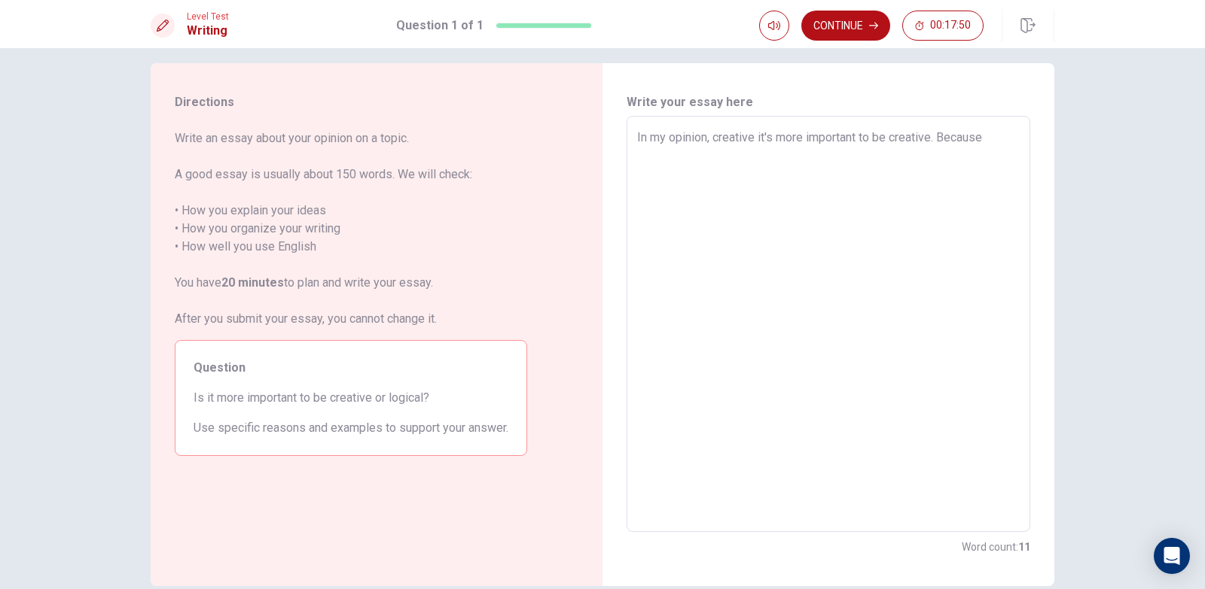
type textarea "x"
type textarea "In my opinion, creative it's more important to be creative . Because"
type textarea "x"
type textarea "In my opinion, creative it's more important to be creative t. Because"
type textarea "x"
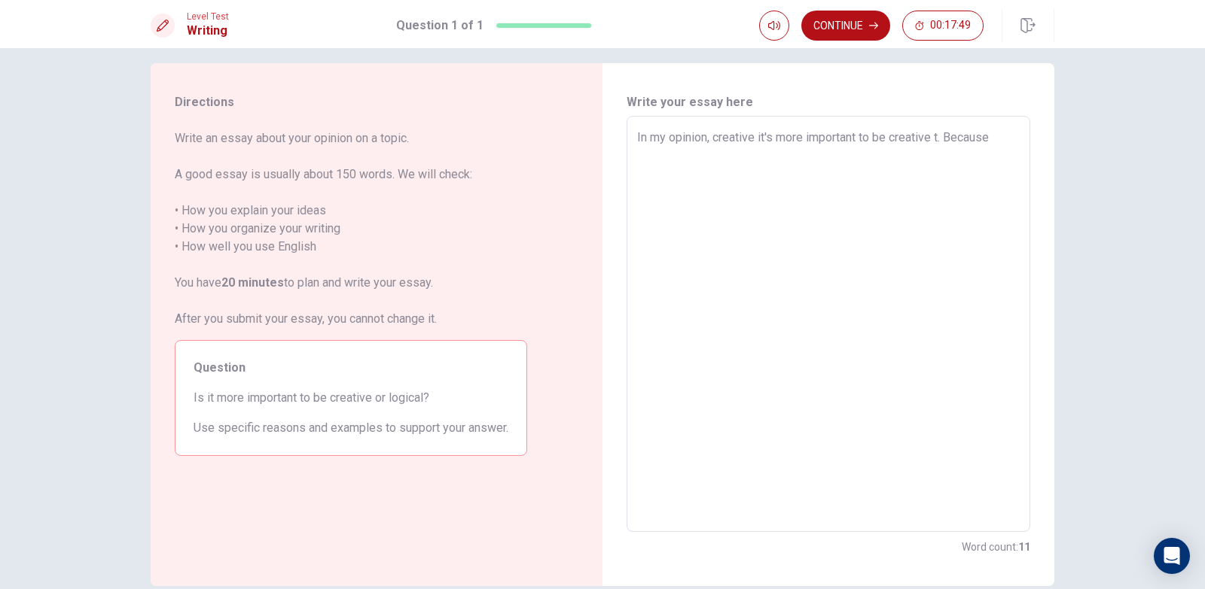
type textarea "In my opinion, creative it's more important to be creative th. Because"
type textarea "x"
type textarea "In my opinion, creative it's more important to be creative tha. Because"
type textarea "x"
type textarea "In my opinion, creative it's more important to be creative than. Because"
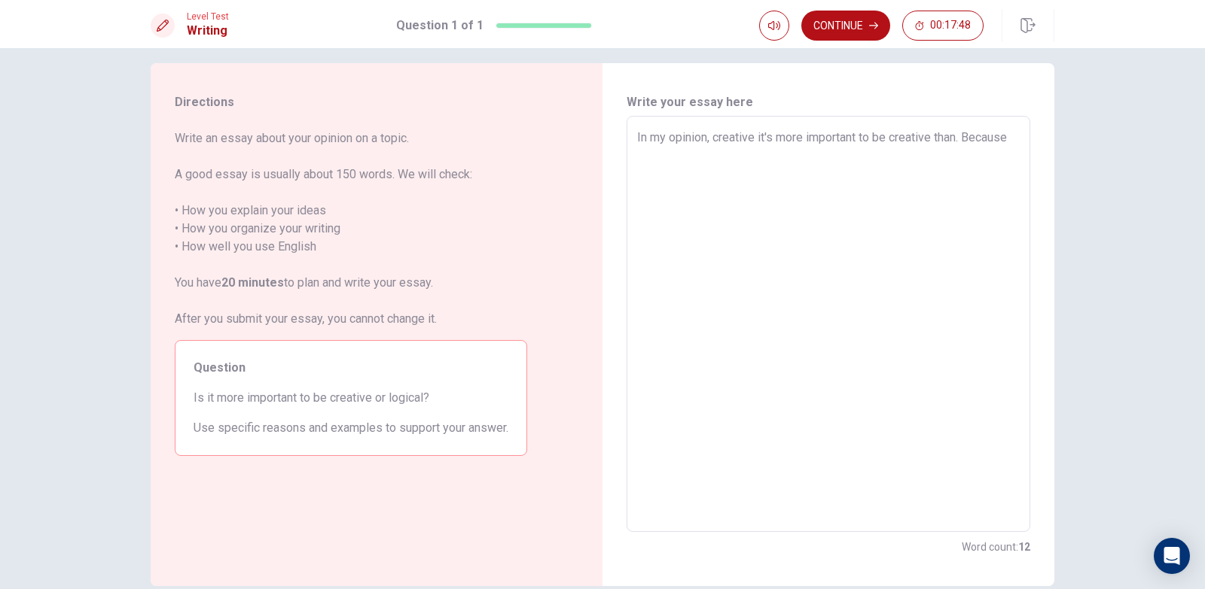
type textarea "x"
type textarea "In my opinion, creative it's more important to be creative than . Because"
type textarea "x"
type textarea "In my opinion, creative it's more important to be creative than l. Because"
type textarea "x"
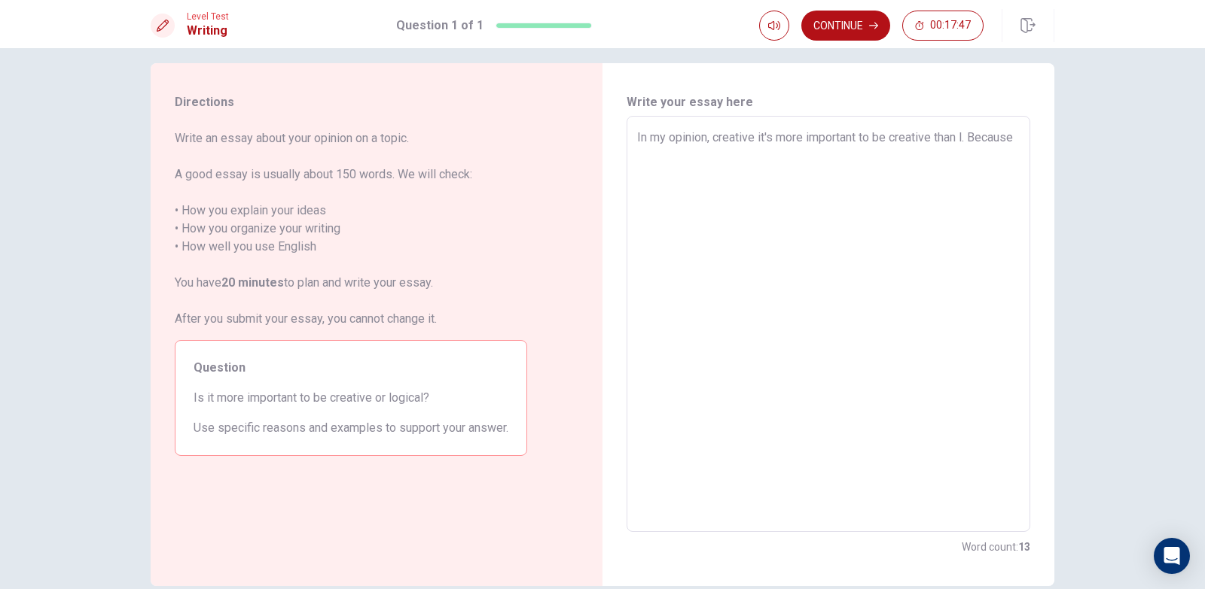
type textarea "In my opinion, creative it's more important to be creative than lo. Because"
type textarea "x"
type textarea "In my opinion, creative it's more important to be creative than log. Because"
type textarea "x"
type textarea "In my opinion, creative it's more important to be creative than logi. Because"
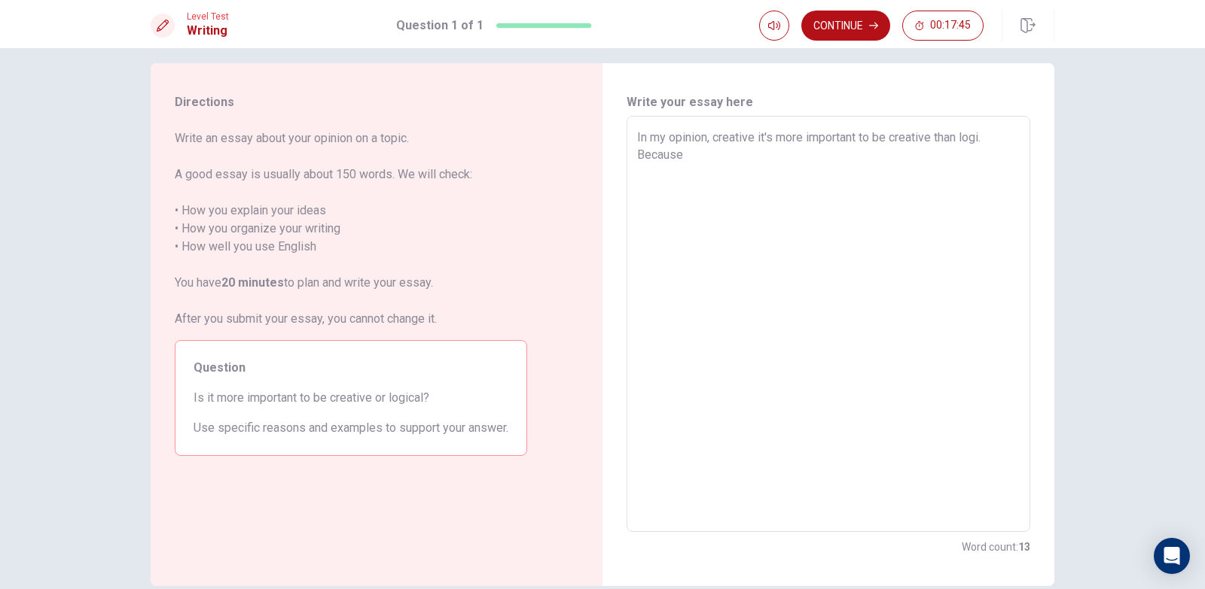
type textarea "x"
type textarea "In my opinion, creative it's more important to be creative than logic. Because"
type textarea "x"
click at [766, 173] on textarea "In my opinion, creative it's more important to be creative than logical. Because" at bounding box center [828, 324] width 382 height 391
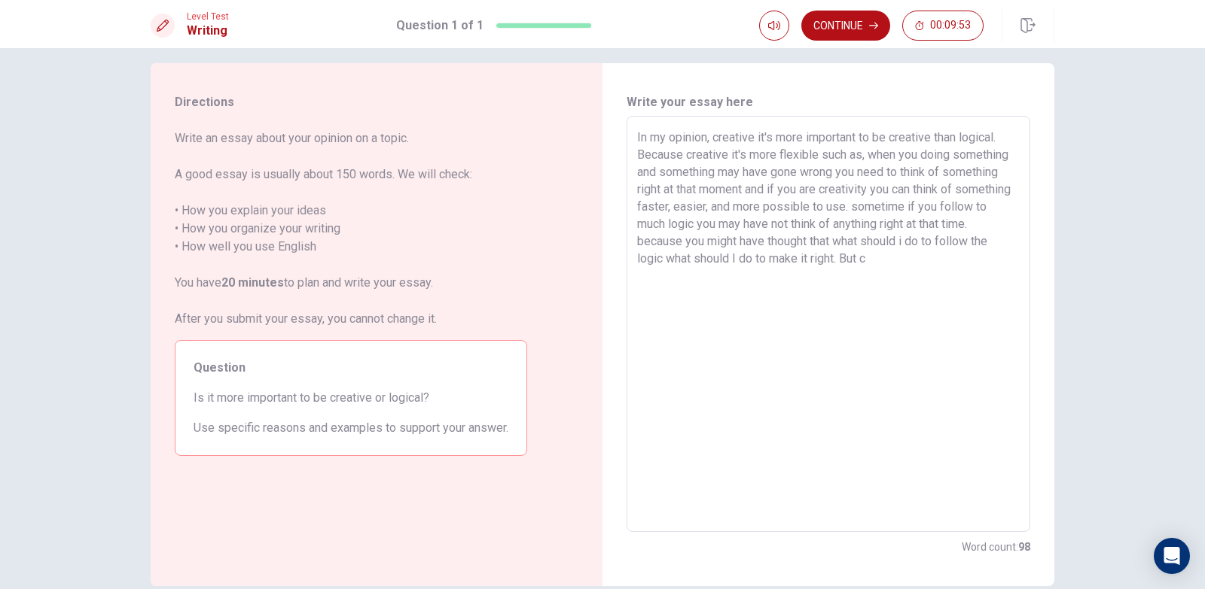
click at [933, 244] on textarea "In my opinion, creative it's more important to be creative than logical. Becaus…" at bounding box center [828, 324] width 382 height 391
click at [886, 267] on textarea "In my opinion, creative it's more important to be creative than logical. Becaus…" at bounding box center [828, 324] width 382 height 391
click at [931, 257] on textarea "In my opinion, creative it's more important to be creative than logical. Becaus…" at bounding box center [828, 324] width 382 height 391
click at [878, 279] on textarea "In my opinion, creative it's more important to be creative than logical. Becaus…" at bounding box center [828, 324] width 382 height 391
click at [877, 281] on textarea "In my opinion, creative it's more important to be creative than logical. Becaus…" at bounding box center [828, 324] width 382 height 391
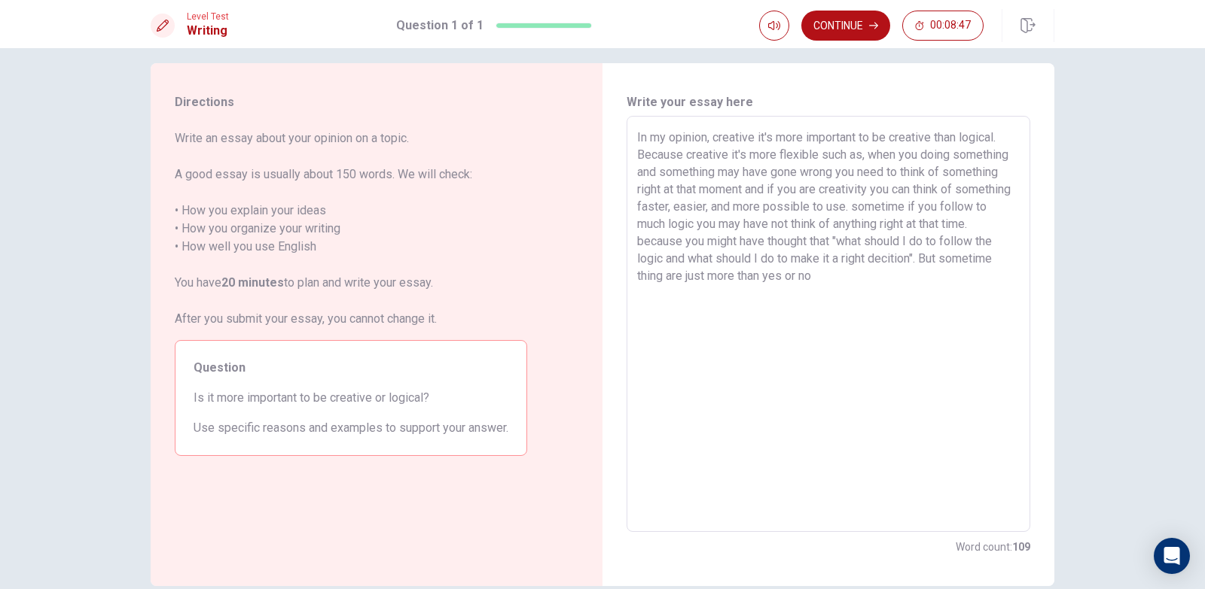
click at [874, 279] on textarea "In my opinion, creative it's more important to be creative than logical. Becaus…" at bounding box center [828, 324] width 382 height 391
click at [873, 279] on textarea "In my opinion, creative it's more important to be creative than logical. Becaus…" at bounding box center [828, 324] width 382 height 391
click at [871, 279] on textarea "In my opinion, creative it's more important to be creative than logical. Becaus…" at bounding box center [828, 324] width 382 height 391
drag, startPoint x: 820, startPoint y: 277, endPoint x: 870, endPoint y: 279, distance: 50.5
click at [870, 279] on textarea "In my opinion, creative it's more important to be creative than logical. Becaus…" at bounding box center [828, 324] width 382 height 391
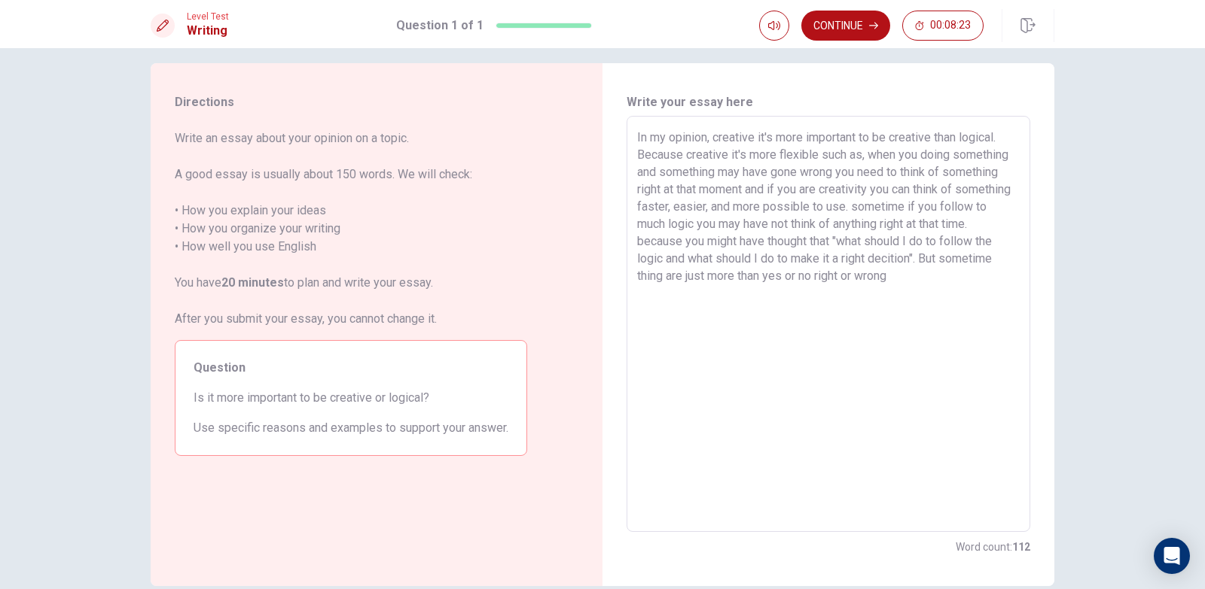
click at [856, 294] on textarea "In my opinion, creative it's more important to be creative than logical. Becaus…" at bounding box center [828, 324] width 382 height 391
click at [949, 284] on textarea "In my opinion, creative it's more important to be creative than logical. Becaus…" at bounding box center [828, 324] width 382 height 391
click at [868, 280] on textarea "In my opinion, creative it's more important to be creative than logical. Becaus…" at bounding box center [828, 324] width 382 height 391
click at [1003, 265] on textarea "In my opinion, creative it's more important to be creative than logical. Becaus…" at bounding box center [828, 324] width 382 height 391
click at [996, 273] on textarea "In my opinion, creative it's more important to be creative than logical. Becaus…" at bounding box center [828, 324] width 382 height 391
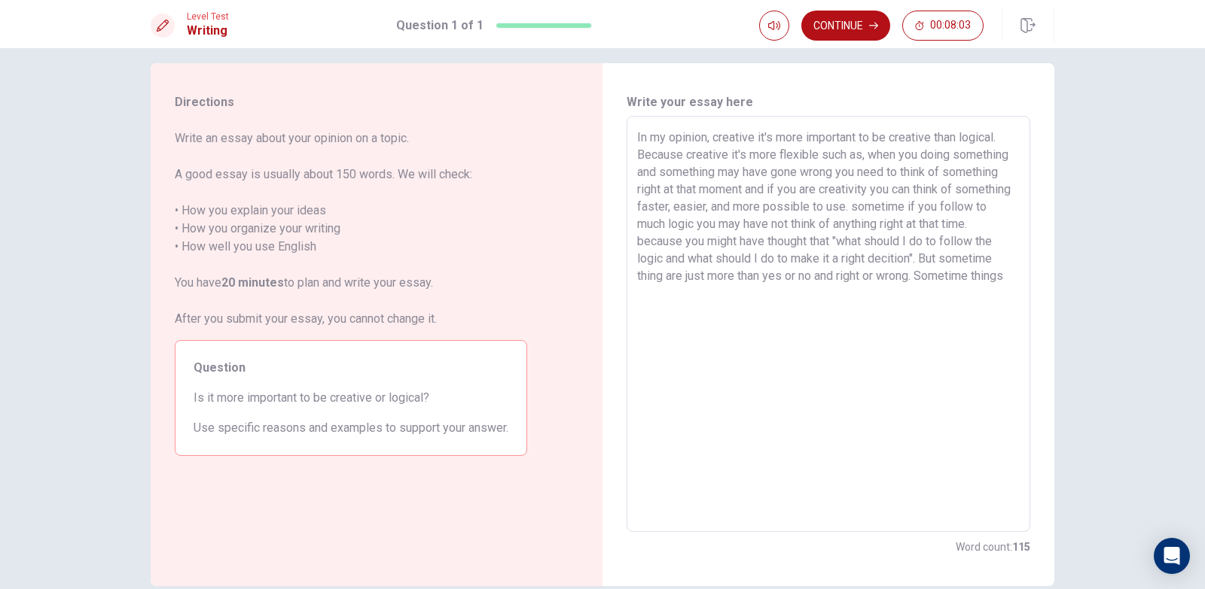
click at [720, 276] on textarea "In my opinion, creative it's more important to be creative than logical. Becaus…" at bounding box center [828, 324] width 382 height 391
click at [717, 277] on textarea "In my opinion, creative it's more important to be creative than logical. Becaus…" at bounding box center [828, 324] width 382 height 391
click at [745, 298] on textarea "In my opinion, creative it's more important to be creative than logical. Becaus…" at bounding box center [828, 324] width 382 height 391
click at [882, 290] on textarea "In my opinion, creative it's more important to be creative than logical. Becaus…" at bounding box center [828, 324] width 382 height 391
click at [889, 291] on textarea "In my opinion, creative it's more important to be creative than logical. Becaus…" at bounding box center [828, 324] width 382 height 391
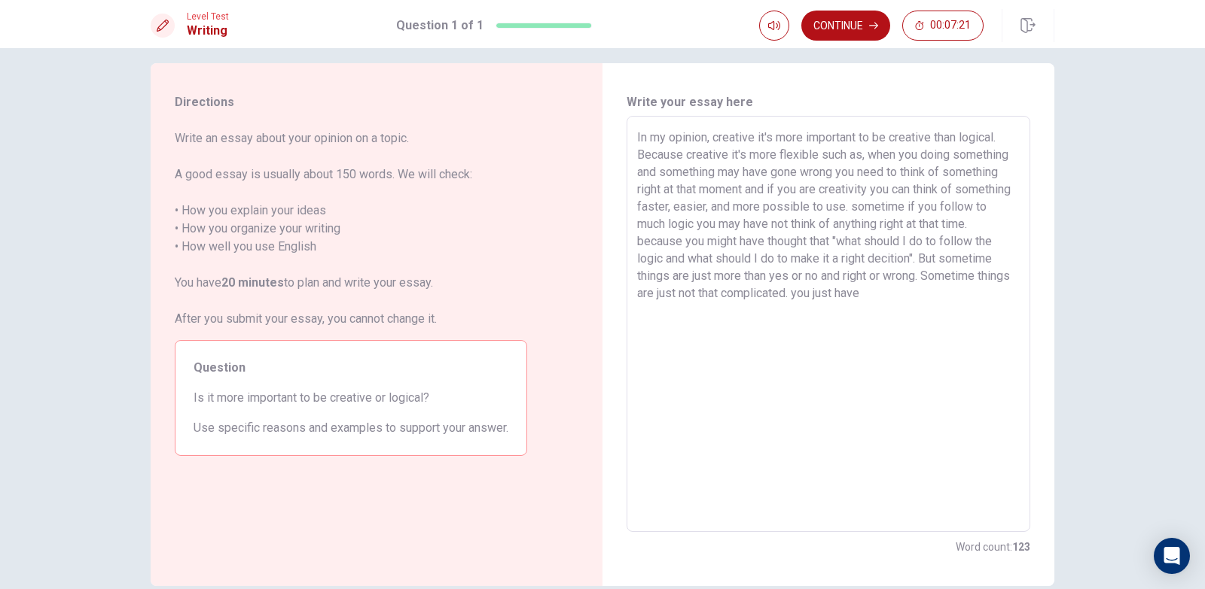
click at [889, 291] on textarea "In my opinion, creative it's more important to be creative than logical. Becaus…" at bounding box center [828, 324] width 382 height 391
click at [897, 291] on textarea "In my opinion, creative it's more important to be creative than logical. Becaus…" at bounding box center [828, 324] width 382 height 391
click at [891, 294] on textarea "In my opinion, creative it's more important to be creative than logical. Becaus…" at bounding box center [828, 324] width 382 height 391
click at [961, 295] on textarea "In my opinion, creative it's more important to be creative than logical. Becaus…" at bounding box center [828, 324] width 382 height 391
drag, startPoint x: 900, startPoint y: 276, endPoint x: 824, endPoint y: 273, distance: 76.8
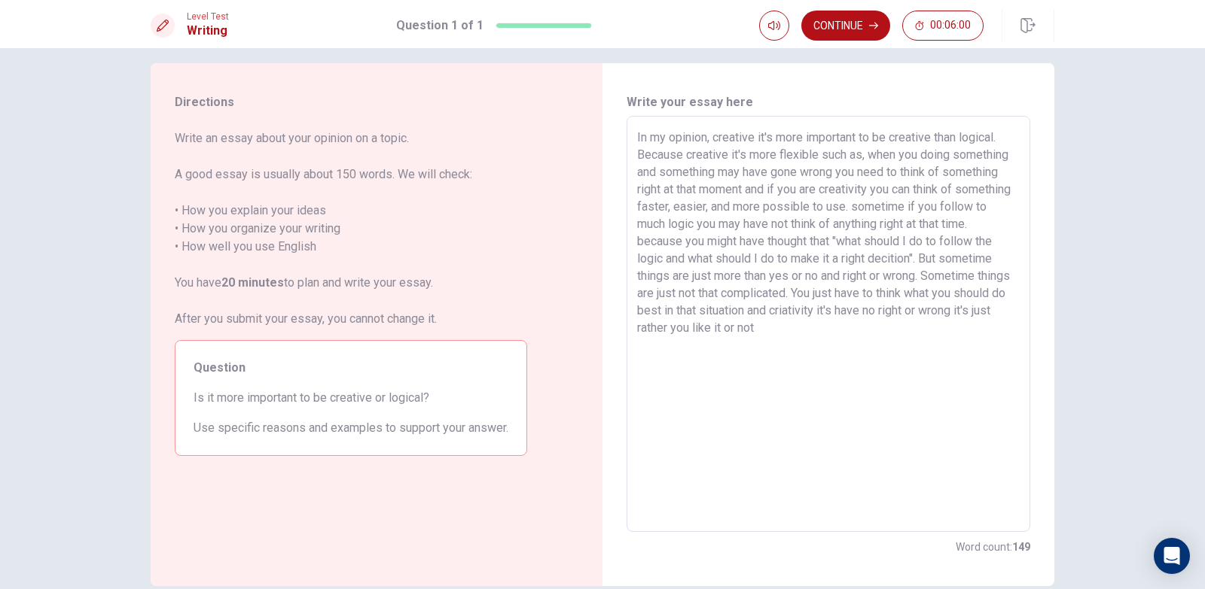
click at [824, 273] on textarea "In my opinion, creative it's more important to be creative than logical. Becaus…" at bounding box center [828, 324] width 382 height 391
drag, startPoint x: 768, startPoint y: 274, endPoint x: 742, endPoint y: 274, distance: 25.6
click at [742, 274] on textarea "In my opinion, creative it's more important to be creative than logical. Becaus…" at bounding box center [828, 324] width 382 height 391
click at [801, 275] on textarea "In my opinion, creative it's more important to be creative than logical. Becaus…" at bounding box center [828, 324] width 382 height 391
click at [961, 282] on textarea "In my opinion, creative it's more important to be creative than logical. Becaus…" at bounding box center [828, 324] width 382 height 391
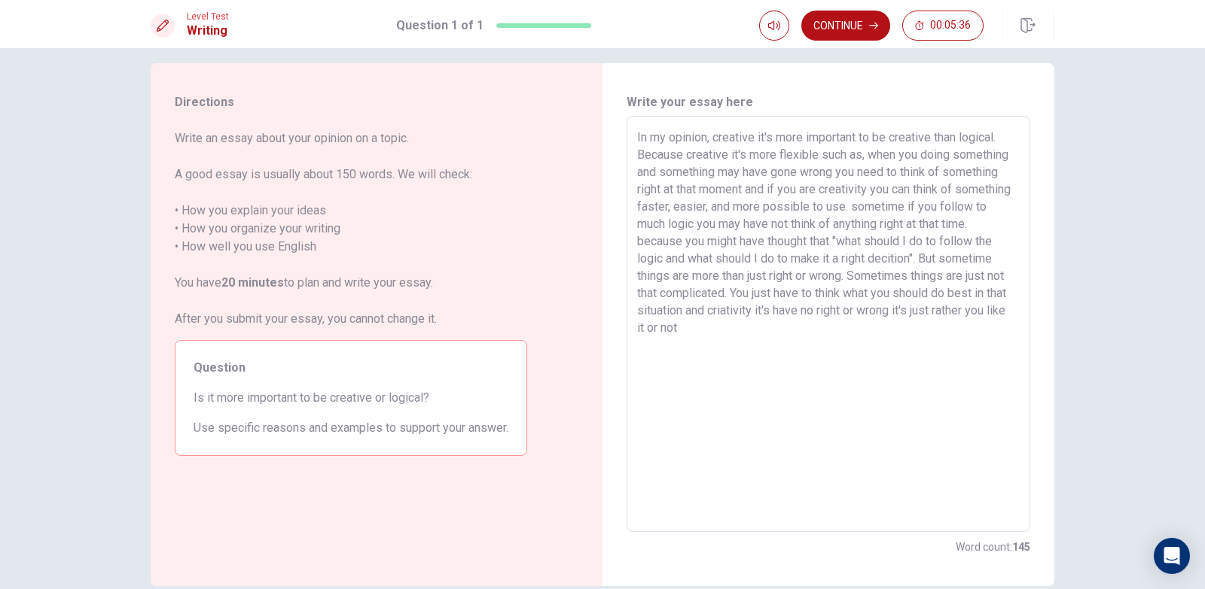
click at [803, 335] on textarea "In my opinion, creative it's more important to be creative than logical. Becaus…" at bounding box center [828, 324] width 382 height 391
click at [755, 136] on textarea "In my opinion, creative it's more important to be creative than logical. Becaus…" at bounding box center [828, 324] width 382 height 391
drag, startPoint x: 934, startPoint y: 137, endPoint x: 856, endPoint y: 136, distance: 78.3
click at [856, 136] on textarea "In my opinion, creative it's more important to be creative than logical. Becaus…" at bounding box center [828, 324] width 382 height 391
click at [711, 134] on textarea "In my opinion, creative it's more important than logical. Because creative it's…" at bounding box center [828, 324] width 382 height 391
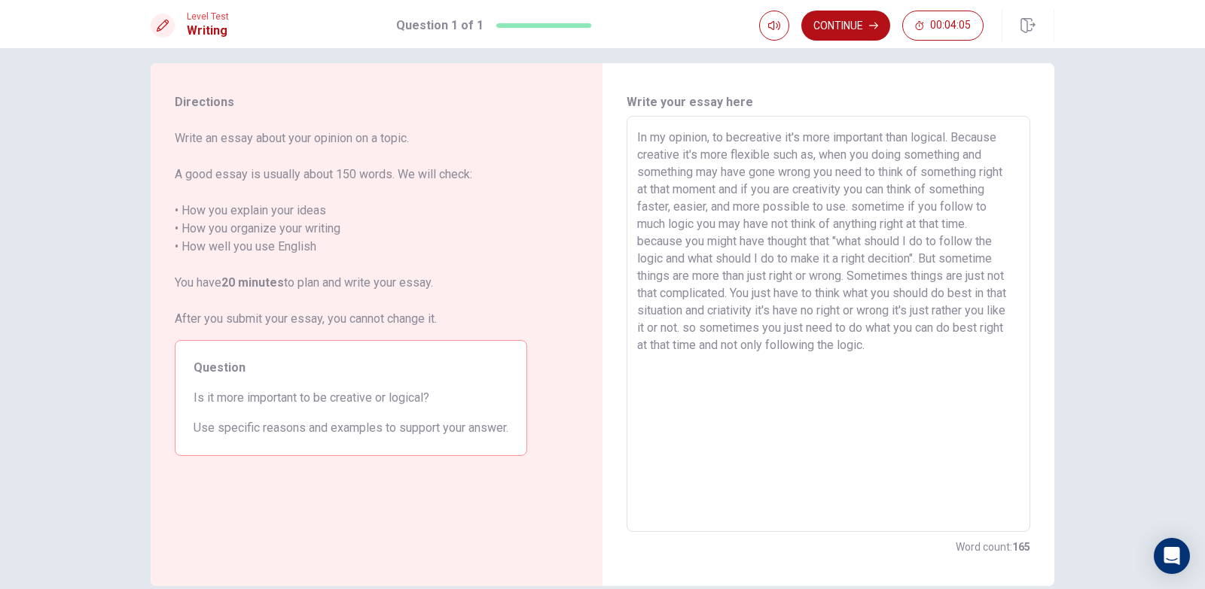
click at [713, 140] on textarea "In my opinion, to becreative it's more important than logical. Because creative…" at bounding box center [828, 324] width 382 height 391
click at [737, 140] on textarea "In my opinion, to becreative it's more important than logical. Because creative…" at bounding box center [828, 324] width 382 height 391
click at [672, 154] on textarea "In my opinion, to be creative it's more important than logical. Because creativ…" at bounding box center [828, 324] width 382 height 391
drag, startPoint x: 832, startPoint y: 154, endPoint x: 872, endPoint y: 164, distance: 41.1
click at [833, 154] on textarea "In my opinion, to be creative it's more important than logical. Because creativ…" at bounding box center [828, 324] width 382 height 391
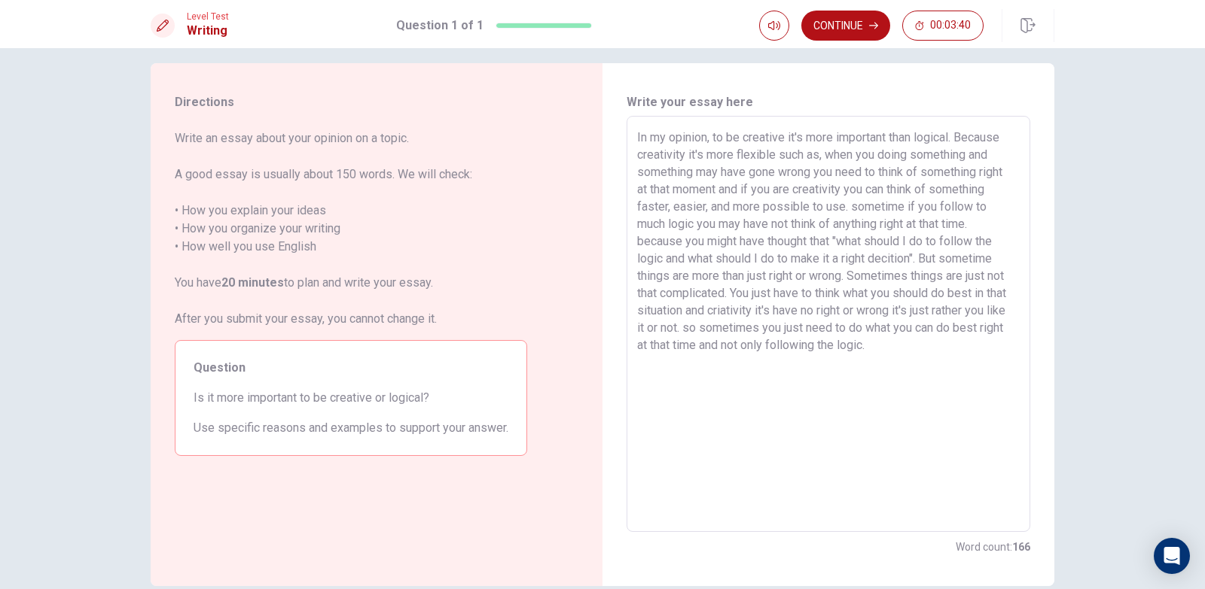
click at [872, 164] on textarea "In my opinion, to be creative it's more important than logical. Because creativ…" at bounding box center [828, 324] width 382 height 391
drag, startPoint x: 905, startPoint y: 156, endPoint x: 953, endPoint y: 156, distance: 48.2
click at [910, 156] on textarea "In my opinion, to be creative it's more important than logical. Because creativ…" at bounding box center [828, 324] width 382 height 391
drag, startPoint x: 960, startPoint y: 155, endPoint x: 973, endPoint y: 156, distance: 12.8
click at [973, 156] on textarea "In my opinion, to be creative it's more important than logical. Because creativ…" at bounding box center [828, 324] width 382 height 391
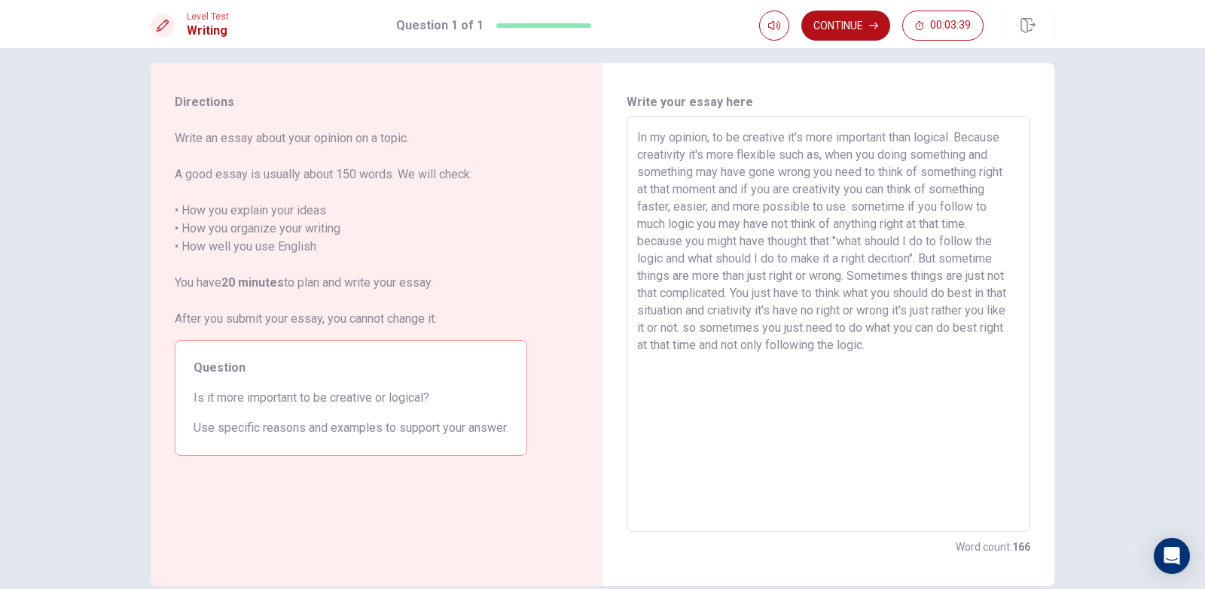
click at [988, 158] on textarea "In my opinion, to be creative it's more important than logical. Because creativ…" at bounding box center [828, 324] width 382 height 391
click at [641, 166] on textarea "In my opinion, to be creative it's more important than logical. Because creativ…" at bounding box center [828, 324] width 382 height 391
click at [816, 159] on textarea "In my opinion, to be creative it's more important than logical. Because creativ…" at bounding box center [828, 324] width 382 height 391
click at [898, 157] on textarea "In my opinion, to be creative it's more important than logical. Because creativ…" at bounding box center [828, 324] width 382 height 391
click at [797, 169] on textarea "In my opinion, to be creative it's more important than logical. Because creativ…" at bounding box center [828, 324] width 382 height 391
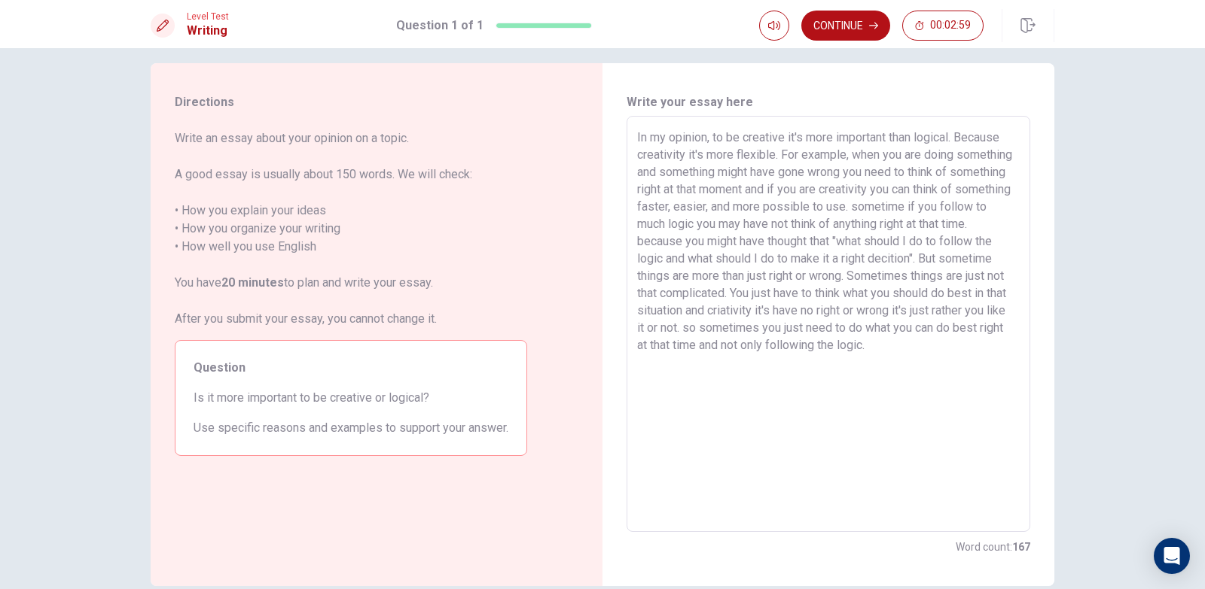
click at [899, 176] on textarea "In my opinion, to be creative it's more important than logical. Because creativ…" at bounding box center [828, 324] width 382 height 391
click at [958, 211] on textarea "In my opinion, to be creative it's more important than logical. Because creativ…" at bounding box center [828, 324] width 382 height 391
click at [1005, 200] on textarea "In my opinion, to be creative it's more important than logical. Because creativ…" at bounding box center [828, 324] width 382 height 391
click at [760, 229] on textarea "In my opinion, to be creative it's more important than logical. Because creativ…" at bounding box center [828, 324] width 382 height 391
click at [904, 226] on textarea "In my opinion, to be creative it's more important than logical. Because creativ…" at bounding box center [828, 324] width 382 height 391
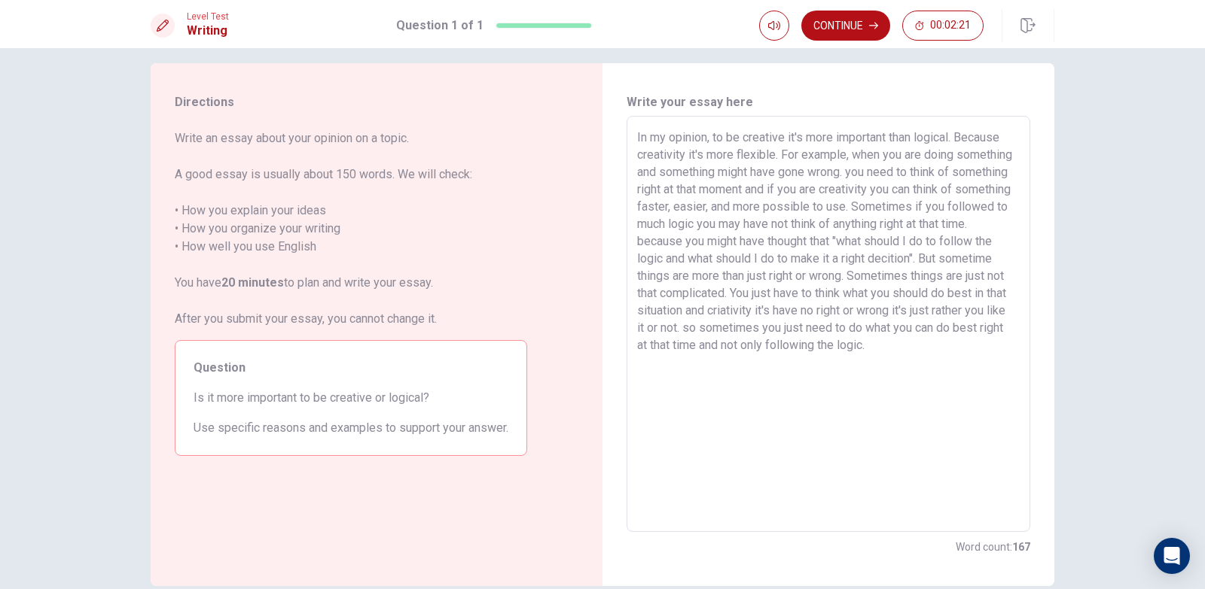
click at [900, 227] on textarea "In my opinion, to be creative it's more important than logical. Because creativ…" at bounding box center [828, 324] width 382 height 391
click at [897, 229] on textarea "In my opinion, to be creative it's more important than logical. Because creativ…" at bounding box center [828, 324] width 382 height 391
drag, startPoint x: 720, startPoint y: 308, endPoint x: 687, endPoint y: 315, distance: 34.0
click at [687, 315] on textarea "In my opinion, to be creative it's more important than logical. Because creativ…" at bounding box center [828, 324] width 382 height 391
click at [730, 313] on textarea "In my opinion, to be creative it's more important than logical. Because creativ…" at bounding box center [828, 324] width 382 height 391
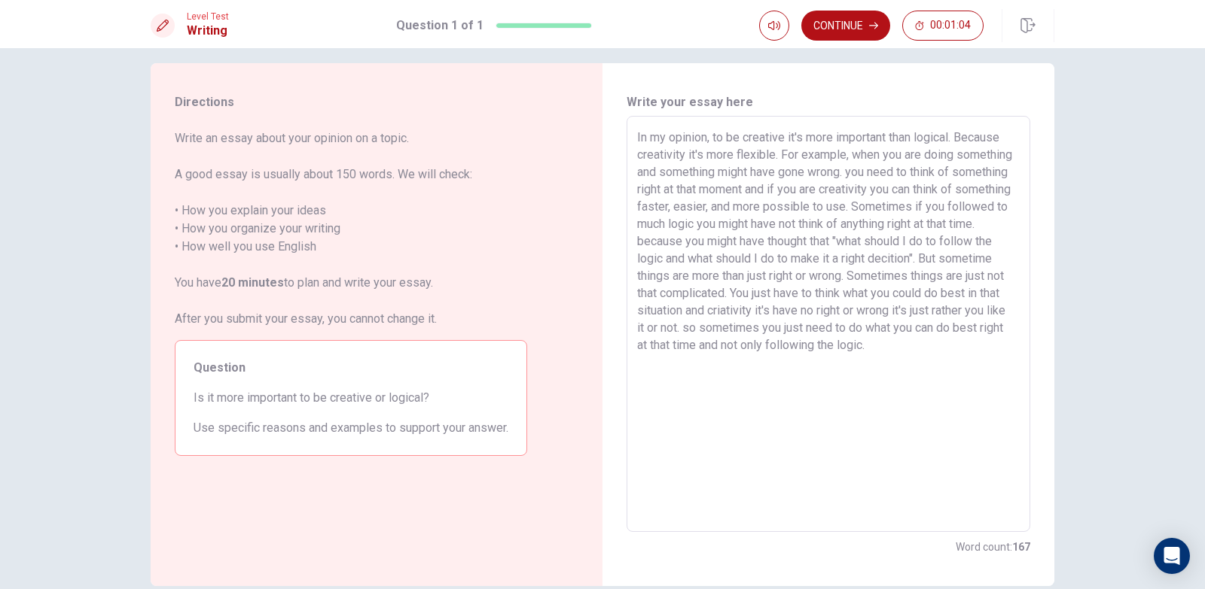
click at [691, 367] on textarea "In my opinion, to be creative it's more important than logical. Because creativ…" at bounding box center [828, 324] width 382 height 391
click at [843, 31] on button "Continue" at bounding box center [845, 26] width 89 height 30
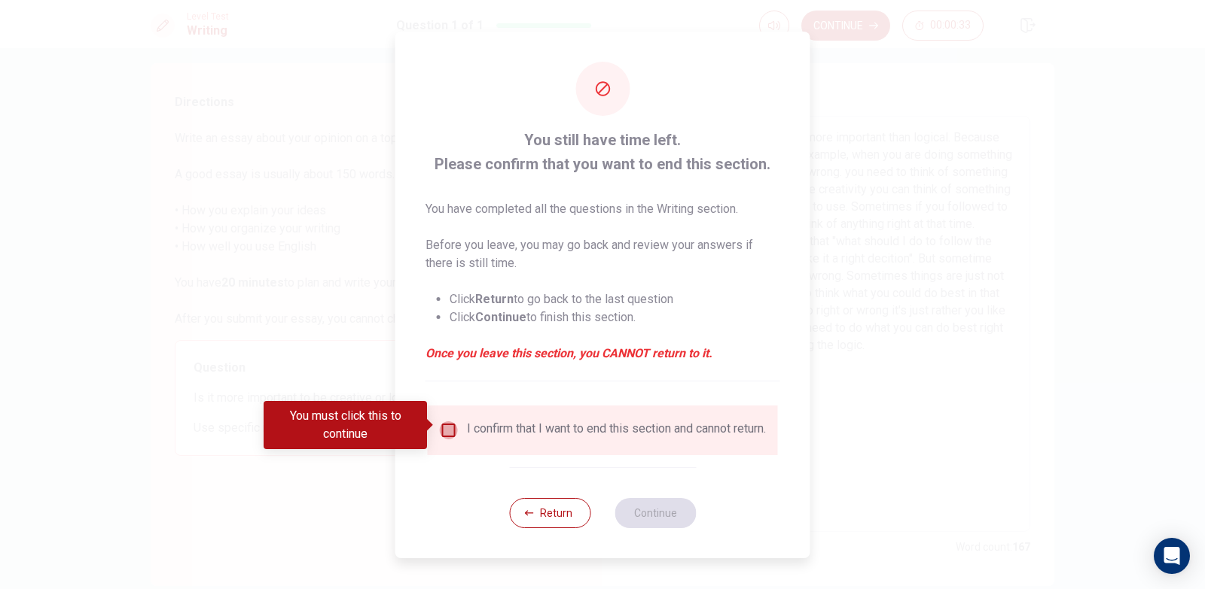
click at [446, 428] on input "You must click this to continue" at bounding box center [449, 431] width 18 height 18
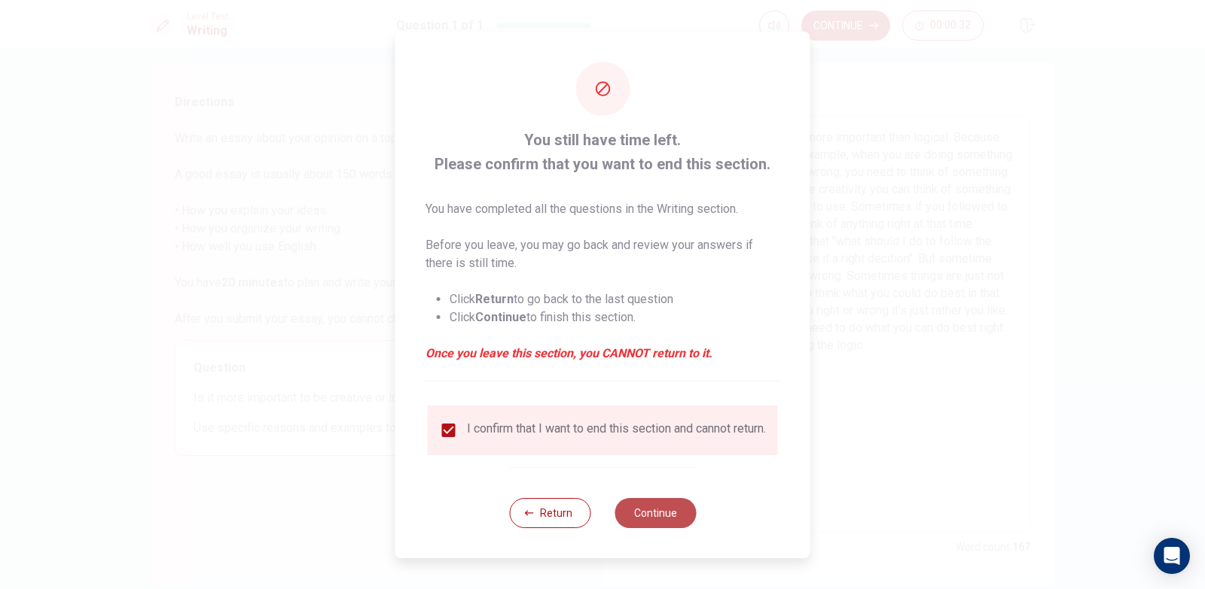
click at [651, 522] on button "Continue" at bounding box center [654, 513] width 81 height 30
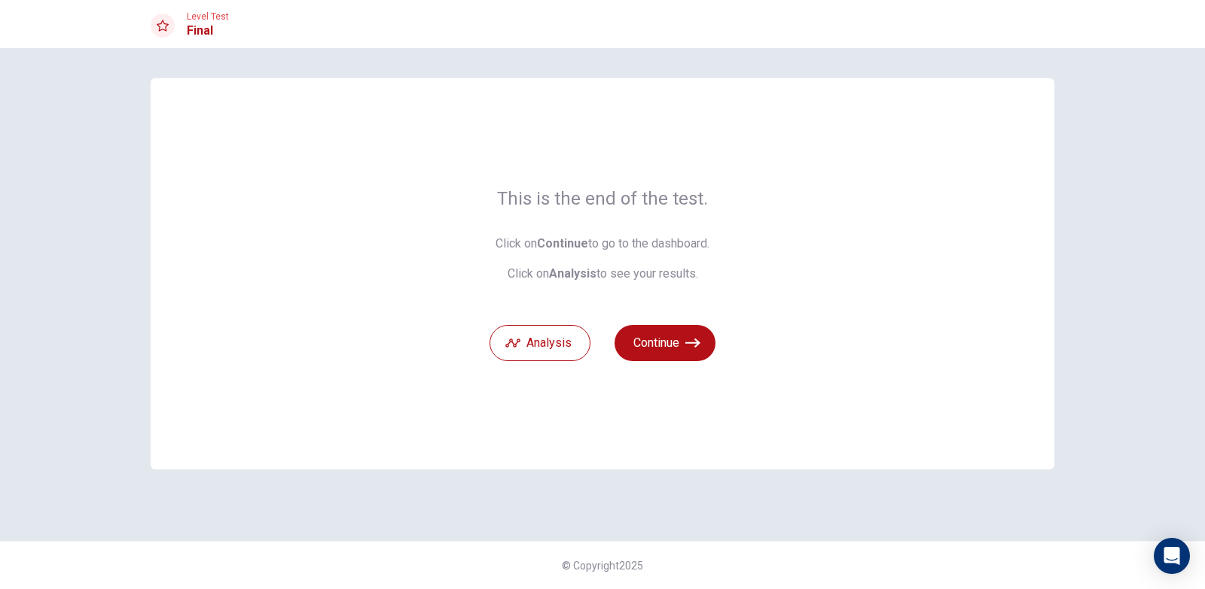
scroll to position [0, 0]
click at [550, 343] on button "Analysis" at bounding box center [539, 343] width 101 height 36
